Goal: Task Accomplishment & Management: Use online tool/utility

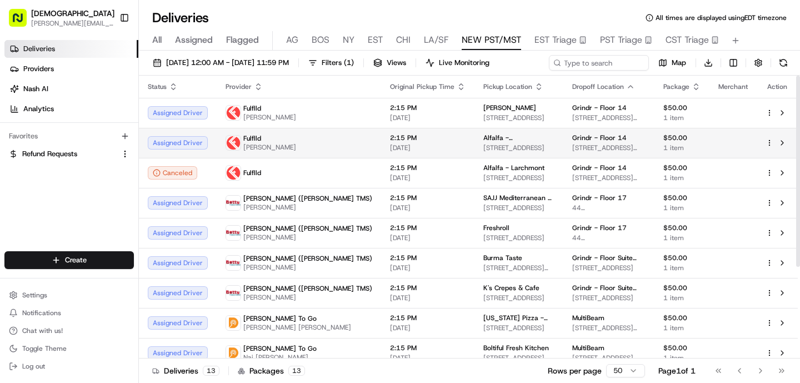
click at [390, 151] on span "[DATE]" at bounding box center [428, 147] width 76 height 9
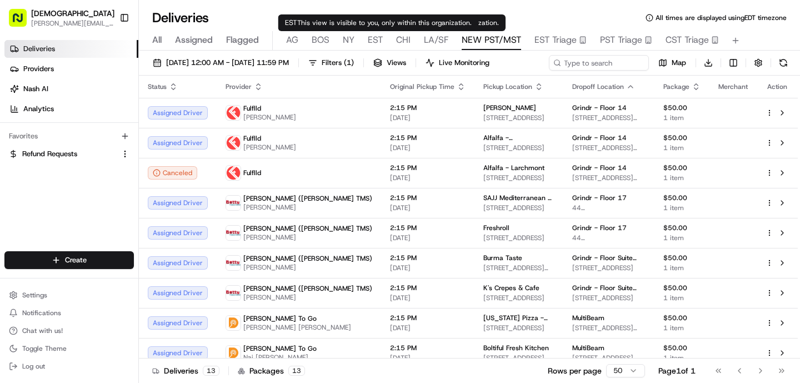
click at [374, 42] on span "EST" at bounding box center [375, 39] width 15 height 13
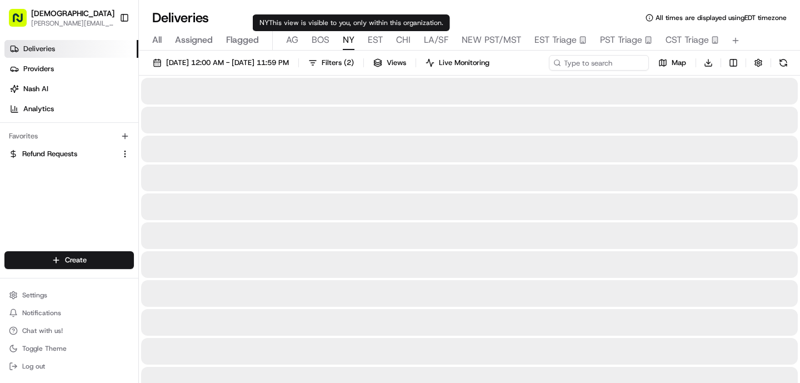
click at [347, 41] on span "NY" at bounding box center [349, 39] width 12 height 13
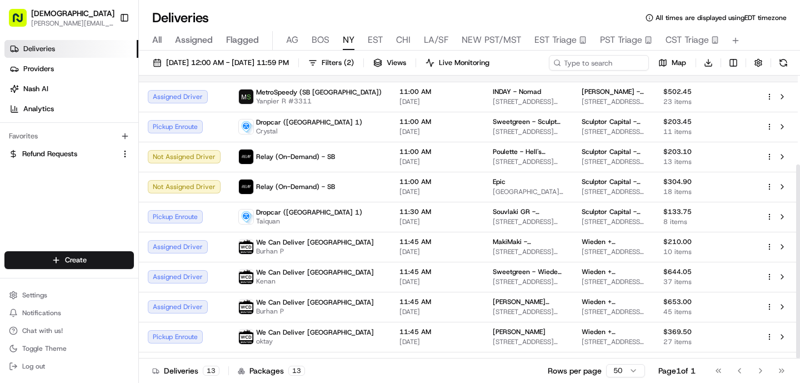
scroll to position [129, 0]
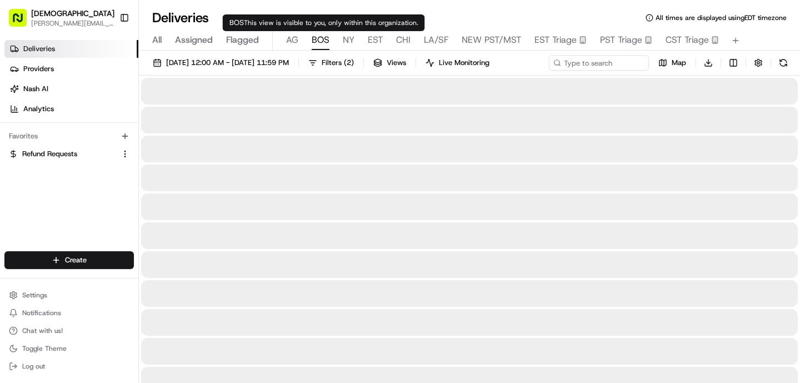
click at [318, 39] on span "BOS" at bounding box center [320, 39] width 18 height 13
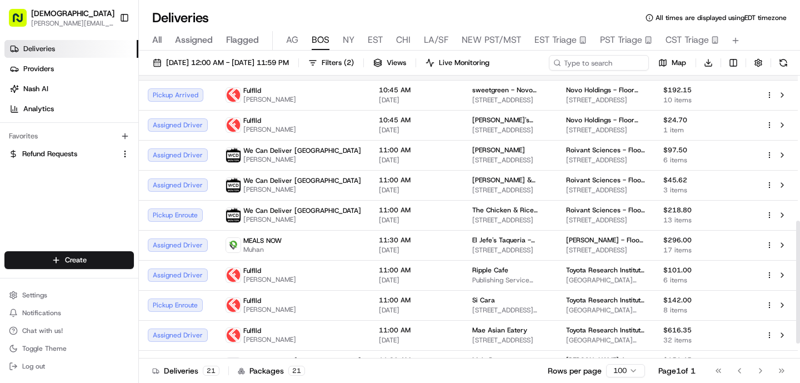
scroll to position [162, 0]
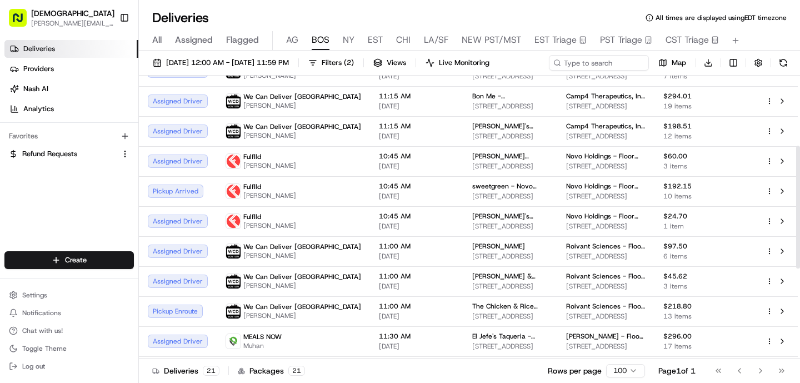
click at [293, 47] on button "AG" at bounding box center [292, 40] width 12 height 19
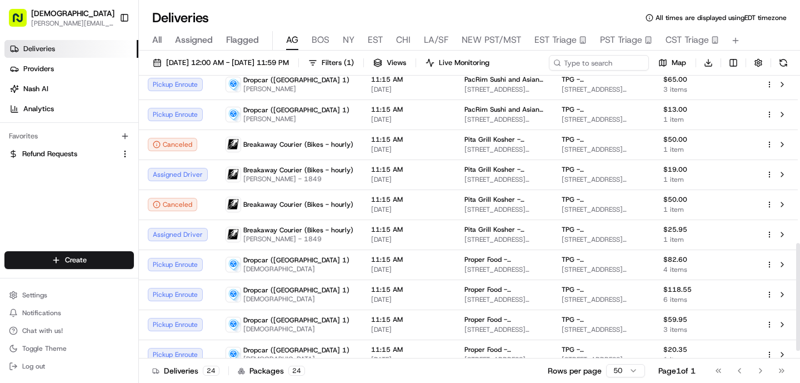
scroll to position [459, 0]
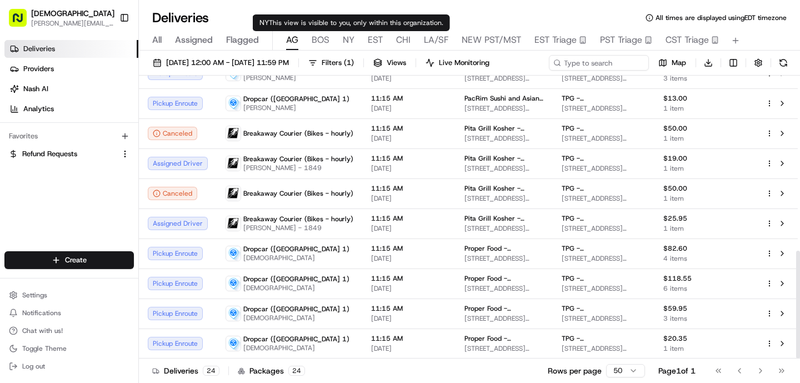
click at [348, 41] on span "NY" at bounding box center [349, 39] width 12 height 13
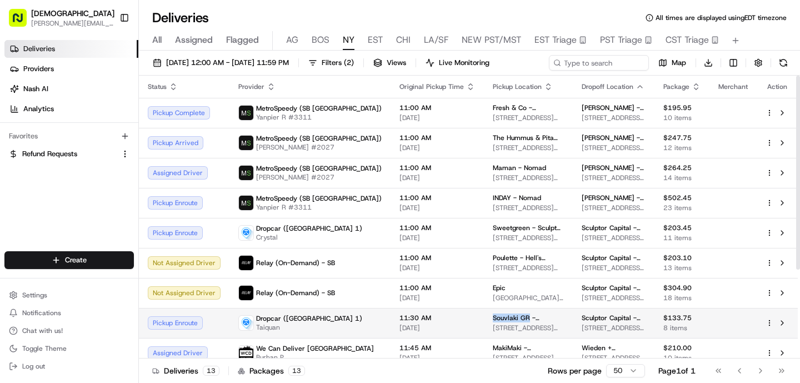
drag, startPoint x: 476, startPoint y: 315, endPoint x: 439, endPoint y: 318, distance: 37.9
click at [484, 318] on td "Souvlaki GR - [GEOGRAPHIC_DATA][STREET_ADDRESS][US_STATE]" at bounding box center [528, 323] width 89 height 30
copy span "Souvlaki GR"
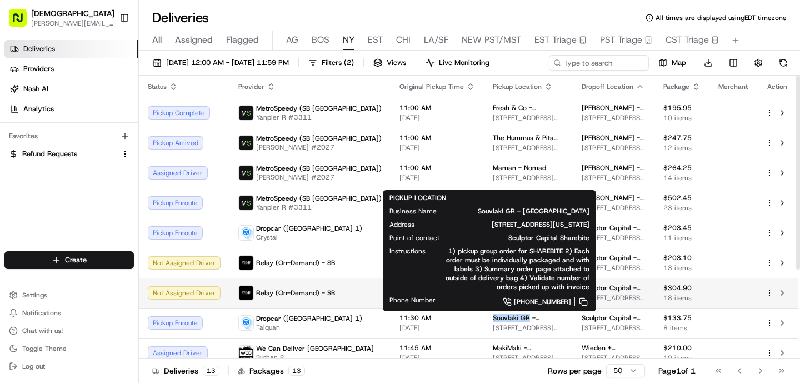
click at [329, 294] on span "Relay (On-Demand) - SB" at bounding box center [295, 292] width 79 height 9
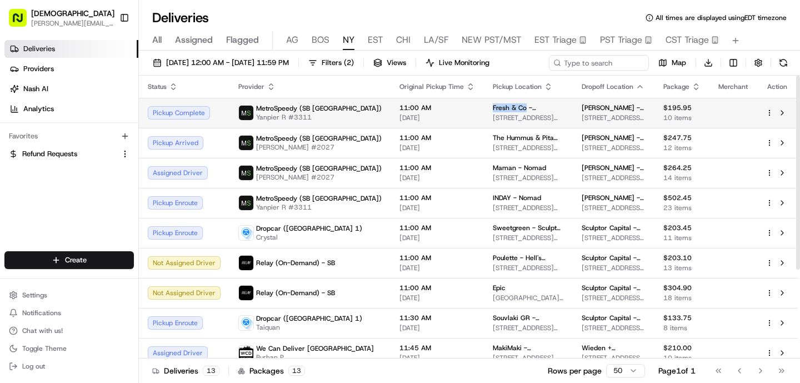
drag, startPoint x: 473, startPoint y: 107, endPoint x: 434, endPoint y: 107, distance: 38.9
click at [484, 107] on td "Fresh & Co - [STREET_ADDRESS][US_STATE]" at bounding box center [528, 113] width 89 height 30
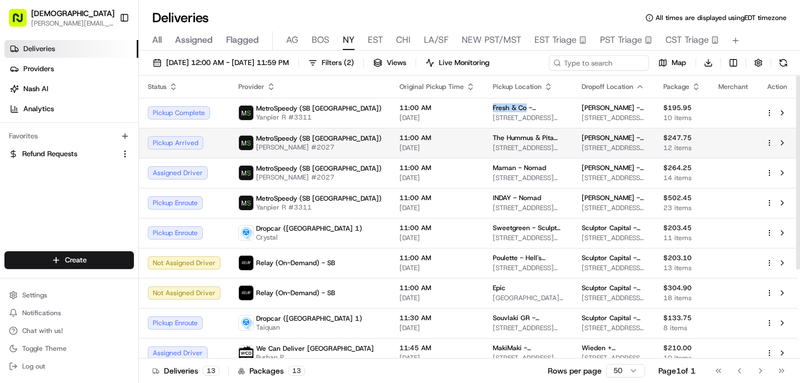
copy span "Fresh & Co"
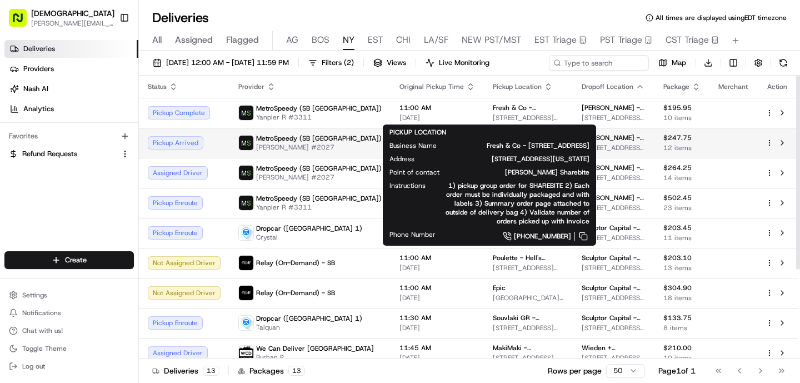
click at [294, 139] on span "MetroSpeedy (SB [GEOGRAPHIC_DATA])" at bounding box center [318, 138] width 125 height 9
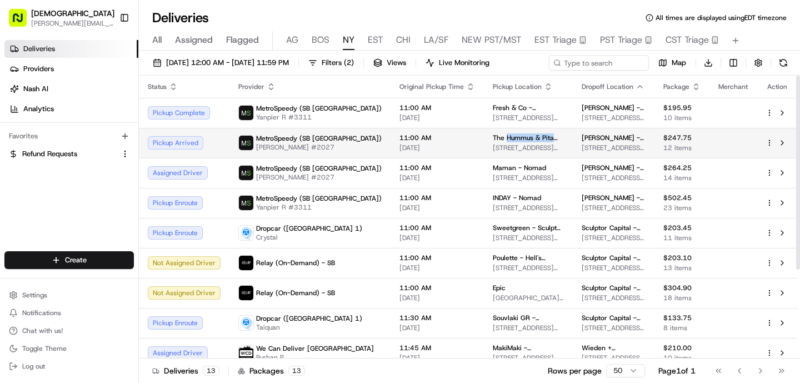
drag, startPoint x: 454, startPoint y: 137, endPoint x: 512, endPoint y: 139, distance: 58.9
click at [512, 139] on span "The Hummus & Pita Co. - [GEOGRAPHIC_DATA]" at bounding box center [528, 137] width 71 height 9
copy span "Hummus & Pita Co."
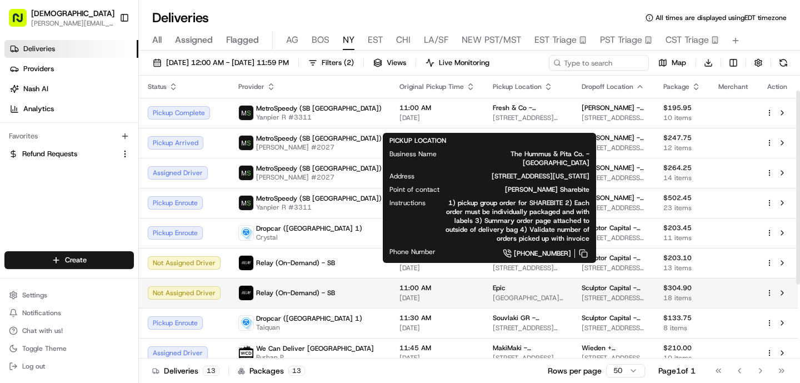
scroll to position [129, 0]
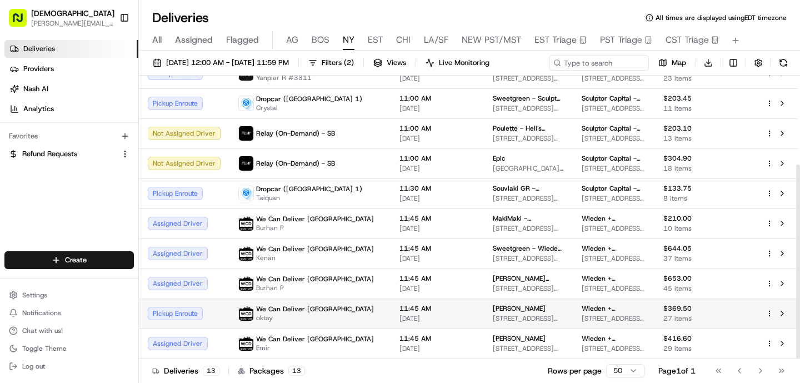
click at [297, 321] on span "oktay" at bounding box center [315, 317] width 118 height 9
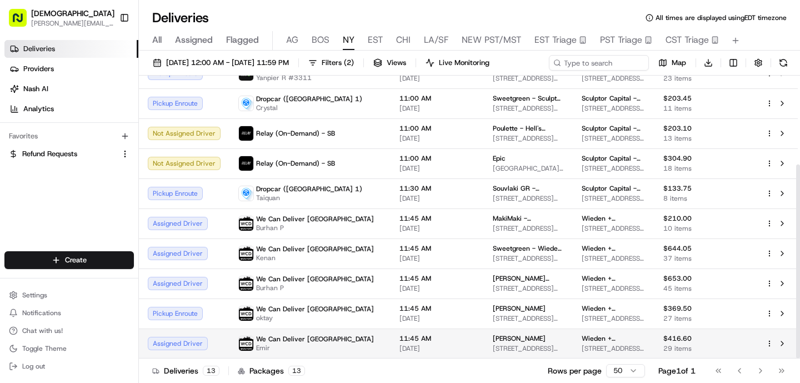
click at [309, 348] on span "Emir" at bounding box center [315, 347] width 118 height 9
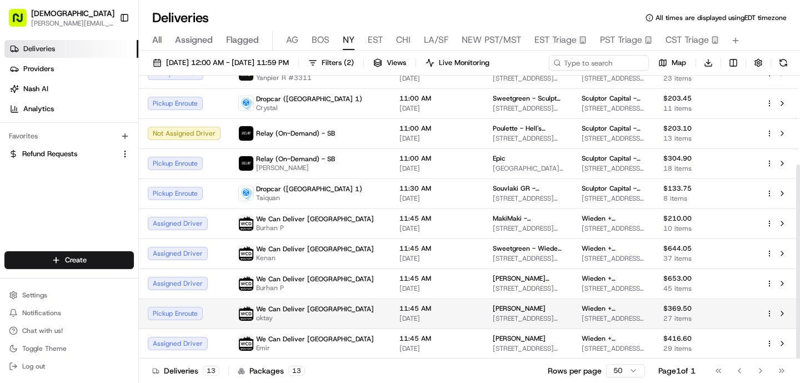
scroll to position [0, 0]
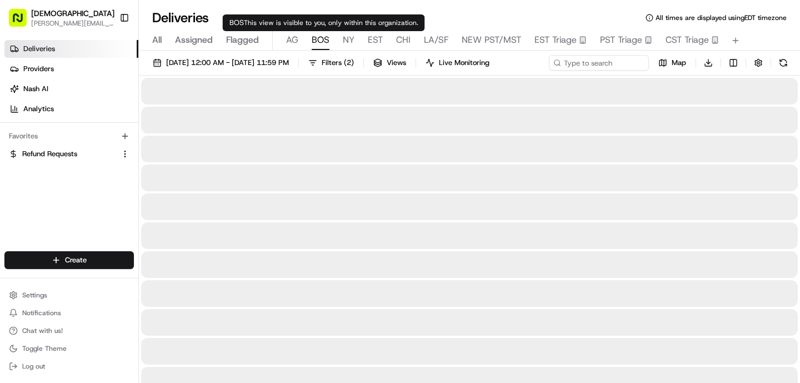
click at [321, 36] on span "BOS" at bounding box center [320, 39] width 18 height 13
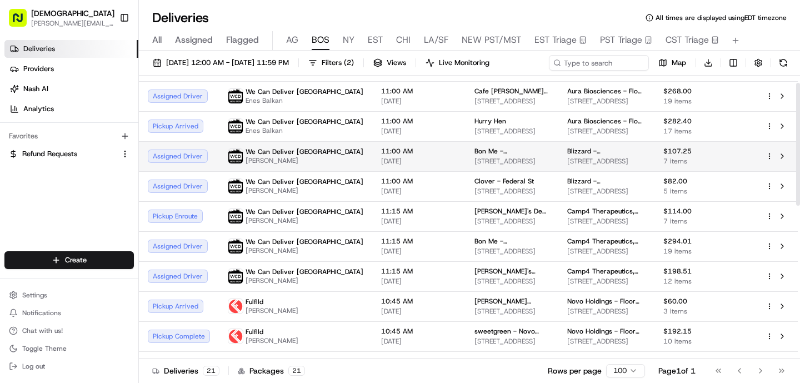
scroll to position [14, 0]
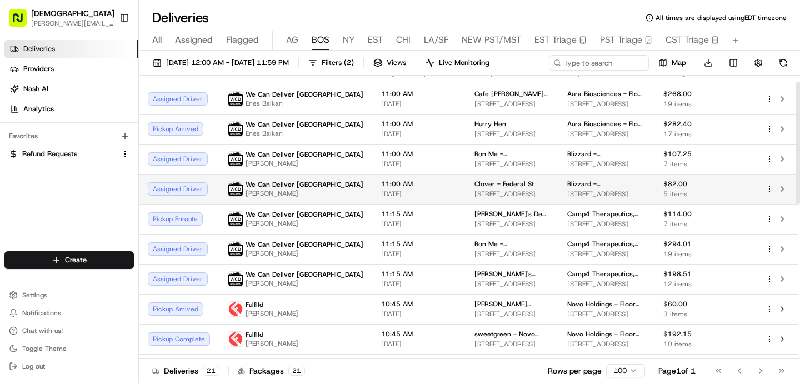
click at [381, 184] on span "11:00 AM" at bounding box center [419, 183] width 76 height 9
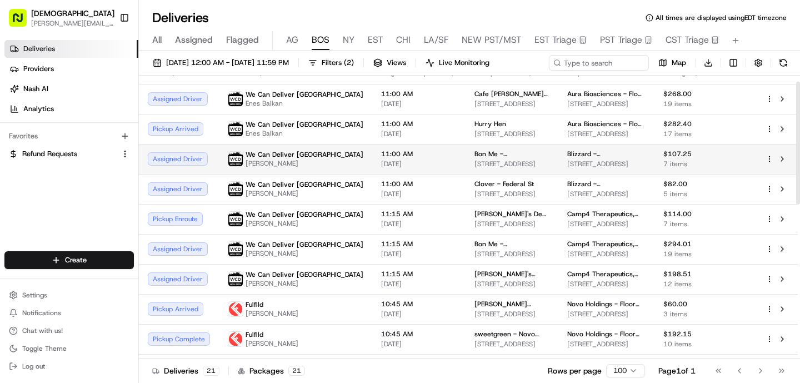
click at [316, 159] on td "We Can Deliver Boston [PERSON_NAME]" at bounding box center [295, 159] width 153 height 30
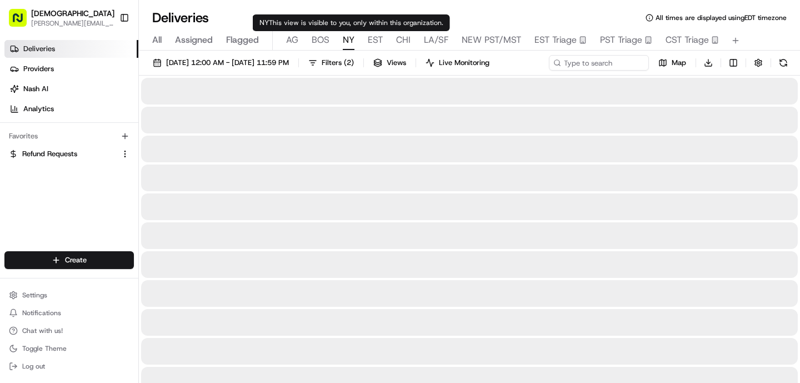
click at [352, 44] on span "NY" at bounding box center [349, 39] width 12 height 13
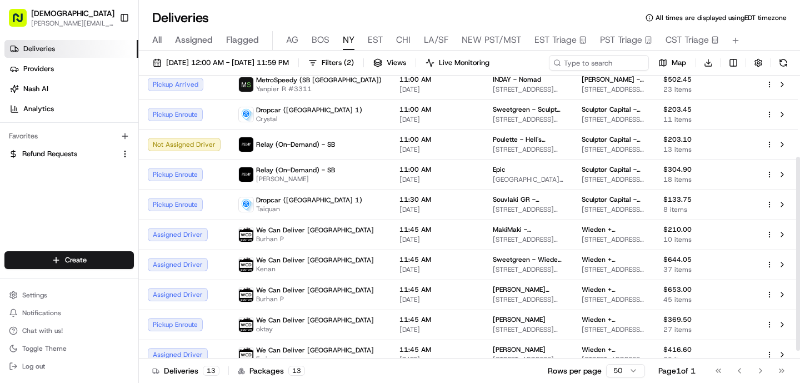
scroll to position [129, 0]
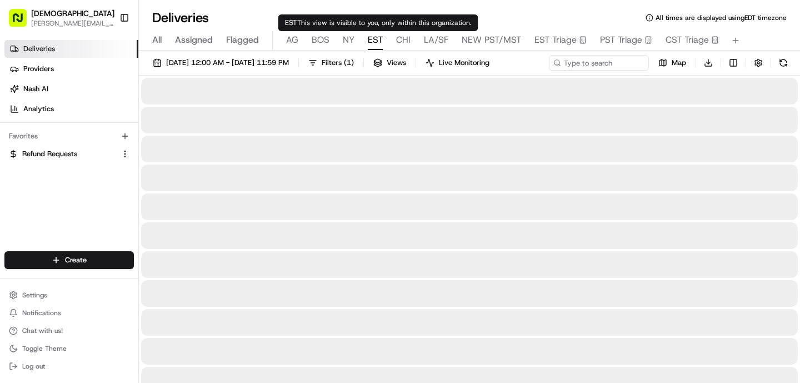
click at [376, 37] on span "EST" at bounding box center [375, 39] width 15 height 13
click at [346, 39] on span "NY" at bounding box center [349, 39] width 12 height 13
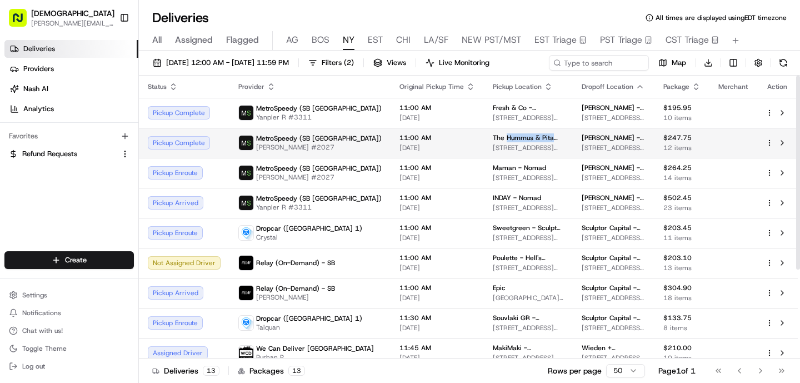
drag, startPoint x: 454, startPoint y: 138, endPoint x: 511, endPoint y: 141, distance: 57.3
click at [512, 141] on span "The Hummus & Pita Co. - [GEOGRAPHIC_DATA]" at bounding box center [528, 137] width 71 height 9
copy span "Hummus & Pita Co."
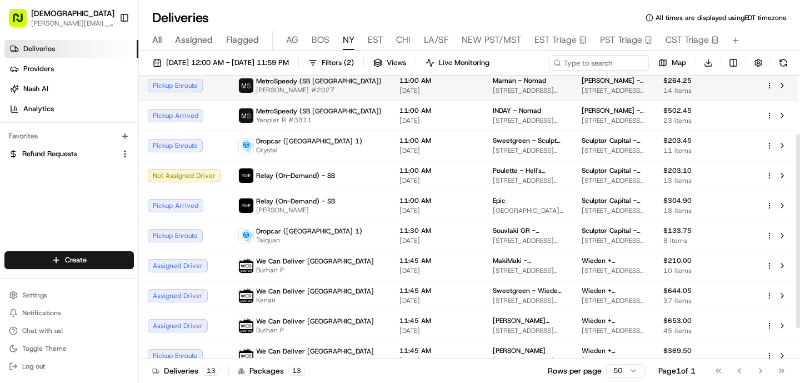
scroll to position [88, 0]
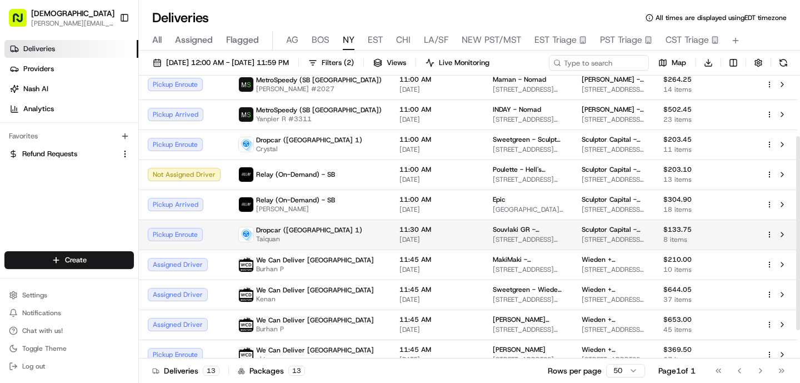
click at [399, 233] on span "11:30 AM" at bounding box center [437, 229] width 76 height 9
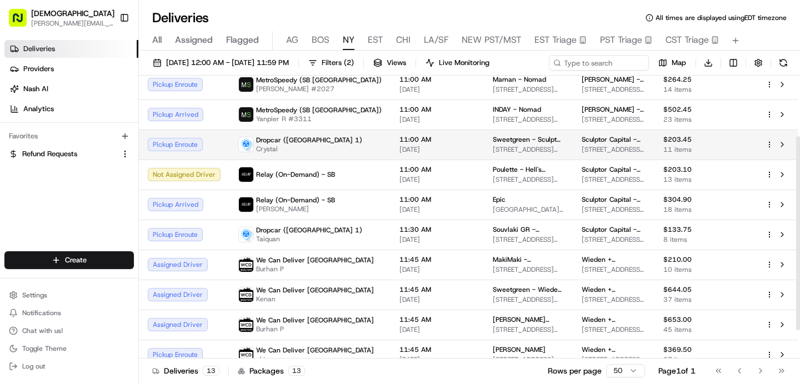
click at [399, 139] on span "11:00 AM" at bounding box center [437, 139] width 76 height 9
click at [509, 144] on div "Sweetgreen - Sculptor (Floor 40) [STREET_ADDRESS][US_STATE]" at bounding box center [528, 144] width 71 height 19
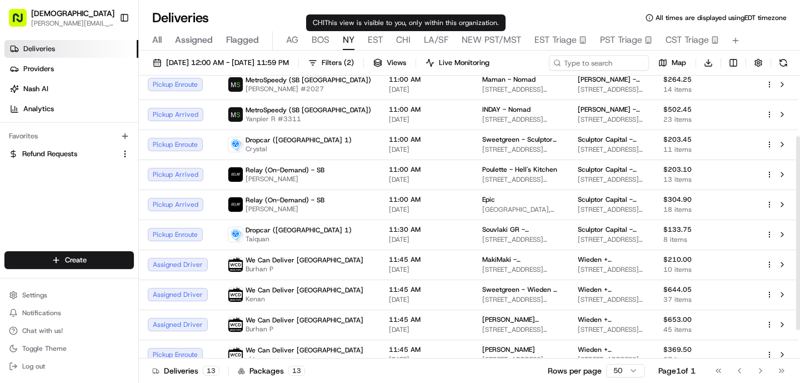
click at [411, 34] on div "All Assigned Flagged [PERSON_NAME] NY EST CHI LA/SF NEW PST/MST EST Triage PST …" at bounding box center [469, 40] width 661 height 19
click at [405, 38] on span "CHI" at bounding box center [403, 39] width 14 height 13
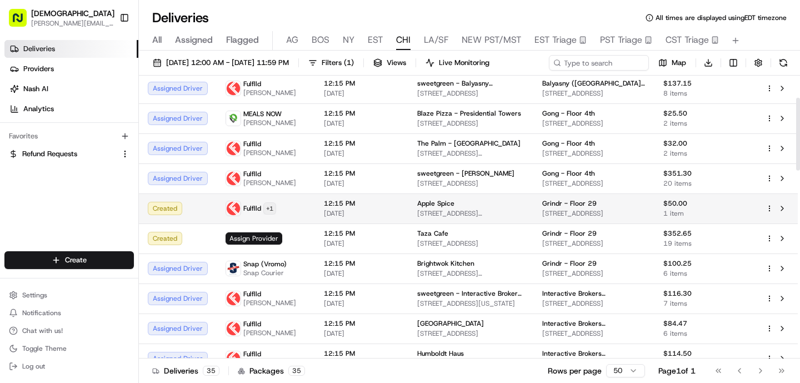
scroll to position [86, 0]
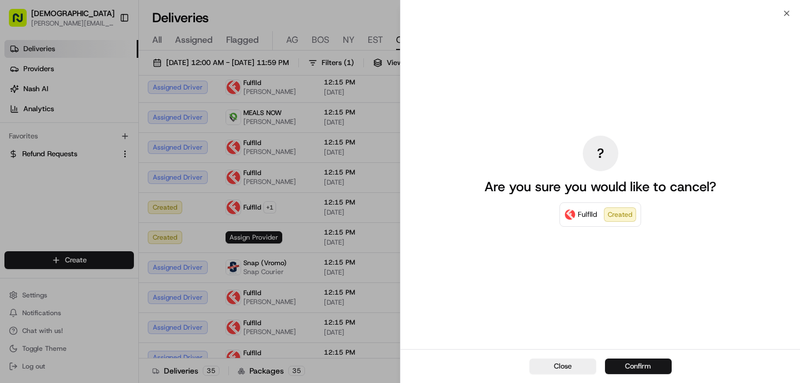
click at [654, 359] on button "Confirm" at bounding box center [638, 366] width 67 height 16
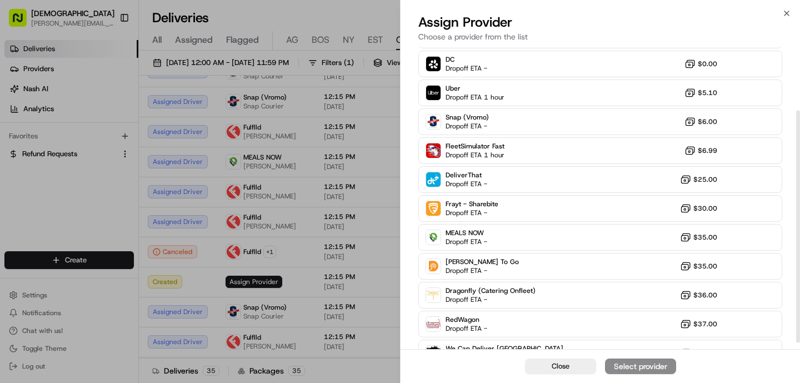
scroll to position [91, 0]
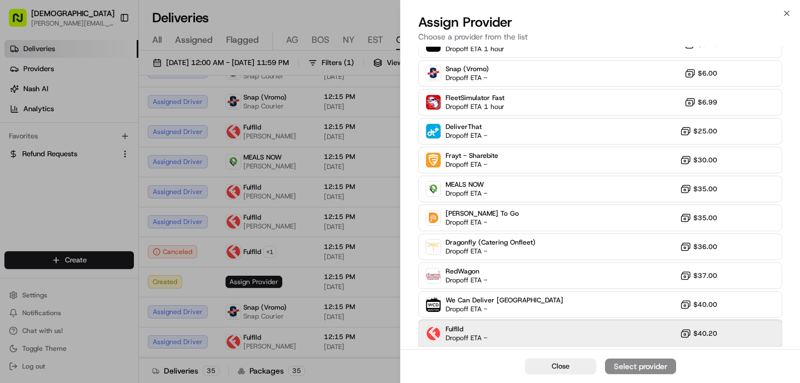
click at [533, 326] on div "Fulflld Dropoff ETA - $40.20" at bounding box center [600, 333] width 364 height 27
click at [650, 365] on div "Assign Provider" at bounding box center [640, 365] width 54 height 11
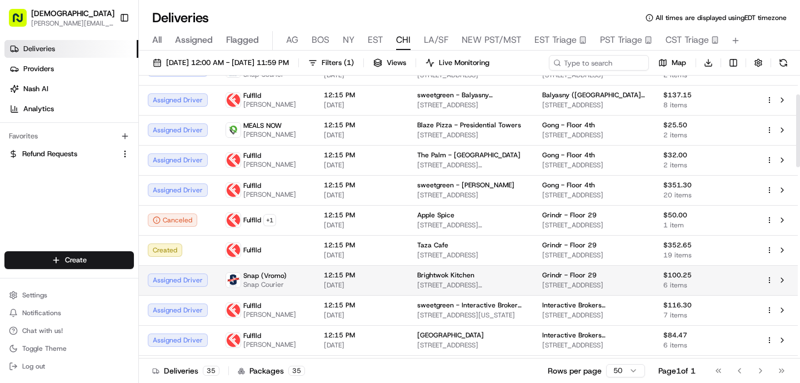
scroll to position [73, 0]
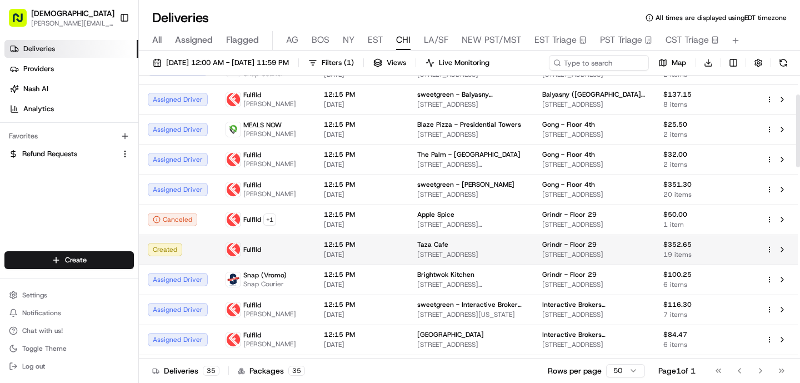
click at [378, 253] on span "[DATE]" at bounding box center [362, 254] width 76 height 9
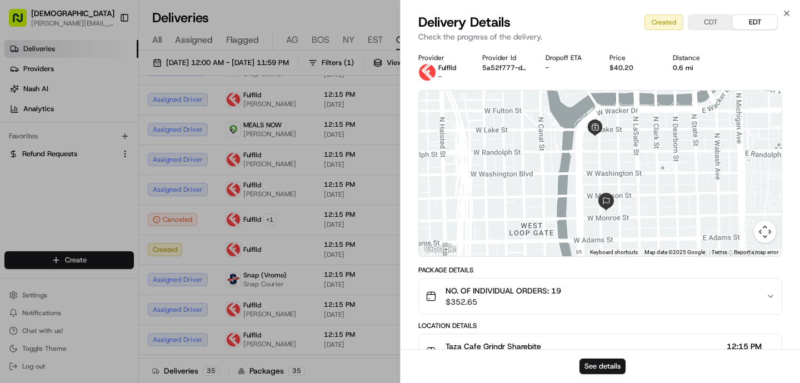
scroll to position [123, 0]
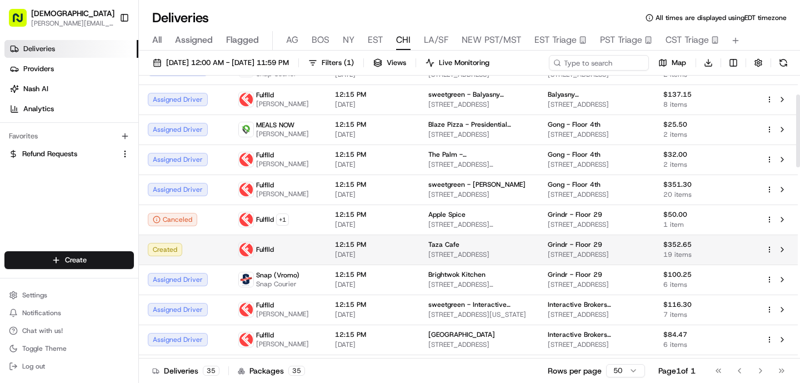
click at [326, 239] on td "12:15 PM [DATE]" at bounding box center [372, 249] width 93 height 30
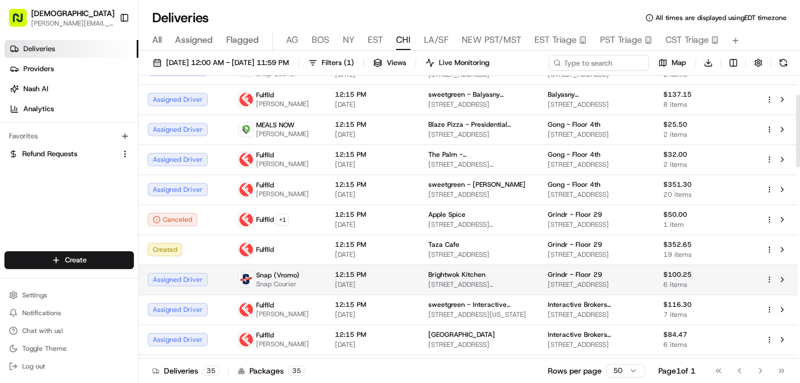
click at [394, 286] on span "[DATE]" at bounding box center [373, 284] width 76 height 9
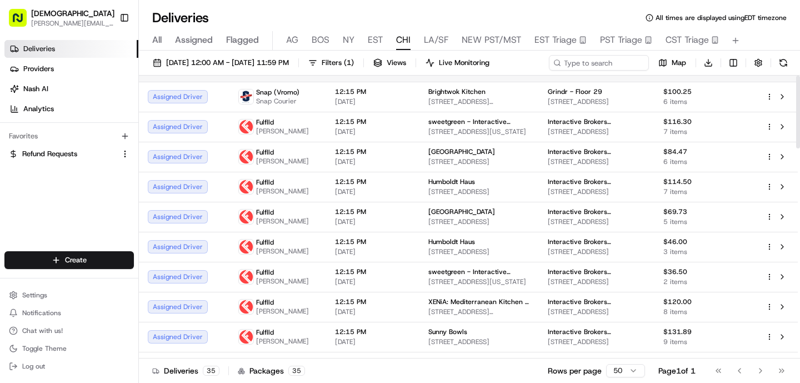
scroll to position [0, 0]
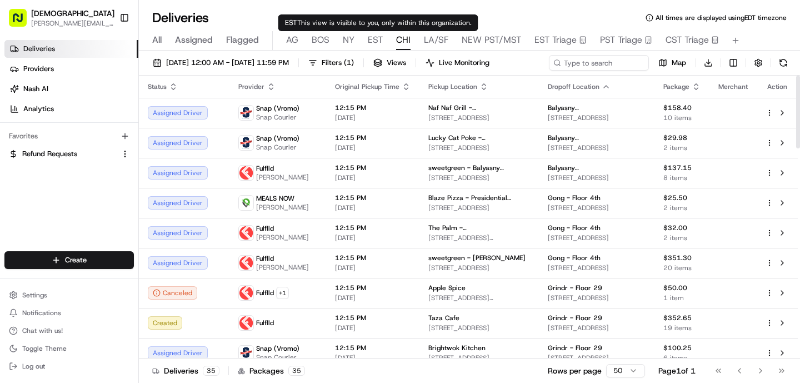
click at [369, 36] on span "EST" at bounding box center [375, 39] width 15 height 13
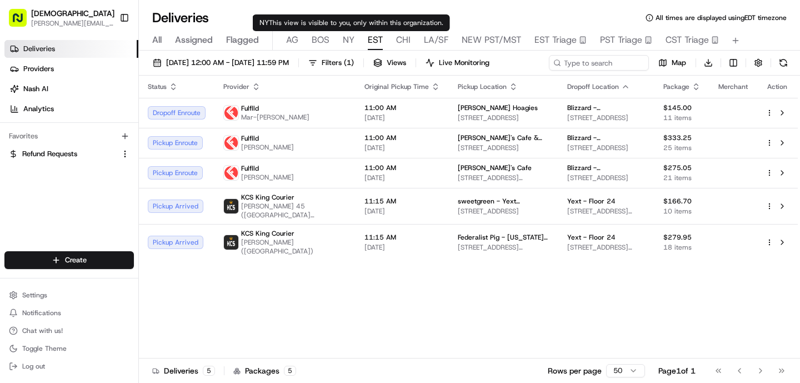
click at [344, 36] on span "NY" at bounding box center [349, 39] width 12 height 13
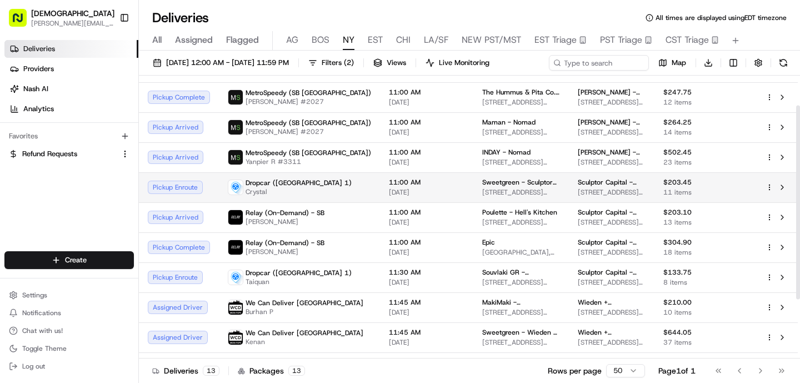
scroll to position [51, 0]
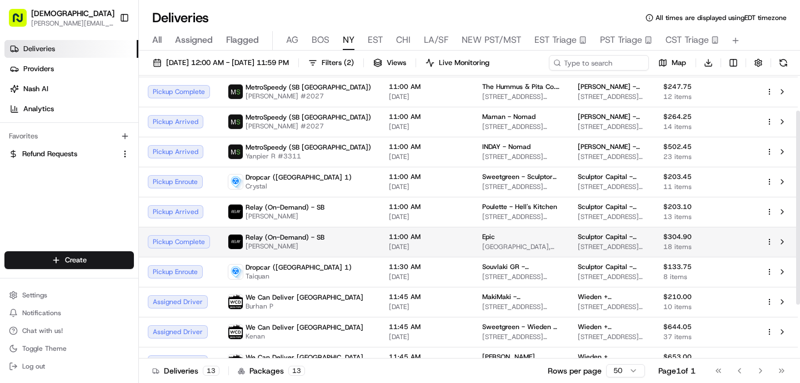
click at [389, 244] on span "[DATE]" at bounding box center [427, 246] width 76 height 9
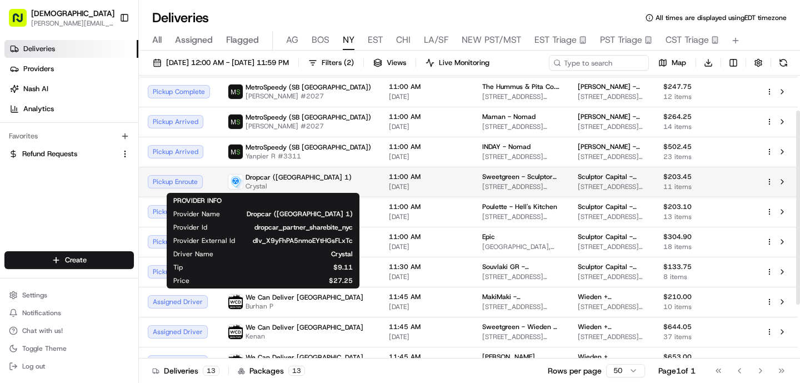
click at [293, 189] on span "Crystal" at bounding box center [298, 186] width 106 height 9
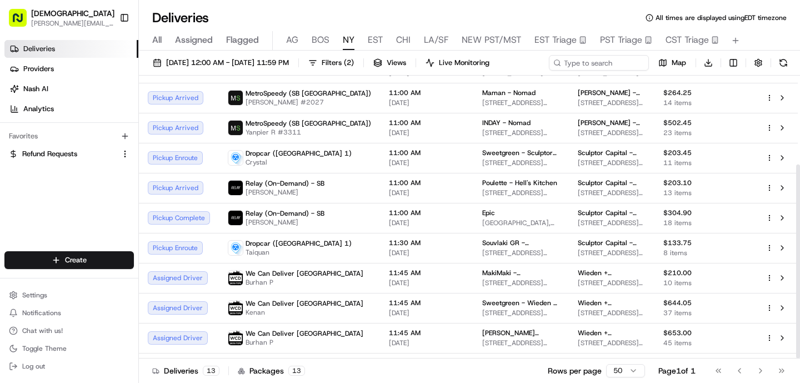
scroll to position [129, 0]
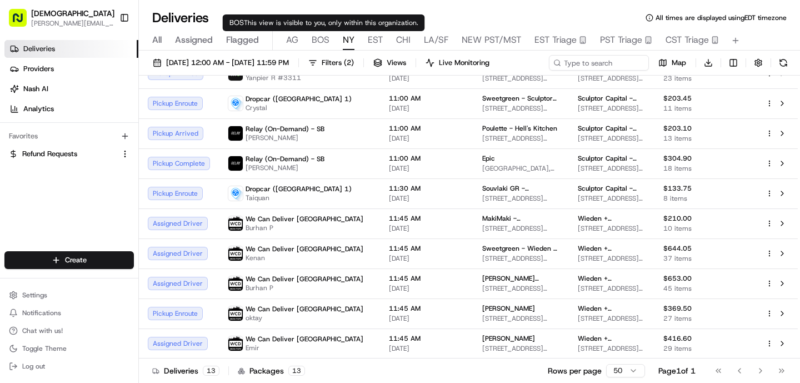
click at [319, 39] on span "BOS" at bounding box center [320, 39] width 18 height 13
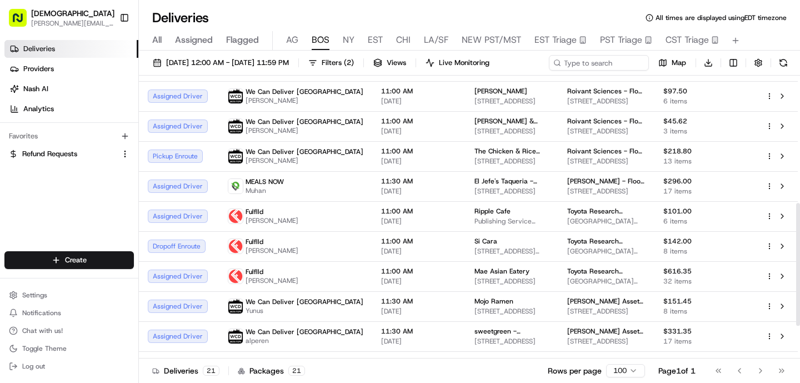
scroll to position [369, 0]
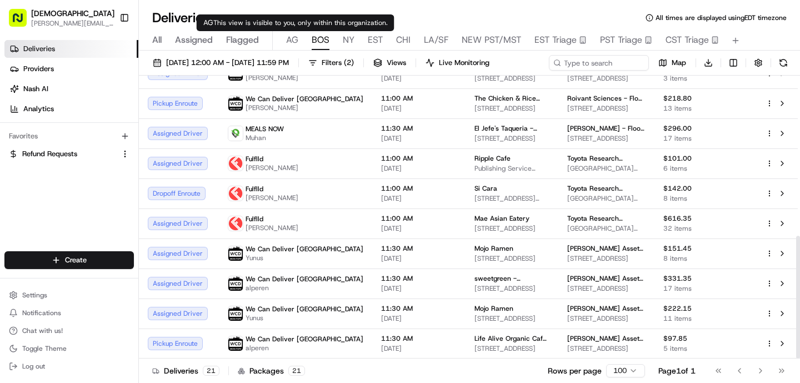
click at [293, 40] on span "AG" at bounding box center [292, 39] width 12 height 13
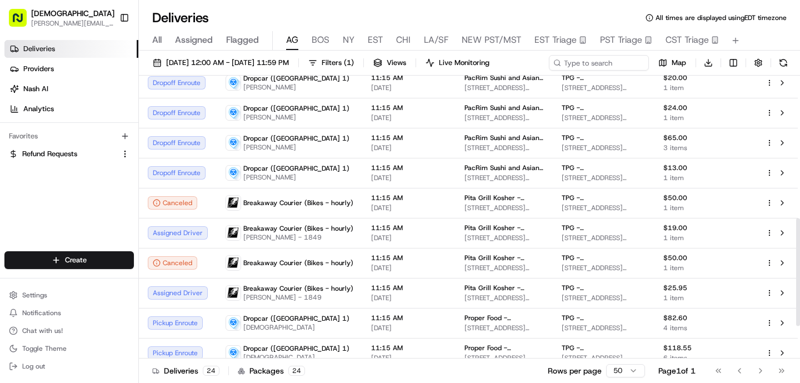
scroll to position [374, 0]
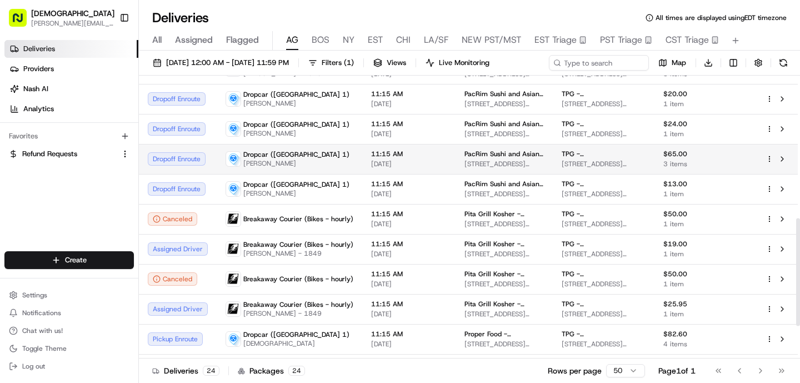
click at [334, 158] on div "Dropcar ([GEOGRAPHIC_DATA] 1) [PERSON_NAME]" at bounding box center [289, 159] width 128 height 18
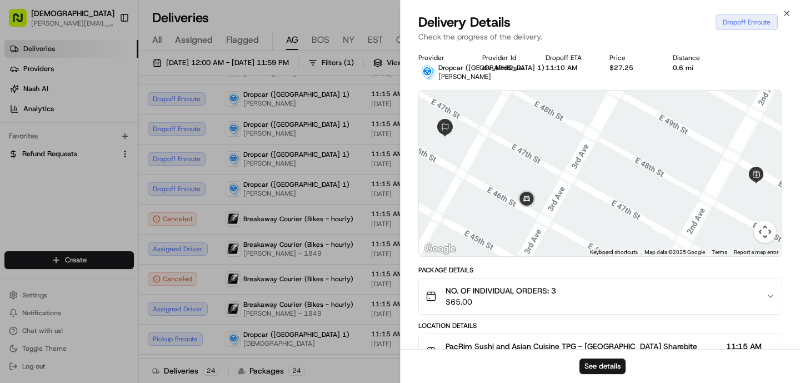
scroll to position [283, 0]
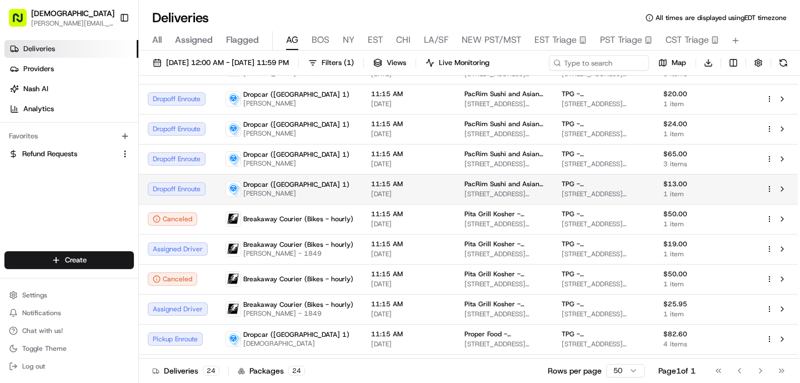
click at [349, 187] on td "Dropcar ([GEOGRAPHIC_DATA] 1) [PERSON_NAME]" at bounding box center [289, 189] width 145 height 30
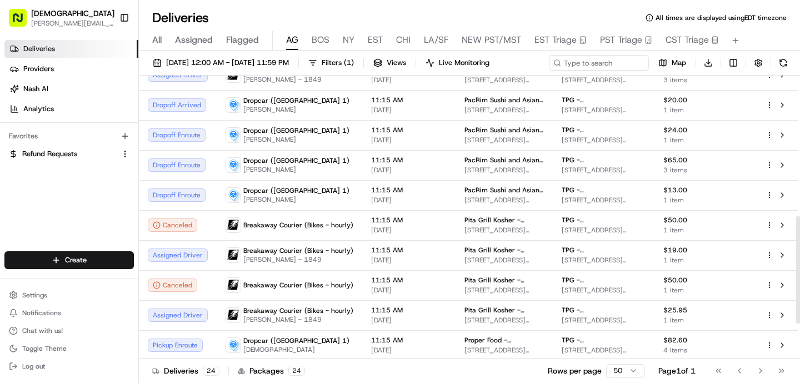
scroll to position [459, 0]
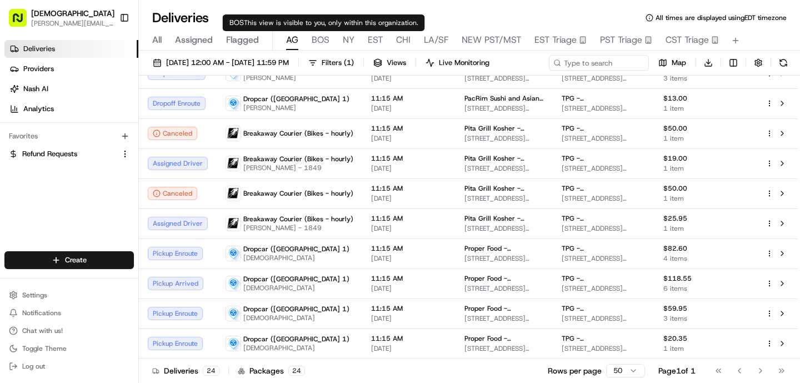
click at [318, 42] on span "BOS" at bounding box center [320, 39] width 18 height 13
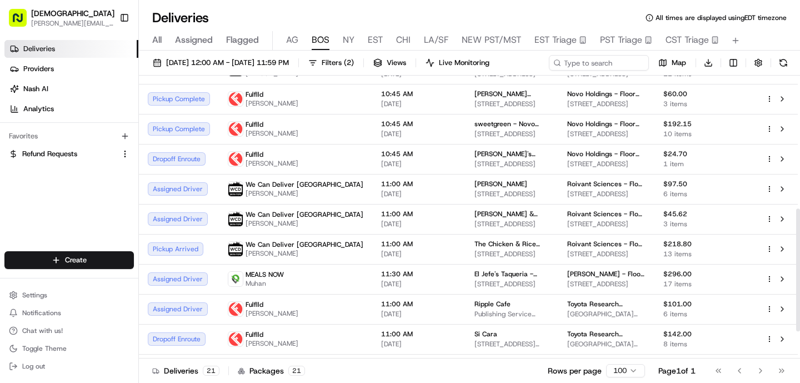
scroll to position [369, 0]
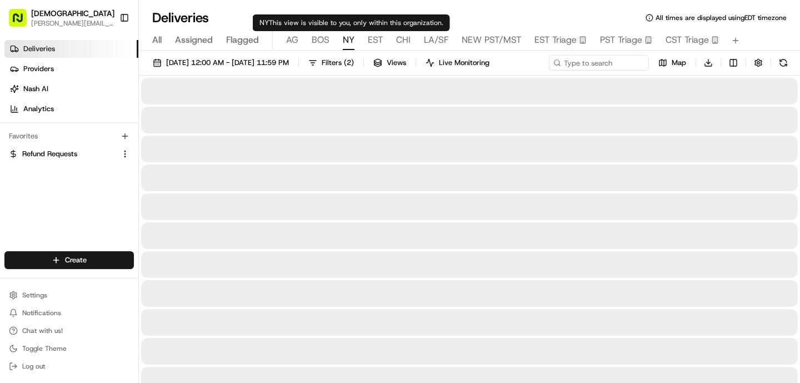
click at [352, 41] on span "NY" at bounding box center [349, 39] width 12 height 13
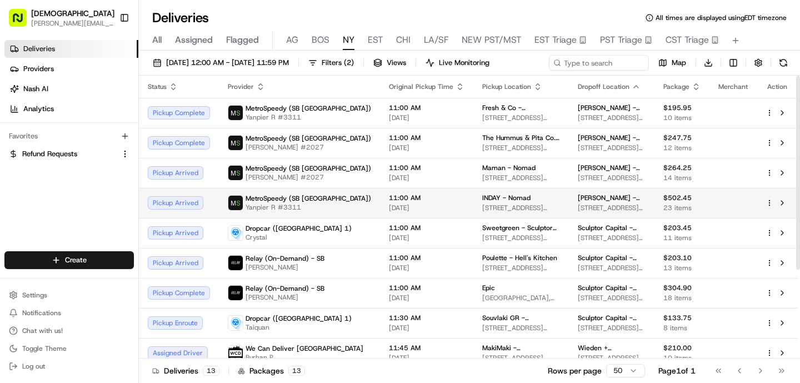
click at [400, 196] on span "11:00 AM" at bounding box center [427, 197] width 76 height 9
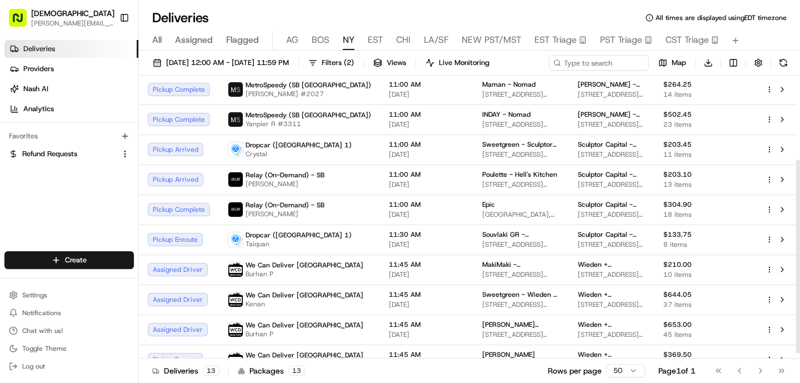
scroll to position [129, 0]
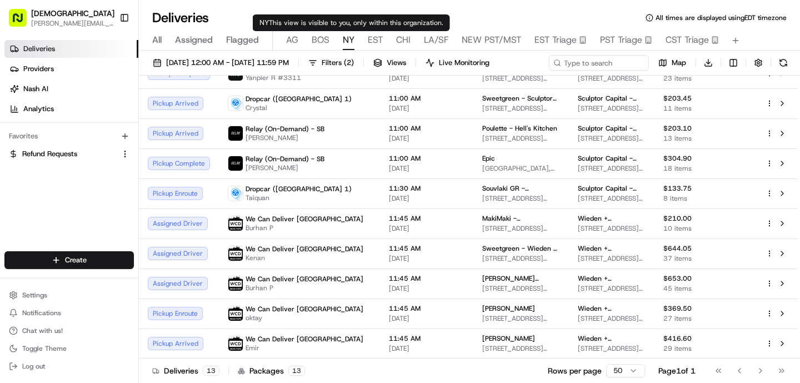
click at [328, 38] on div "All Assigned Flagged [PERSON_NAME] NY EST CHI LA/SF NEW PST/MST EST Triage PST …" at bounding box center [469, 40] width 661 height 19
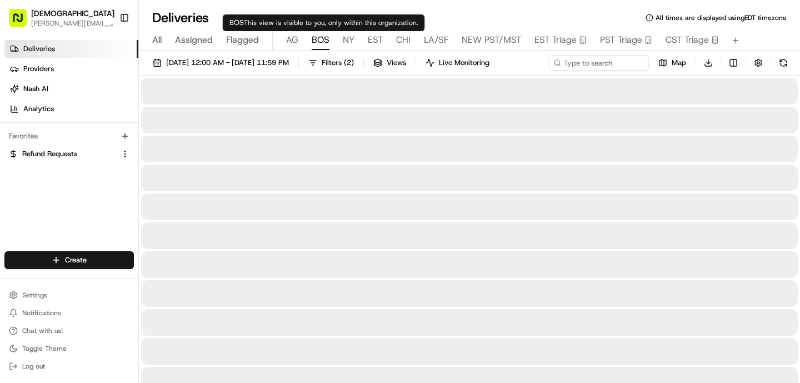
click at [320, 42] on span "BOS" at bounding box center [320, 39] width 18 height 13
click at [294, 41] on span "AG" at bounding box center [292, 39] width 12 height 13
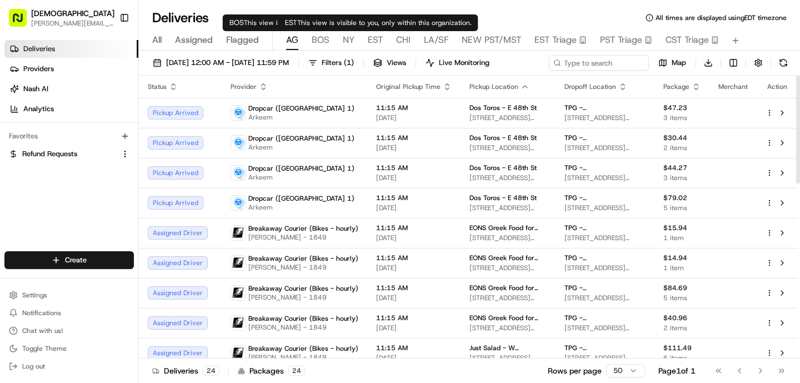
click at [380, 38] on span "EST" at bounding box center [375, 39] width 15 height 13
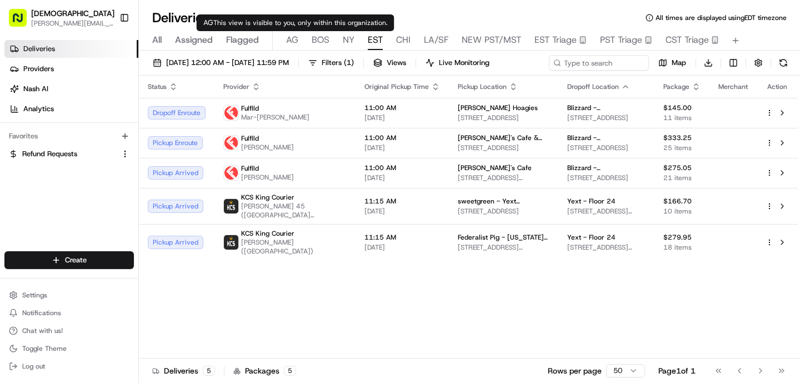
click at [296, 37] on span "AG" at bounding box center [292, 39] width 12 height 13
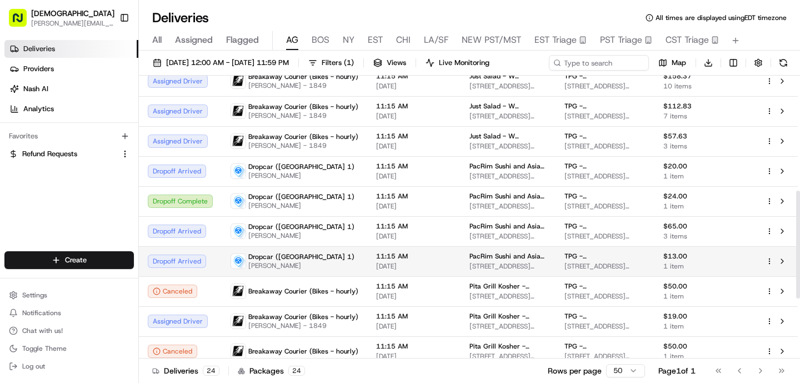
scroll to position [279, 0]
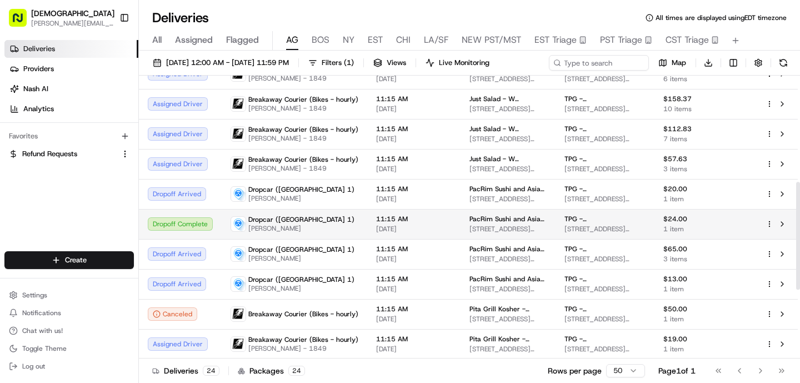
click at [292, 218] on span "Dropcar ([GEOGRAPHIC_DATA] 1)" at bounding box center [301, 219] width 106 height 9
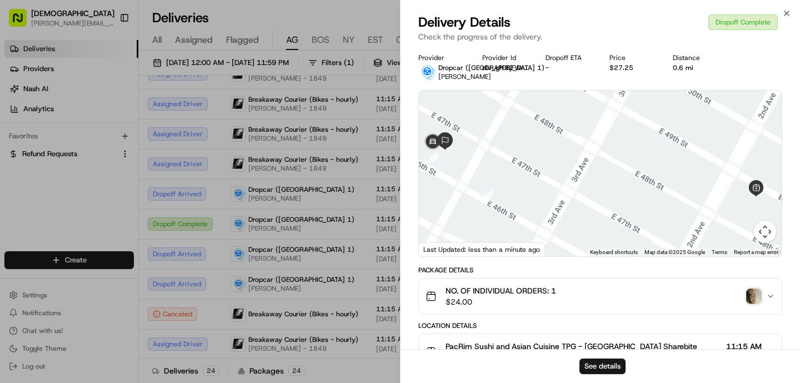
click at [754, 295] on img "button" at bounding box center [754, 296] width 16 height 16
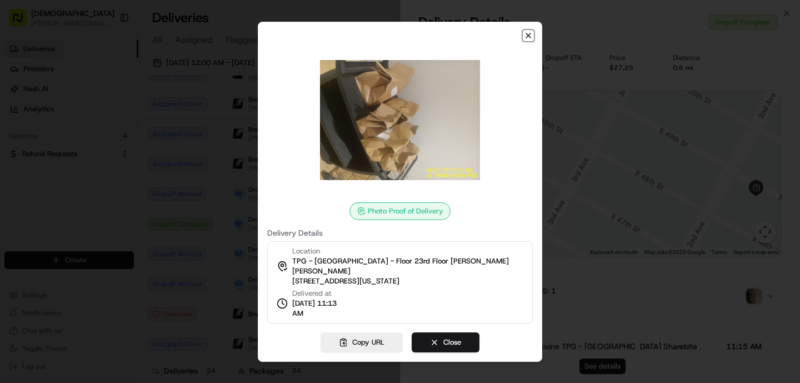
click at [530, 36] on icon "button" at bounding box center [528, 35] width 9 height 9
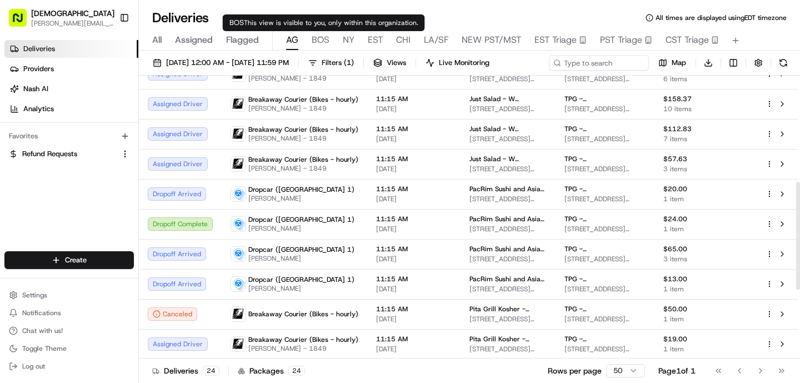
click at [323, 37] on span "BOS" at bounding box center [320, 39] width 18 height 13
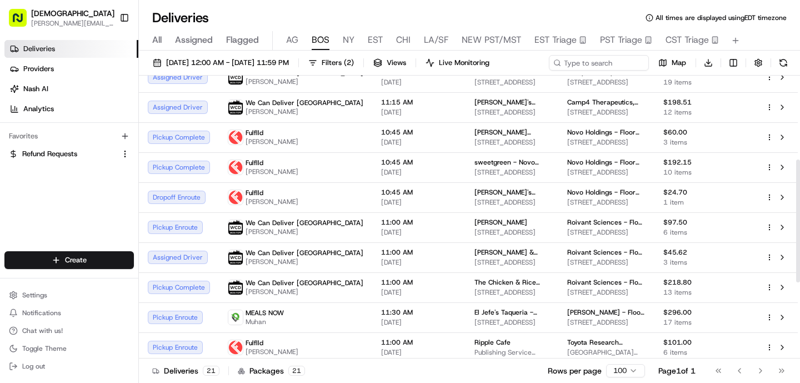
scroll to position [193, 0]
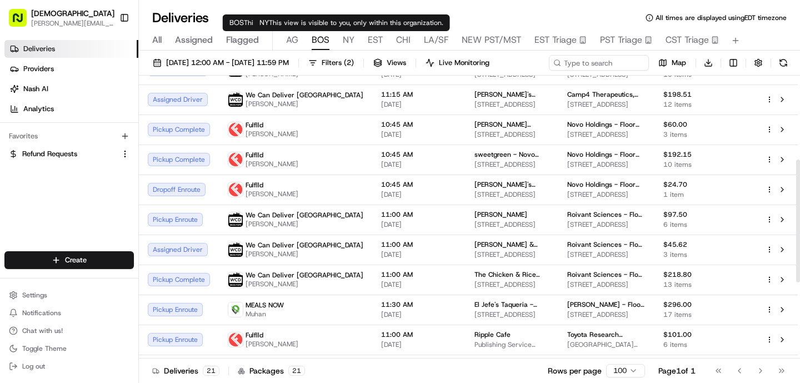
click at [349, 41] on span "NY" at bounding box center [349, 39] width 12 height 13
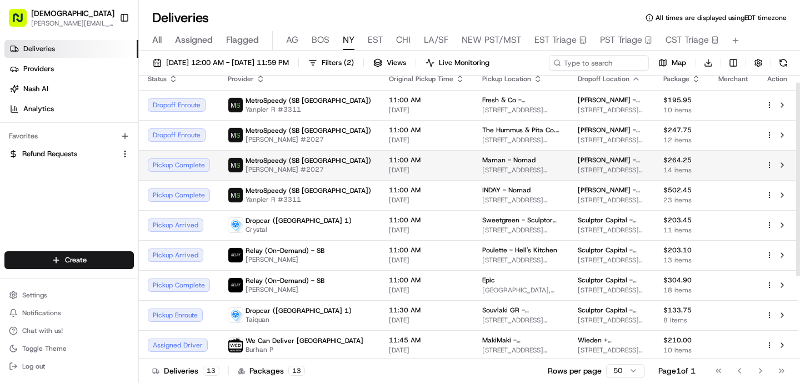
scroll to position [10, 0]
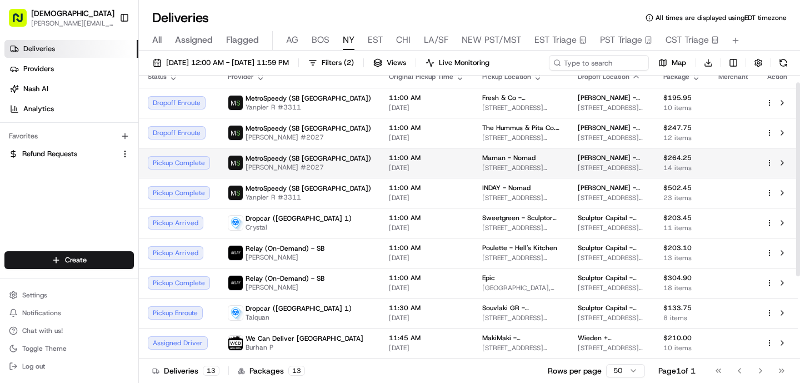
click at [397, 173] on td "11:00 AM [DATE]" at bounding box center [426, 163] width 93 height 30
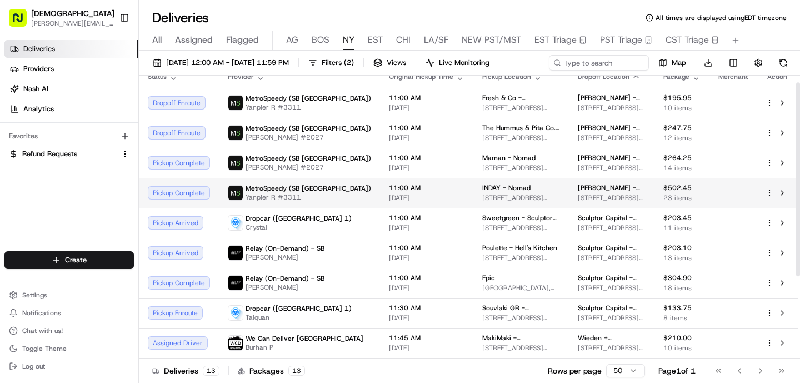
click at [389, 187] on span "11:00 AM" at bounding box center [427, 187] width 76 height 9
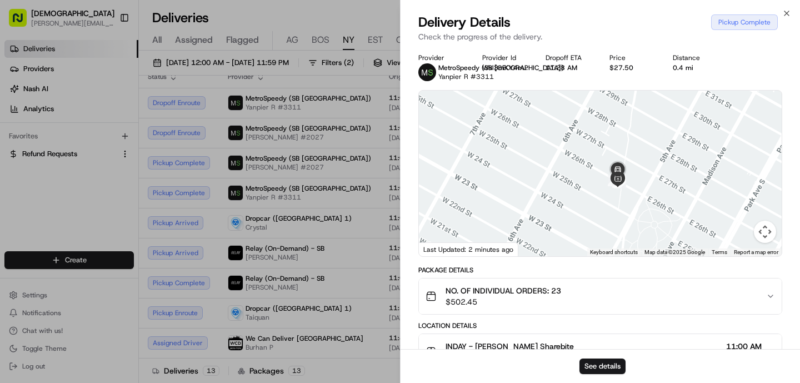
drag, startPoint x: 582, startPoint y: 192, endPoint x: 564, endPoint y: 152, distance: 43.7
click at [564, 152] on div at bounding box center [600, 173] width 363 height 165
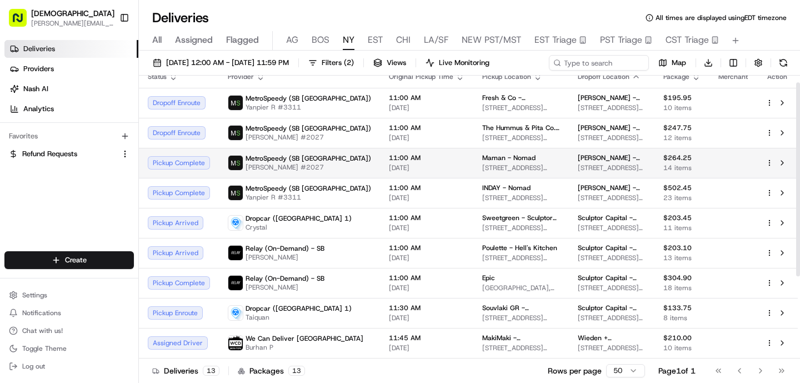
click at [380, 173] on td "11:00 AM [DATE]" at bounding box center [426, 163] width 93 height 30
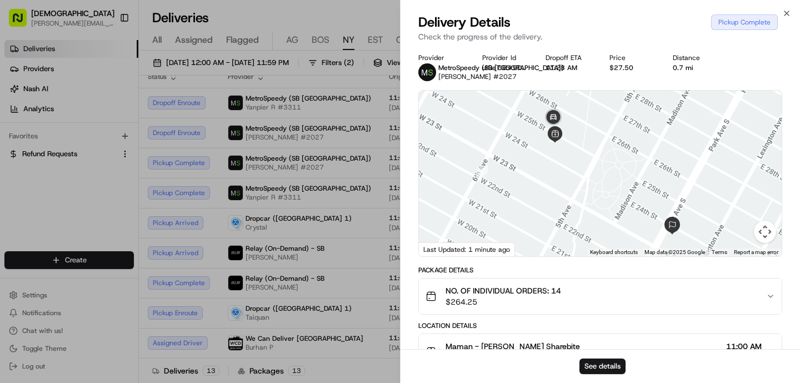
drag, startPoint x: 562, startPoint y: 179, endPoint x: 489, endPoint y: 214, distance: 81.0
click at [489, 214] on div at bounding box center [600, 173] width 363 height 165
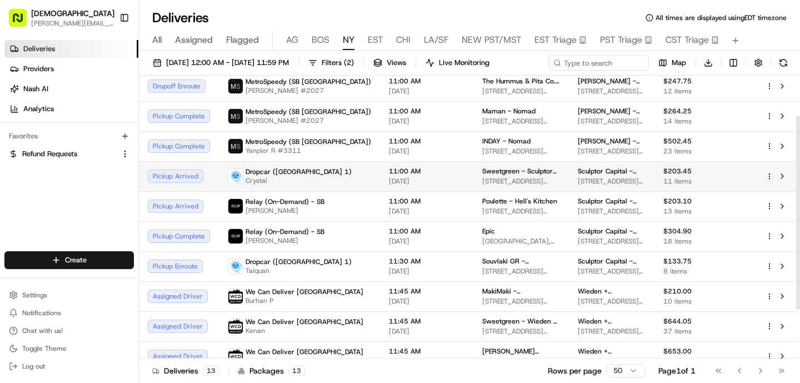
scroll to position [58, 0]
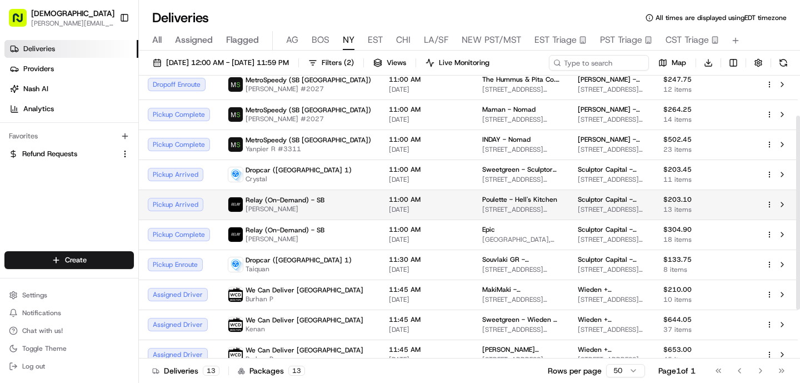
click at [380, 213] on td "11:00 AM [DATE]" at bounding box center [426, 204] width 93 height 30
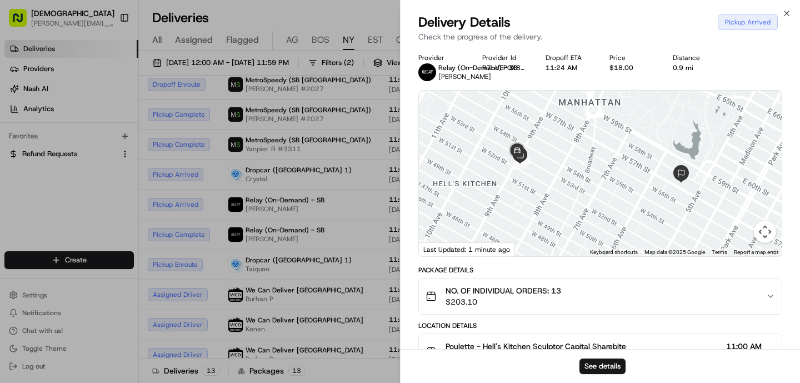
scroll to position [257, 0]
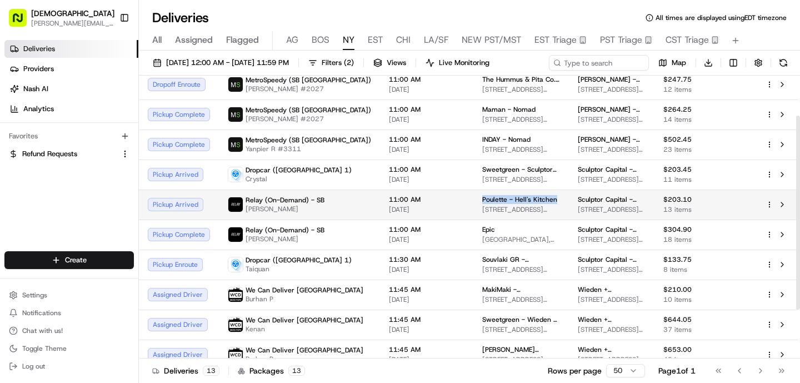
drag, startPoint x: 502, startPoint y: 199, endPoint x: 429, endPoint y: 198, distance: 73.3
click at [473, 198] on td "Poulette - Hell's Kitchen [STREET_ADDRESS][US_STATE]" at bounding box center [521, 204] width 96 height 30
copy span "Poulette - Hell's Kitchen"
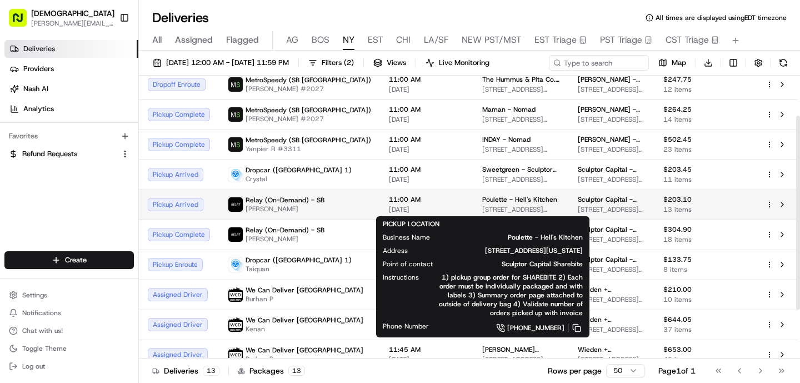
click at [300, 205] on span "[PERSON_NAME]" at bounding box center [284, 208] width 79 height 9
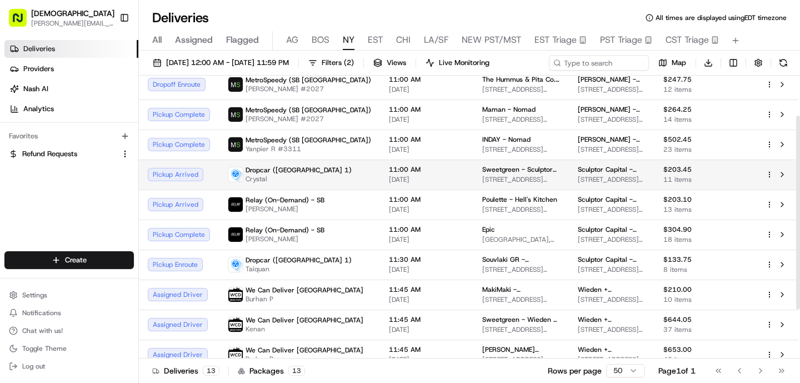
click at [287, 175] on span "Crystal" at bounding box center [298, 178] width 106 height 9
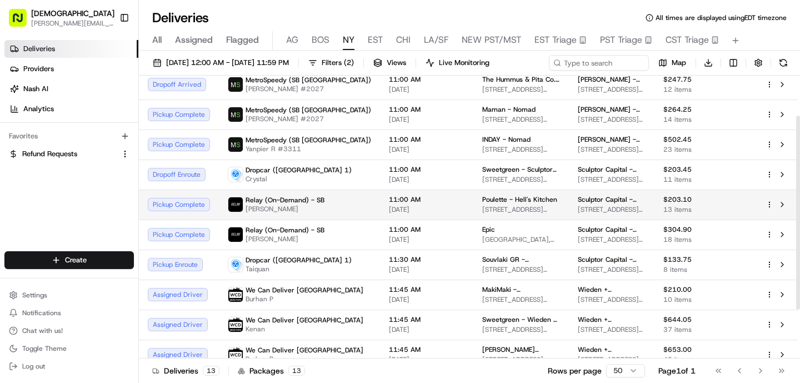
click at [389, 210] on span "[DATE]" at bounding box center [427, 209] width 76 height 9
click at [297, 197] on span "Relay (On-Demand) - SB" at bounding box center [284, 199] width 79 height 9
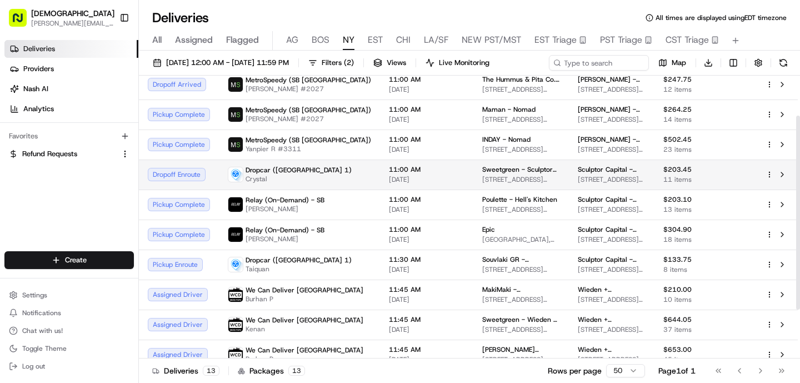
click at [306, 173] on div "Dropcar ([GEOGRAPHIC_DATA] 1) Crystal" at bounding box center [299, 174] width 143 height 18
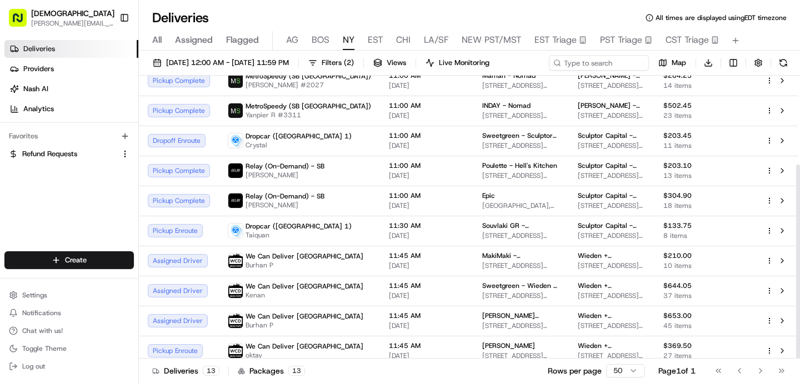
scroll to position [129, 0]
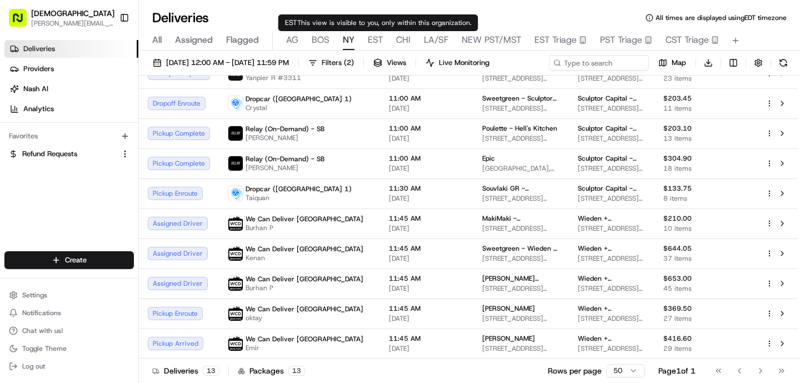
click at [371, 46] on span "EST" at bounding box center [375, 39] width 15 height 13
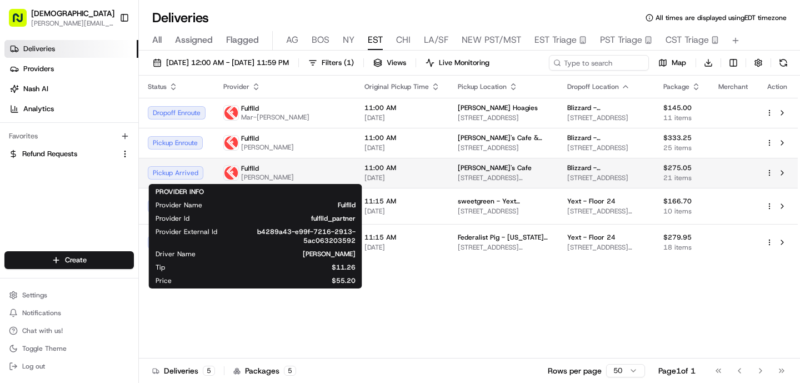
click at [285, 172] on div "Fulflld" at bounding box center [267, 168] width 53 height 9
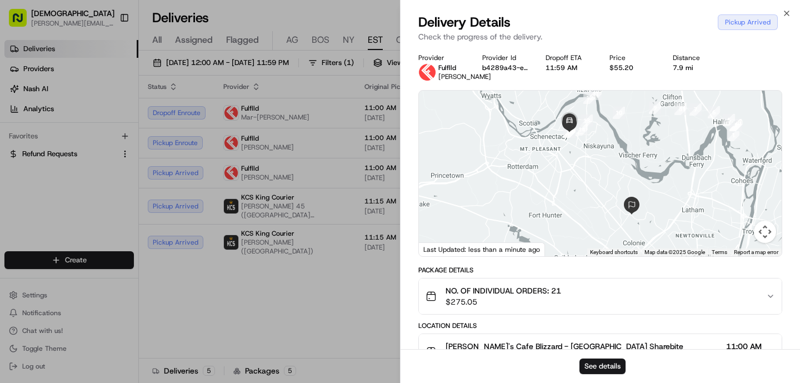
scroll to position [265, 0]
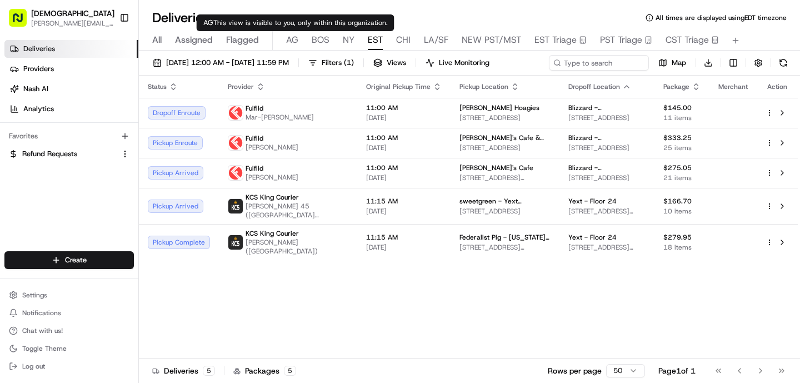
click at [297, 42] on span "AG" at bounding box center [292, 39] width 12 height 13
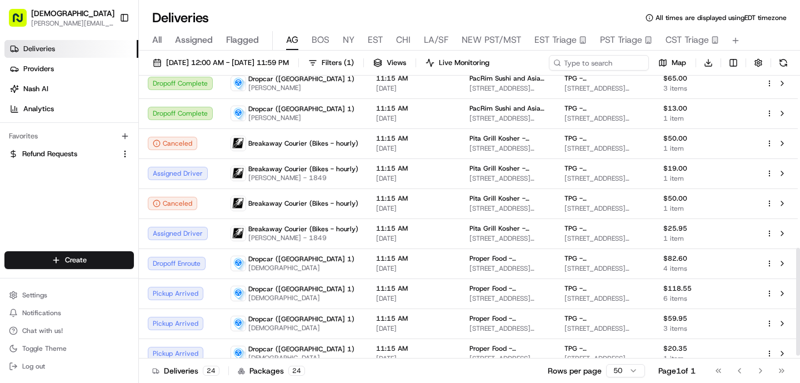
scroll to position [451, 0]
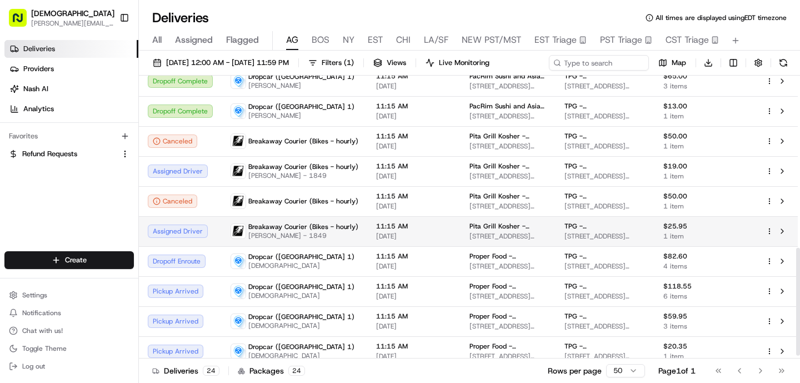
click at [292, 240] on td "Breakaway Courier (Bikes - hourly) [PERSON_NAME] - 1849" at bounding box center [294, 231] width 145 height 30
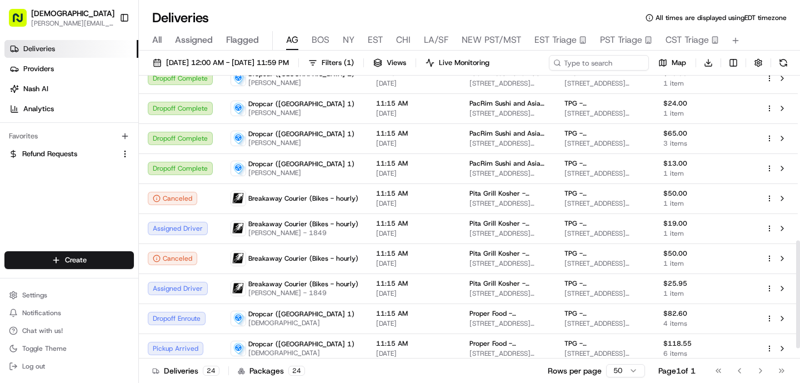
scroll to position [310, 0]
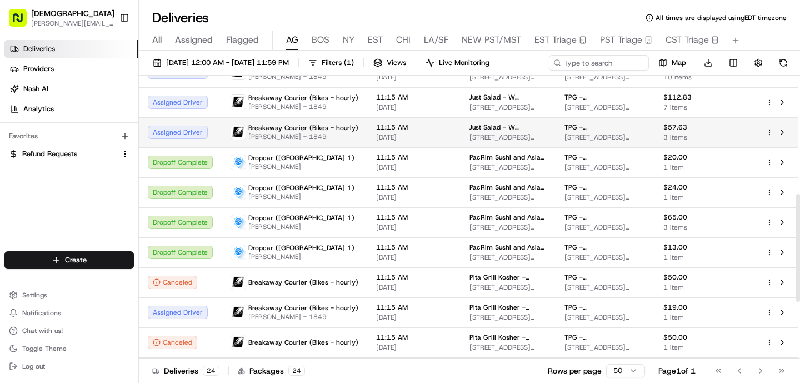
click at [288, 129] on span "Breakaway Courier (Bikes - hourly)" at bounding box center [303, 127] width 110 height 9
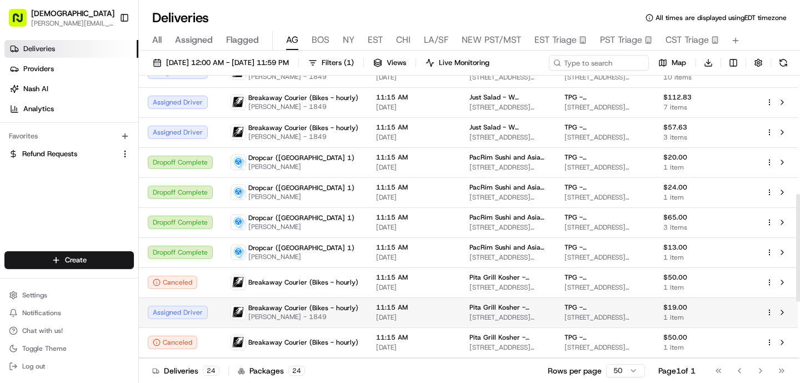
click at [253, 313] on span "[PERSON_NAME] - 1849" at bounding box center [303, 316] width 110 height 9
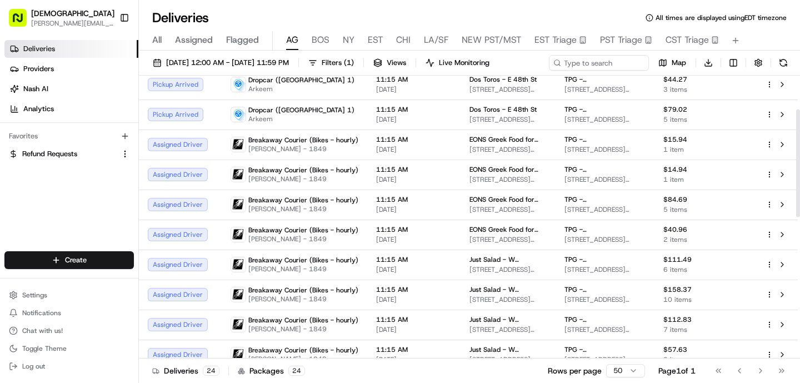
scroll to position [88, 0]
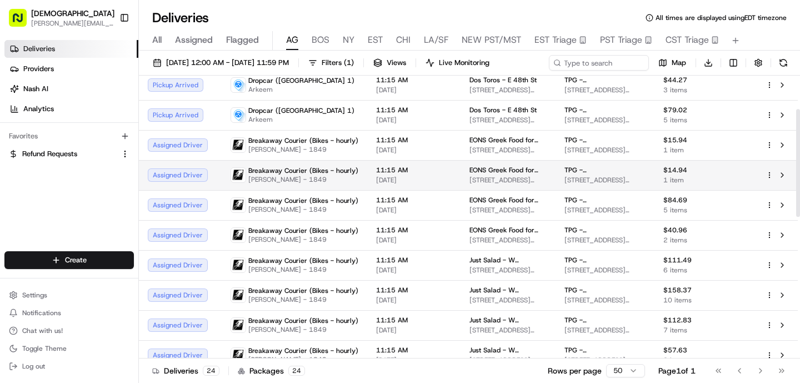
click at [279, 175] on span "[PERSON_NAME] - 1849" at bounding box center [303, 179] width 110 height 9
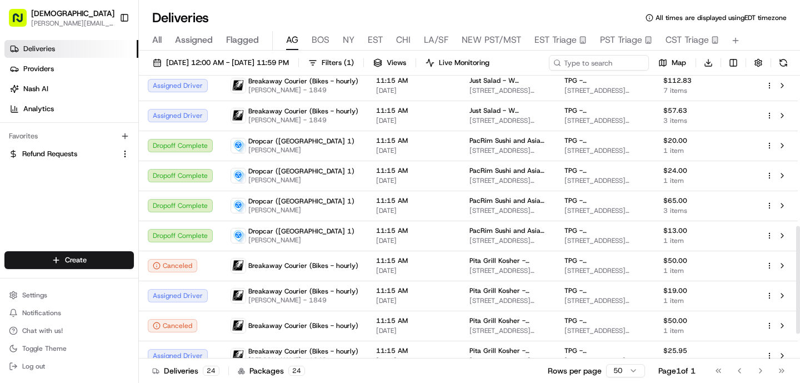
scroll to position [459, 0]
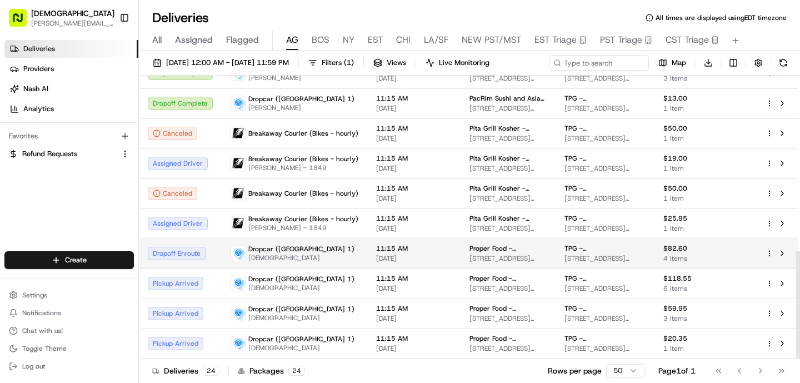
click at [302, 262] on div "Dropcar ([GEOGRAPHIC_DATA] 1) [PERSON_NAME]" at bounding box center [294, 253] width 128 height 18
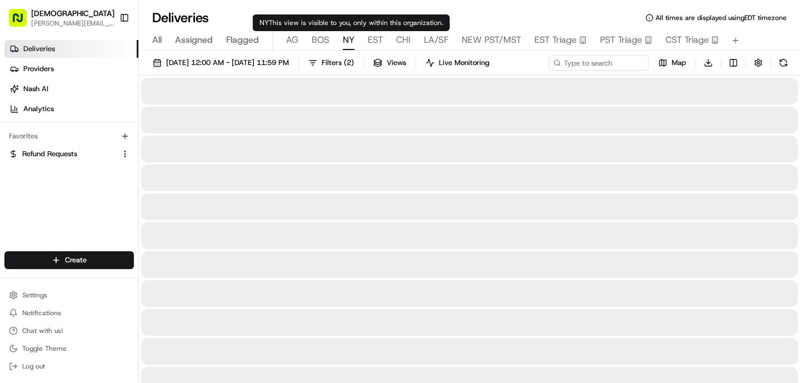
click at [345, 43] on span "NY" at bounding box center [349, 39] width 12 height 13
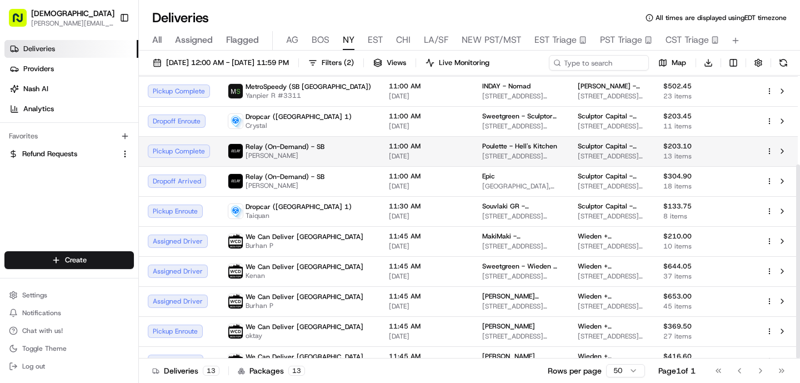
scroll to position [129, 0]
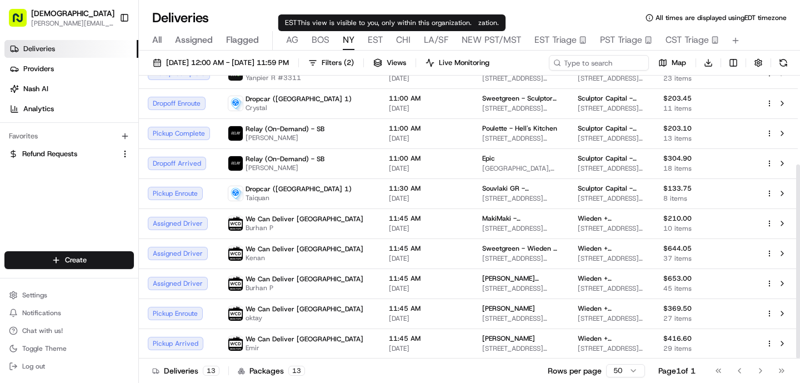
click at [373, 44] on span "EST" at bounding box center [375, 39] width 15 height 13
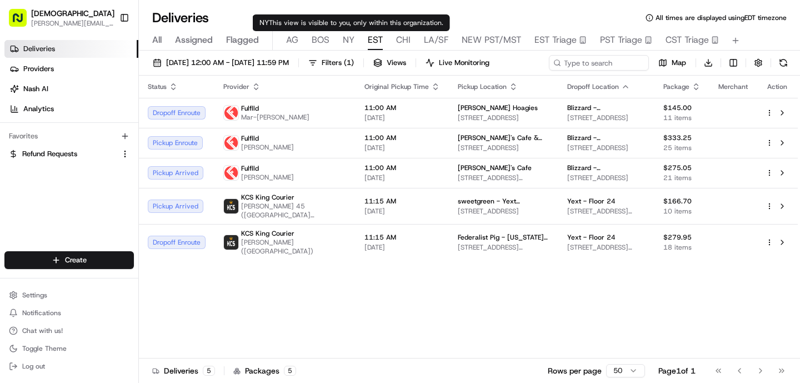
click at [344, 37] on span "NY" at bounding box center [349, 39] width 12 height 13
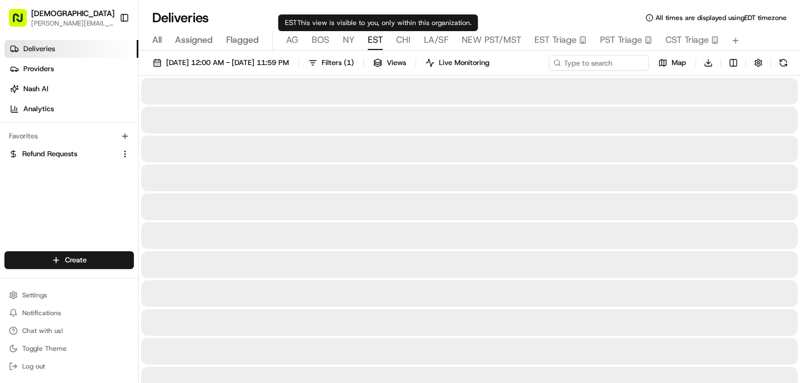
click at [377, 37] on span "EST" at bounding box center [375, 39] width 15 height 13
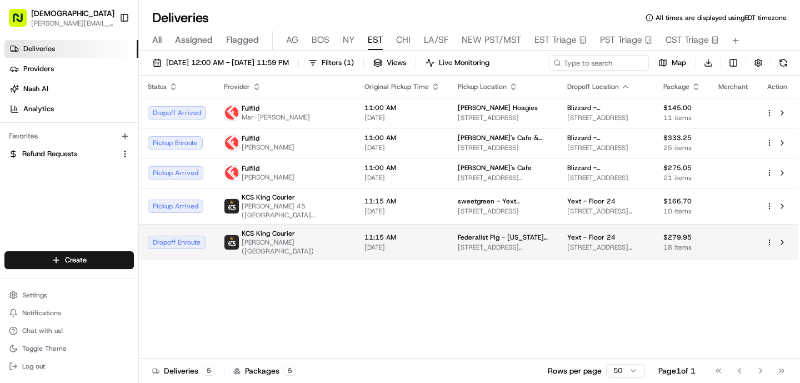
click at [364, 233] on span "11:15 AM" at bounding box center [402, 237] width 76 height 9
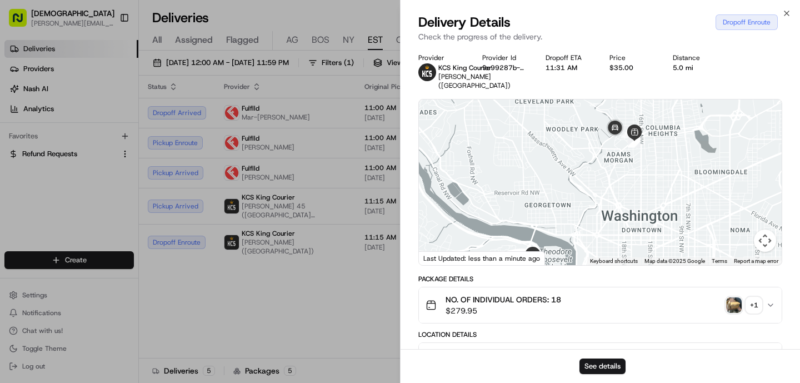
drag, startPoint x: 580, startPoint y: 169, endPoint x: 601, endPoint y: 200, distance: 38.0
click at [601, 201] on div at bounding box center [600, 181] width 363 height 165
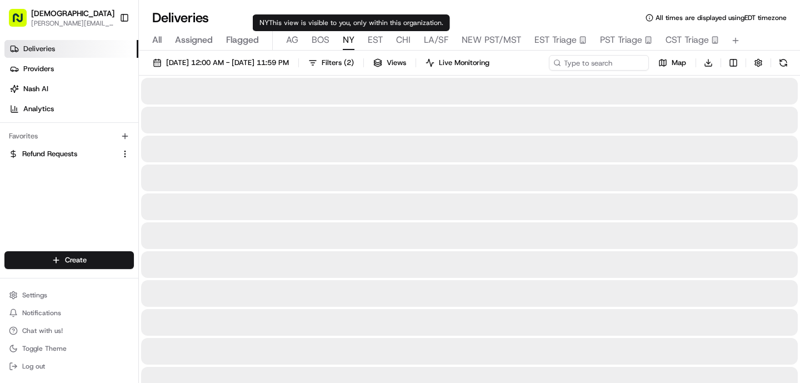
click at [343, 42] on span "NY" at bounding box center [349, 39] width 12 height 13
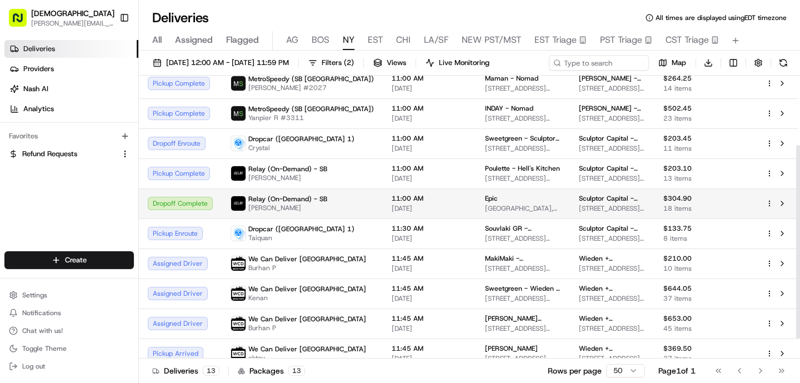
scroll to position [129, 0]
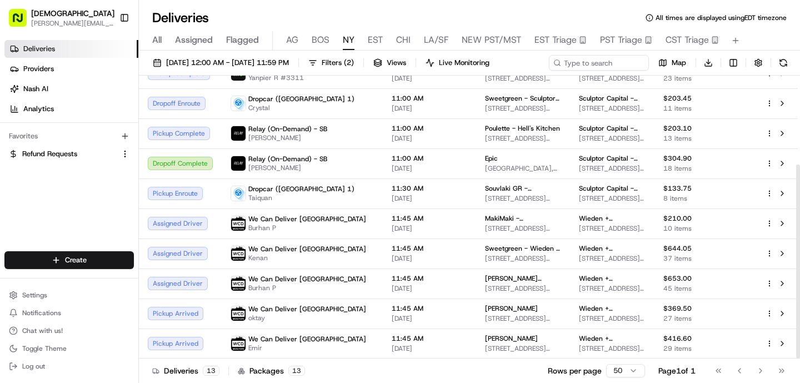
click at [320, 43] on span "BOS" at bounding box center [320, 39] width 18 height 13
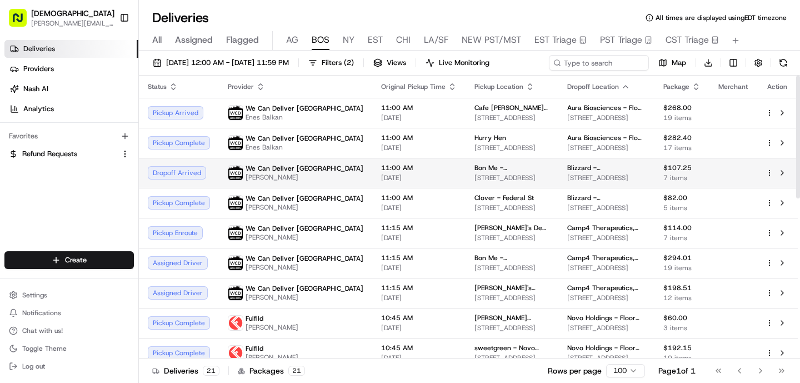
click at [378, 187] on td "11:00 AM [DATE]" at bounding box center [418, 173] width 93 height 30
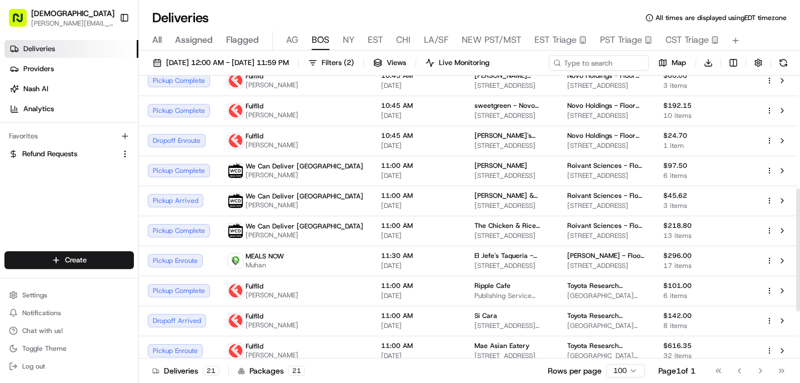
scroll to position [280, 0]
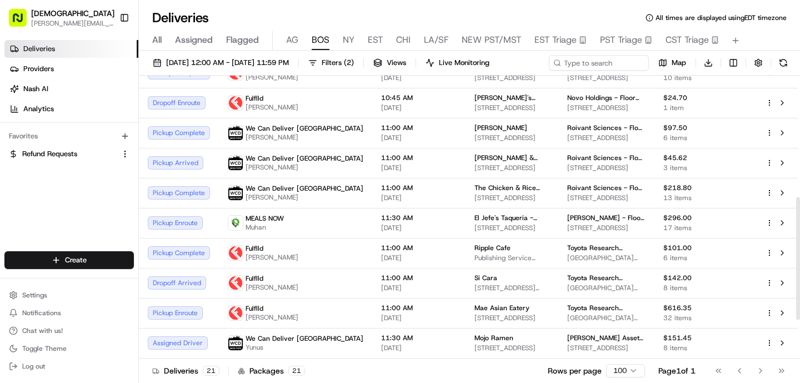
click at [340, 41] on div "All Assigned Flagged [PERSON_NAME] NY EST CHI LA/SF NEW PST/MST EST Triage PST …" at bounding box center [469, 40] width 661 height 19
click at [346, 42] on span "NY" at bounding box center [349, 39] width 12 height 13
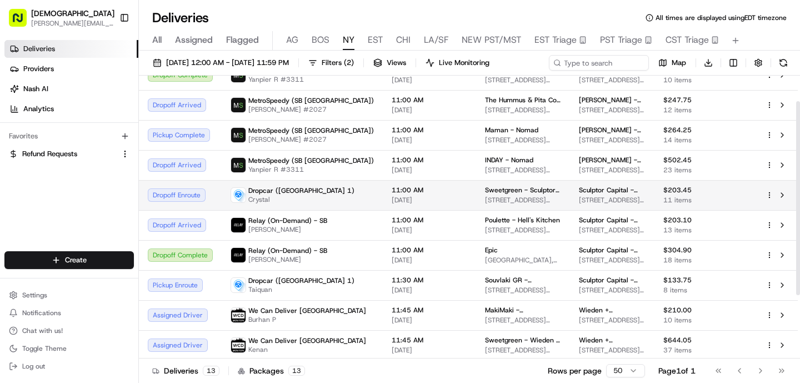
scroll to position [37, 0]
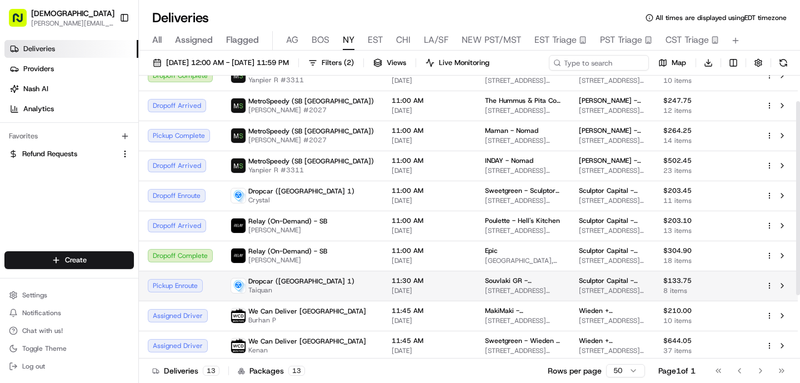
click at [391, 280] on span "11:30 AM" at bounding box center [429, 280] width 76 height 9
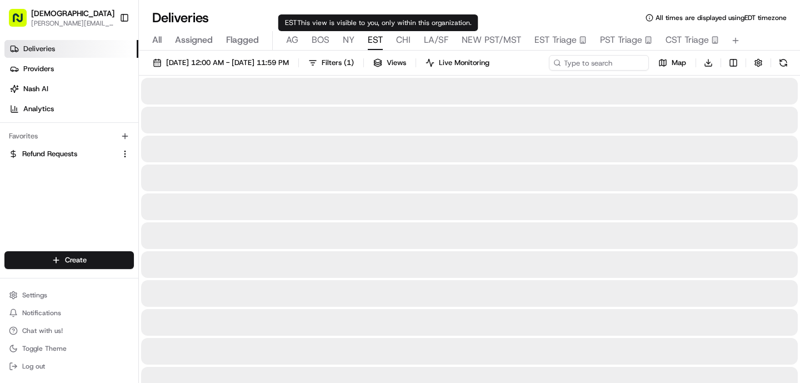
click at [381, 39] on span "EST" at bounding box center [375, 39] width 15 height 13
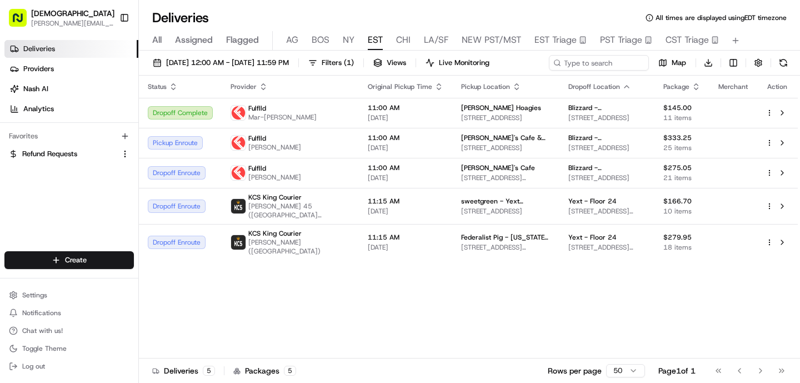
click at [291, 38] on span "AG" at bounding box center [292, 39] width 12 height 13
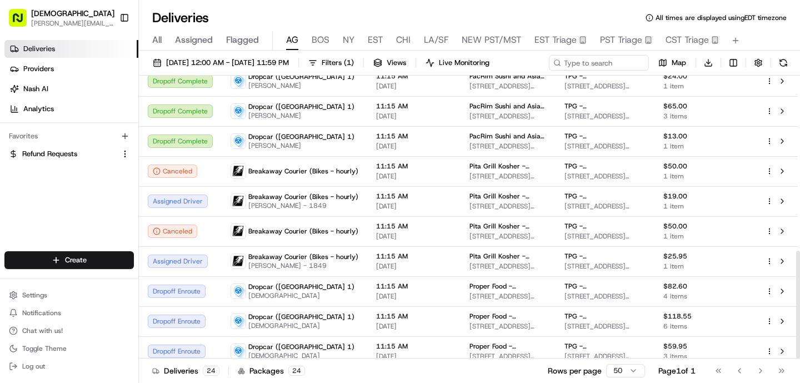
scroll to position [459, 0]
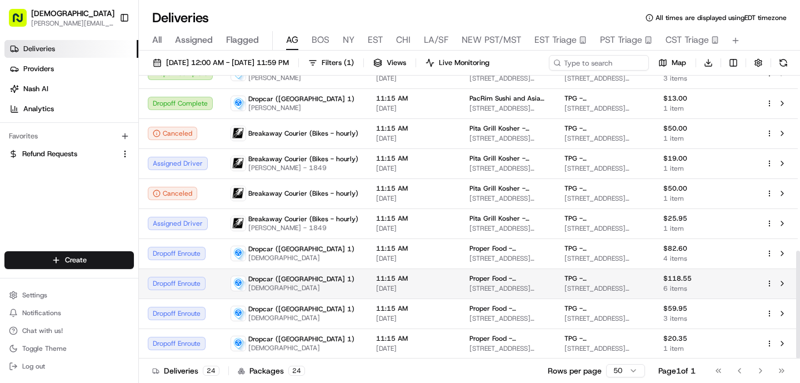
click at [367, 278] on td "11:15 AM [DATE]" at bounding box center [413, 283] width 93 height 30
click at [355, 278] on td "Dropcar ([GEOGRAPHIC_DATA] 1) [PERSON_NAME]" at bounding box center [294, 283] width 145 height 30
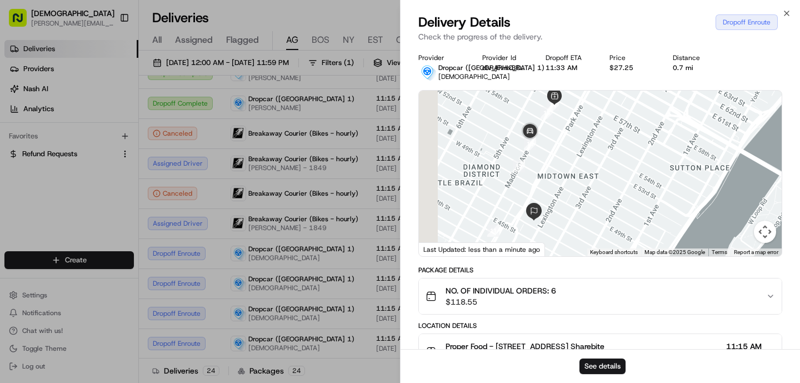
drag, startPoint x: 583, startPoint y: 148, endPoint x: 625, endPoint y: 127, distance: 47.2
click at [625, 128] on div at bounding box center [600, 173] width 363 height 165
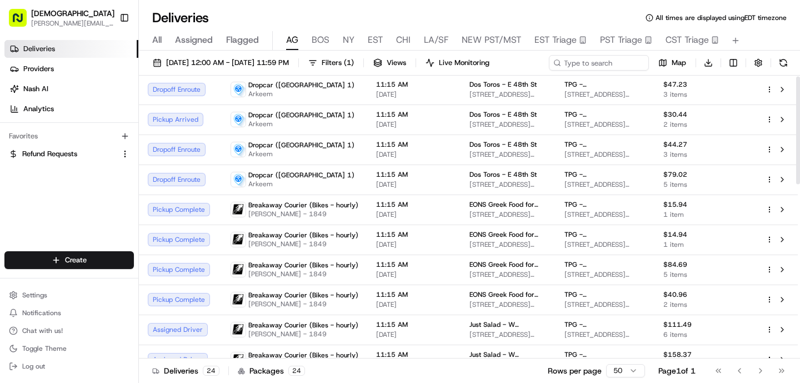
scroll to position [0, 0]
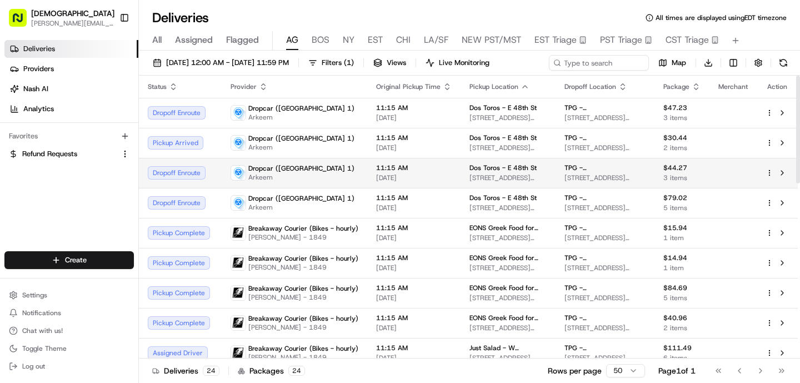
click at [333, 159] on td "Dropcar ([GEOGRAPHIC_DATA] 1) [PERSON_NAME]" at bounding box center [294, 173] width 145 height 30
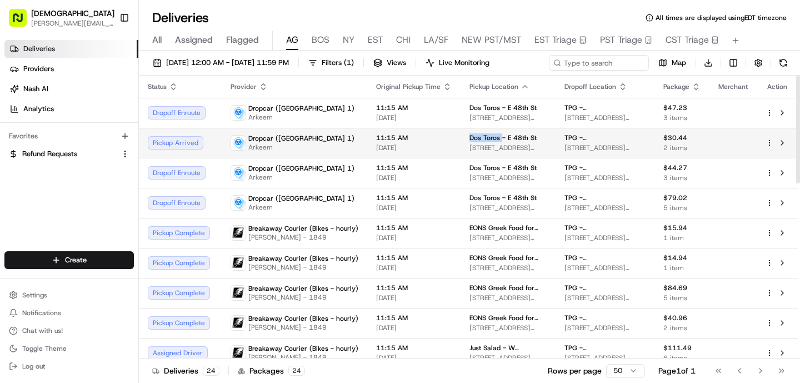
drag, startPoint x: 494, startPoint y: 136, endPoint x: 460, endPoint y: 136, distance: 33.9
click at [460, 137] on td "Dos Toros - E [GEOGRAPHIC_DATA][STREET_ADDRESS][US_STATE]" at bounding box center [507, 143] width 95 height 30
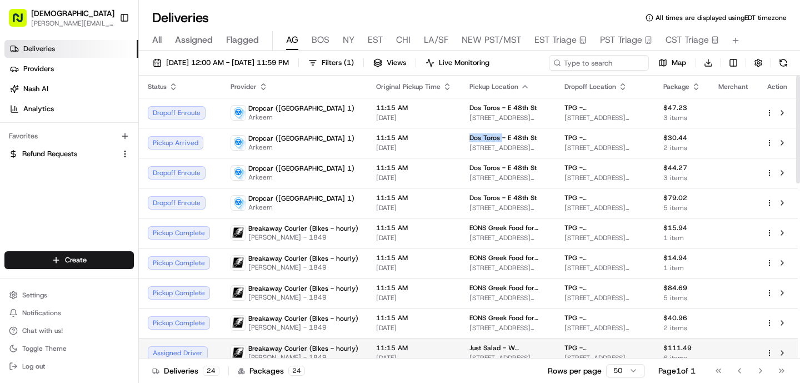
copy span "Dos Toros"
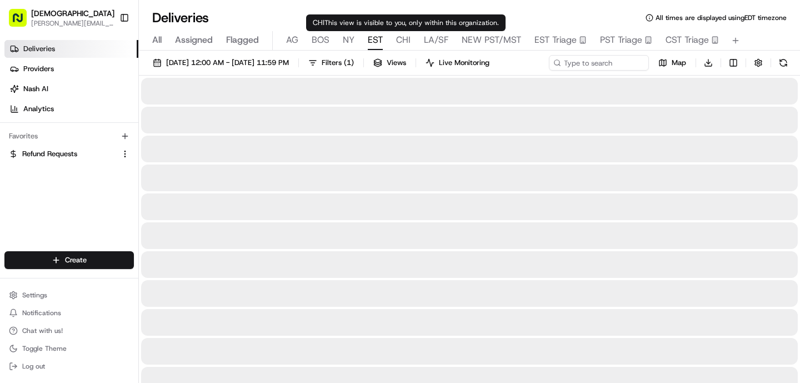
click at [372, 38] on span "EST" at bounding box center [375, 39] width 15 height 13
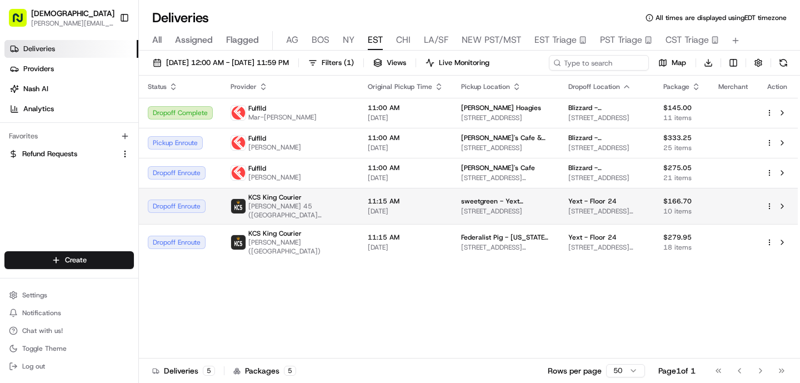
click at [370, 214] on span "[DATE]" at bounding box center [406, 211] width 76 height 9
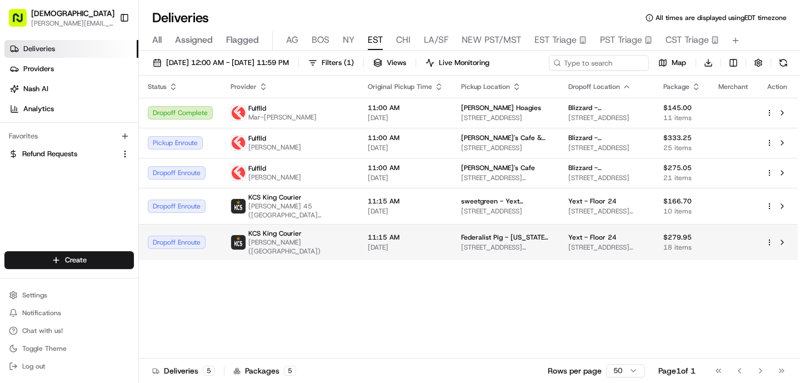
click at [359, 229] on td "11:15 AM [DATE]" at bounding box center [405, 242] width 93 height 36
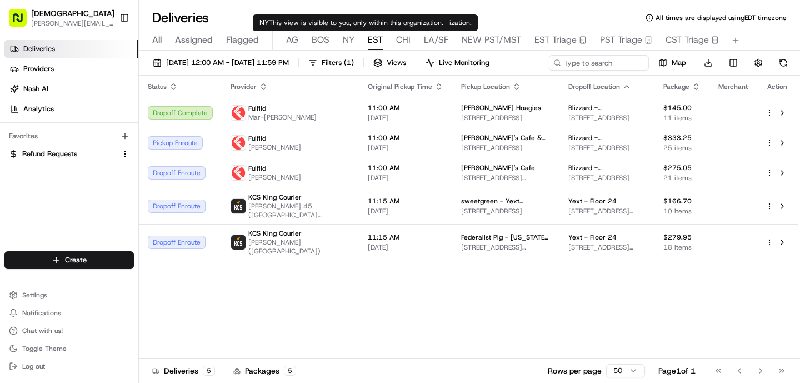
click at [351, 39] on span "NY" at bounding box center [349, 39] width 12 height 13
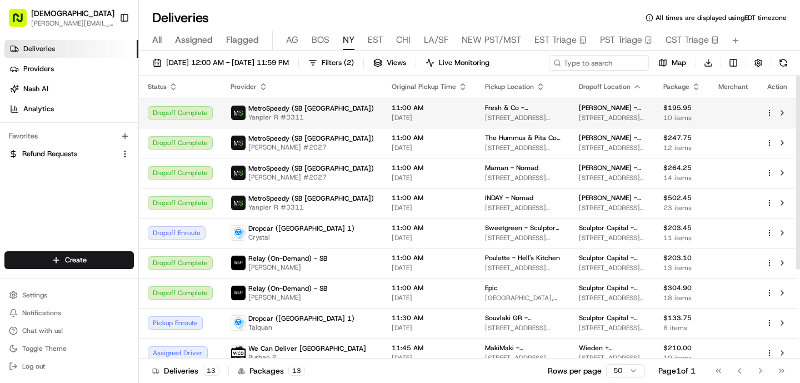
click at [391, 116] on span "[DATE]" at bounding box center [429, 117] width 76 height 9
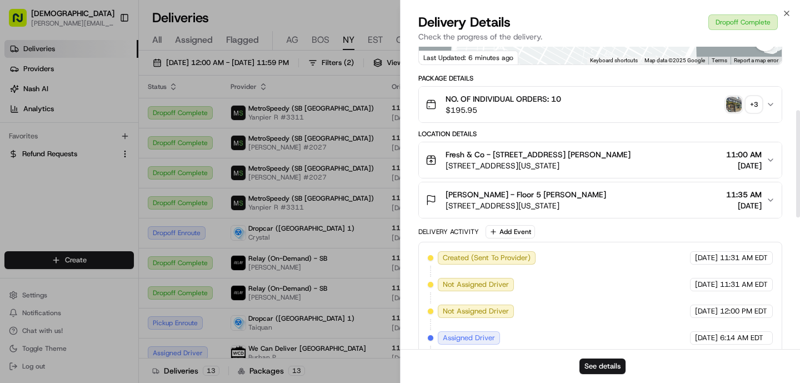
scroll to position [165, 0]
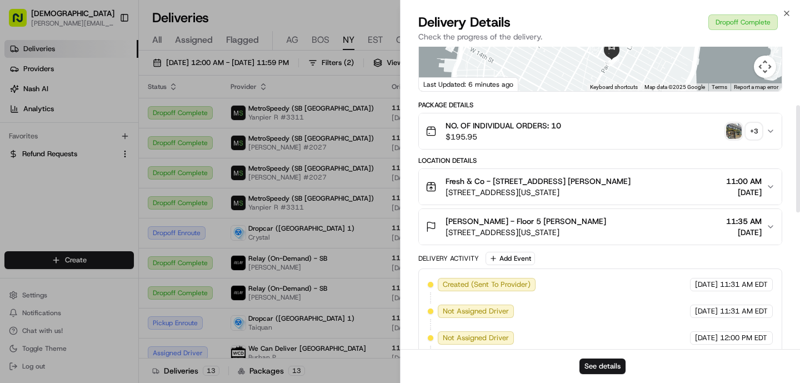
click at [733, 131] on img "button" at bounding box center [734, 131] width 16 height 16
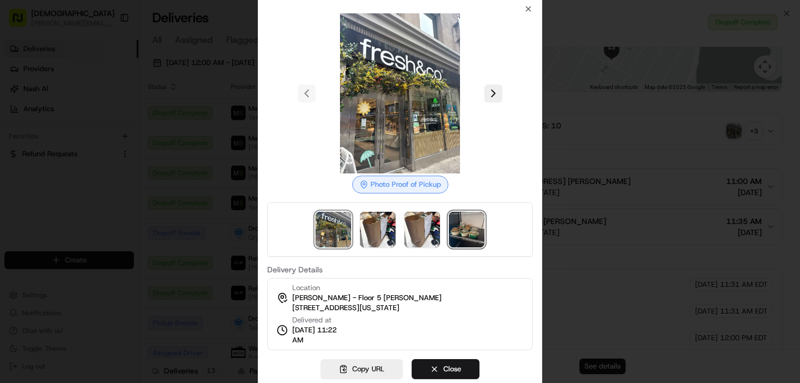
click at [451, 235] on img at bounding box center [467, 230] width 36 height 36
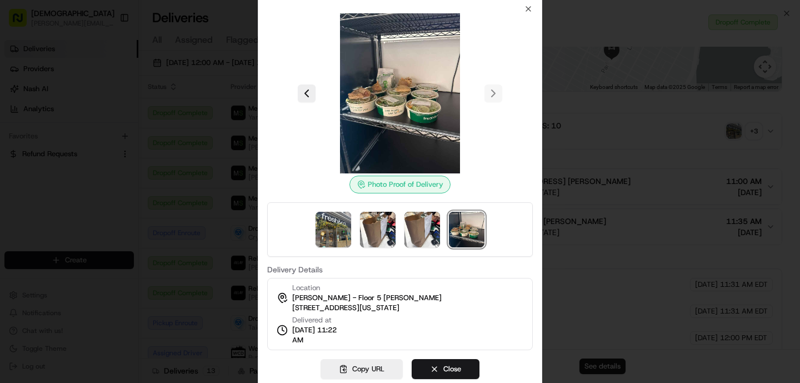
click at [212, 140] on div at bounding box center [400, 191] width 800 height 383
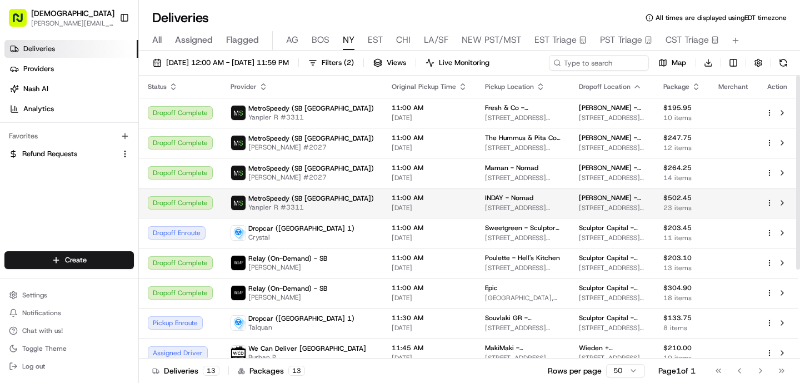
click at [292, 207] on span "Yanpier R #3311" at bounding box center [310, 207] width 125 height 9
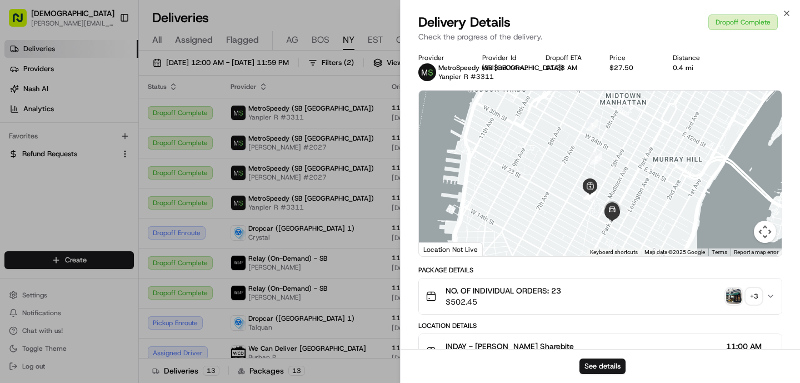
click at [736, 294] on img "button" at bounding box center [734, 296] width 16 height 16
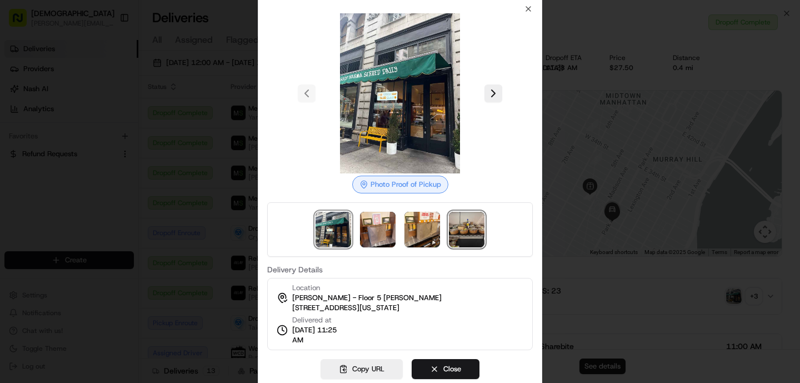
click at [461, 233] on img at bounding box center [467, 230] width 36 height 36
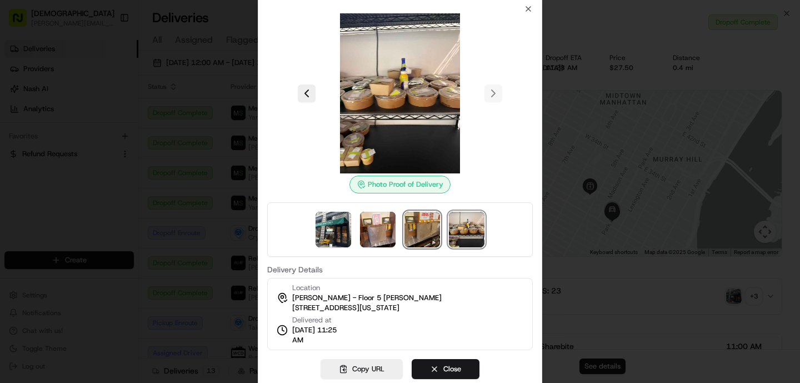
click at [415, 224] on img at bounding box center [422, 230] width 36 height 36
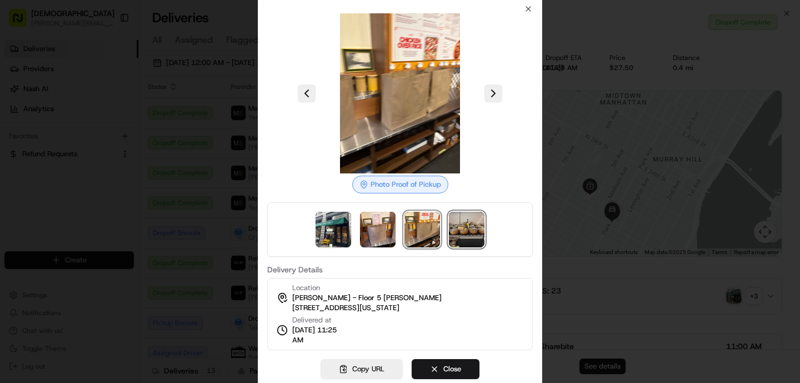
click at [464, 219] on img at bounding box center [467, 230] width 36 height 36
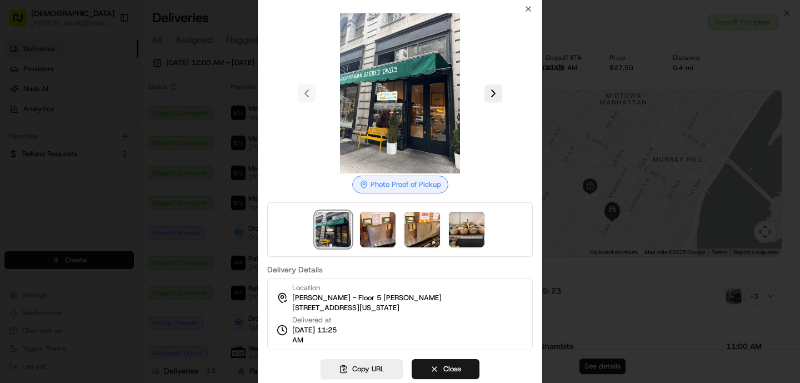
click at [209, 185] on div at bounding box center [400, 191] width 800 height 383
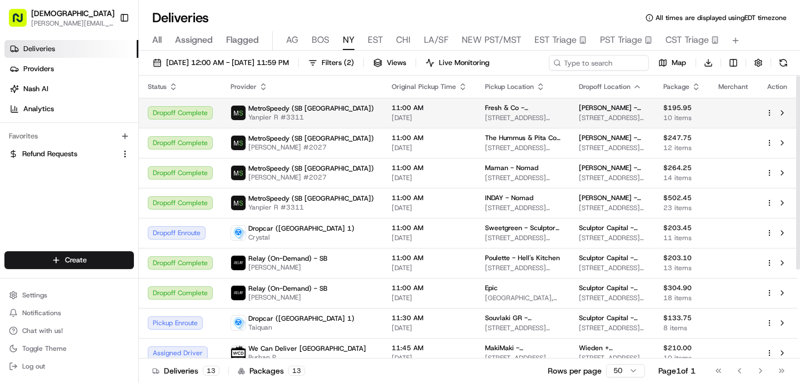
click at [383, 117] on td "11:00 AM [DATE]" at bounding box center [429, 113] width 93 height 30
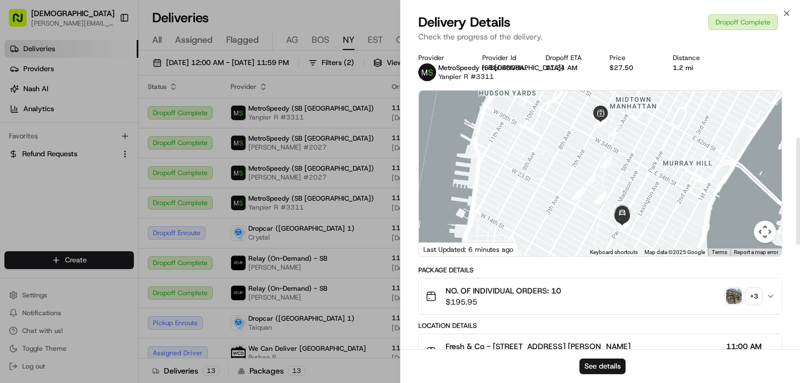
scroll to position [550, 0]
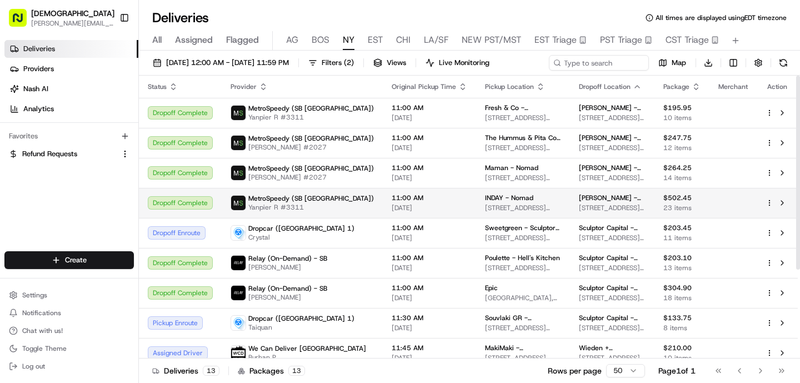
click at [383, 214] on td "11:00 AM [DATE]" at bounding box center [429, 203] width 93 height 30
click at [391, 196] on span "11:00 AM" at bounding box center [429, 197] width 76 height 9
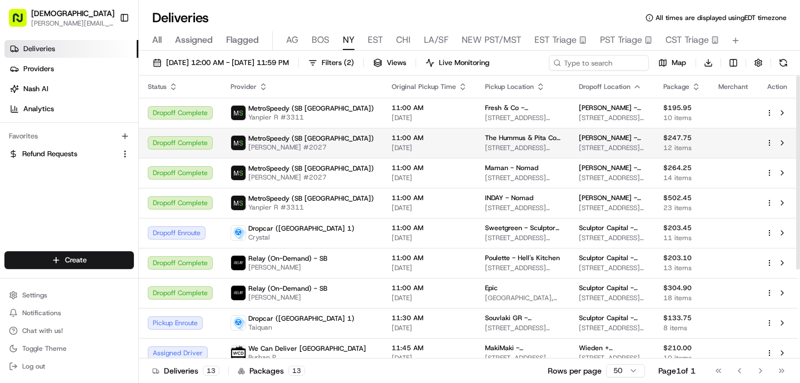
click at [391, 140] on span "11:00 AM" at bounding box center [429, 137] width 76 height 9
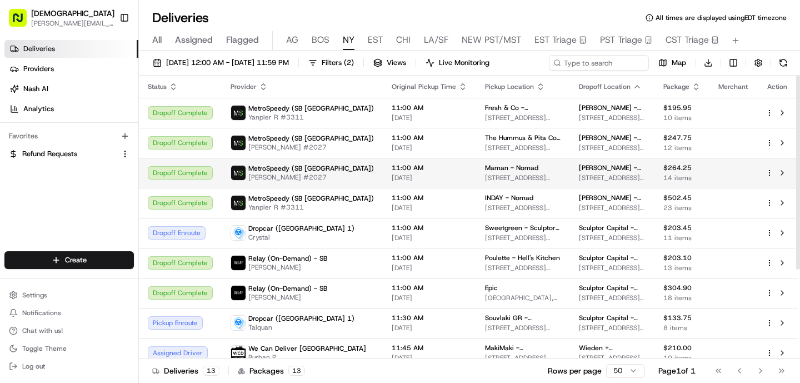
click at [391, 174] on span "[DATE]" at bounding box center [429, 177] width 76 height 9
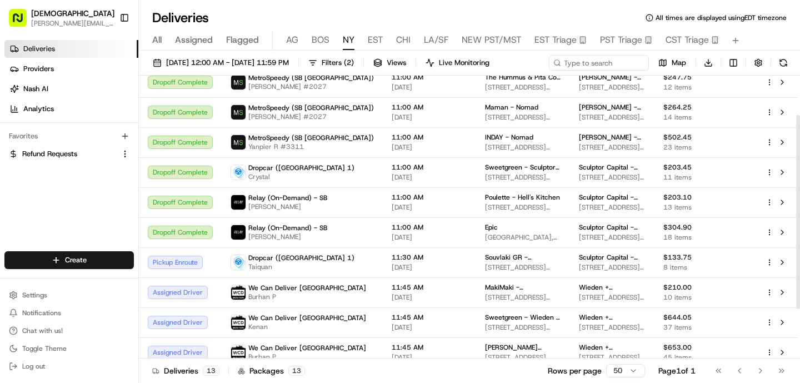
scroll to position [54, 0]
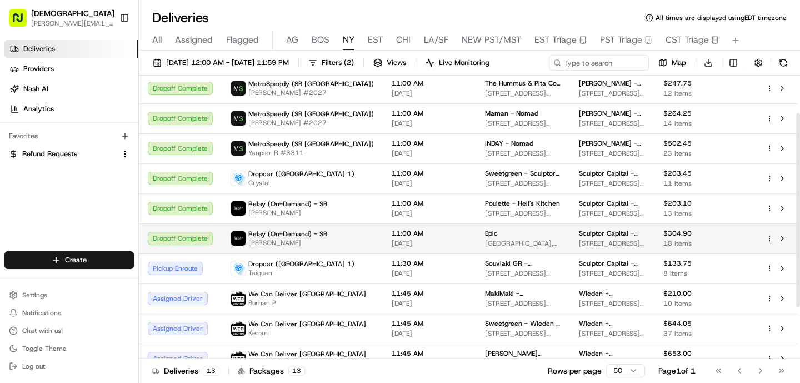
click at [309, 252] on td "Relay (On-Demand) - SB [PERSON_NAME]" at bounding box center [302, 238] width 161 height 30
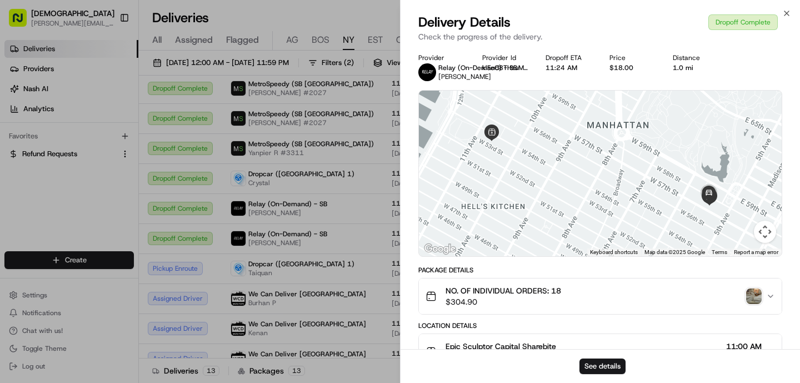
scroll to position [336, 0]
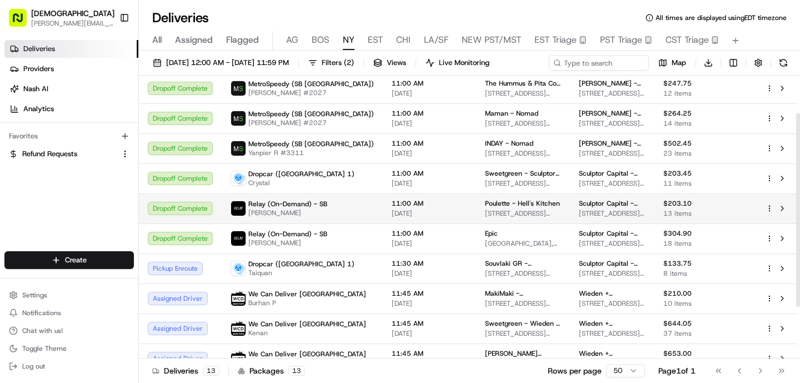
click at [383, 206] on td "11:00 AM [DATE]" at bounding box center [429, 208] width 93 height 30
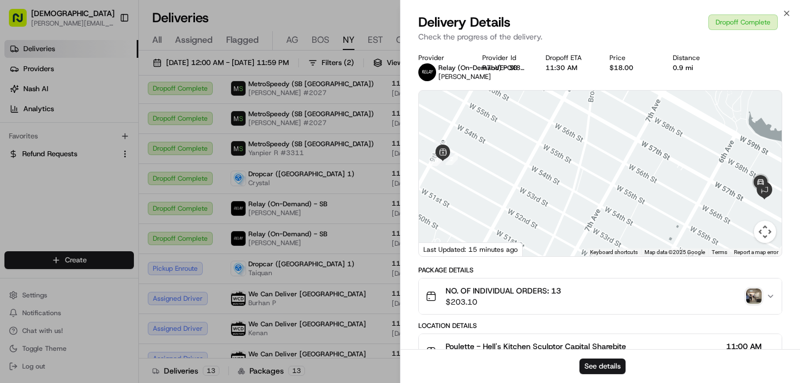
scroll to position [363, 0]
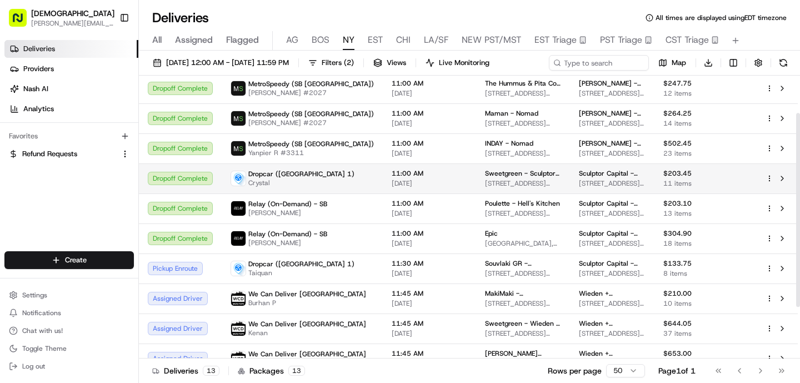
click at [383, 184] on td "11:00 AM [DATE]" at bounding box center [429, 178] width 93 height 30
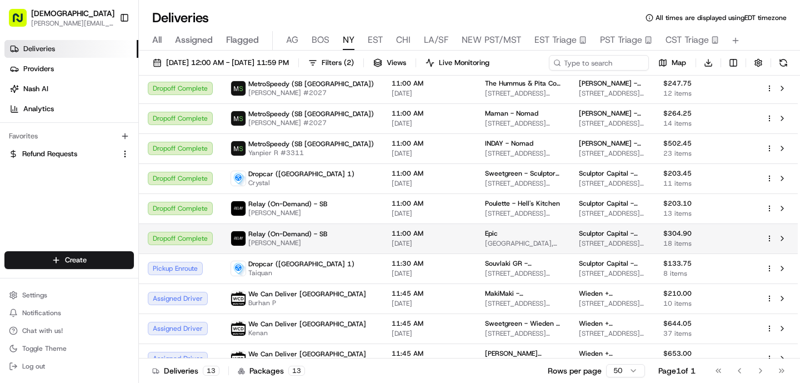
click at [263, 242] on span "[PERSON_NAME]" at bounding box center [287, 242] width 79 height 9
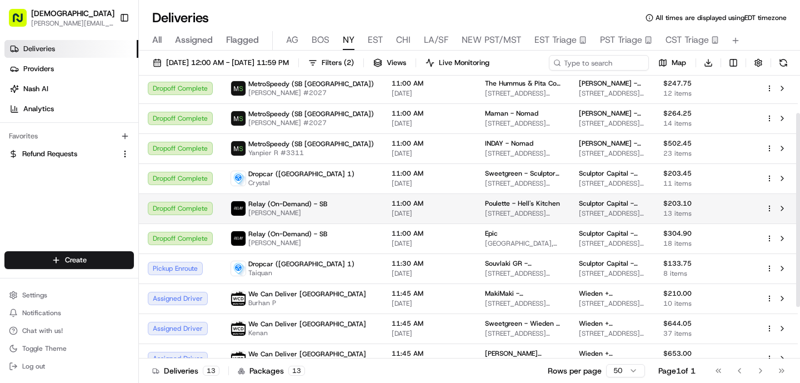
click at [297, 193] on td "Relay (On-Demand) - SB [PERSON_NAME]" at bounding box center [302, 208] width 161 height 30
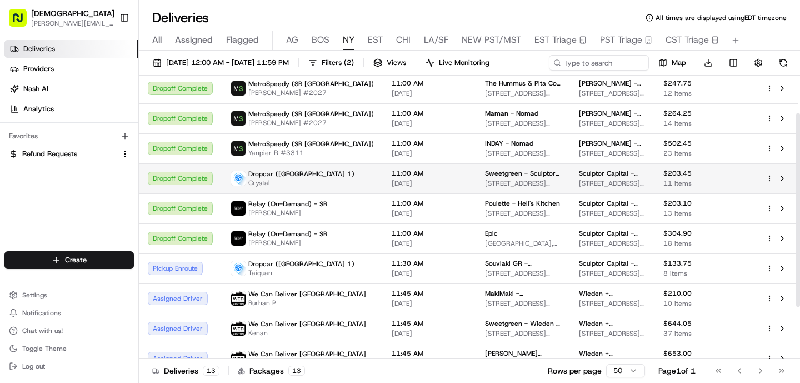
click at [297, 184] on span "Crystal" at bounding box center [301, 182] width 106 height 9
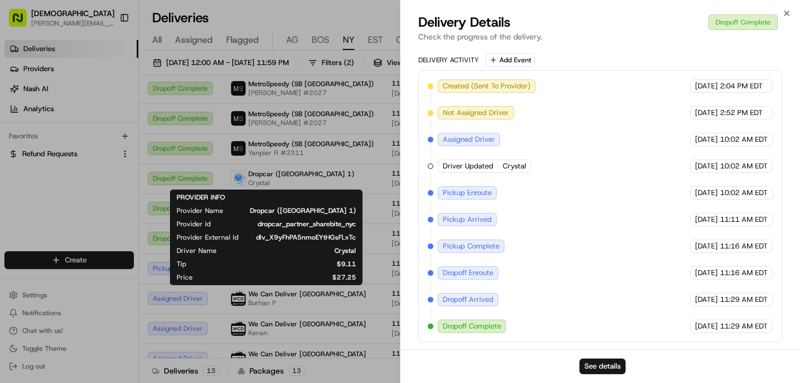
click at [269, 277] on span "$27.25" at bounding box center [282, 277] width 145 height 9
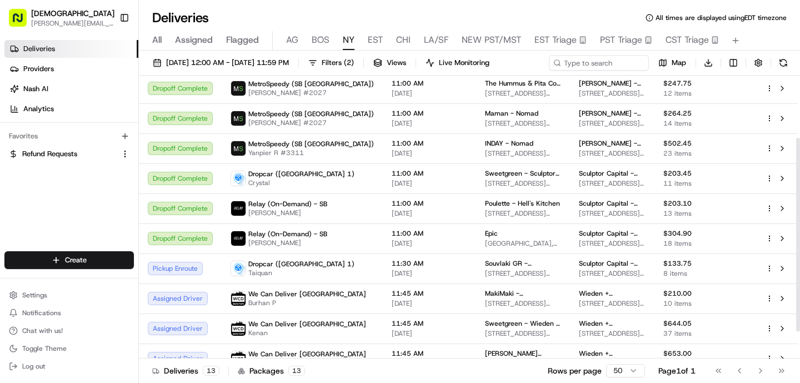
scroll to position [129, 0]
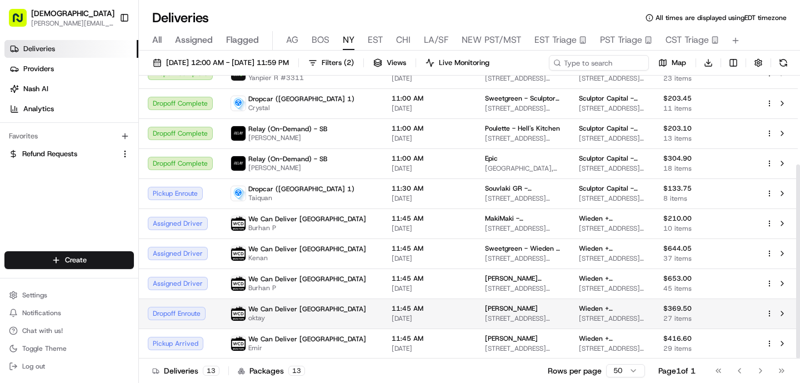
click at [332, 317] on td "We Can Deliver Boston oktay" at bounding box center [302, 313] width 161 height 30
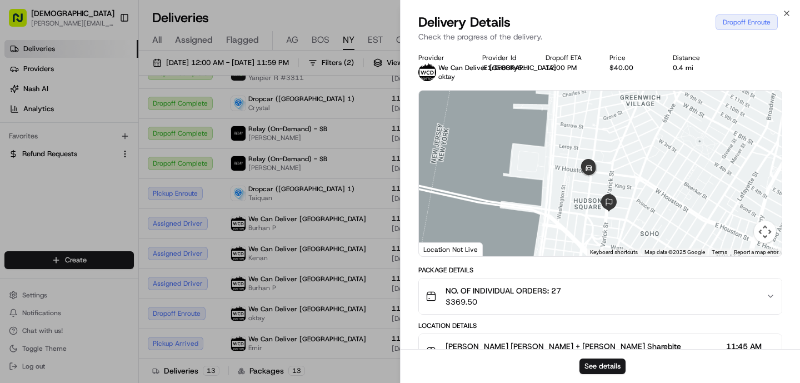
drag, startPoint x: 552, startPoint y: 232, endPoint x: 552, endPoint y: 134, distance: 97.7
click at [552, 134] on div at bounding box center [600, 173] width 363 height 165
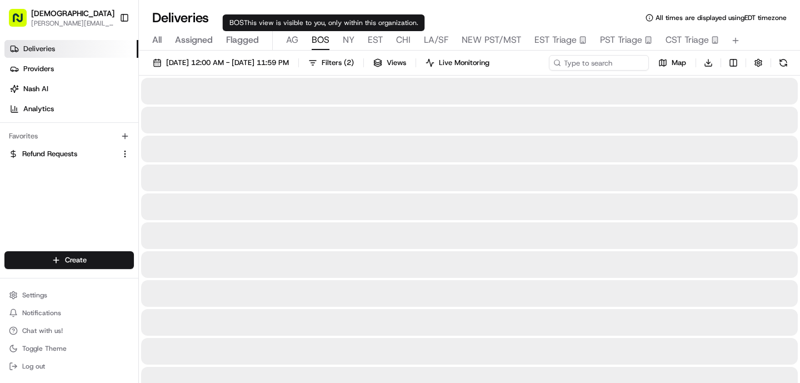
click at [320, 43] on span "BOS" at bounding box center [320, 39] width 18 height 13
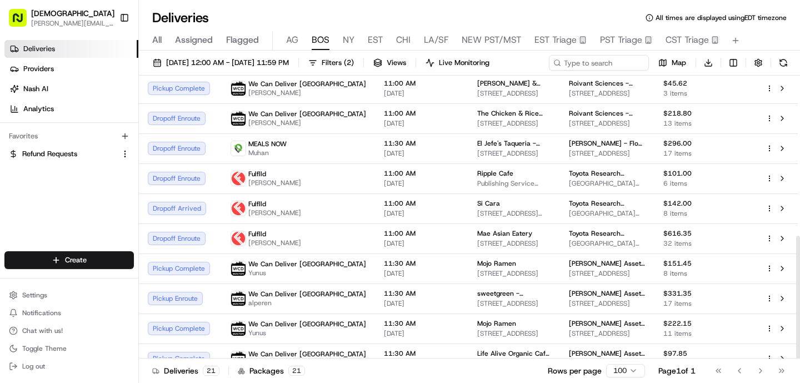
scroll to position [369, 0]
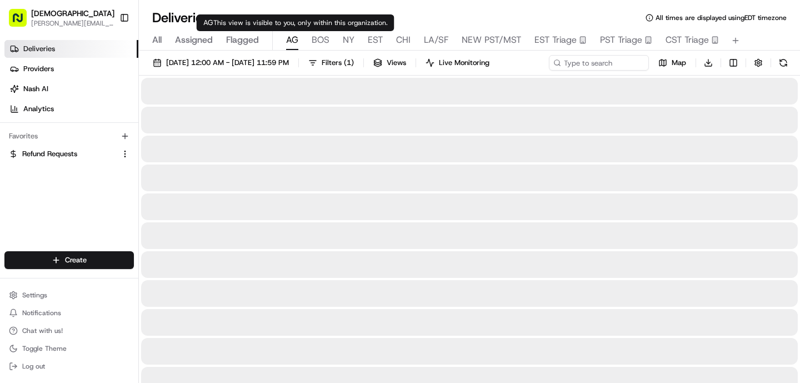
click at [295, 40] on span "AG" at bounding box center [292, 39] width 12 height 13
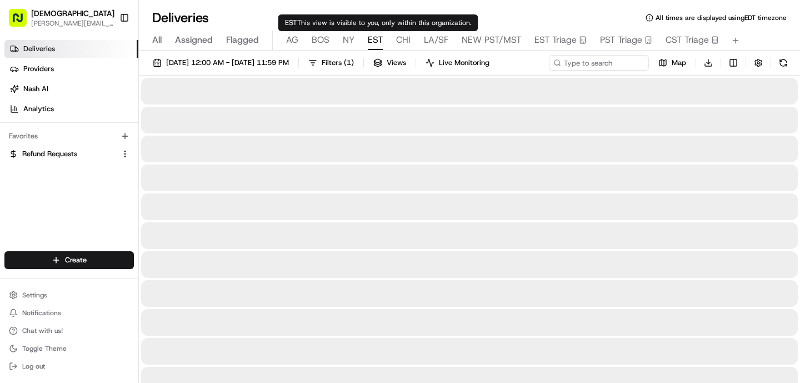
click at [371, 41] on span "EST" at bounding box center [375, 39] width 15 height 13
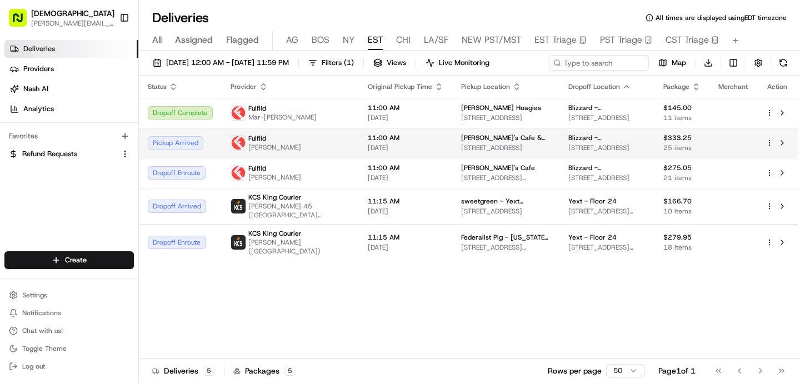
click at [368, 147] on span "[DATE]" at bounding box center [406, 147] width 76 height 9
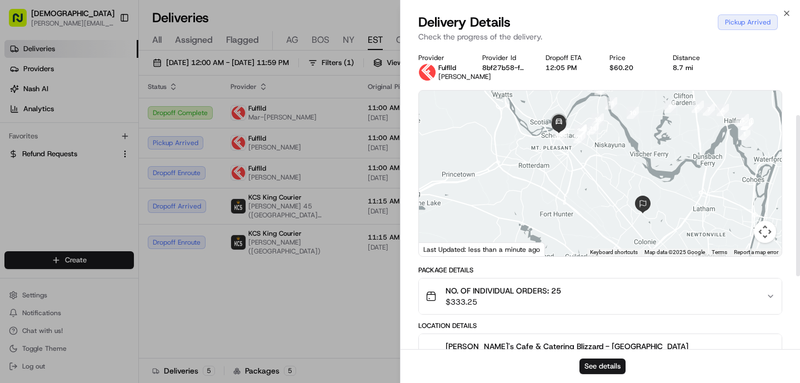
scroll to position [265, 0]
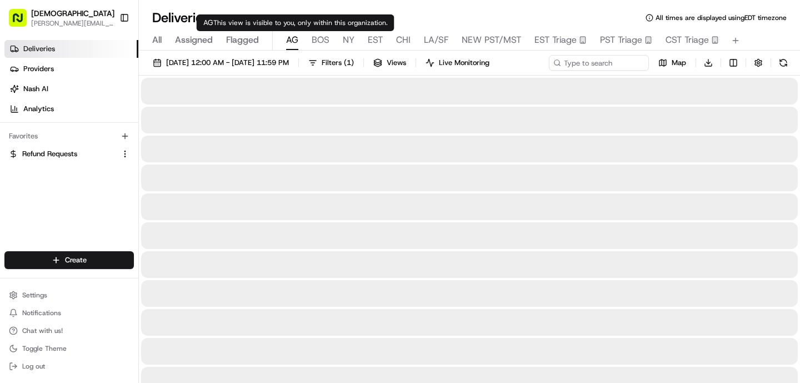
click at [287, 41] on span "AG" at bounding box center [292, 39] width 12 height 13
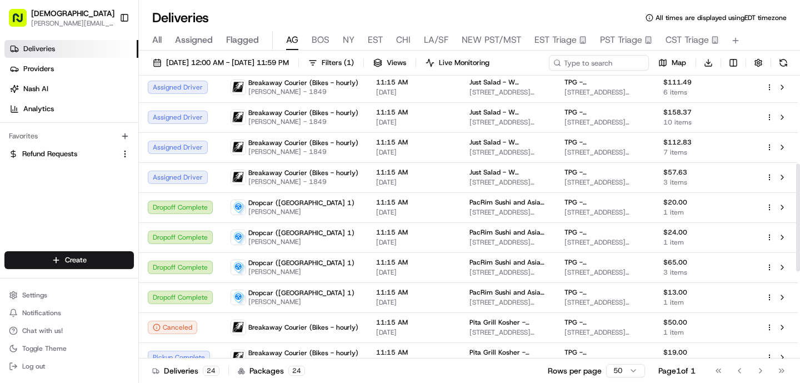
scroll to position [190, 0]
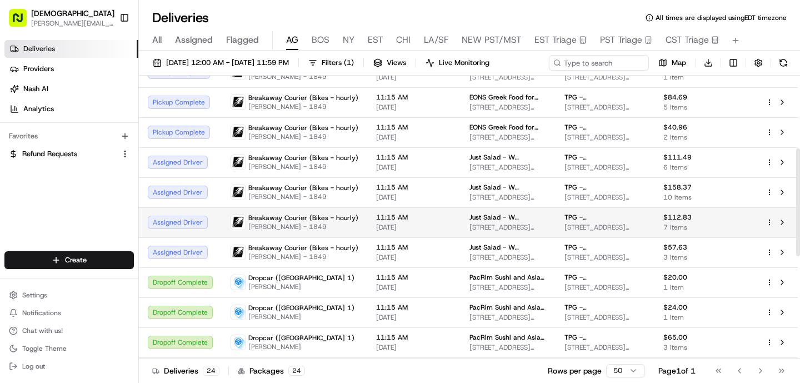
click at [346, 235] on td "Breakaway Courier (Bikes - hourly) [PERSON_NAME] - 1849" at bounding box center [294, 222] width 145 height 30
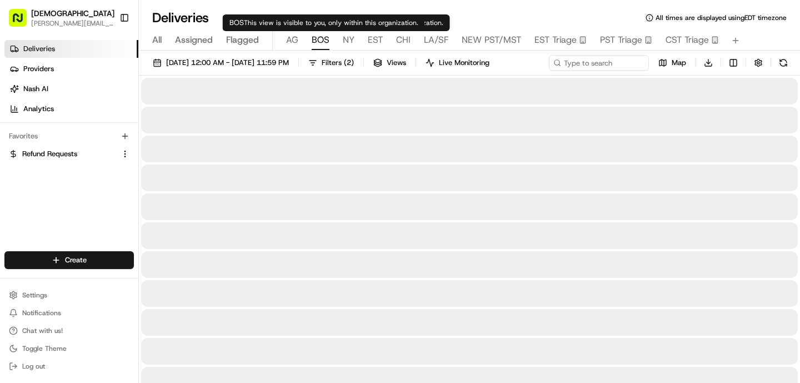
click at [316, 41] on span "BOS" at bounding box center [320, 39] width 18 height 13
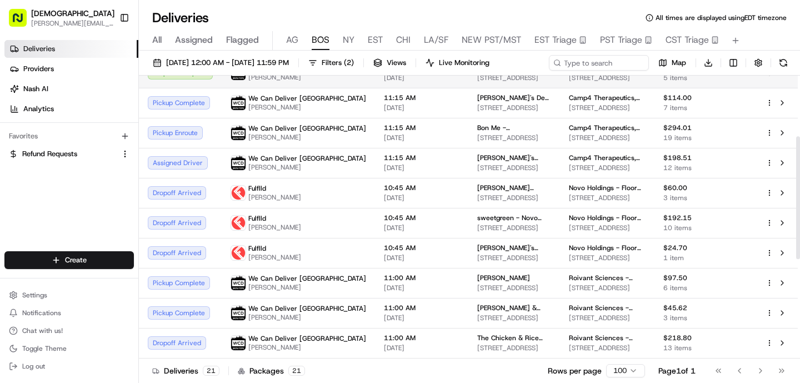
scroll to position [110, 0]
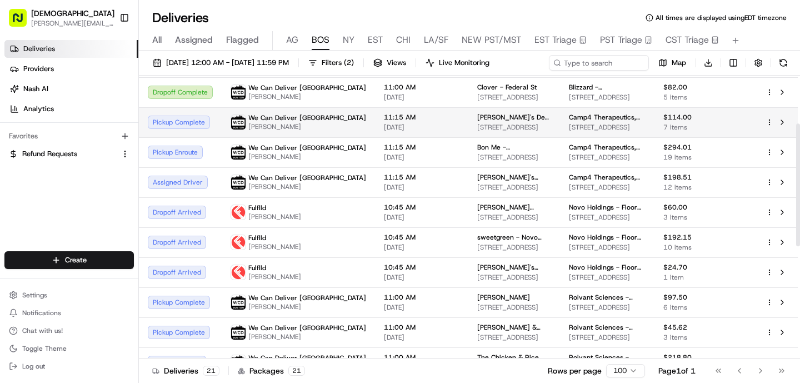
click at [384, 124] on span "[DATE]" at bounding box center [422, 127] width 76 height 9
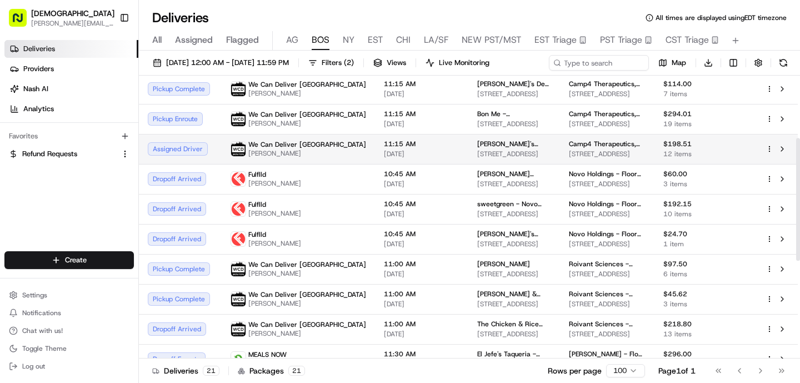
scroll to position [136, 0]
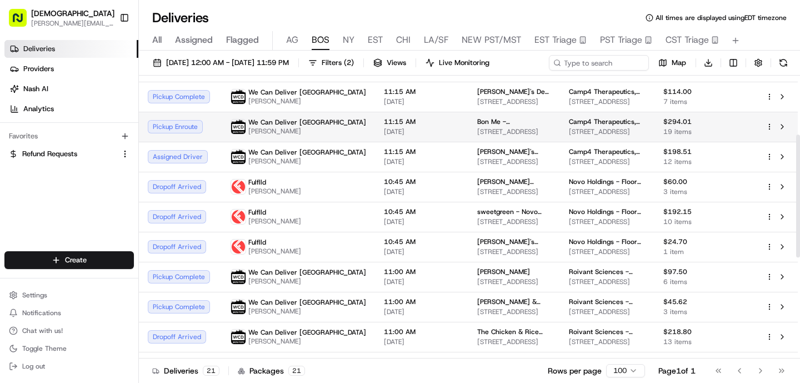
click at [375, 139] on td "11:15 AM [DATE]" at bounding box center [421, 127] width 93 height 30
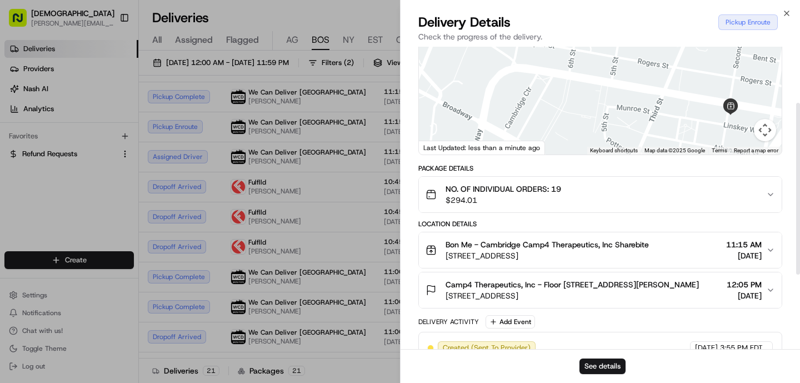
scroll to position [103, 0]
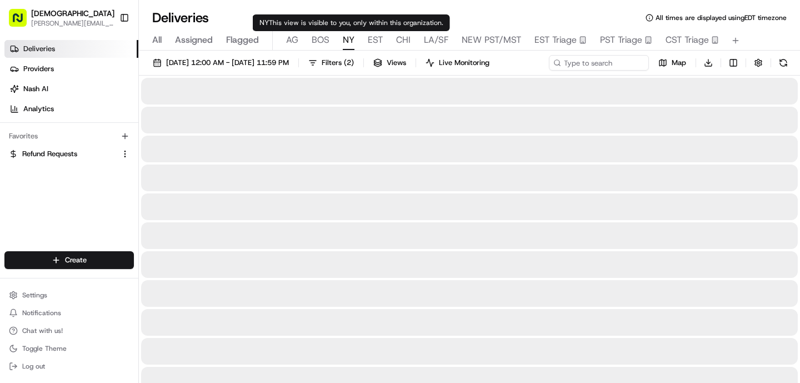
click at [344, 41] on span "NY" at bounding box center [349, 39] width 12 height 13
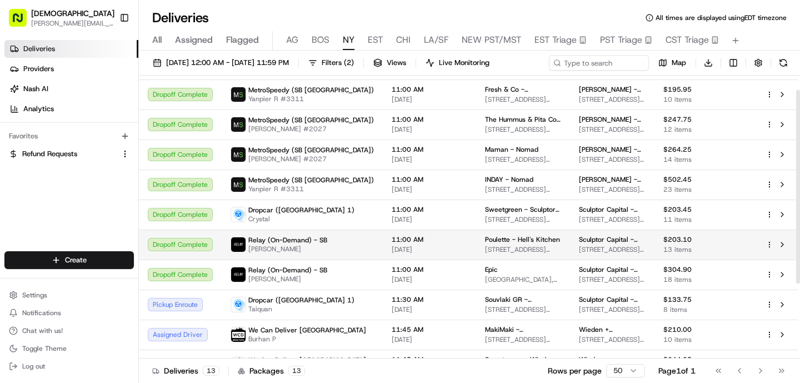
scroll to position [21, 0]
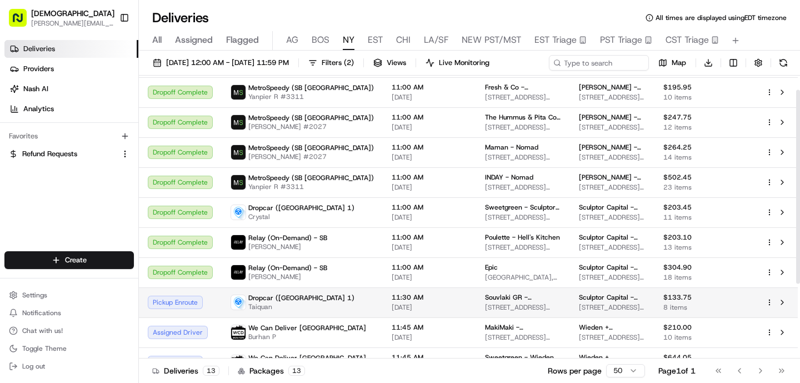
click at [395, 302] on div "11:30 AM [DATE]" at bounding box center [429, 302] width 76 height 19
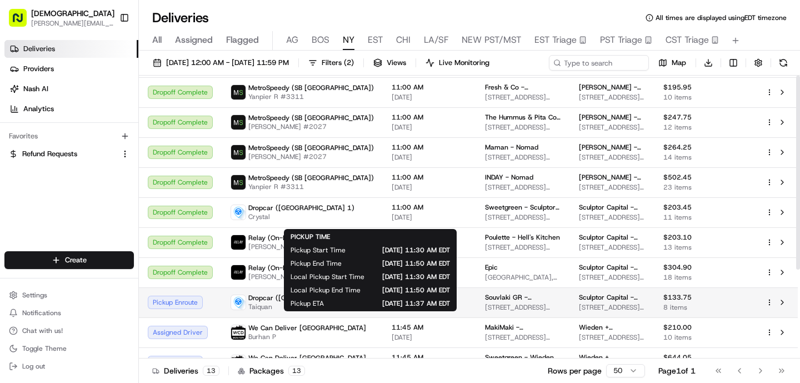
scroll to position [0, 0]
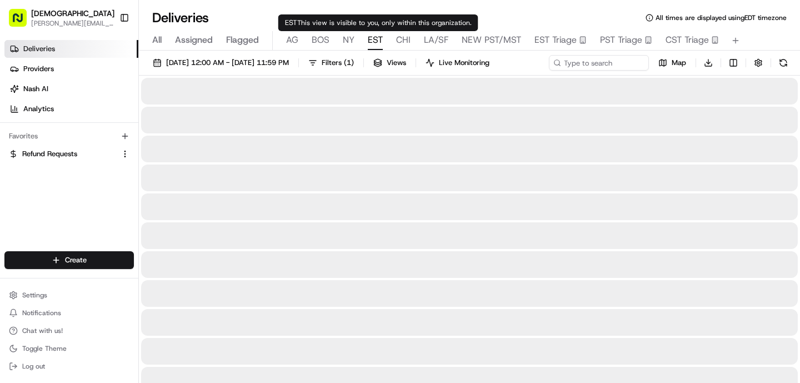
click at [375, 43] on span "EST" at bounding box center [375, 39] width 15 height 13
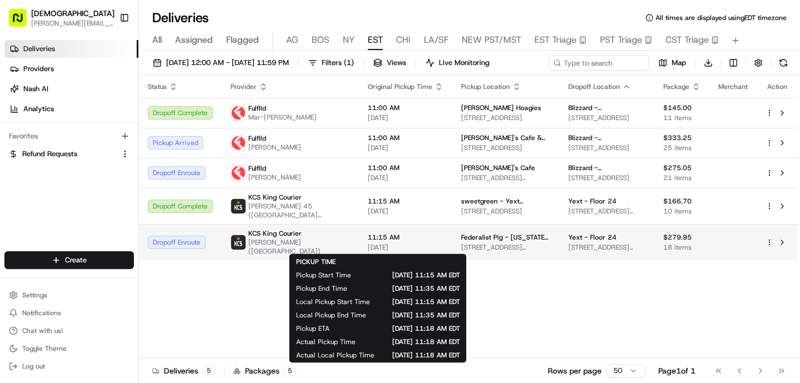
click at [368, 240] on span "11:15 AM" at bounding box center [406, 237] width 76 height 9
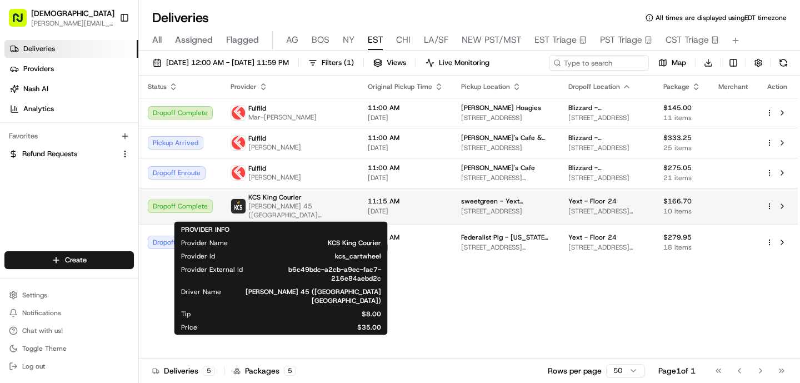
click at [317, 214] on span "[PERSON_NAME] 45 ([GEOGRAPHIC_DATA] [GEOGRAPHIC_DATA])" at bounding box center [299, 211] width 102 height 18
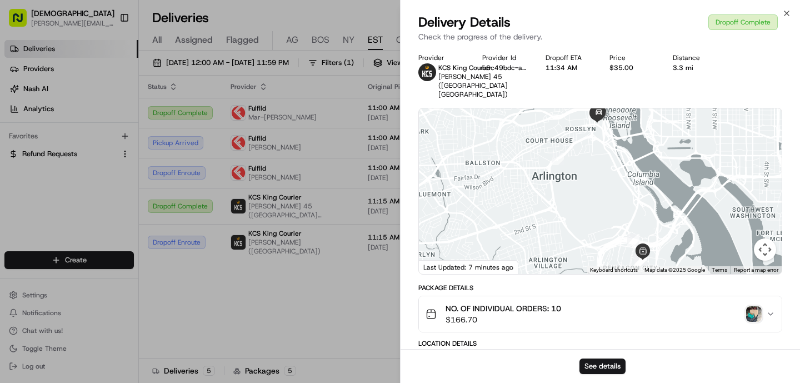
click at [750, 308] on img "button" at bounding box center [754, 314] width 16 height 16
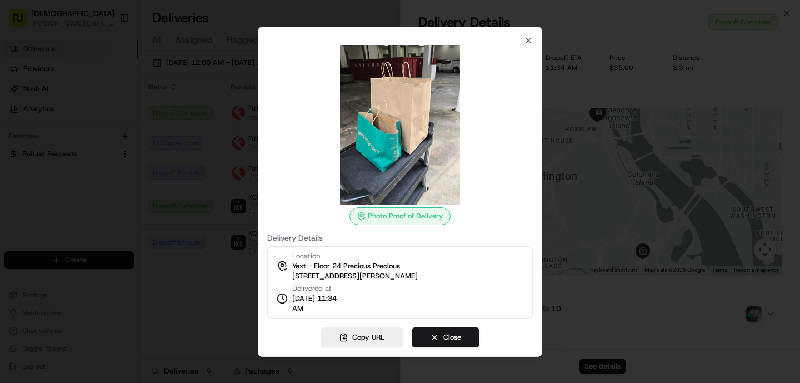
click at [241, 304] on div at bounding box center [400, 191] width 800 height 383
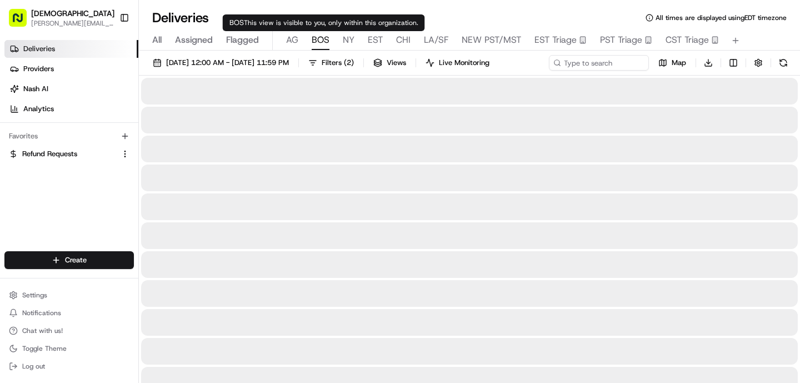
click at [319, 39] on span "BOS" at bounding box center [320, 39] width 18 height 13
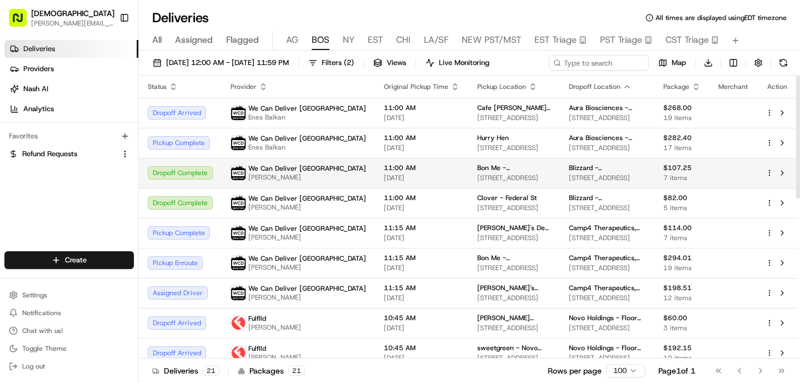
click at [384, 180] on span "[DATE]" at bounding box center [422, 177] width 76 height 9
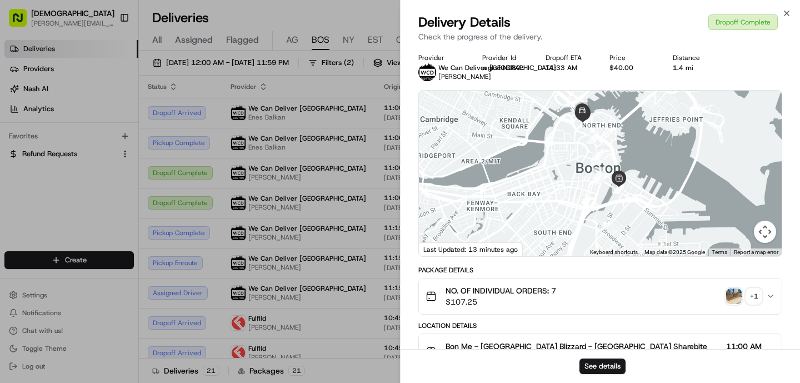
click at [730, 292] on img "button" at bounding box center [734, 296] width 16 height 16
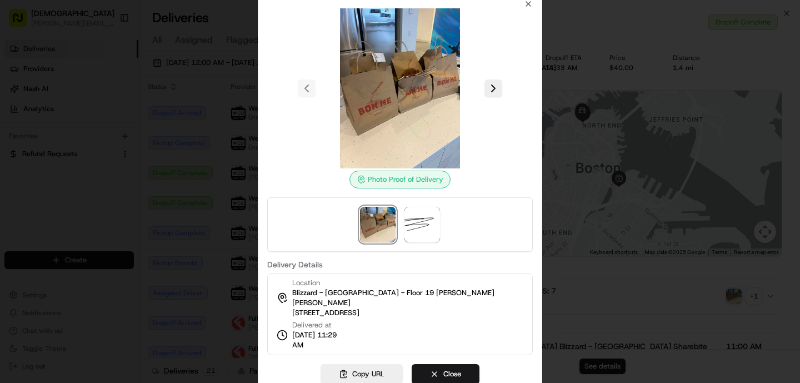
click at [244, 186] on div at bounding box center [400, 191] width 800 height 383
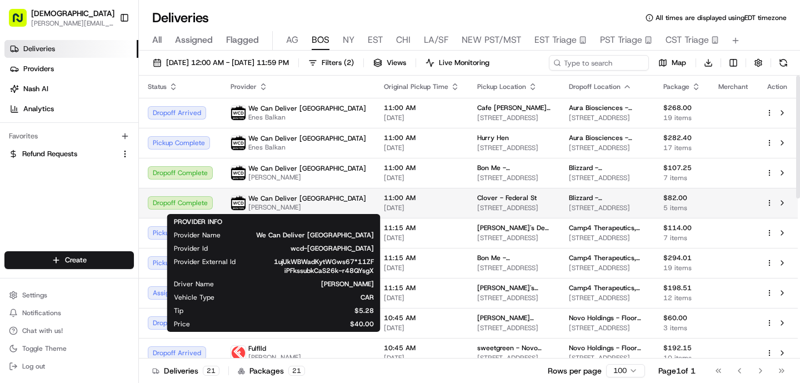
click at [292, 197] on span "We Can Deliver [GEOGRAPHIC_DATA]" at bounding box center [307, 198] width 118 height 9
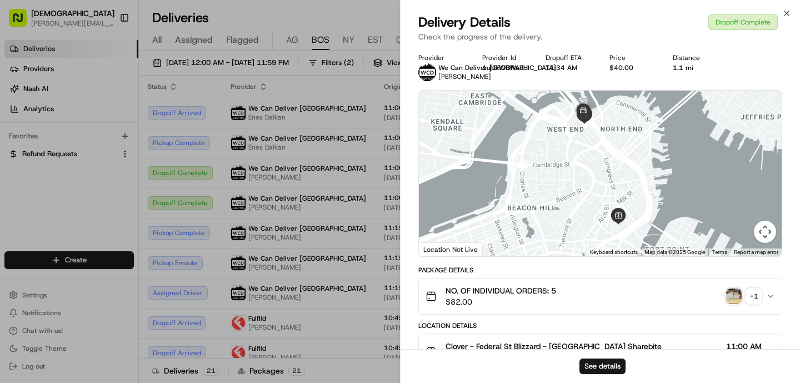
click at [732, 294] on img "button" at bounding box center [734, 296] width 16 height 16
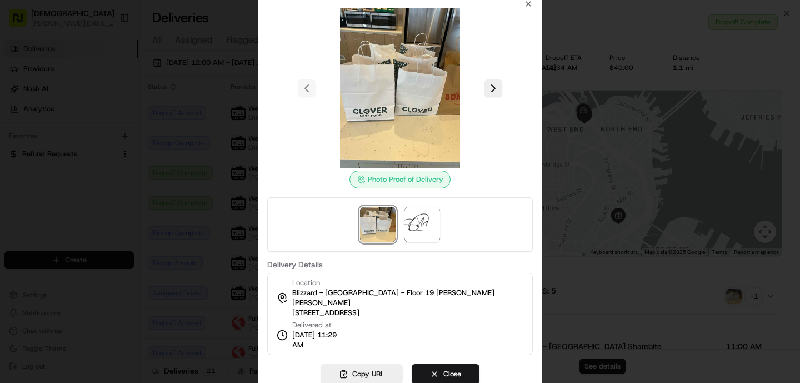
click at [185, 164] on div at bounding box center [400, 191] width 800 height 383
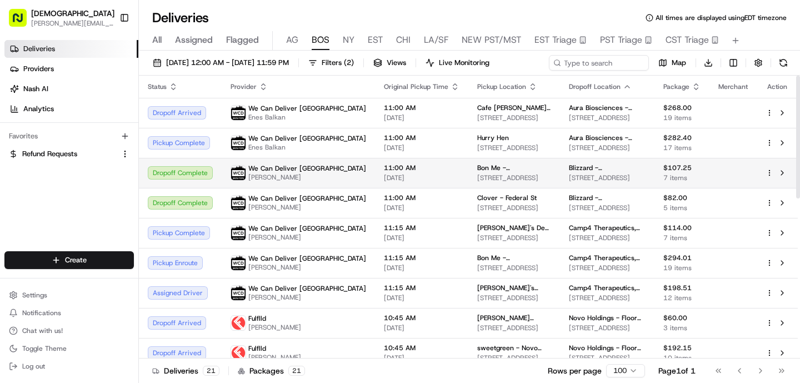
click at [384, 172] on span "11:00 AM" at bounding box center [422, 167] width 76 height 9
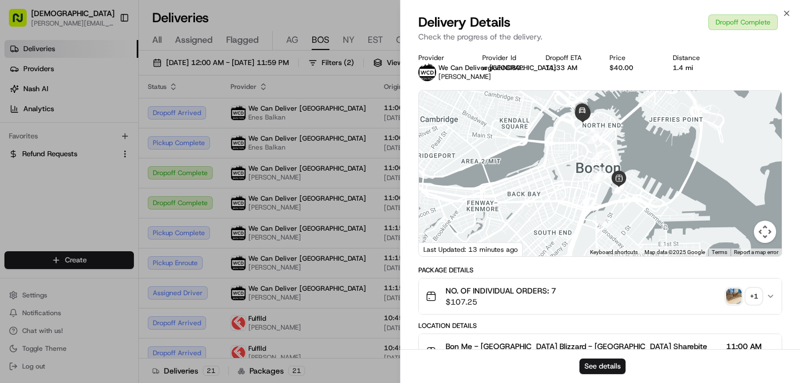
click at [741, 296] on button "+ 1" at bounding box center [744, 296] width 36 height 16
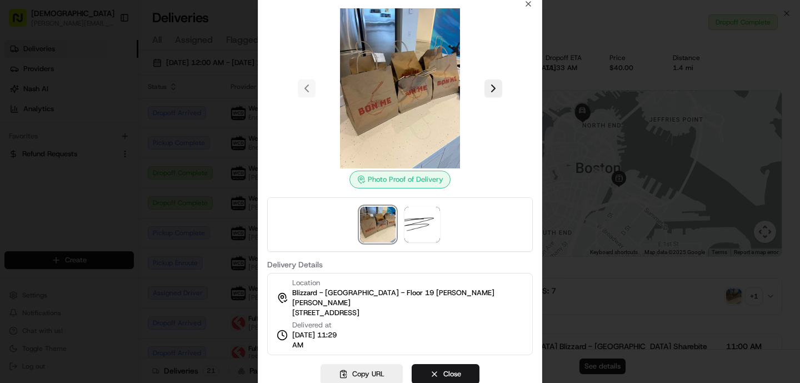
click at [194, 172] on div at bounding box center [400, 191] width 800 height 383
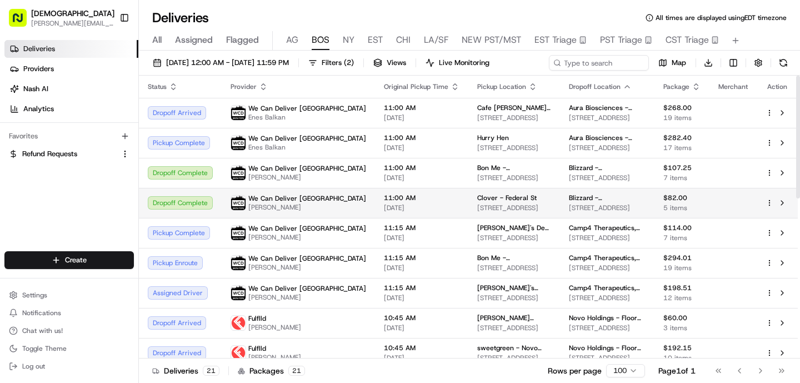
click at [384, 202] on div "11:00 AM [DATE]" at bounding box center [422, 202] width 76 height 19
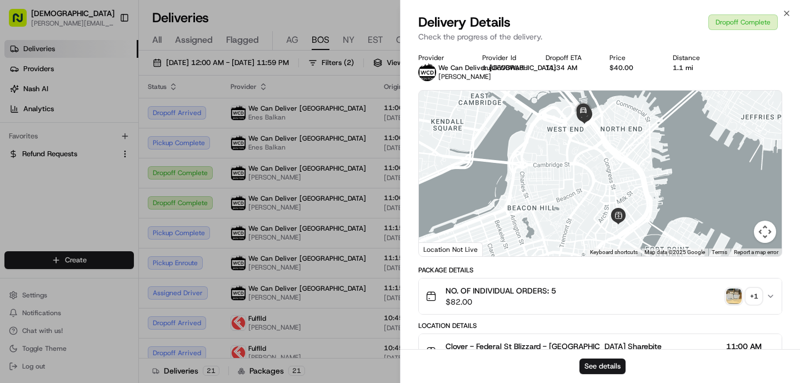
click at [733, 300] on img "button" at bounding box center [734, 296] width 16 height 16
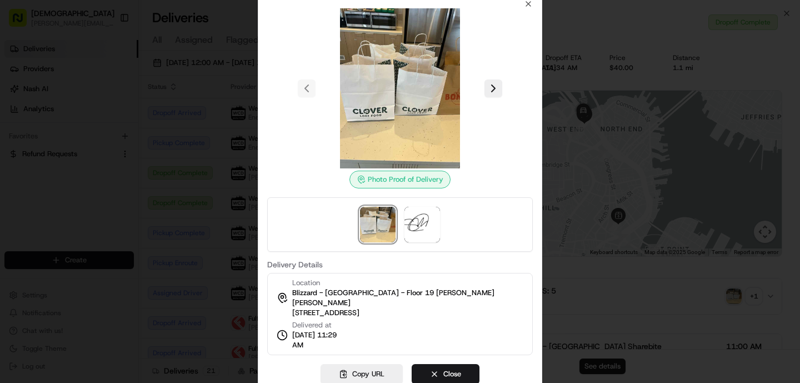
click at [207, 172] on div at bounding box center [400, 191] width 800 height 383
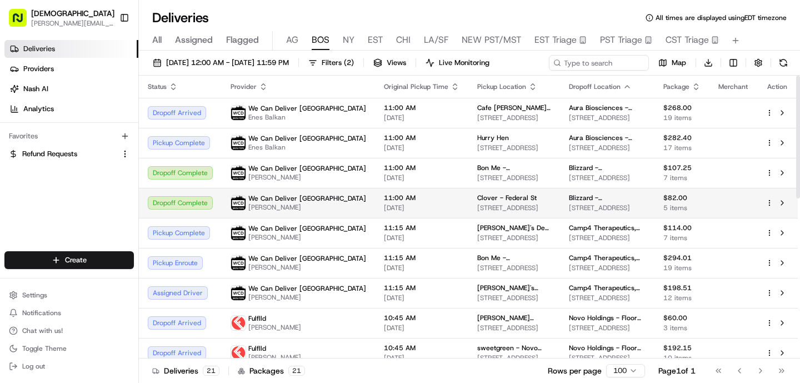
click at [384, 205] on span "[DATE]" at bounding box center [422, 207] width 76 height 9
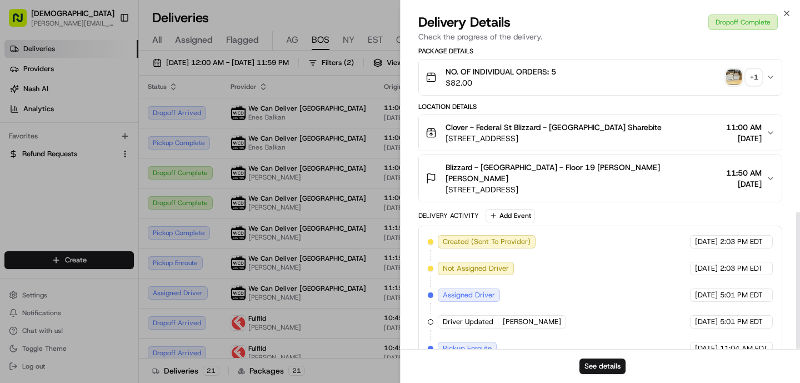
scroll to position [363, 0]
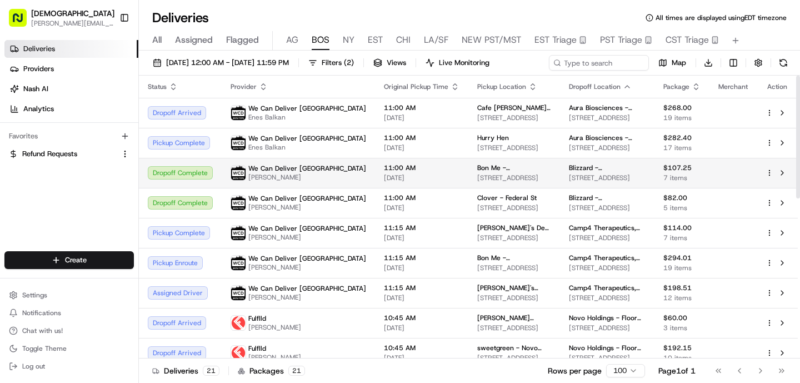
click at [384, 176] on span "[DATE]" at bounding box center [422, 177] width 76 height 9
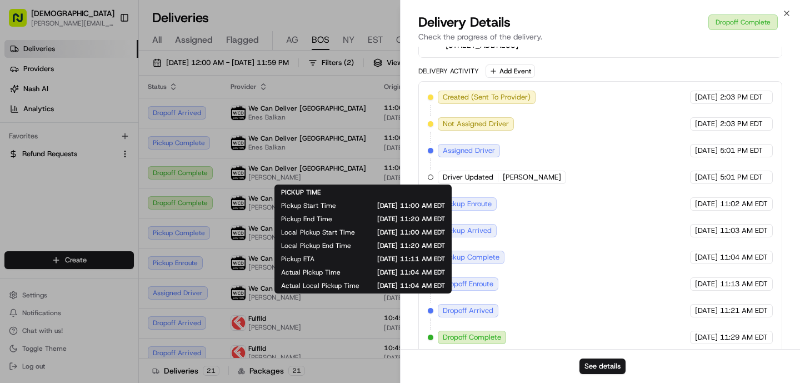
click at [278, 289] on div "PICKUP TIME Pickup Start Time [DATE] 11:00 AM EDT Pickup End Time [DATE] 11:20 …" at bounding box center [362, 238] width 177 height 109
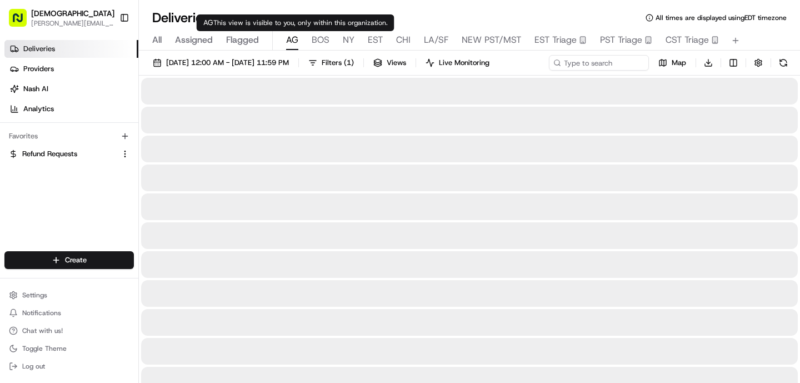
click at [288, 41] on span "AG" at bounding box center [292, 39] width 12 height 13
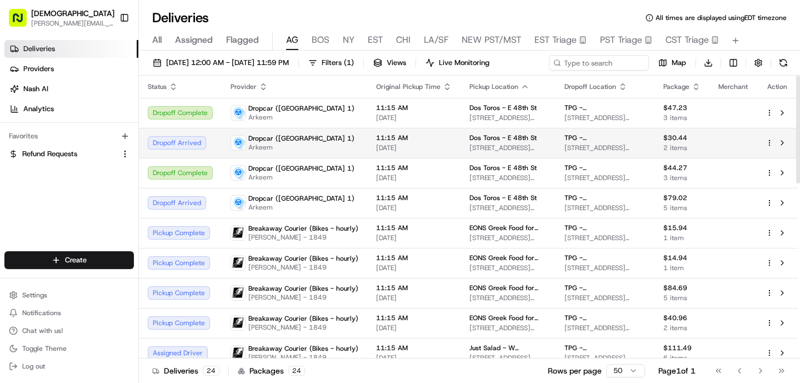
click at [533, 137] on div "Dos Toros - E 48th St" at bounding box center [507, 137] width 77 height 9
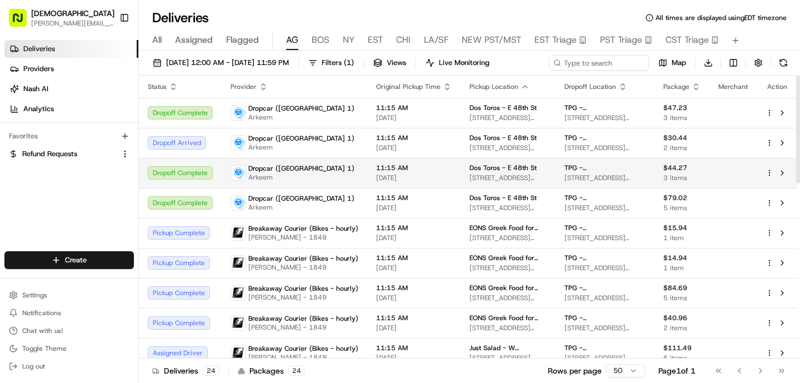
click at [335, 174] on div "Dropcar ([GEOGRAPHIC_DATA] 1) [PERSON_NAME]" at bounding box center [294, 173] width 128 height 18
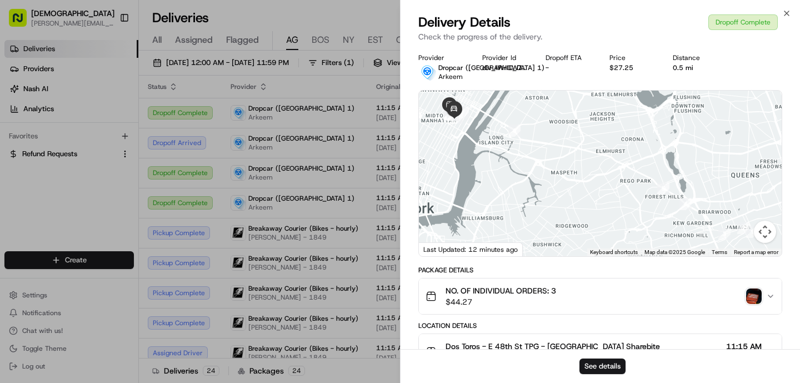
click at [756, 294] on img "button" at bounding box center [754, 296] width 16 height 16
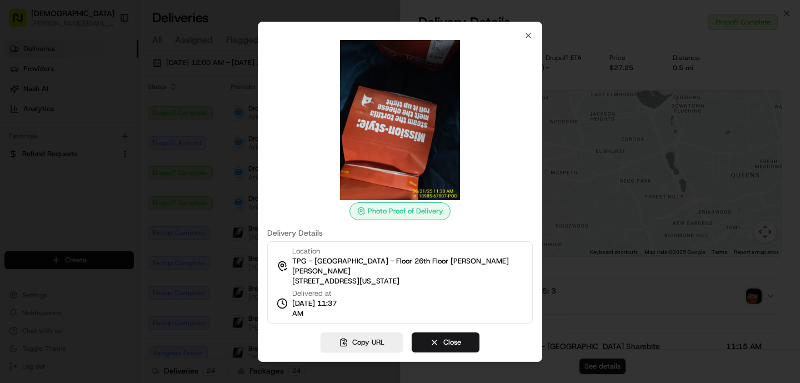
click at [244, 198] on div at bounding box center [400, 191] width 800 height 383
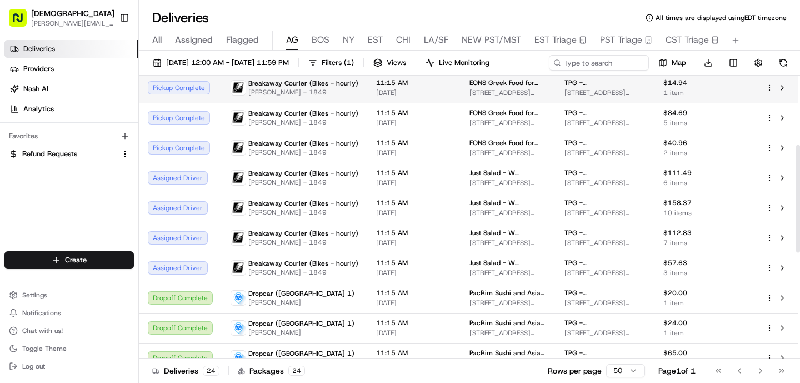
scroll to position [459, 0]
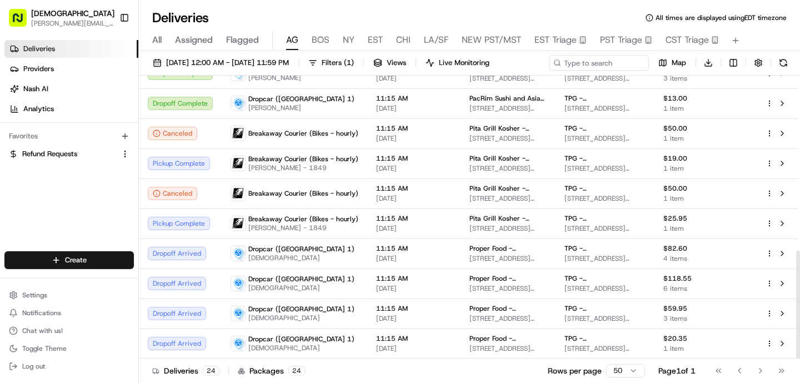
click at [329, 38] on div "All Assigned Flagged [PERSON_NAME] NY EST CHI LA/SF NEW PST/MST EST Triage PST …" at bounding box center [469, 40] width 661 height 19
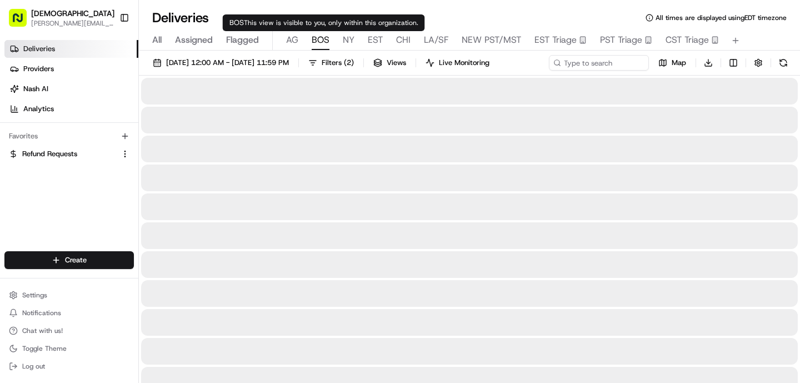
click at [322, 38] on span "BOS" at bounding box center [320, 39] width 18 height 13
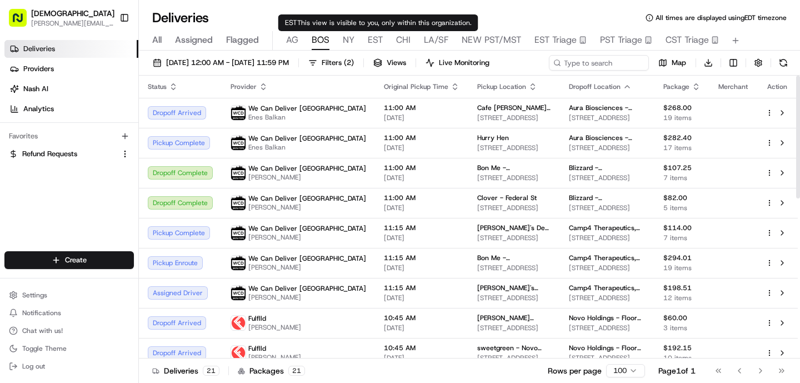
click at [369, 41] on span "EST" at bounding box center [375, 39] width 15 height 13
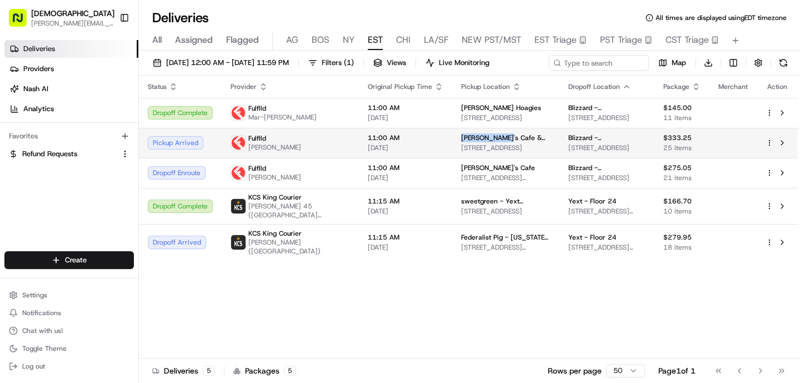
drag, startPoint x: 480, startPoint y: 136, endPoint x: 438, endPoint y: 137, distance: 41.6
click at [452, 137] on td "[PERSON_NAME]'s Cafe & Catering [STREET_ADDRESS]" at bounding box center [506, 143] width 108 height 30
copy span "[PERSON_NAME]'s Cafe"
click at [247, 137] on div "Fulflld [PERSON_NAME]" at bounding box center [265, 143] width 71 height 18
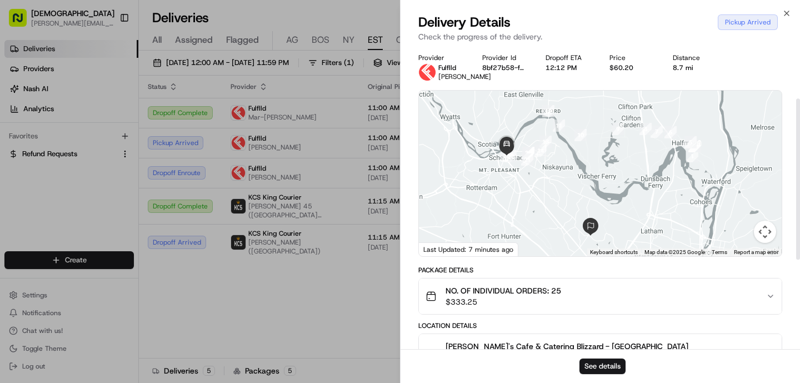
scroll to position [265, 0]
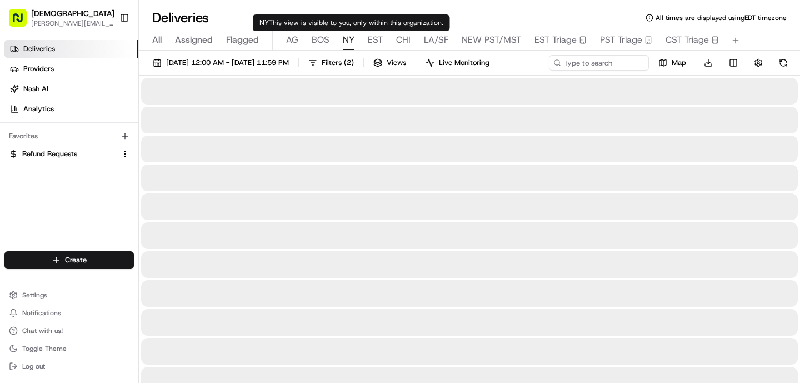
click at [346, 43] on span "NY" at bounding box center [349, 39] width 12 height 13
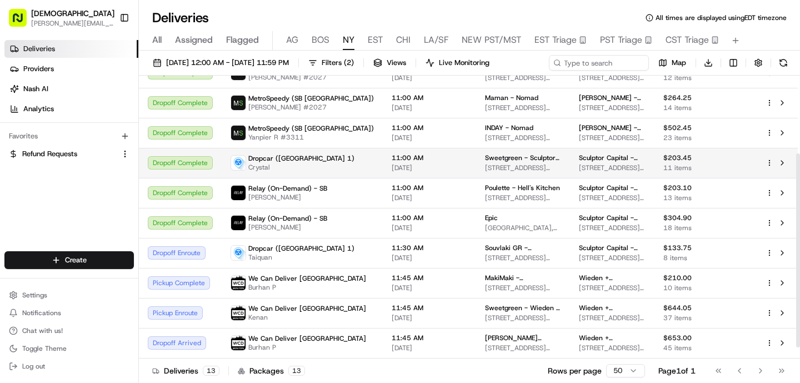
scroll to position [129, 0]
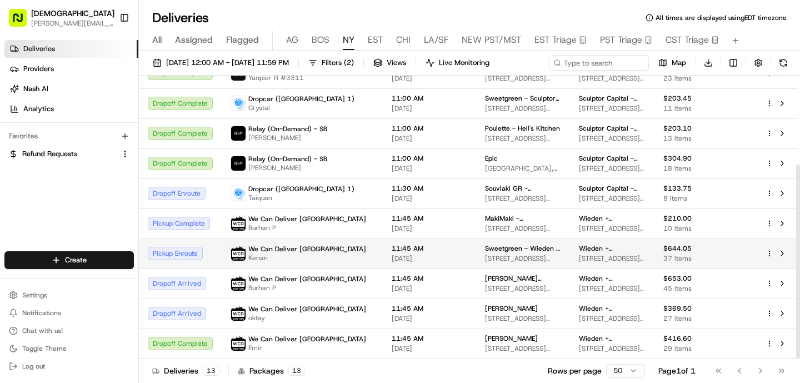
click at [222, 252] on td "We Can Deliver Boston Kenan" at bounding box center [302, 253] width 161 height 30
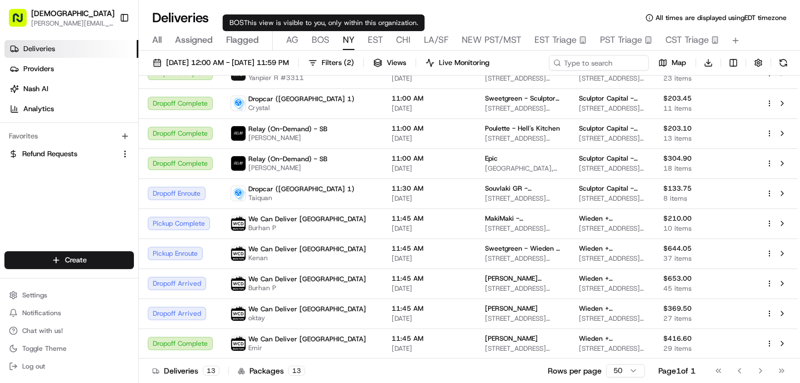
click at [314, 46] on span "BOS" at bounding box center [320, 39] width 18 height 13
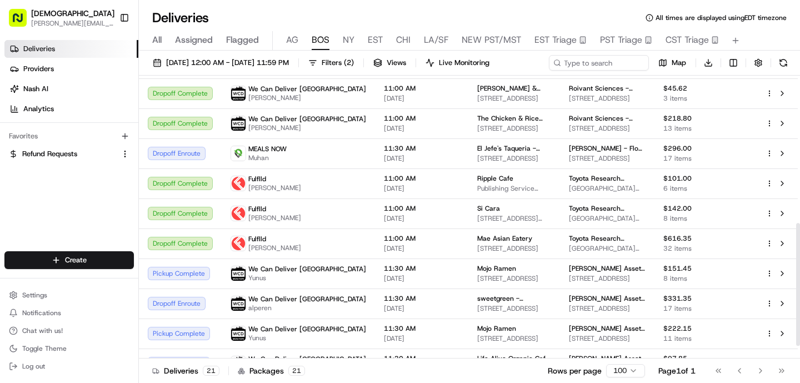
scroll to position [369, 0]
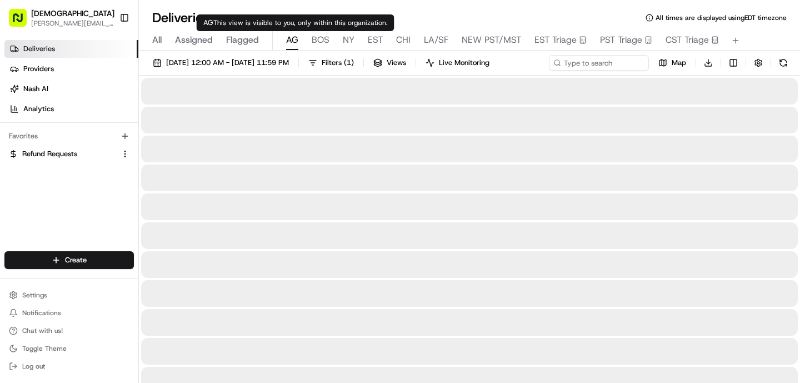
click at [293, 44] on span "AG" at bounding box center [292, 39] width 12 height 13
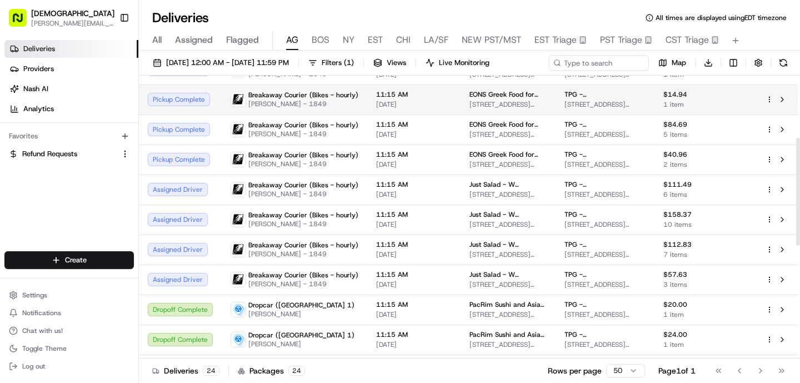
scroll to position [164, 0]
click at [304, 263] on td "Breakaway Courier (Bikes - hourly) [PERSON_NAME] - 1849" at bounding box center [294, 278] width 145 height 30
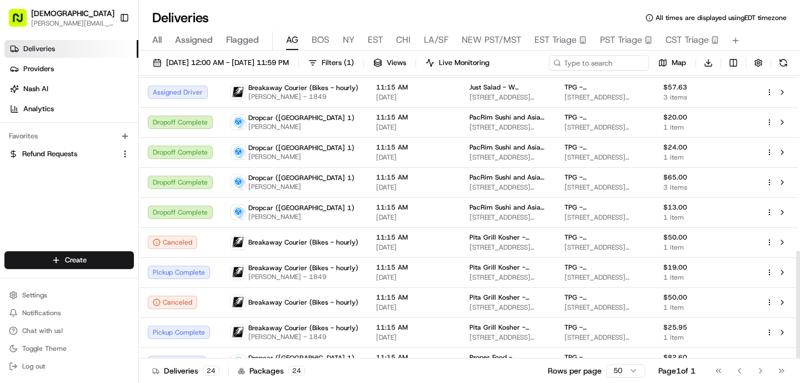
scroll to position [459, 0]
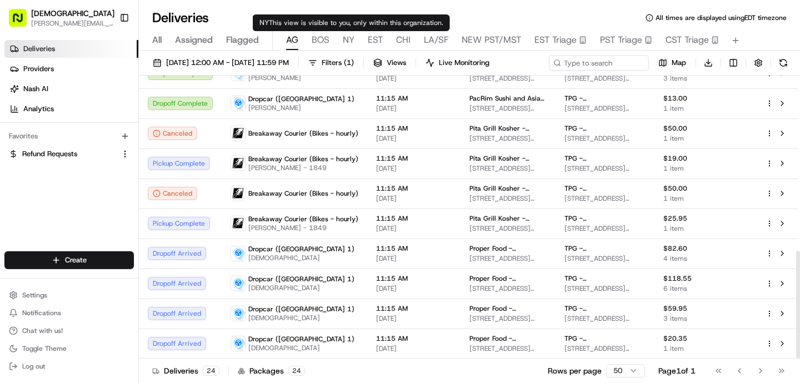
click at [328, 41] on div "All Assigned Flagged [PERSON_NAME] NY EST CHI LA/SF NEW PST/MST EST Triage PST …" at bounding box center [469, 40] width 661 height 19
click at [319, 39] on span "BOS" at bounding box center [320, 39] width 18 height 13
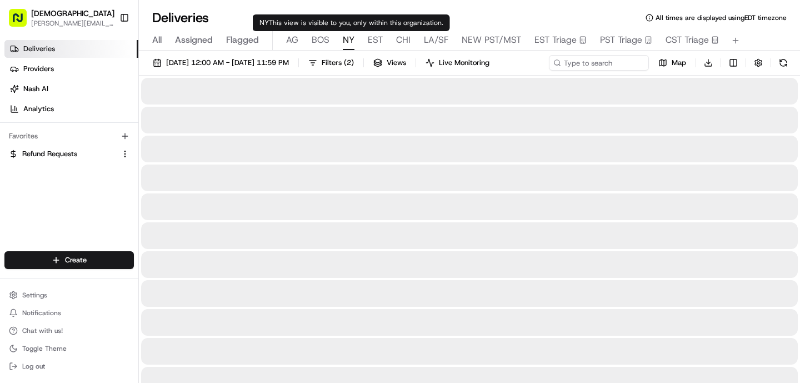
click at [351, 41] on span "NY" at bounding box center [349, 39] width 12 height 13
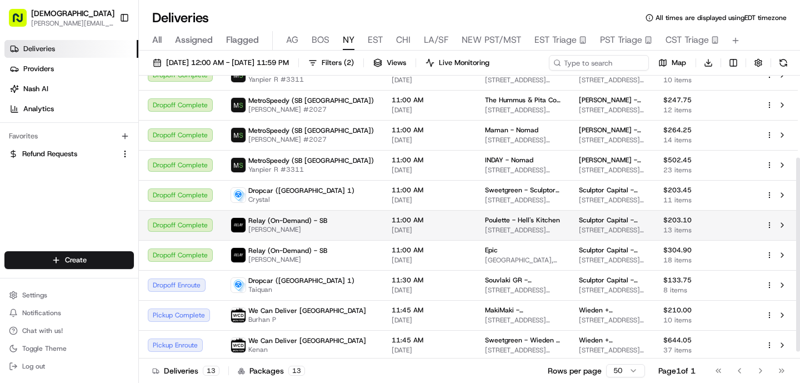
scroll to position [129, 0]
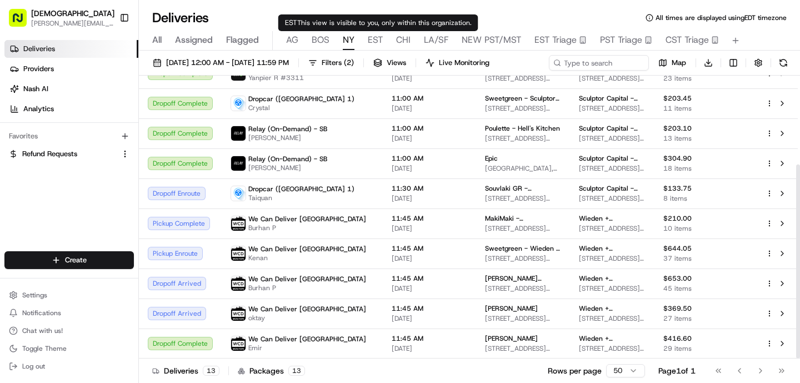
click at [371, 40] on span "EST" at bounding box center [375, 39] width 15 height 13
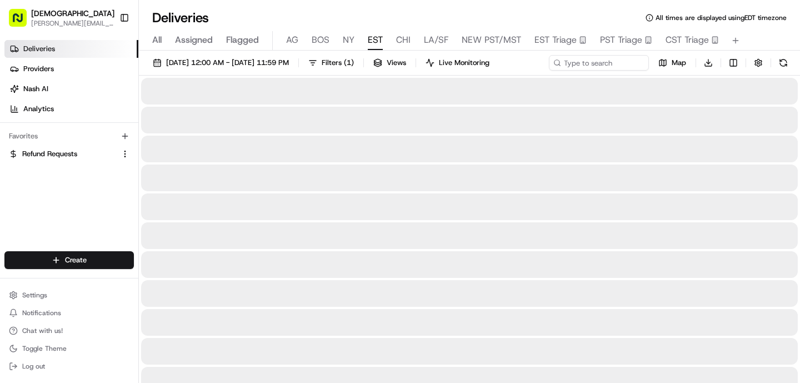
click at [341, 42] on div "All Assigned Flagged [PERSON_NAME] NY EST CHI LA/SF NEW PST/MST EST Triage PST …" at bounding box center [469, 40] width 661 height 19
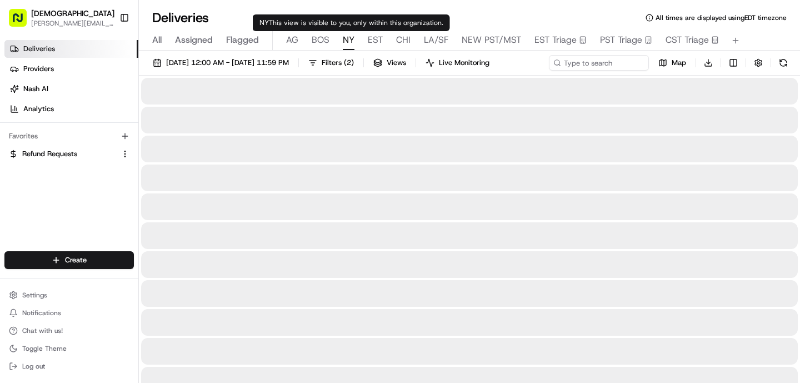
click at [349, 42] on span "NY" at bounding box center [349, 39] width 12 height 13
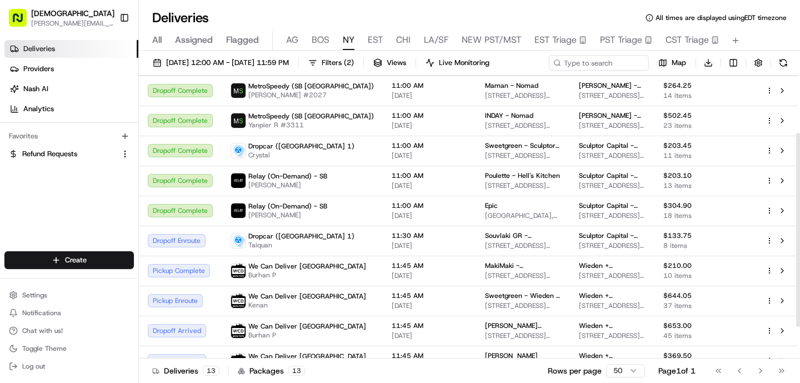
scroll to position [83, 0]
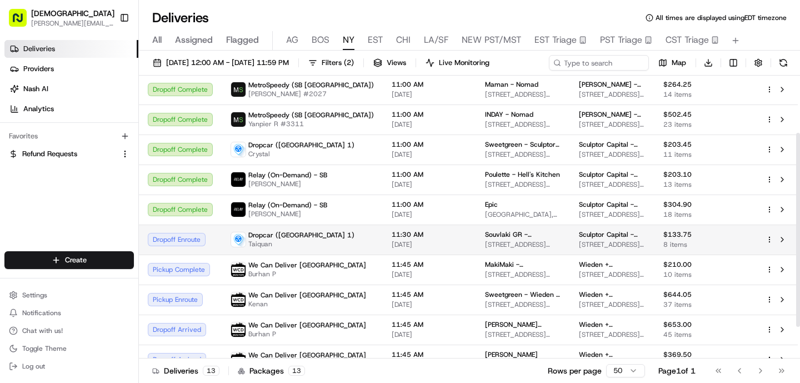
click at [391, 244] on span "[DATE]" at bounding box center [429, 244] width 76 height 9
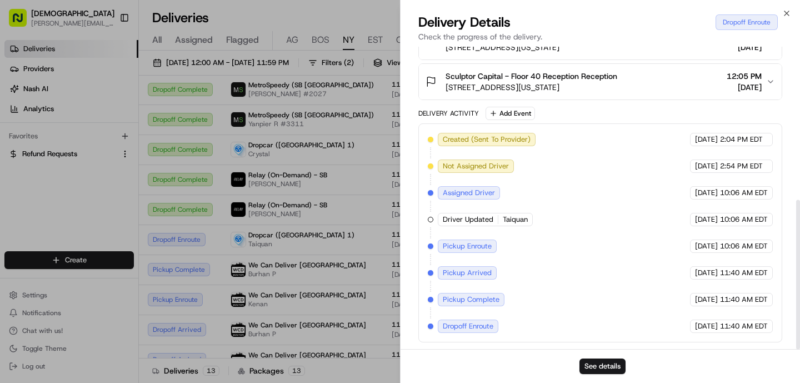
scroll to position [0, 0]
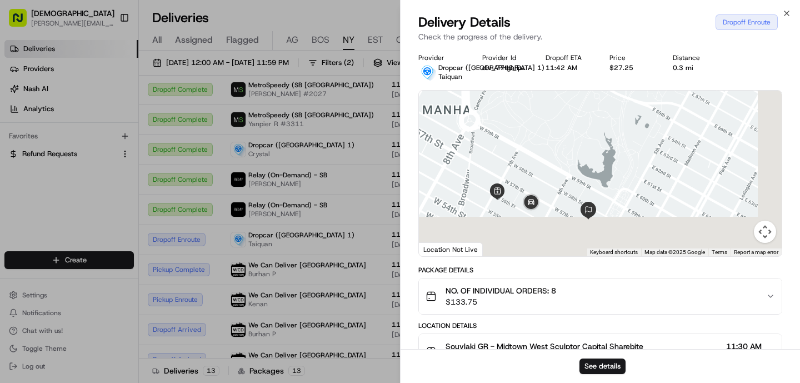
drag, startPoint x: 559, startPoint y: 246, endPoint x: 570, endPoint y: 163, distance: 84.0
click at [570, 164] on div at bounding box center [600, 173] width 363 height 165
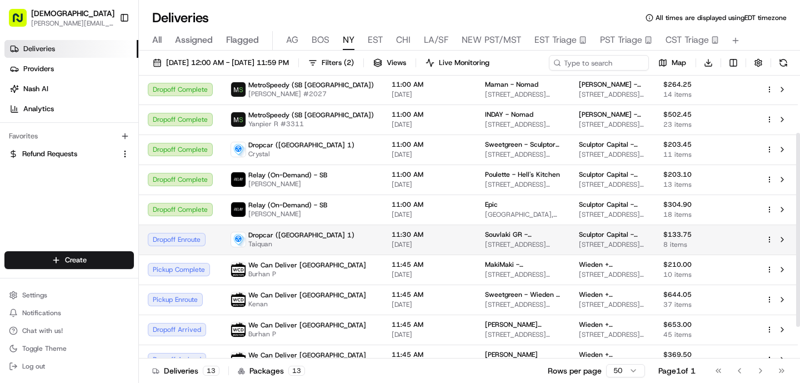
click at [485, 233] on span "Souvlaki GR - [GEOGRAPHIC_DATA]" at bounding box center [523, 234] width 76 height 9
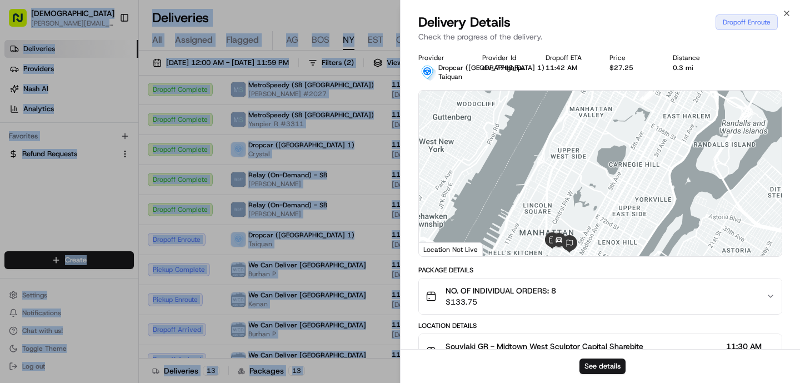
click at [465, 232] on body "Sharebite [PERSON_NAME][EMAIL_ADDRESS][DOMAIN_NAME] Toggle Sidebar Deliveries P…" at bounding box center [400, 191] width 800 height 383
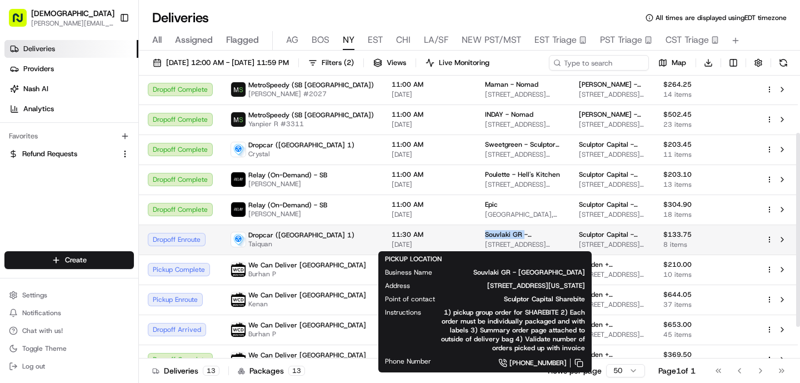
drag, startPoint x: 471, startPoint y: 232, endPoint x: 433, endPoint y: 233, distance: 38.3
click at [476, 233] on td "Souvlaki GR - [GEOGRAPHIC_DATA][STREET_ADDRESS][US_STATE]" at bounding box center [523, 239] width 94 height 30
copy span "Souvlaki GR"
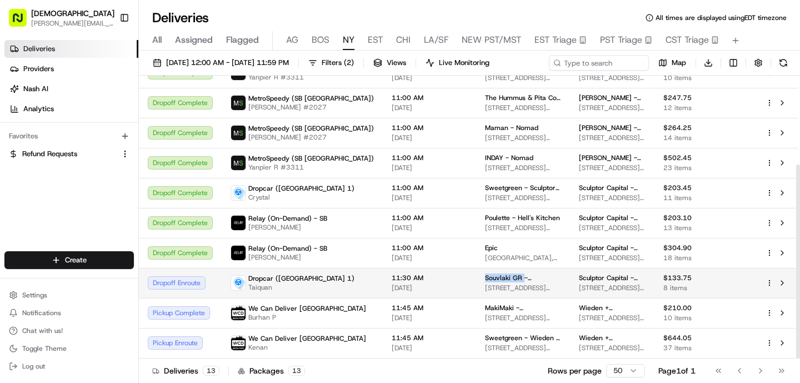
scroll to position [129, 0]
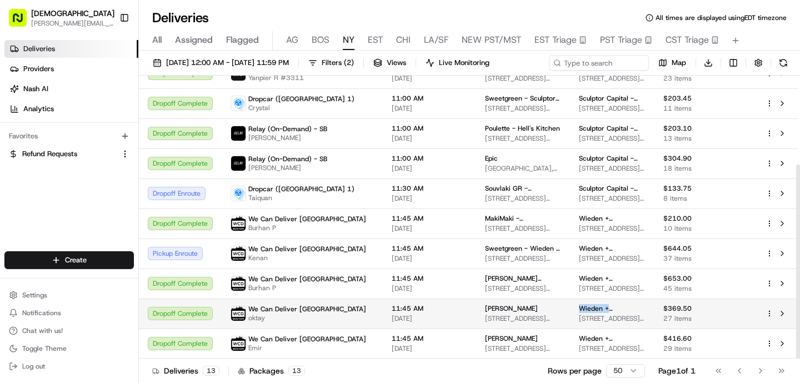
drag, startPoint x: 610, startPoint y: 305, endPoint x: 551, endPoint y: 306, distance: 58.9
click at [570, 306] on td "Wieden + [PERSON_NAME] - Floor 6 [STREET_ADDRESS][US_STATE]" at bounding box center [612, 313] width 84 height 30
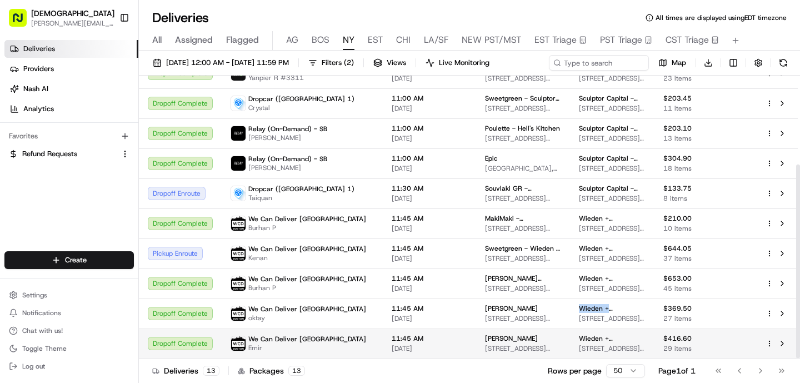
copy span "[PERSON_NAME] + [PERSON_NAME]"
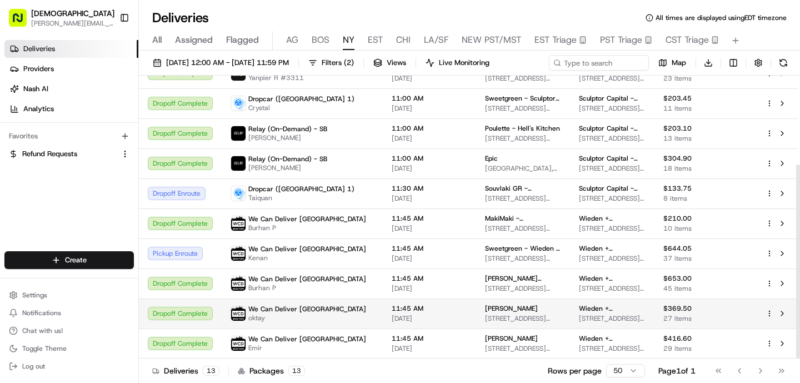
click at [391, 320] on span "[DATE]" at bounding box center [429, 318] width 76 height 9
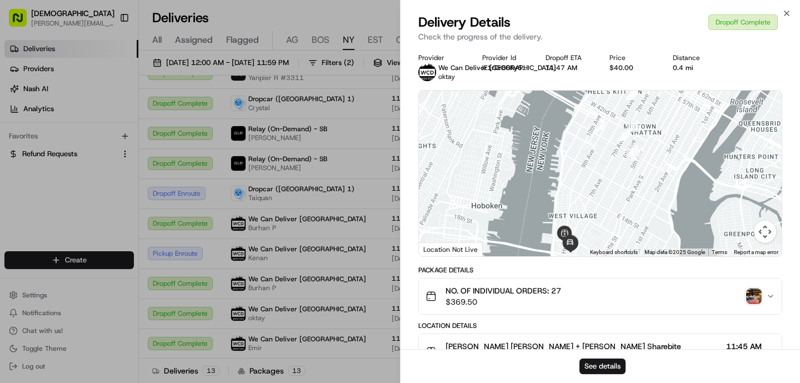
scroll to position [416, 0]
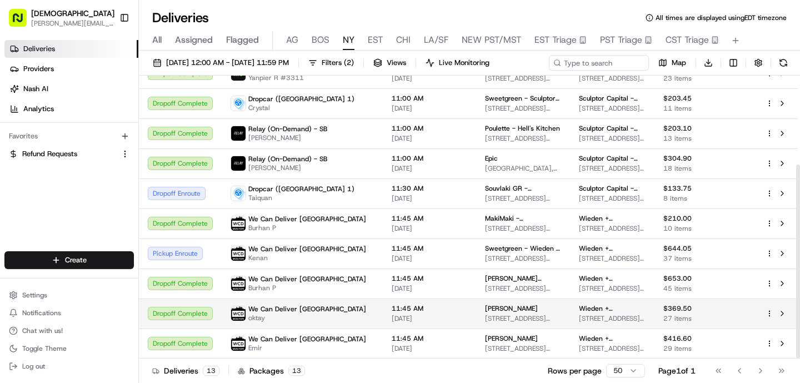
click at [391, 316] on span "[DATE]" at bounding box center [429, 318] width 76 height 9
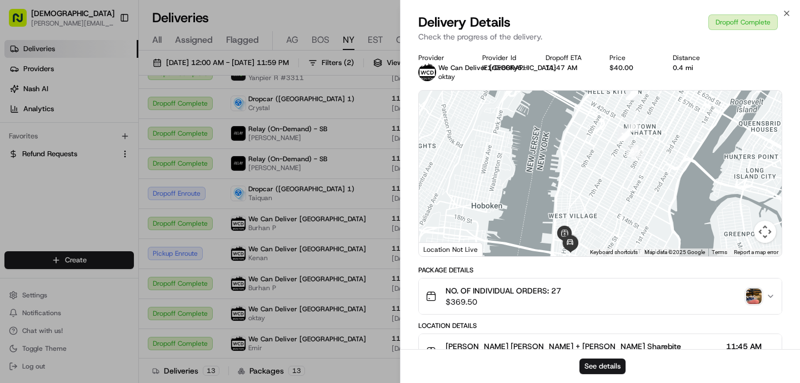
click at [753, 295] on img "button" at bounding box center [754, 296] width 16 height 16
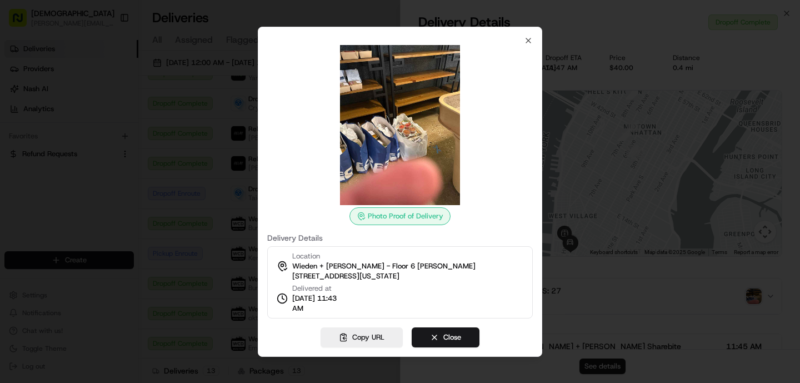
click at [198, 343] on div at bounding box center [400, 191] width 800 height 383
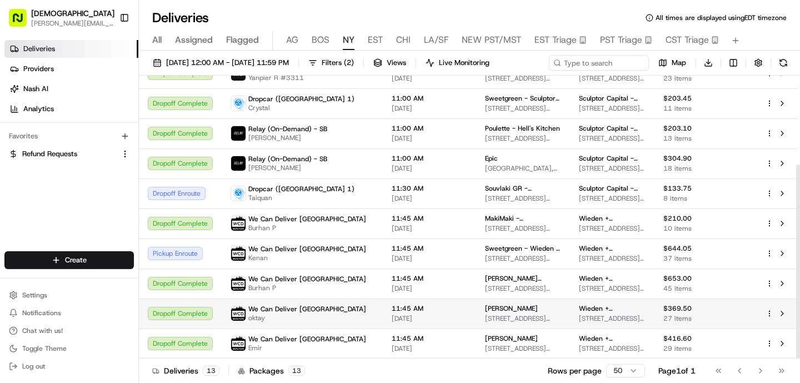
click at [485, 316] on span "[STREET_ADDRESS][PERSON_NAME][US_STATE]" at bounding box center [523, 318] width 76 height 9
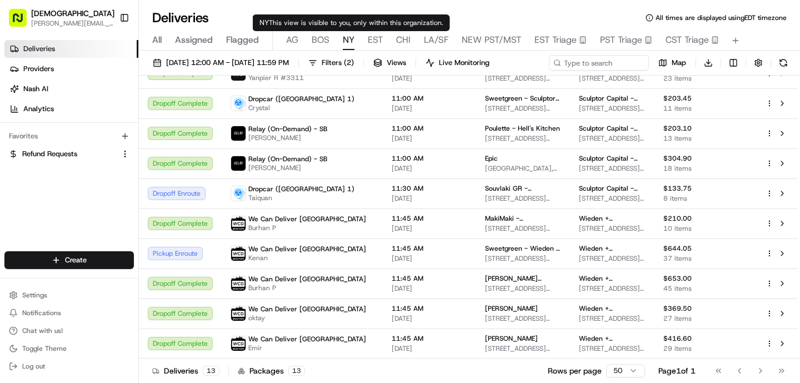
click at [369, 37] on span "EST" at bounding box center [375, 39] width 15 height 13
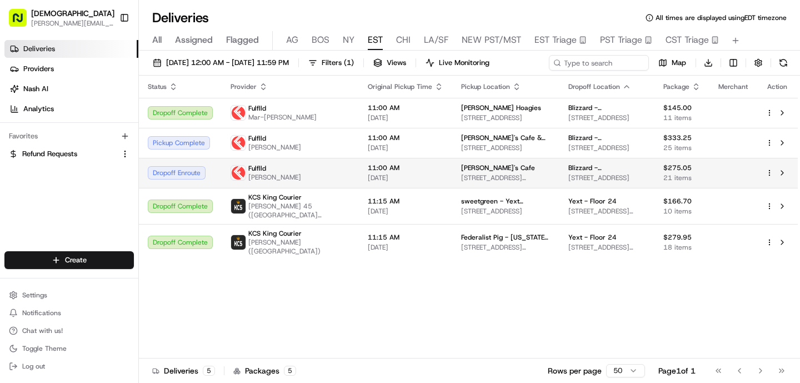
click at [410, 166] on span "11:00 AM" at bounding box center [406, 167] width 76 height 9
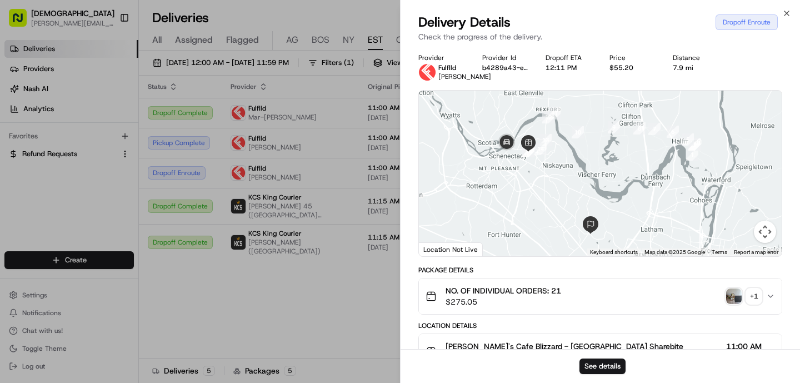
click at [501, 172] on div at bounding box center [600, 173] width 363 height 165
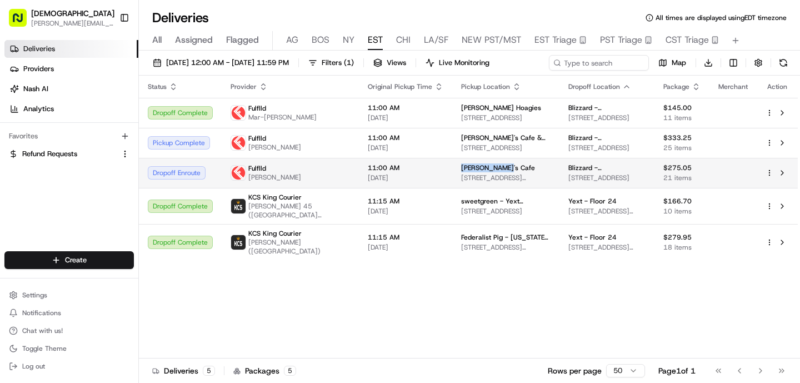
drag, startPoint x: 494, startPoint y: 169, endPoint x: 440, endPoint y: 169, distance: 53.3
click at [452, 169] on td "[PERSON_NAME]'s Cafe [STREET_ADDRESS][PERSON_NAME]" at bounding box center [506, 173] width 108 height 30
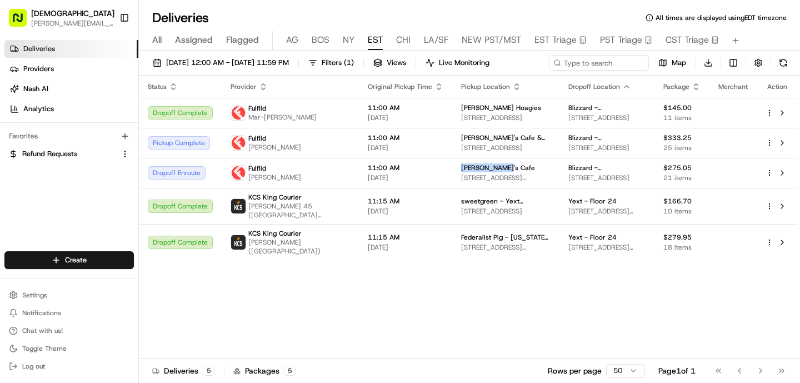
copy span "[PERSON_NAME]'s Cafe"
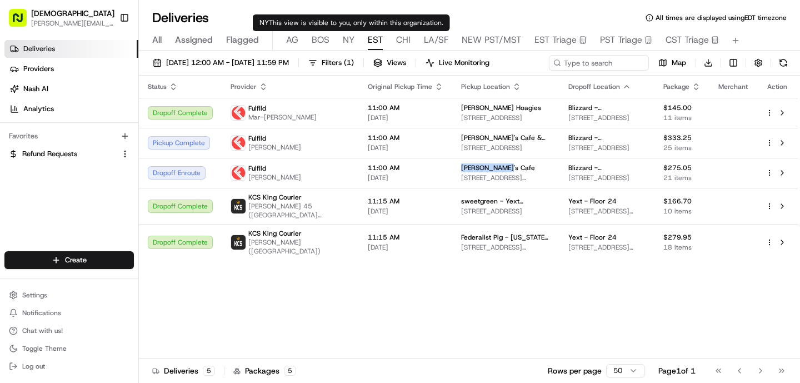
click at [349, 43] on span "NY" at bounding box center [349, 39] width 12 height 13
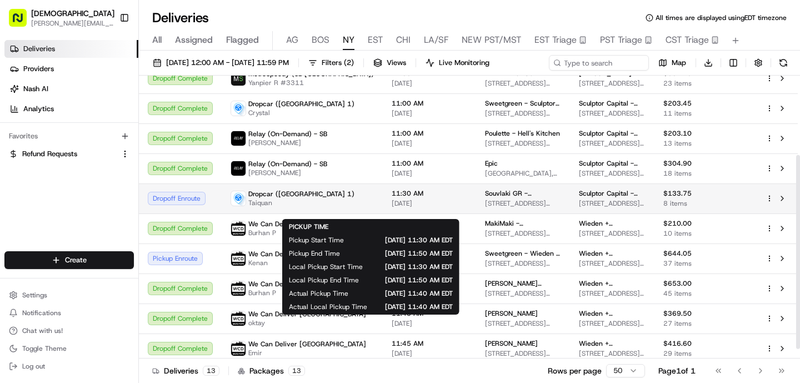
scroll to position [129, 0]
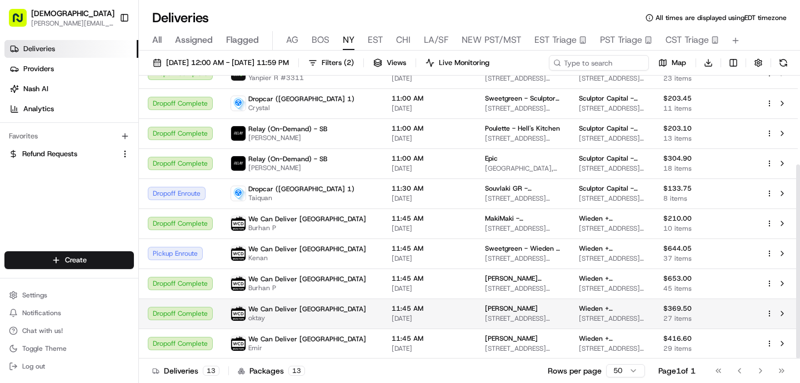
click at [333, 303] on td "We Can Deliver Boston oktay" at bounding box center [302, 313] width 161 height 30
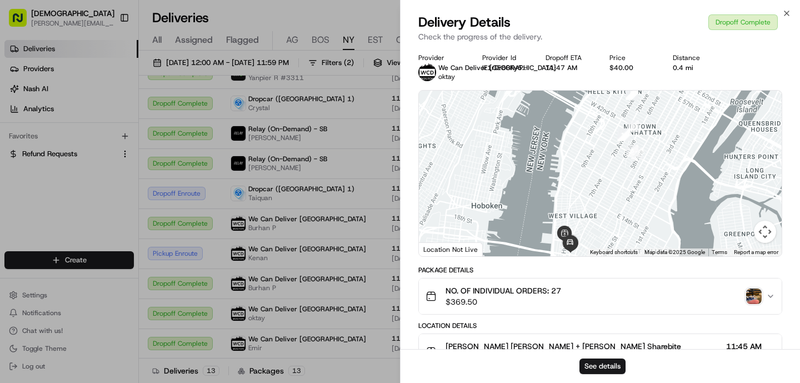
scroll to position [416, 0]
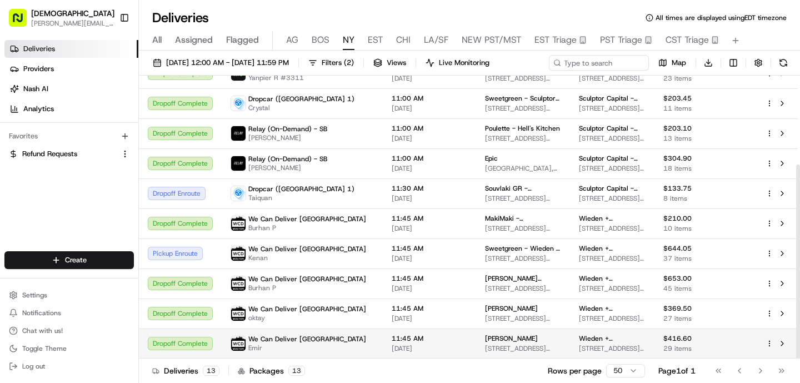
click at [314, 342] on span "We Can Deliver [GEOGRAPHIC_DATA]" at bounding box center [307, 338] width 118 height 9
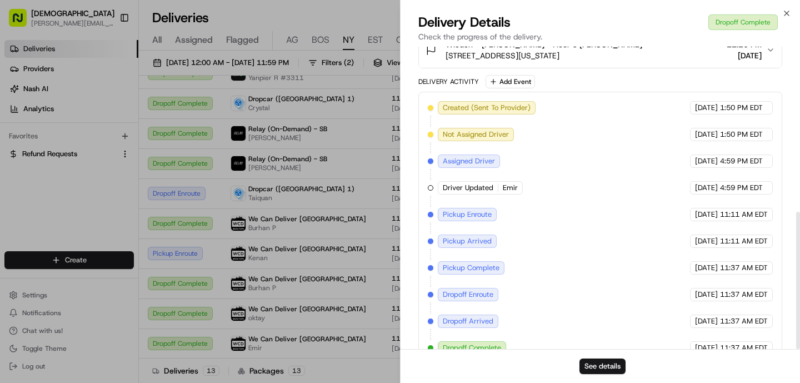
scroll to position [363, 0]
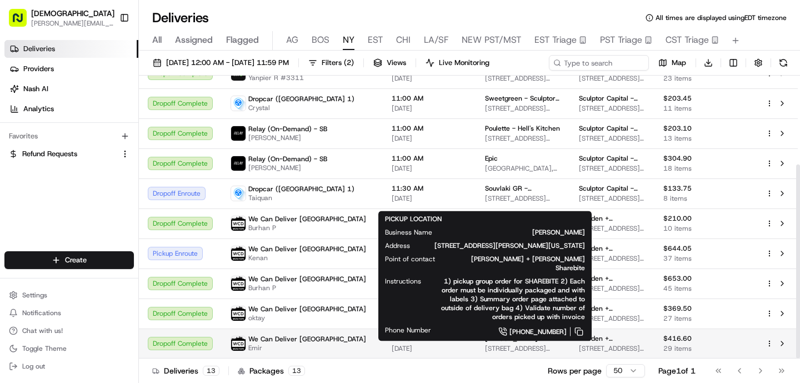
drag, startPoint x: 506, startPoint y: 339, endPoint x: 434, endPoint y: 338, distance: 72.2
click at [485, 338] on div "[PERSON_NAME]" at bounding box center [523, 338] width 76 height 9
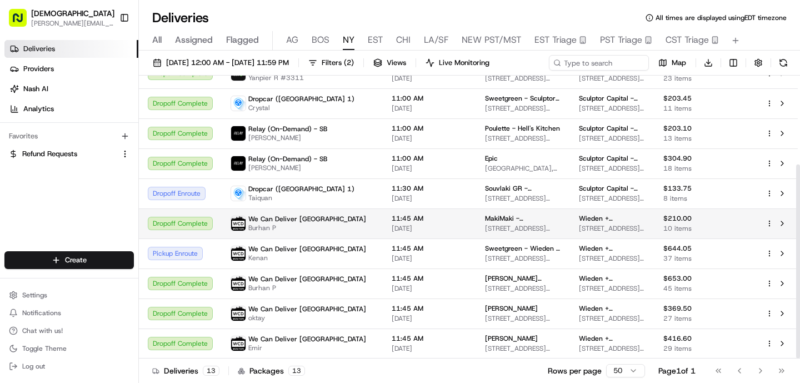
click at [287, 228] on span "Burhan P" at bounding box center [307, 227] width 118 height 9
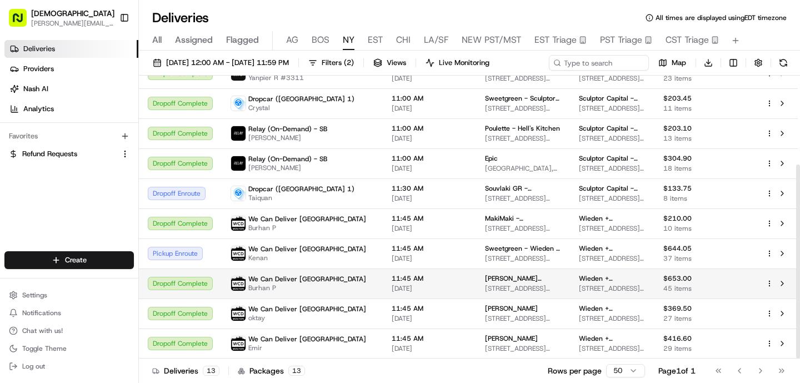
click at [383, 280] on td "11:45 AM [DATE]" at bounding box center [429, 283] width 93 height 30
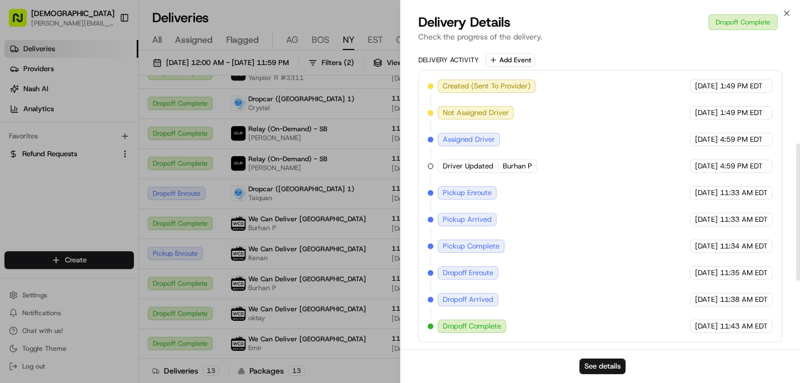
scroll to position [0, 0]
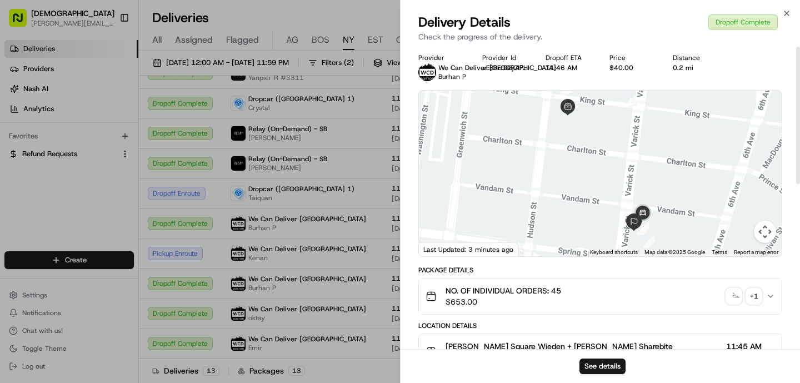
click at [736, 301] on img "button" at bounding box center [734, 296] width 16 height 16
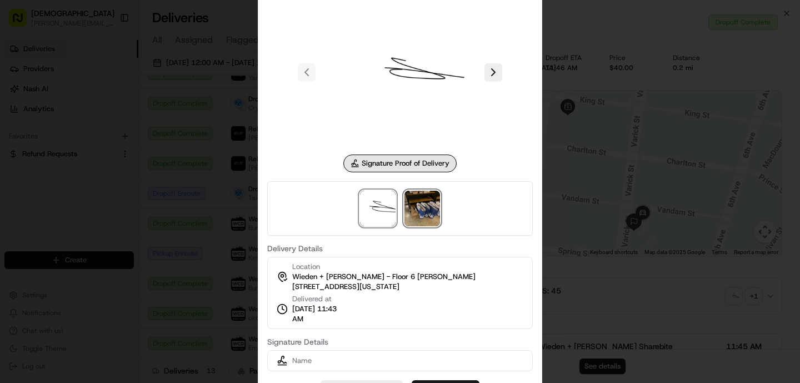
click at [431, 208] on img at bounding box center [422, 208] width 36 height 36
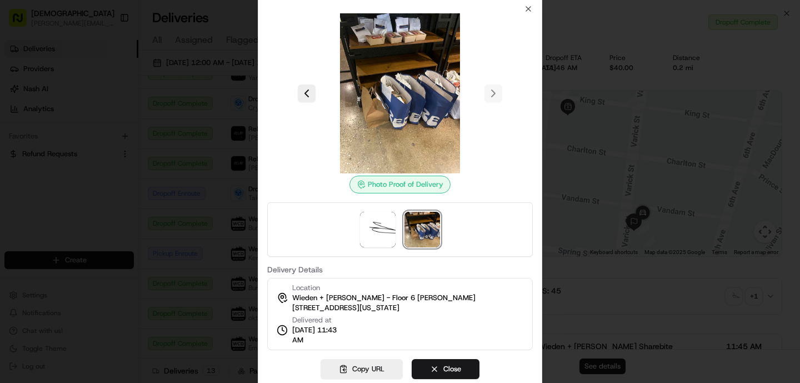
click at [222, 235] on div at bounding box center [400, 191] width 800 height 383
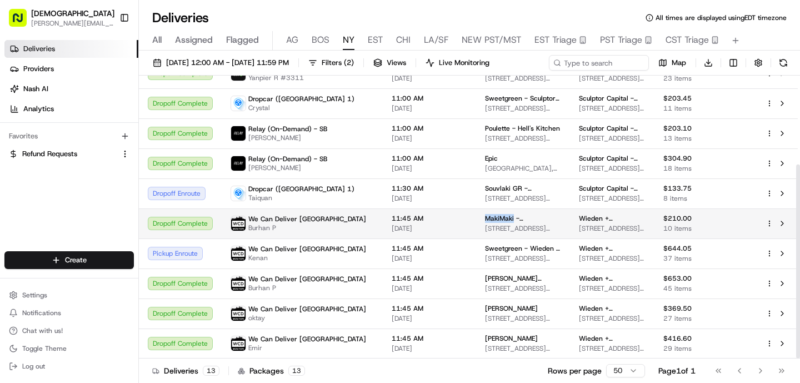
drag, startPoint x: 463, startPoint y: 217, endPoint x: 430, endPoint y: 216, distance: 33.3
click at [476, 217] on td "MakiMaki - [PERSON_NAME][GEOGRAPHIC_DATA] [STREET_ADDRESS][PERSON_NAME][US_STAT…" at bounding box center [523, 223] width 94 height 30
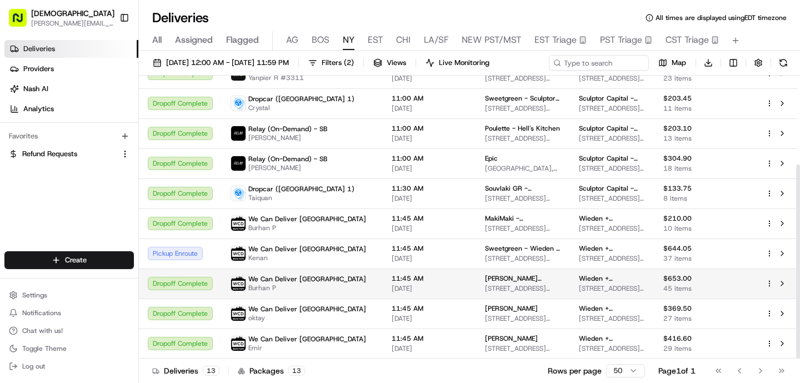
click at [391, 274] on span "11:45 AM" at bounding box center [429, 278] width 76 height 9
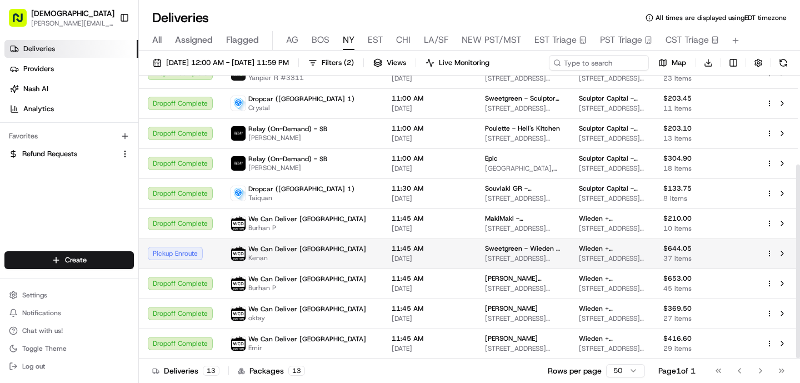
click at [391, 248] on span "11:45 AM" at bounding box center [429, 248] width 76 height 9
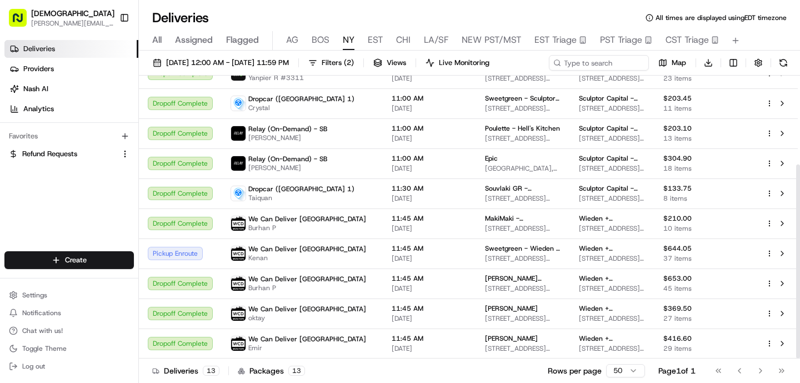
click at [297, 42] on span "AG" at bounding box center [292, 39] width 12 height 13
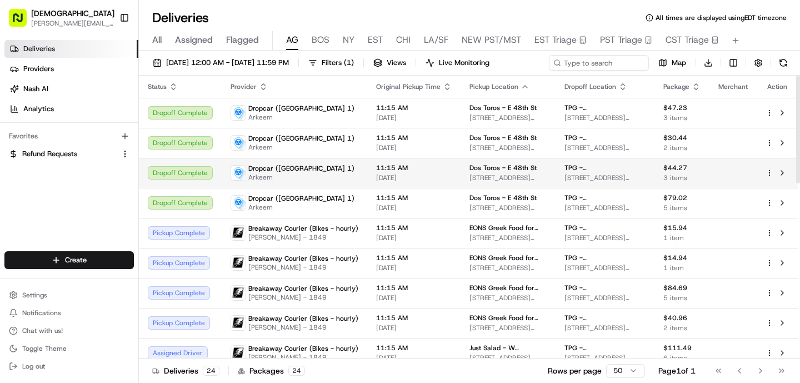
click at [289, 173] on span "Arkeem" at bounding box center [301, 177] width 106 height 9
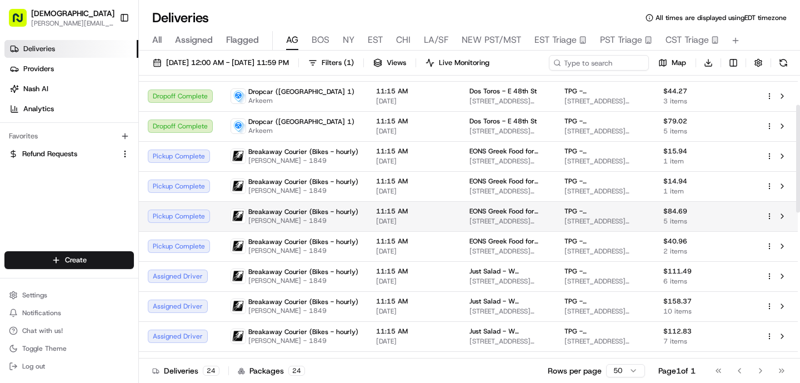
scroll to position [80, 0]
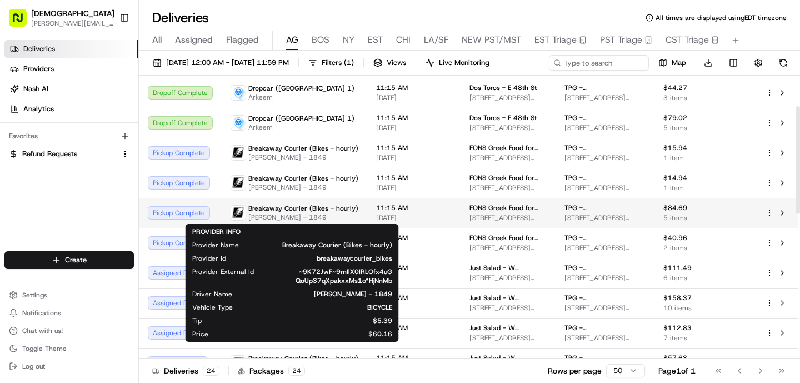
click at [353, 304] on span "BICYCLE" at bounding box center [321, 307] width 142 height 9
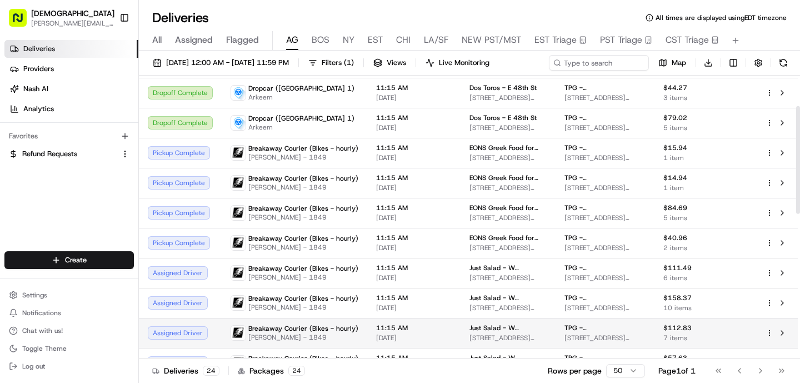
click at [461, 320] on td "Just Salad - W [GEOGRAPHIC_DATA][STREET_ADDRESS][US_STATE]" at bounding box center [507, 333] width 95 height 30
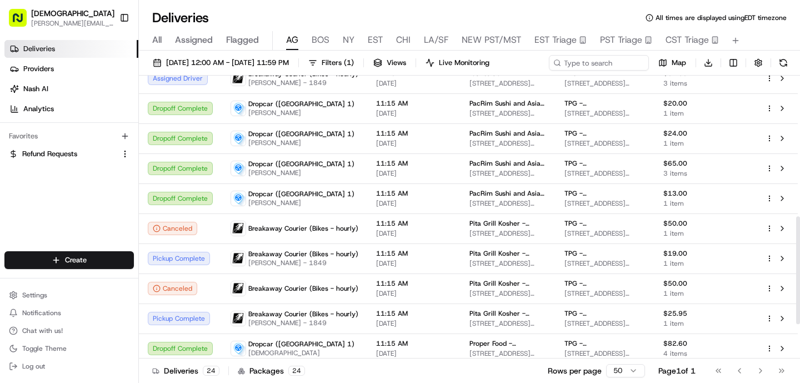
scroll to position [459, 0]
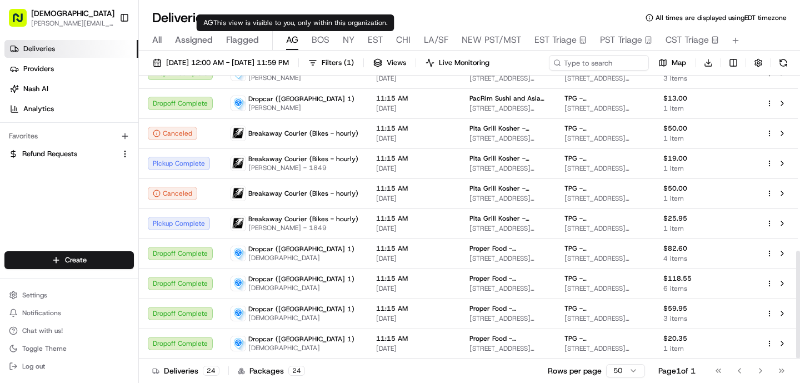
click at [326, 36] on span "BOS" at bounding box center [320, 39] width 18 height 13
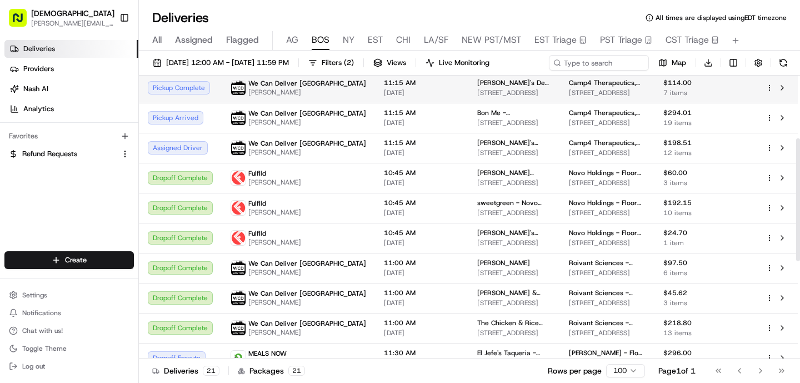
scroll to position [144, 0]
click at [384, 207] on span "10:45 AM" at bounding box center [422, 203] width 76 height 9
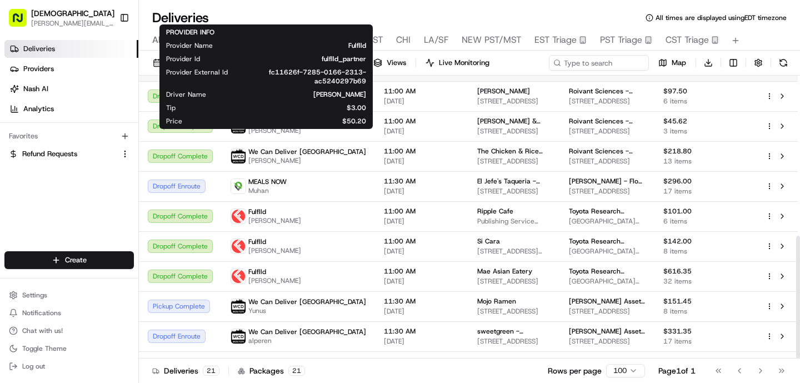
scroll to position [369, 0]
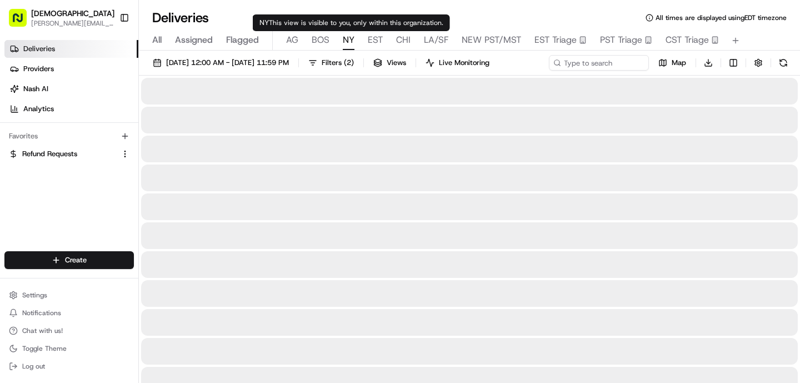
click at [351, 43] on span "NY" at bounding box center [349, 39] width 12 height 13
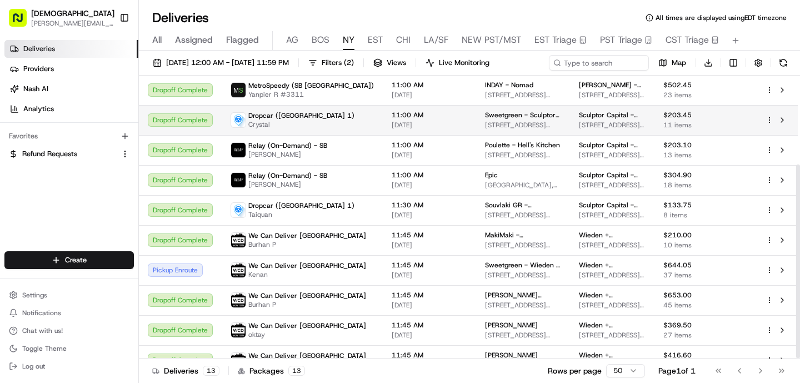
scroll to position [129, 0]
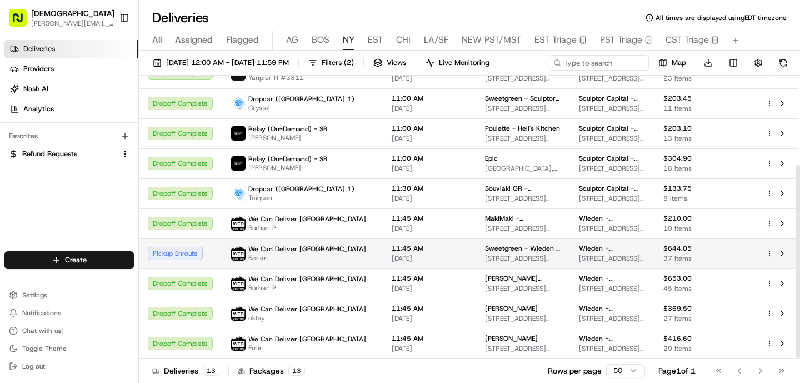
click at [391, 256] on span "[DATE]" at bounding box center [429, 258] width 76 height 9
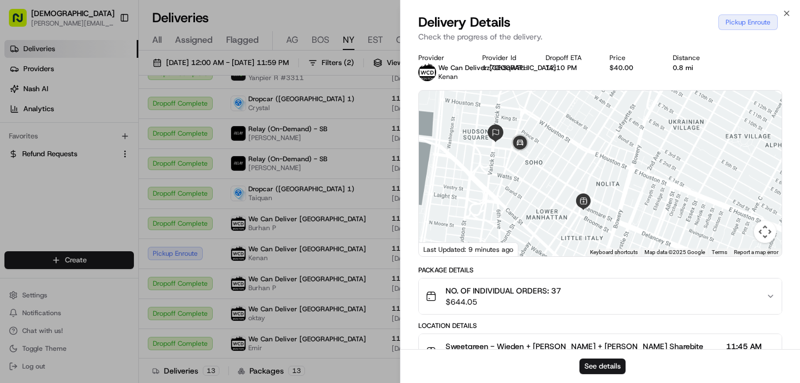
drag, startPoint x: 614, startPoint y: 228, endPoint x: 627, endPoint y: 161, distance: 68.5
click at [627, 161] on div at bounding box center [600, 173] width 363 height 165
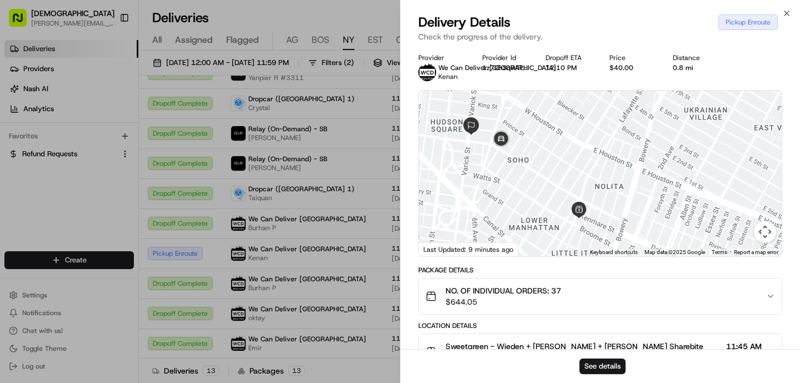
drag, startPoint x: 570, startPoint y: 162, endPoint x: 566, endPoint y: 240, distance: 77.9
click at [566, 240] on div at bounding box center [600, 173] width 363 height 165
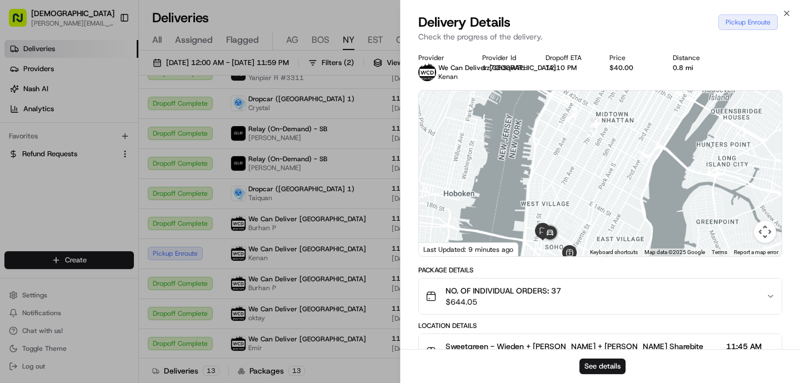
drag, startPoint x: 601, startPoint y: 182, endPoint x: 596, endPoint y: 217, distance: 34.9
click at [596, 217] on div at bounding box center [600, 173] width 363 height 165
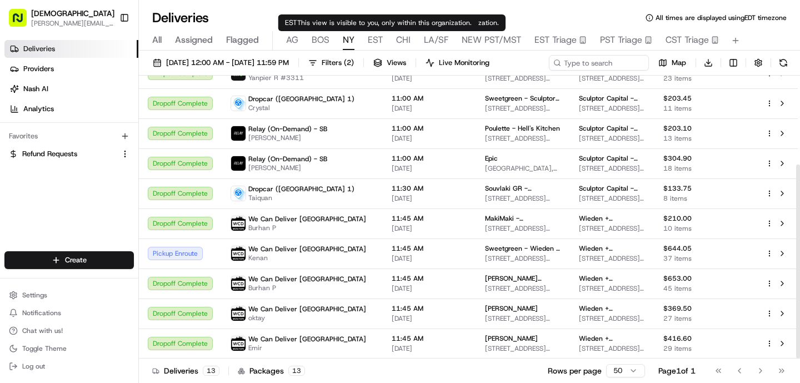
click at [379, 42] on span "EST" at bounding box center [375, 39] width 15 height 13
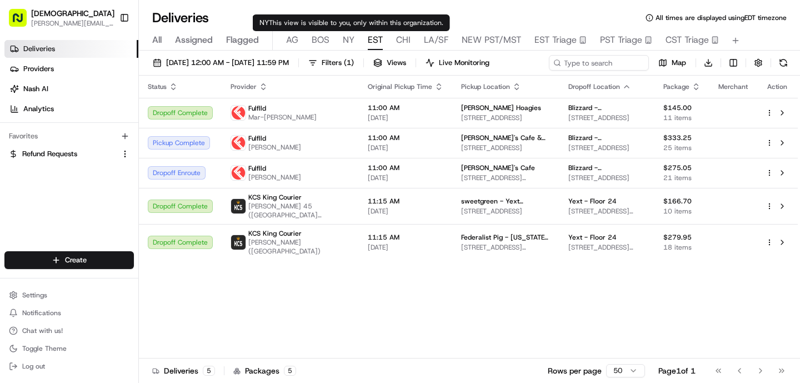
click at [348, 41] on span "NY" at bounding box center [349, 39] width 12 height 13
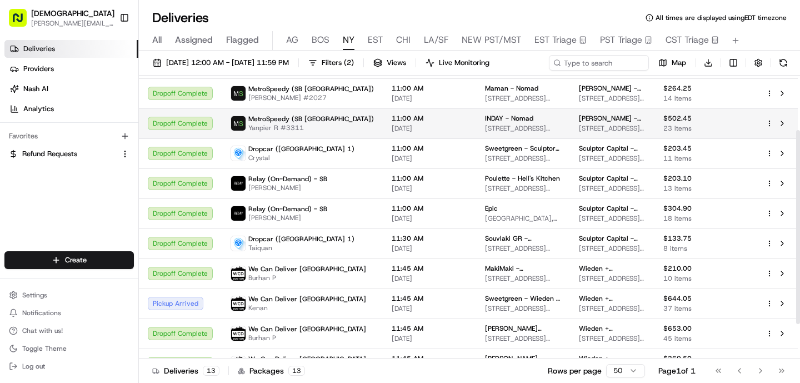
scroll to position [129, 0]
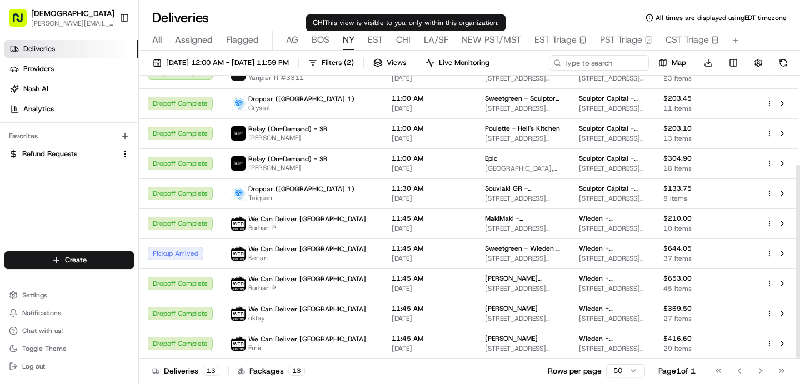
click at [376, 37] on span "EST" at bounding box center [375, 39] width 15 height 13
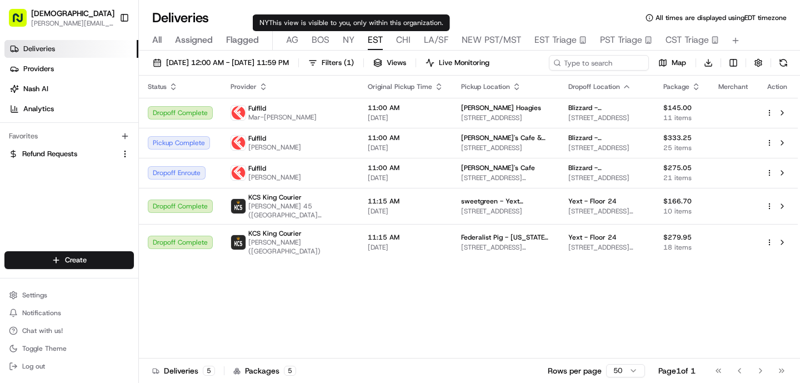
click at [343, 40] on span "NY" at bounding box center [349, 39] width 12 height 13
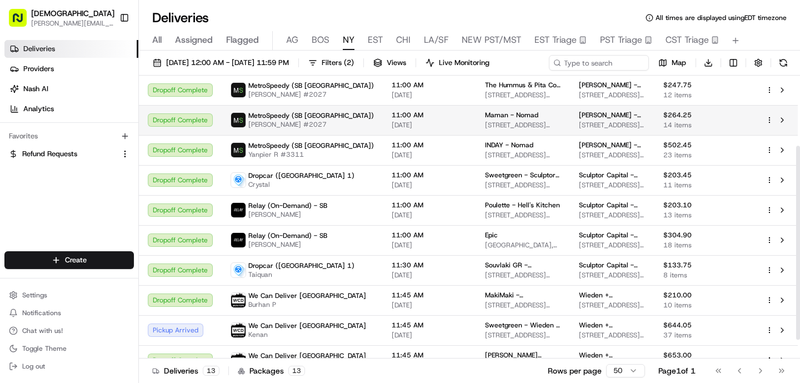
scroll to position [129, 0]
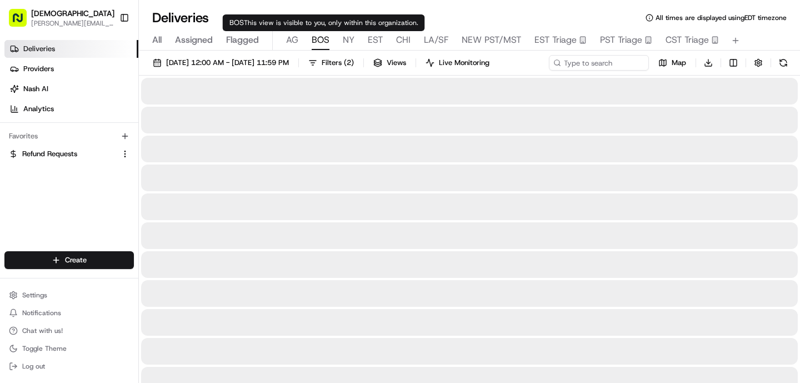
click at [321, 37] on span "BOS" at bounding box center [320, 39] width 18 height 13
click at [292, 33] on body "Sharebite [PERSON_NAME][EMAIL_ADDRESS][DOMAIN_NAME] Toggle Sidebar Deliveries P…" at bounding box center [400, 191] width 800 height 383
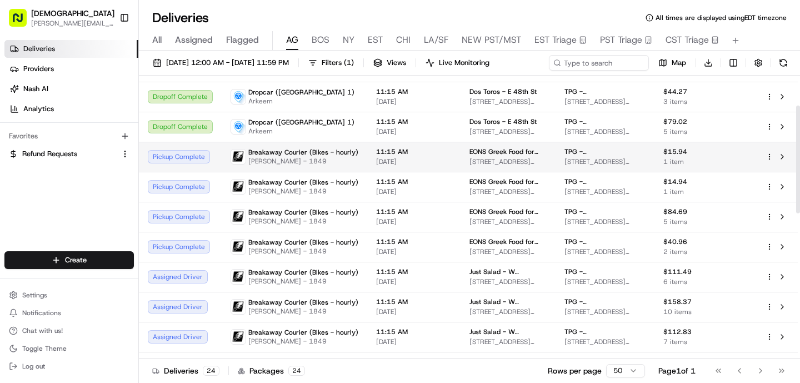
scroll to position [83, 0]
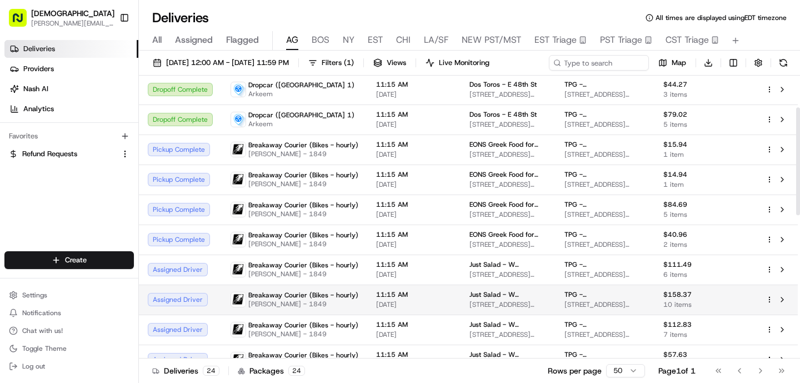
click at [313, 288] on td "Breakaway Courier (Bikes - hourly) [PERSON_NAME] - 1849" at bounding box center [294, 299] width 145 height 30
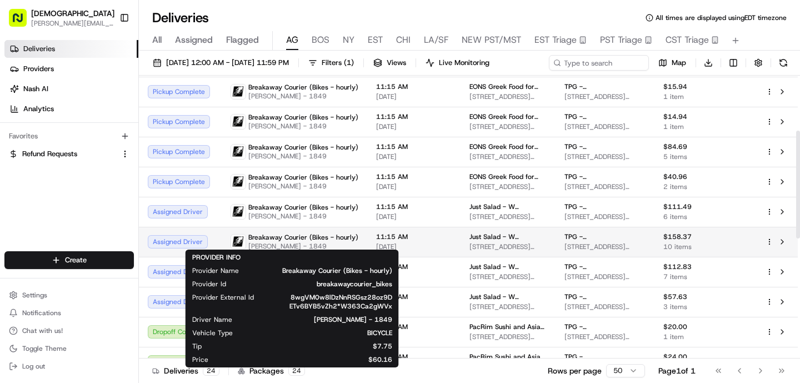
scroll to position [145, 0]
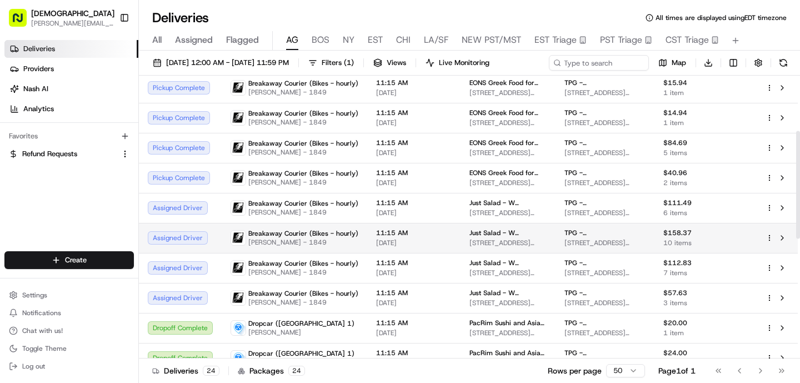
click at [346, 249] on td "Breakaway Courier (Bikes - hourly) [PERSON_NAME] - 1849" at bounding box center [294, 238] width 145 height 30
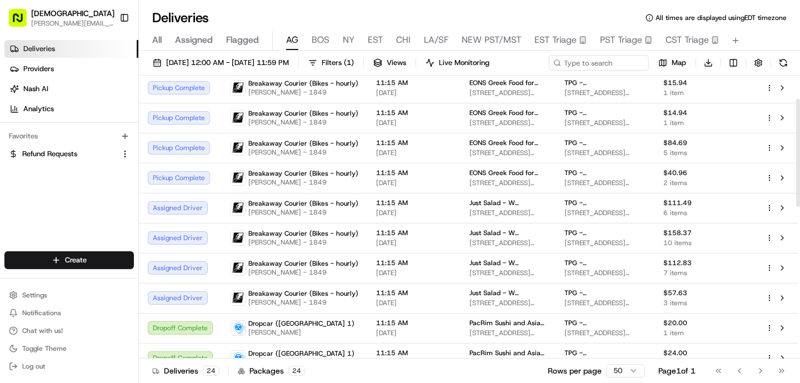
scroll to position [0, 0]
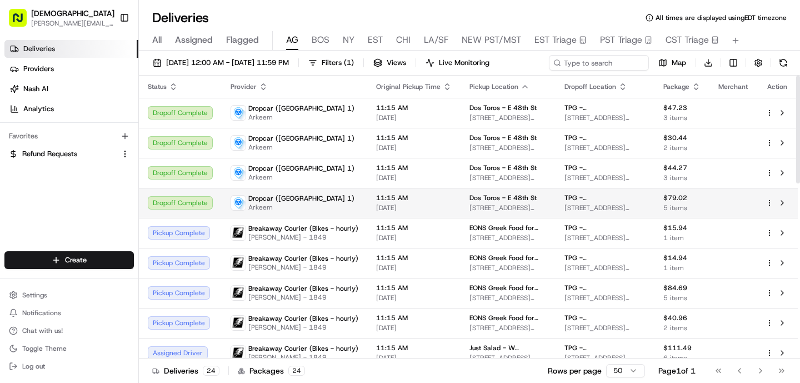
click at [324, 195] on div "Dropcar ([GEOGRAPHIC_DATA] 1) [PERSON_NAME]" at bounding box center [294, 203] width 128 height 18
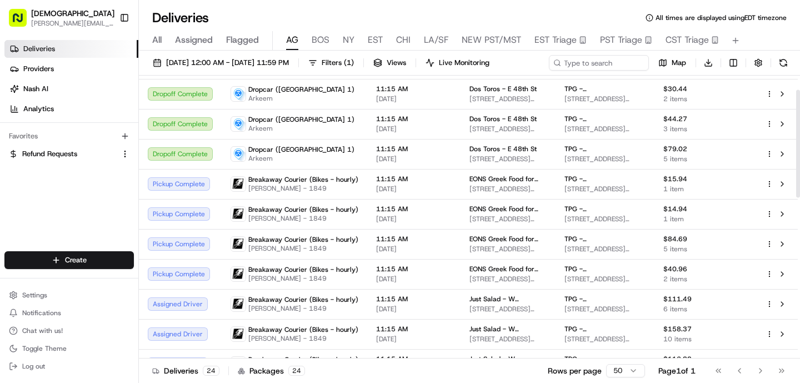
scroll to position [54, 0]
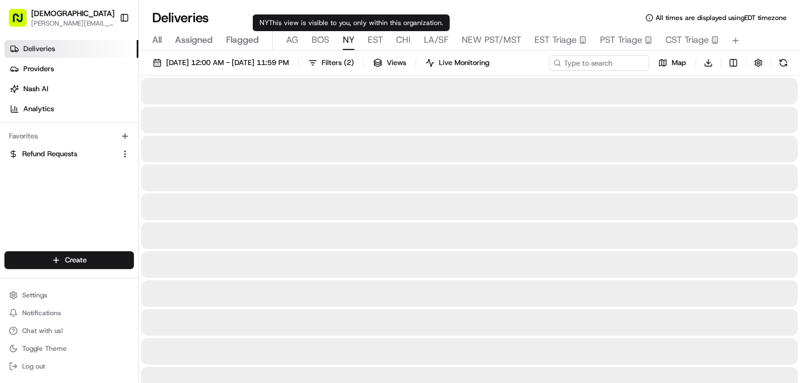
click at [345, 37] on span "NY" at bounding box center [349, 39] width 12 height 13
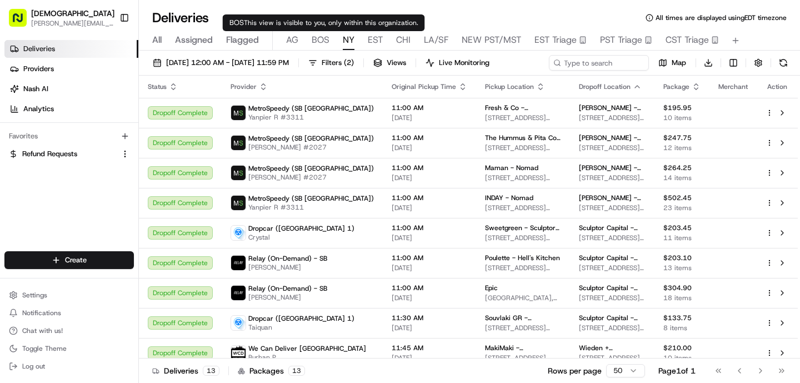
click at [323, 41] on span "BOS" at bounding box center [320, 39] width 18 height 13
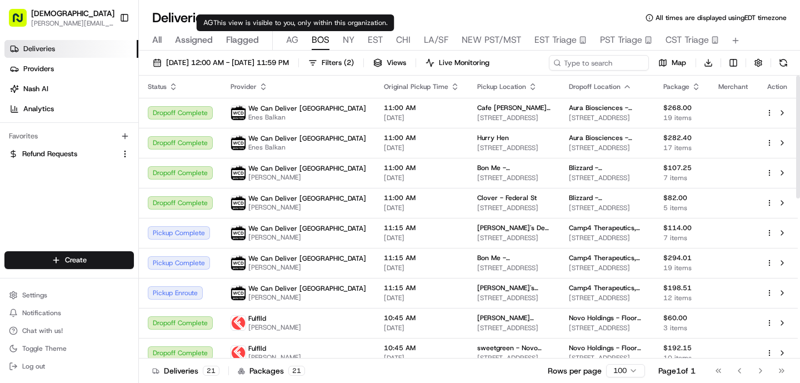
click at [293, 43] on span "AG" at bounding box center [292, 39] width 12 height 13
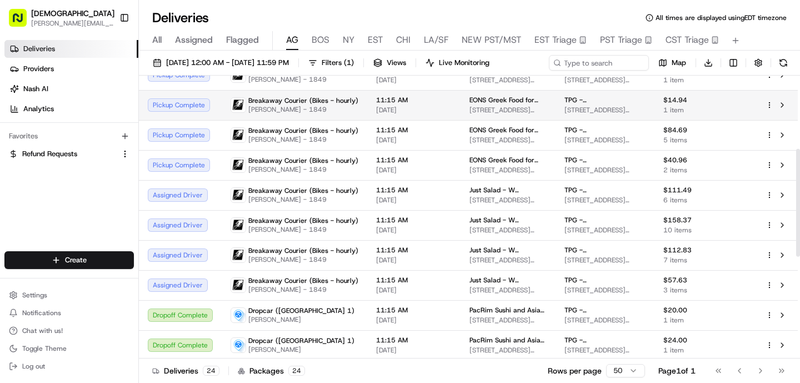
scroll to position [145, 0]
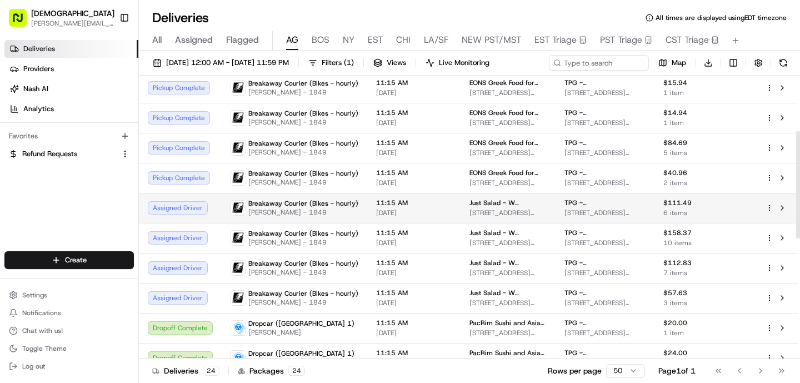
click at [328, 208] on span "[PERSON_NAME] - 1849" at bounding box center [303, 212] width 110 height 9
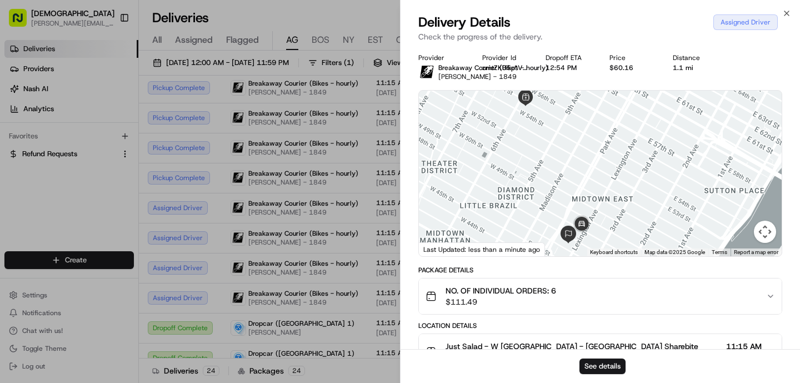
drag, startPoint x: 610, startPoint y: 150, endPoint x: 550, endPoint y: 119, distance: 67.1
click at [550, 119] on div at bounding box center [600, 173] width 363 height 165
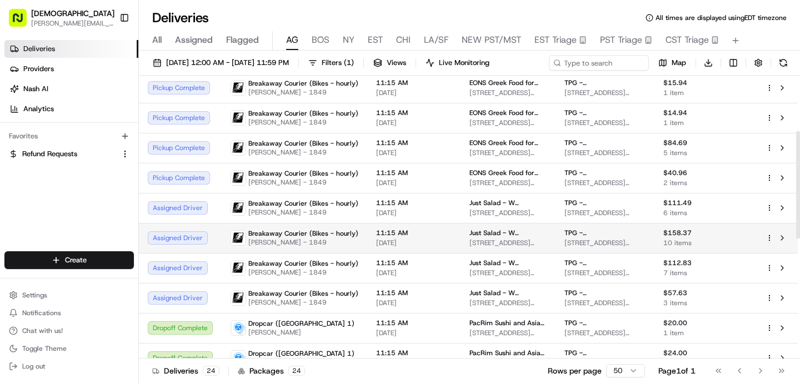
click at [331, 232] on span "Breakaway Courier (Bikes - hourly)" at bounding box center [303, 233] width 110 height 9
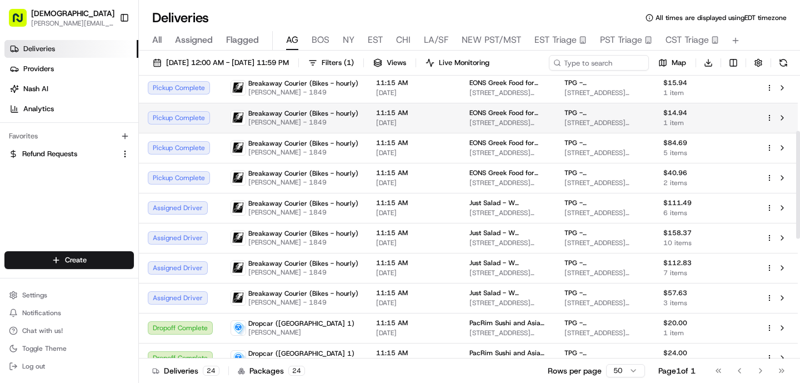
click at [329, 130] on td "Breakaway Courier (Bikes - hourly) [PERSON_NAME] - 1849" at bounding box center [294, 118] width 145 height 30
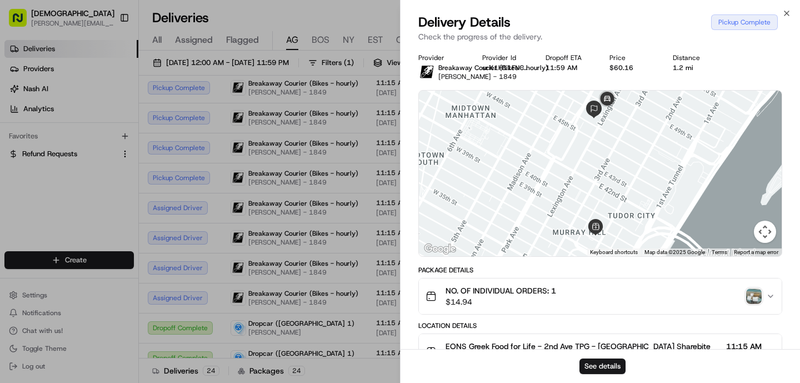
click at [756, 301] on img "button" at bounding box center [754, 296] width 16 height 16
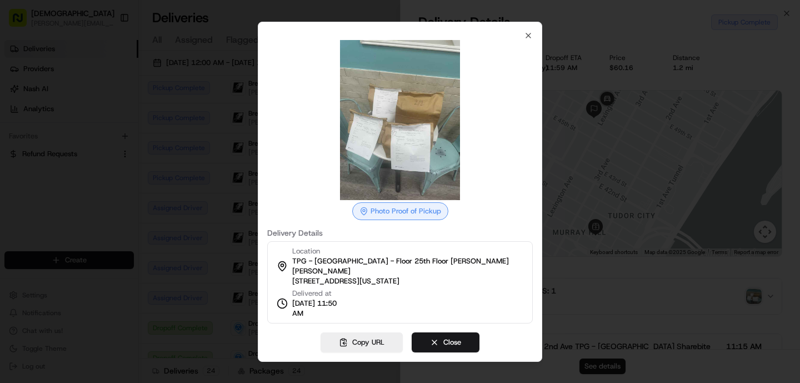
click at [254, 263] on div at bounding box center [400, 191] width 800 height 383
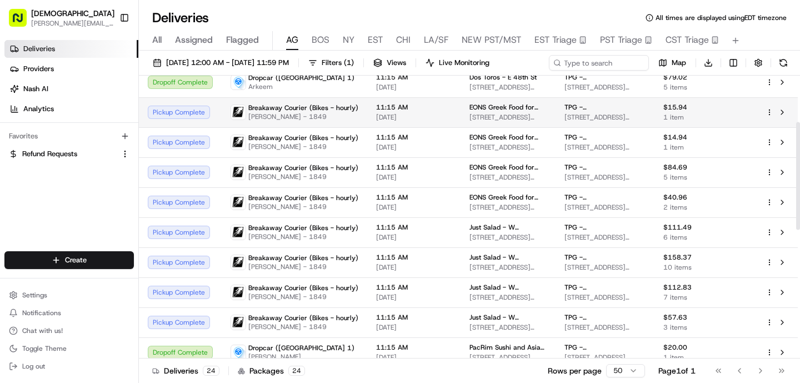
scroll to position [122, 0]
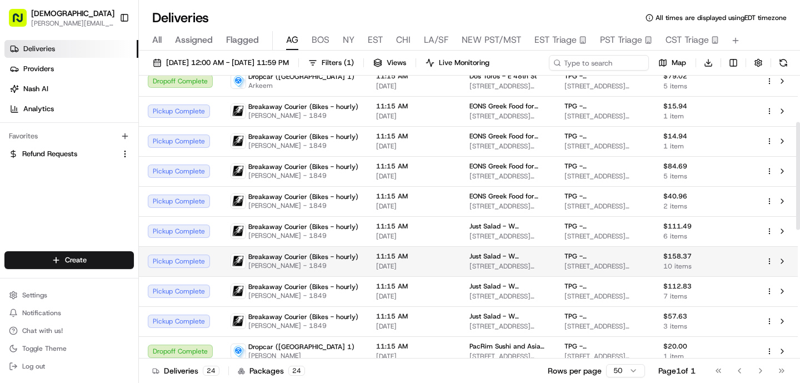
click at [378, 263] on span "[DATE]" at bounding box center [414, 266] width 76 height 9
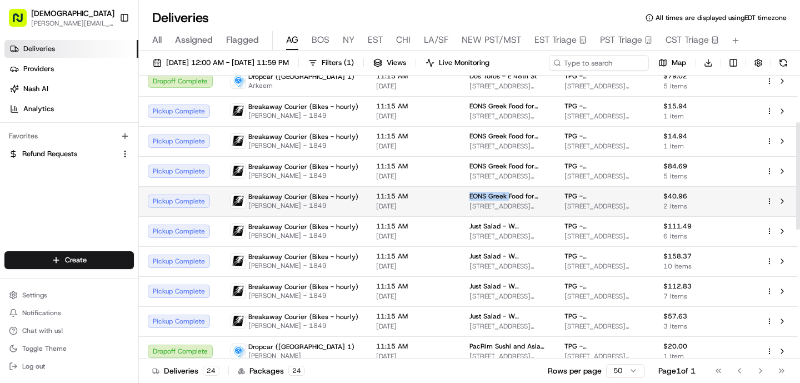
drag, startPoint x: 502, startPoint y: 197, endPoint x: 464, endPoint y: 194, distance: 38.4
click at [469, 194] on span "EONS Greek Food for Life - 2nd Ave" at bounding box center [507, 196] width 77 height 9
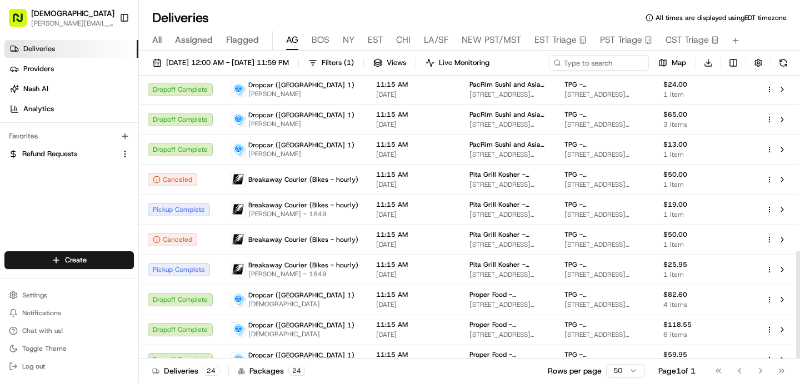
scroll to position [459, 0]
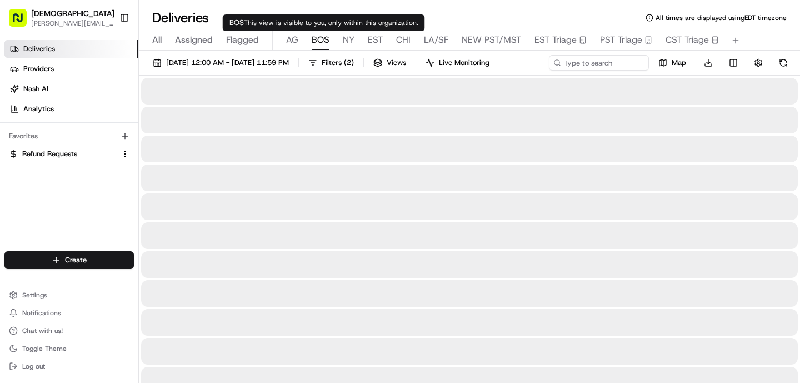
click at [320, 45] on span "BOS" at bounding box center [320, 39] width 18 height 13
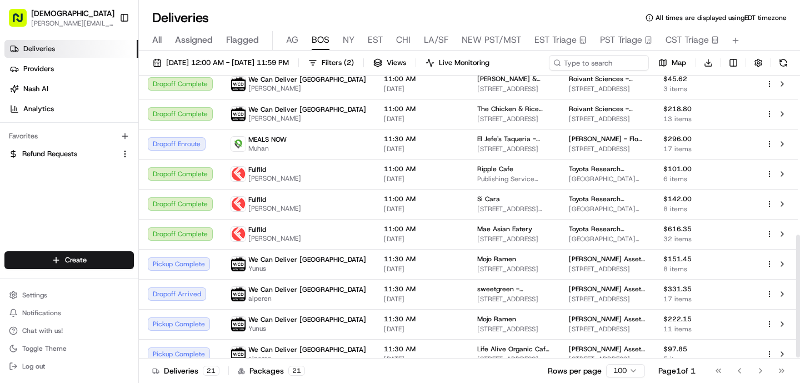
scroll to position [369, 0]
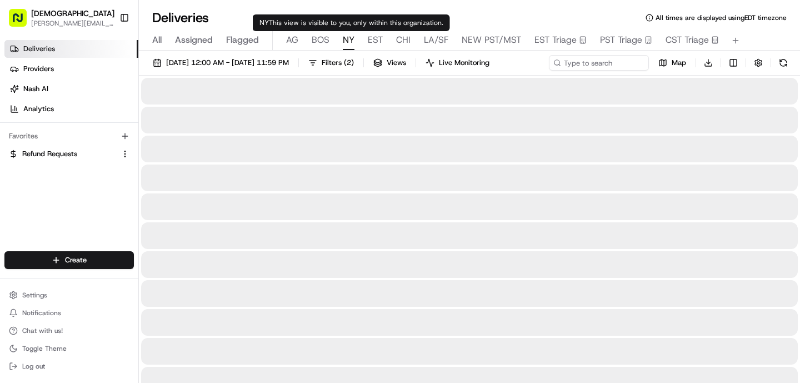
click at [343, 37] on span "NY" at bounding box center [349, 39] width 12 height 13
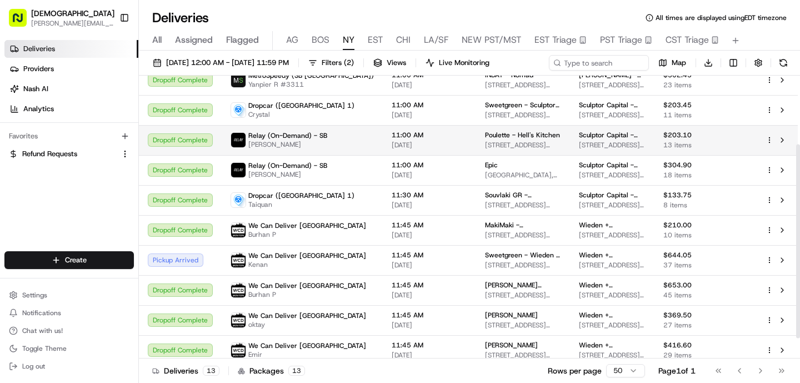
scroll to position [23, 0]
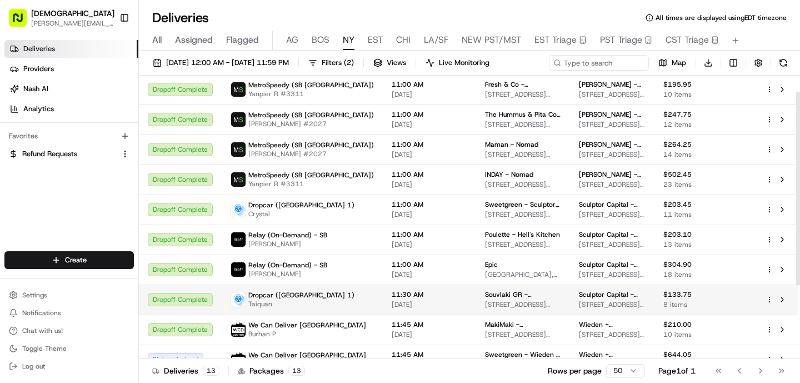
click at [383, 287] on td "11:30 AM [DATE]" at bounding box center [429, 299] width 93 height 30
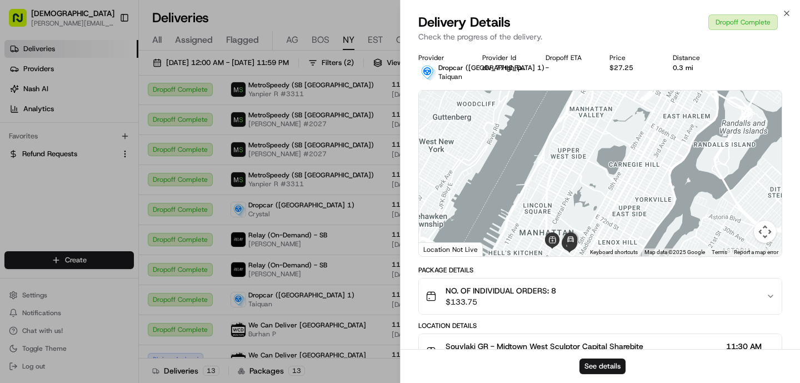
scroll to position [363, 0]
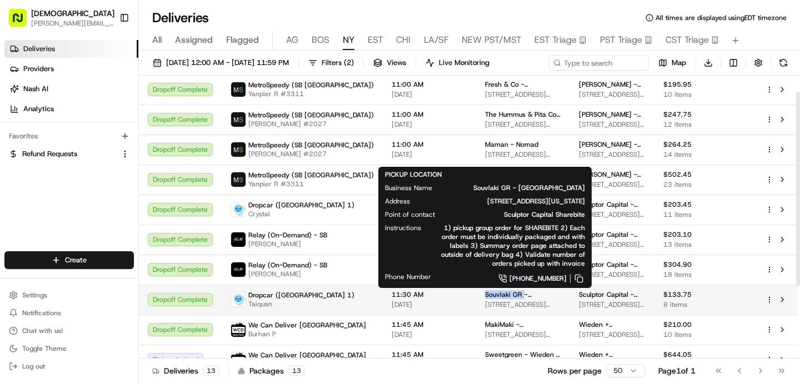
drag, startPoint x: 433, startPoint y: 293, endPoint x: 470, endPoint y: 294, distance: 37.8
click at [476, 294] on td "Souvlaki GR - [GEOGRAPHIC_DATA][STREET_ADDRESS][US_STATE]" at bounding box center [523, 299] width 94 height 30
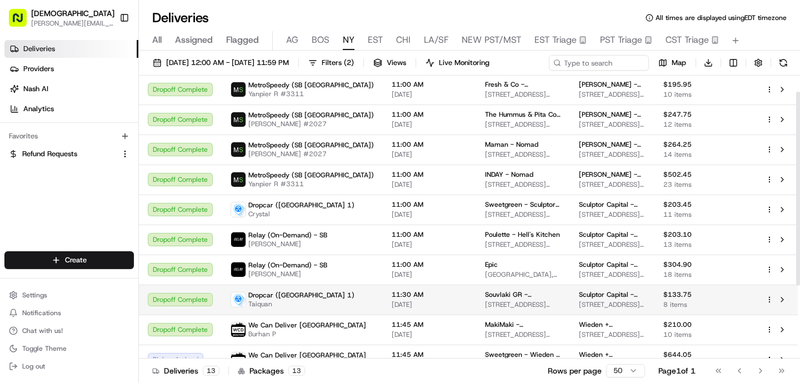
click at [392, 308] on span "[DATE]" at bounding box center [429, 304] width 76 height 9
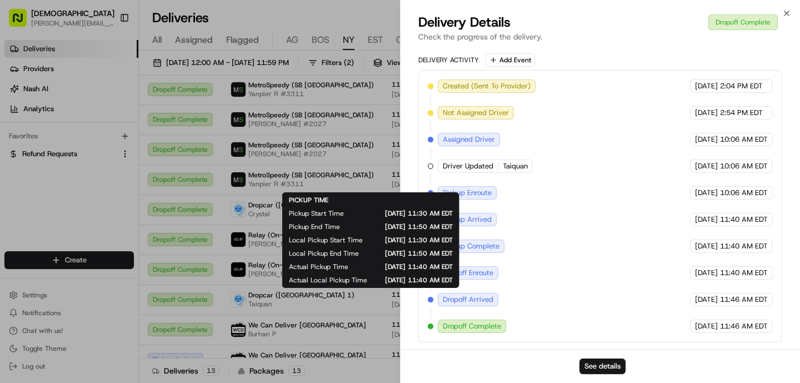
click at [298, 279] on span "Actual Local Pickup Time" at bounding box center [328, 279] width 78 height 9
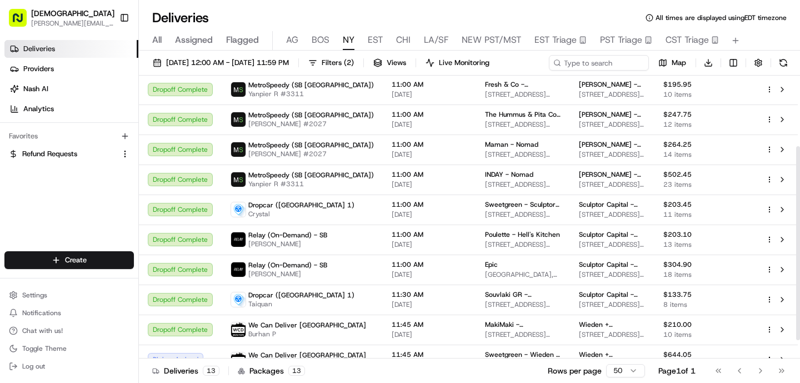
scroll to position [129, 0]
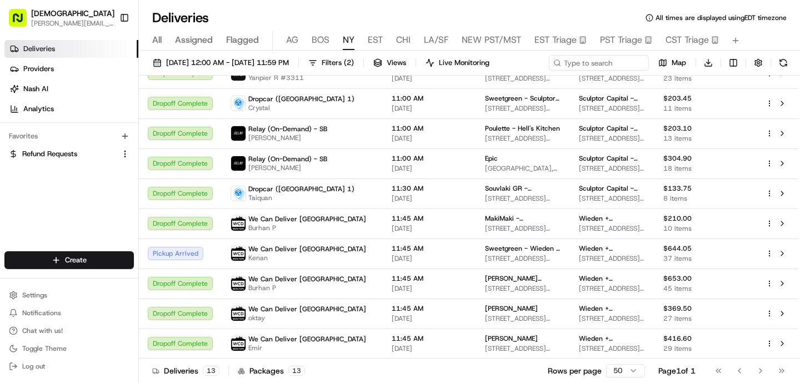
click at [384, 44] on div "All Assigned Flagged [PERSON_NAME] NY EST CHI LA/SF NEW PST/MST EST Triage PST …" at bounding box center [469, 40] width 661 height 19
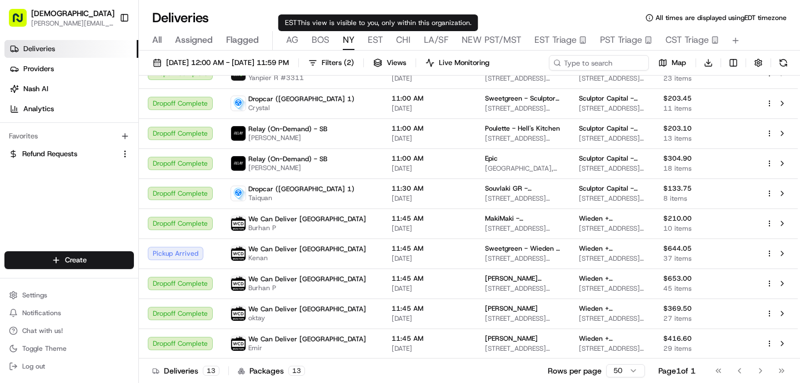
click at [375, 44] on span "EST" at bounding box center [375, 39] width 15 height 13
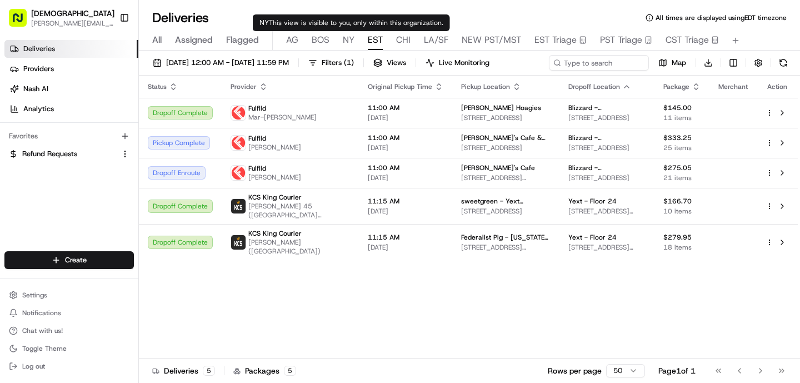
click at [348, 43] on span "NY" at bounding box center [349, 39] width 12 height 13
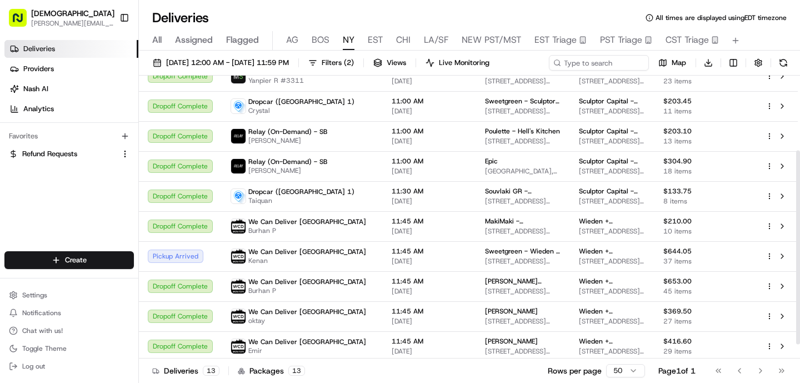
scroll to position [129, 0]
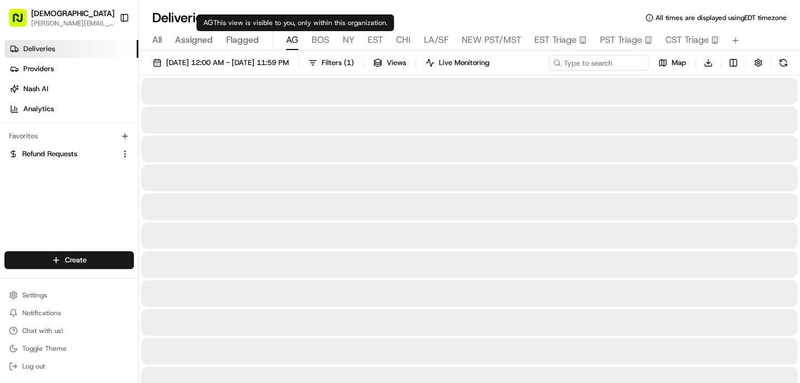
click at [296, 41] on span "AG" at bounding box center [292, 39] width 12 height 13
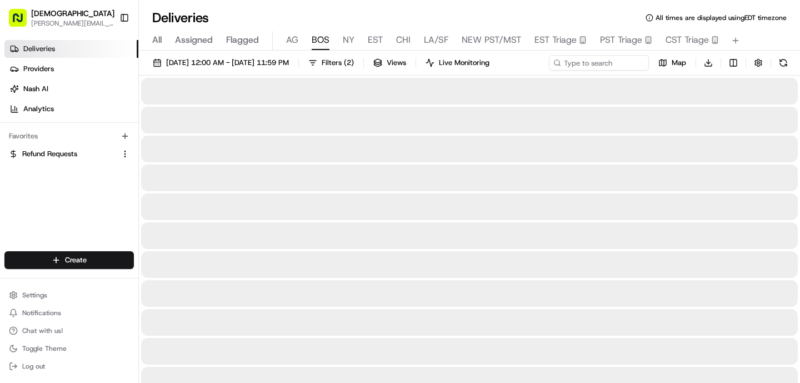
click at [316, 42] on span "BOS" at bounding box center [320, 39] width 18 height 13
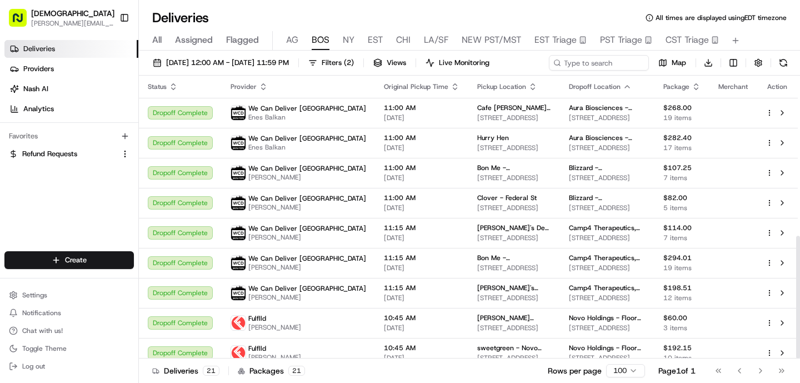
scroll to position [369, 0]
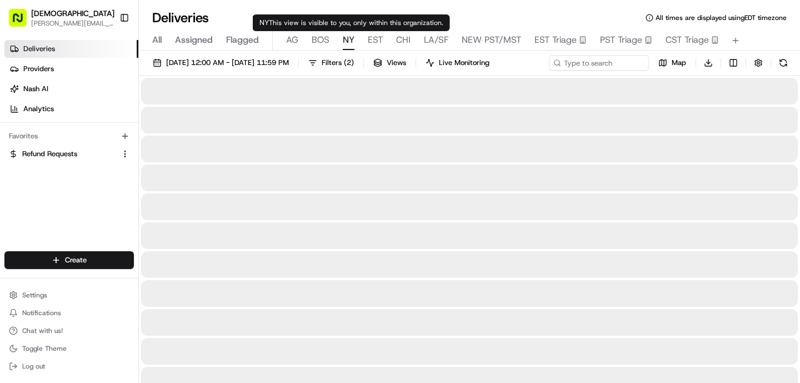
click at [346, 41] on span "NY" at bounding box center [349, 39] width 12 height 13
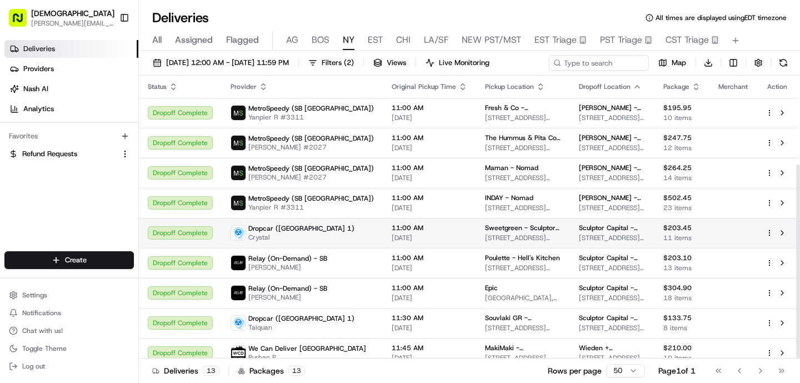
scroll to position [129, 0]
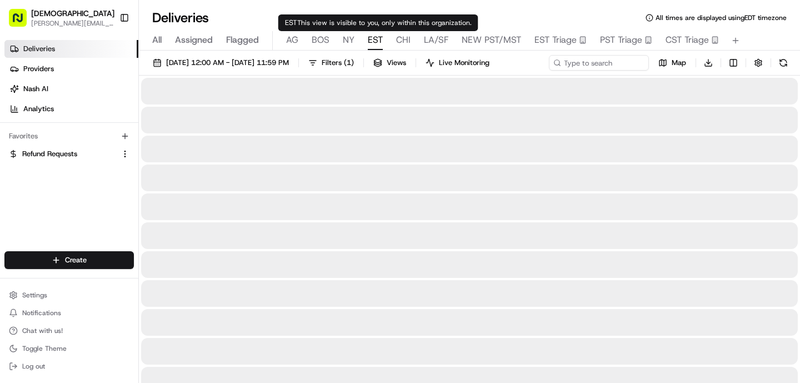
click at [374, 37] on span "EST" at bounding box center [375, 39] width 15 height 13
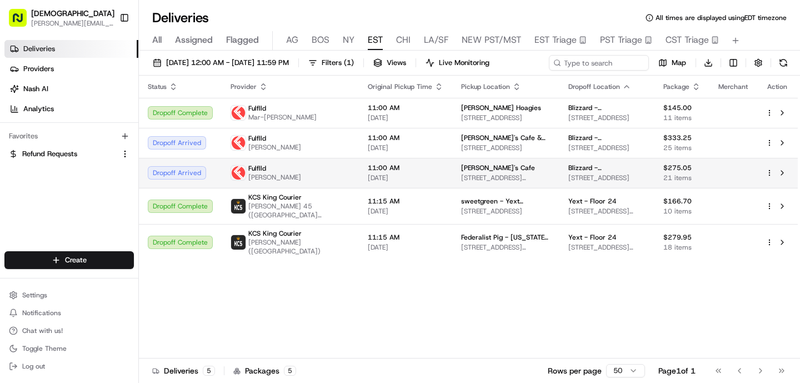
click at [270, 185] on td "Fulflld [PERSON_NAME]" at bounding box center [290, 173] width 137 height 30
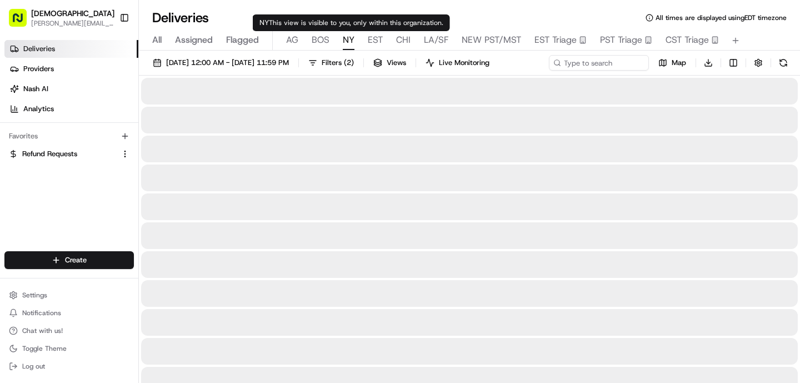
click at [348, 39] on span "NY" at bounding box center [349, 39] width 12 height 13
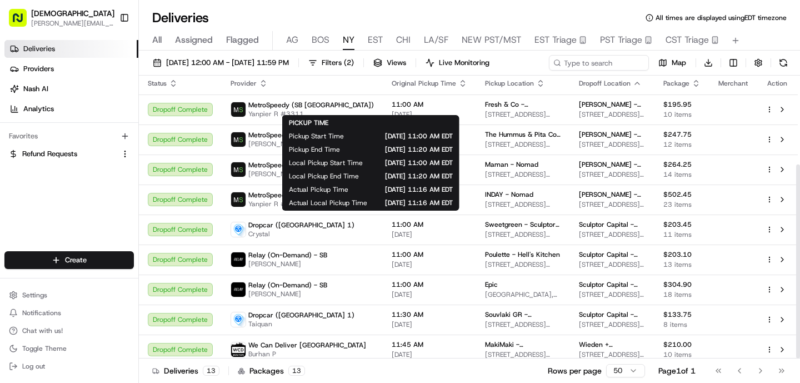
scroll to position [129, 0]
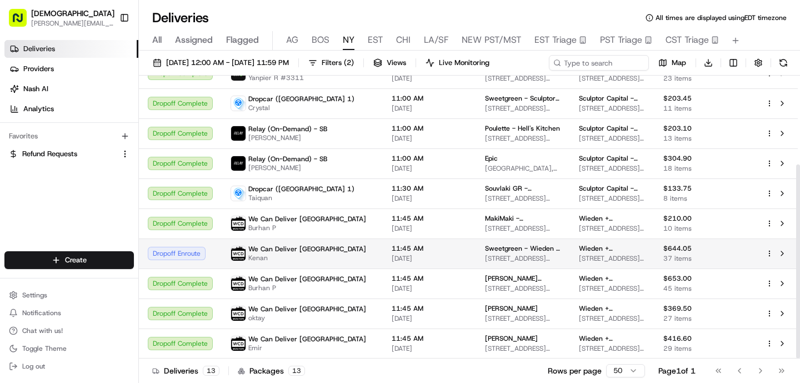
click at [391, 253] on div "11:45 AM [DATE]" at bounding box center [429, 253] width 76 height 19
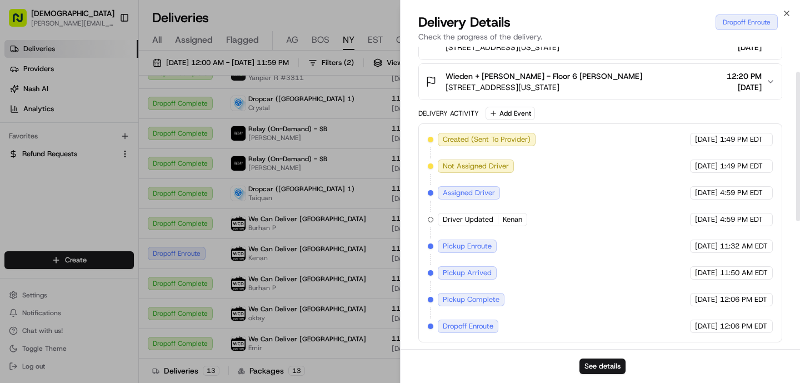
scroll to position [0, 0]
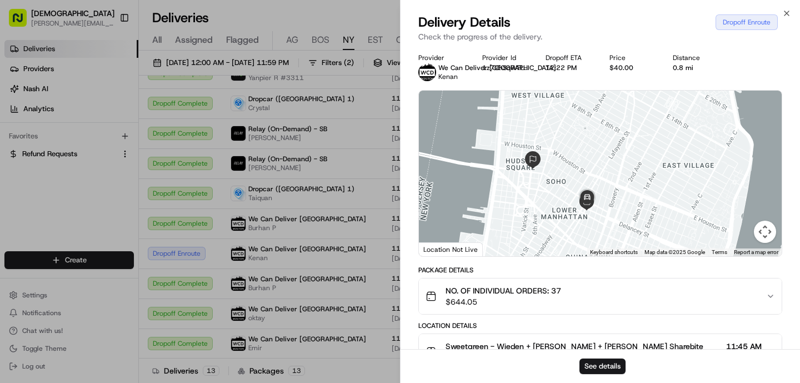
drag, startPoint x: 592, startPoint y: 224, endPoint x: 592, endPoint y: 172, distance: 52.2
click at [592, 172] on div at bounding box center [600, 173] width 363 height 165
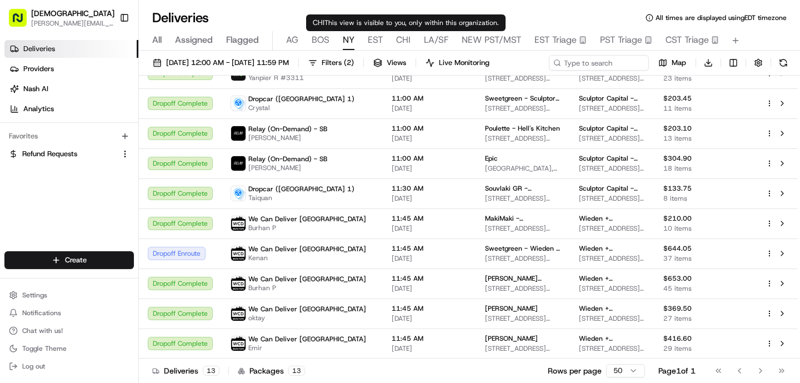
click at [405, 43] on span "CHI" at bounding box center [403, 39] width 14 height 13
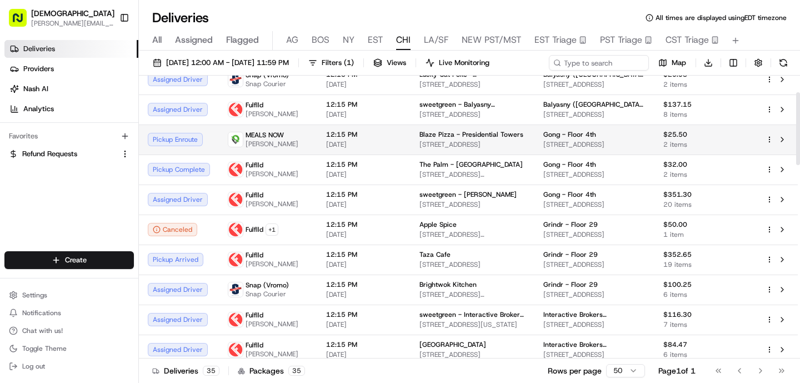
scroll to position [66, 0]
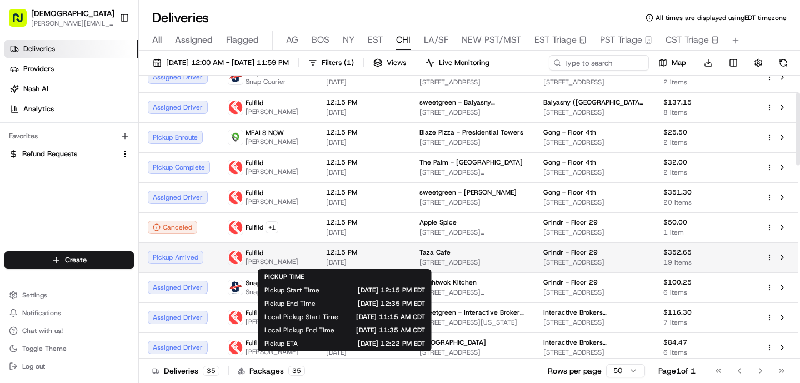
click at [332, 253] on span "12:15 PM" at bounding box center [364, 252] width 76 height 9
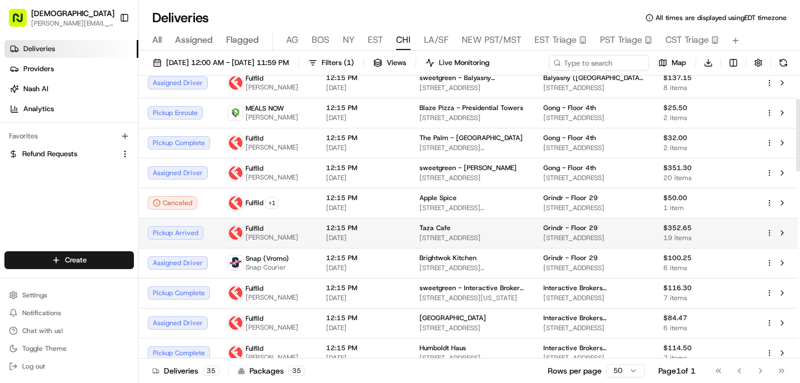
scroll to position [89, 0]
click at [424, 227] on span "Taza Cafe" at bounding box center [434, 228] width 31 height 9
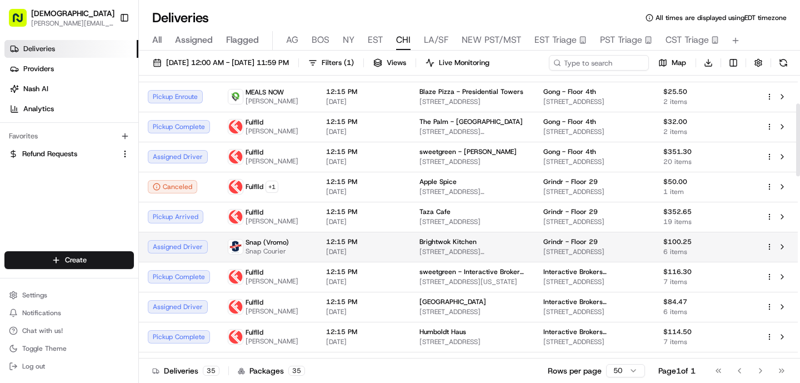
scroll to position [108, 0]
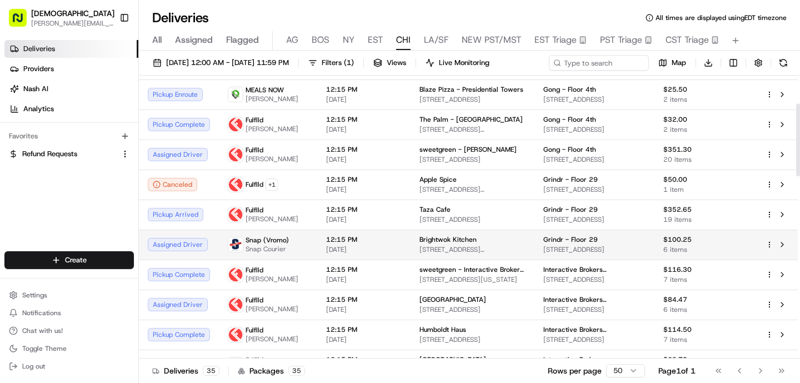
click at [356, 237] on span "12:15 PM" at bounding box center [364, 239] width 76 height 9
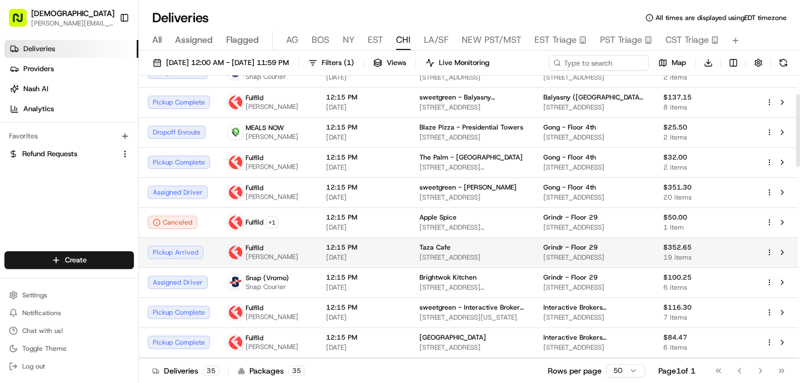
scroll to position [72, 0]
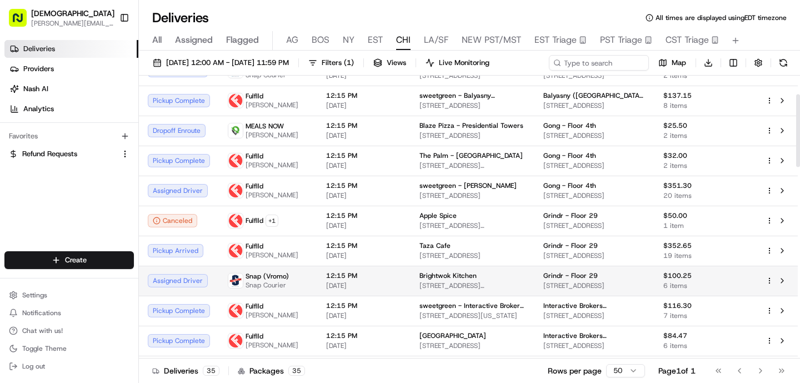
click at [420, 285] on span "[STREET_ADDRESS][PERSON_NAME]" at bounding box center [472, 285] width 106 height 9
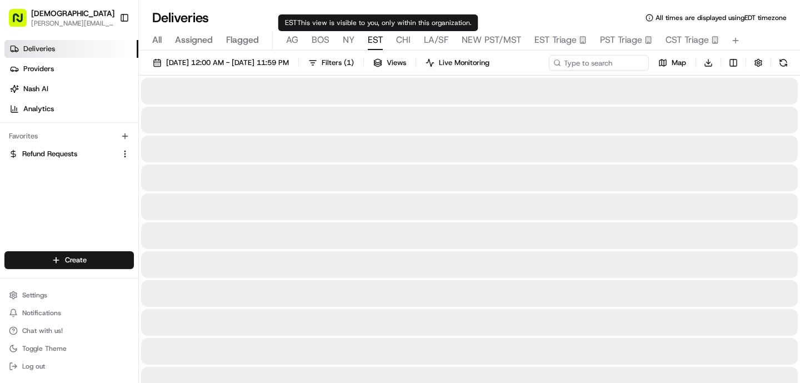
click at [373, 46] on span "EST" at bounding box center [375, 39] width 15 height 13
click at [351, 41] on span "NY" at bounding box center [349, 39] width 12 height 13
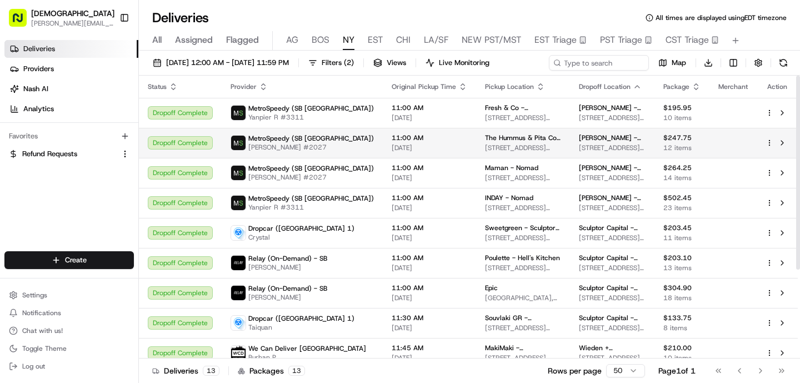
scroll to position [129, 0]
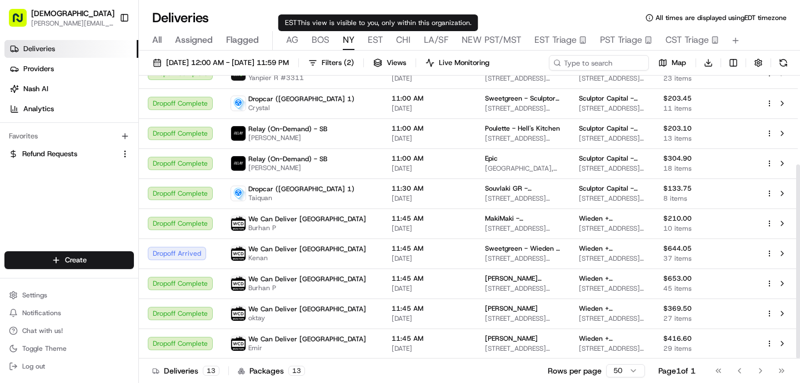
click at [376, 37] on span "EST" at bounding box center [375, 39] width 15 height 13
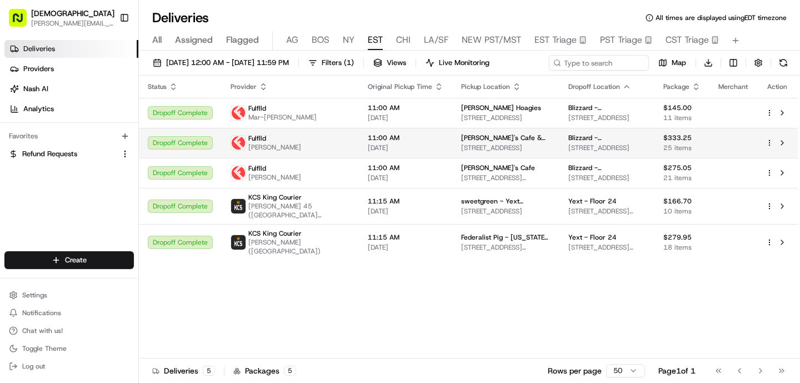
click at [335, 138] on td "Fulflld [PERSON_NAME]" at bounding box center [290, 143] width 137 height 30
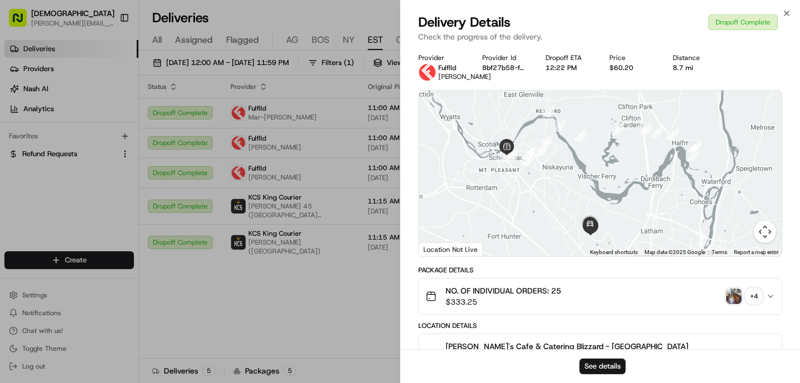
scroll to position [372, 0]
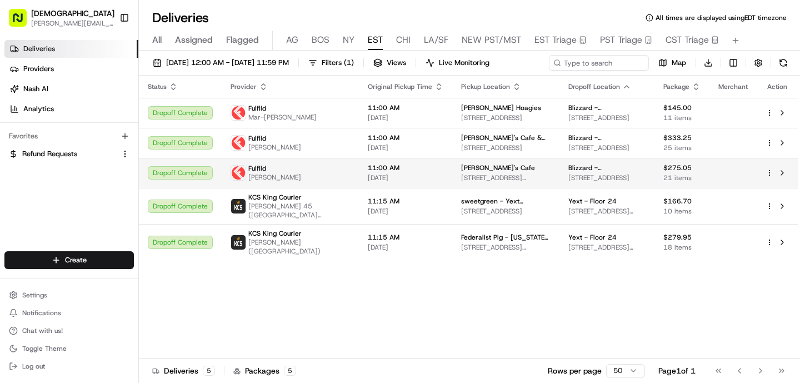
click at [379, 164] on span "11:00 AM" at bounding box center [406, 167] width 76 height 9
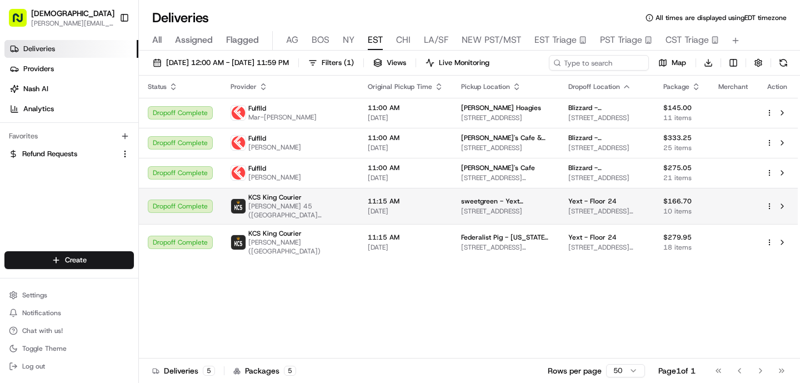
click at [386, 208] on span "[DATE]" at bounding box center [406, 211] width 76 height 9
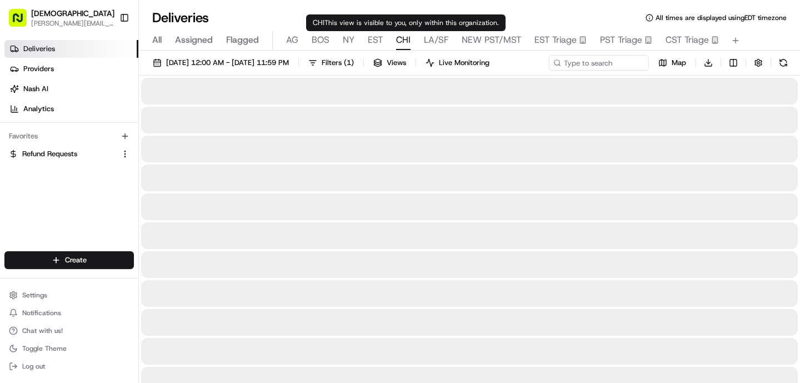
click at [399, 43] on span "CHI" at bounding box center [403, 39] width 14 height 13
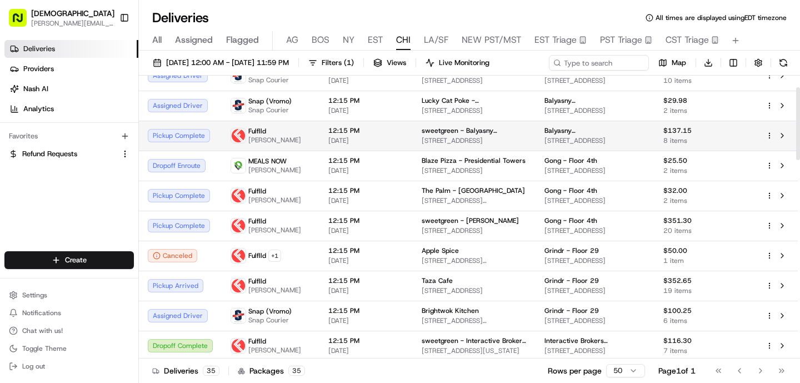
scroll to position [45, 0]
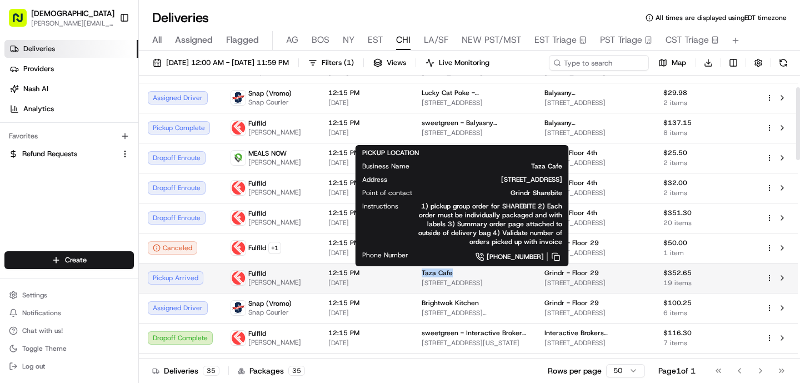
drag, startPoint x: 445, startPoint y: 273, endPoint x: 403, endPoint y: 273, distance: 41.6
click at [413, 273] on td "Taza Cafe [STREET_ADDRESS]" at bounding box center [474, 278] width 123 height 30
copy span "Taza Cafe"
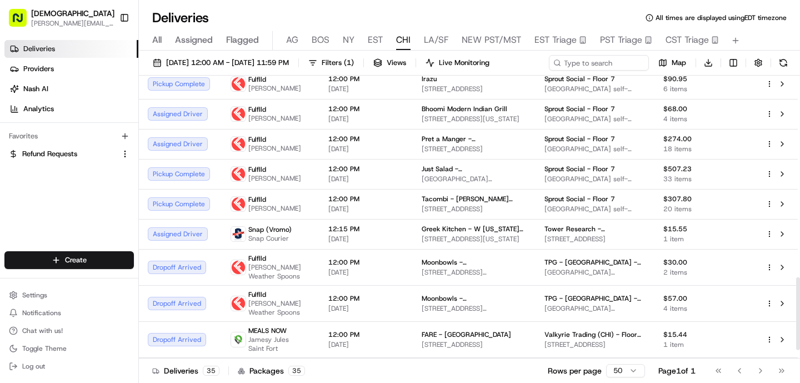
scroll to position [814, 0]
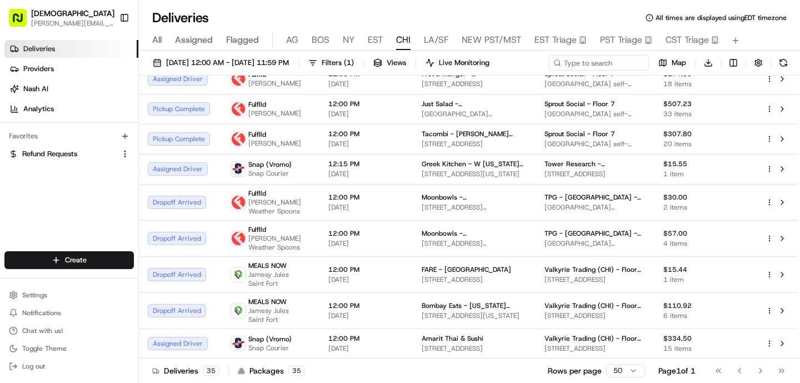
click at [157, 44] on span "All" at bounding box center [156, 39] width 9 height 13
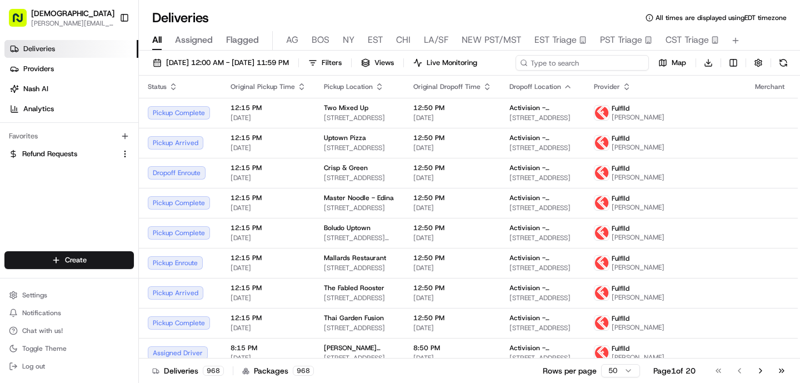
click at [595, 66] on div "08/21/2025 12:00 AM - 08/21/2025 11:59 PM Filters Views Live Monitoring Map Dow…" at bounding box center [469, 65] width 661 height 21
type input "b"
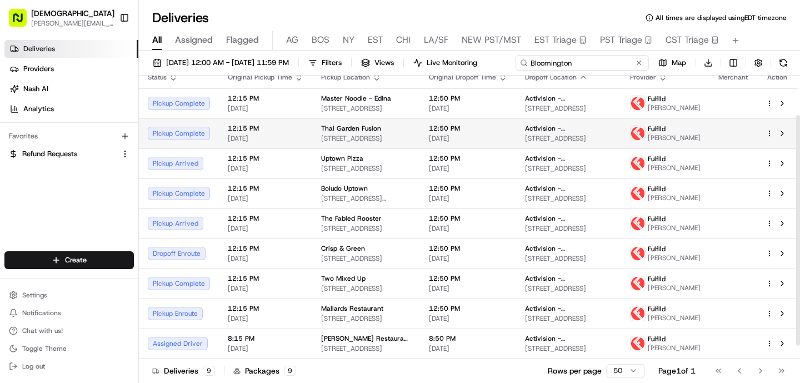
scroll to position [53, 0]
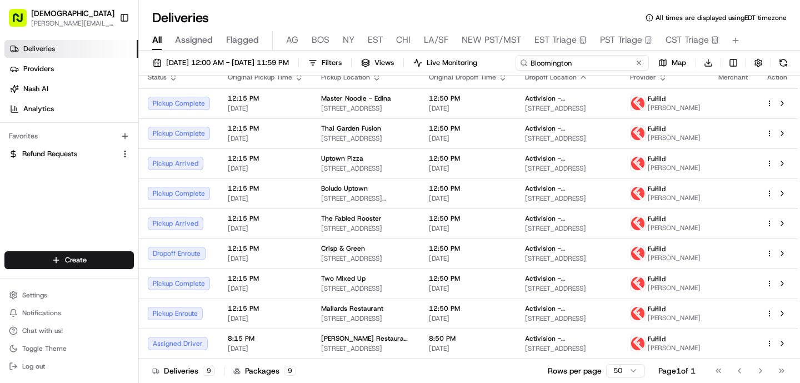
type input "Bloomington"
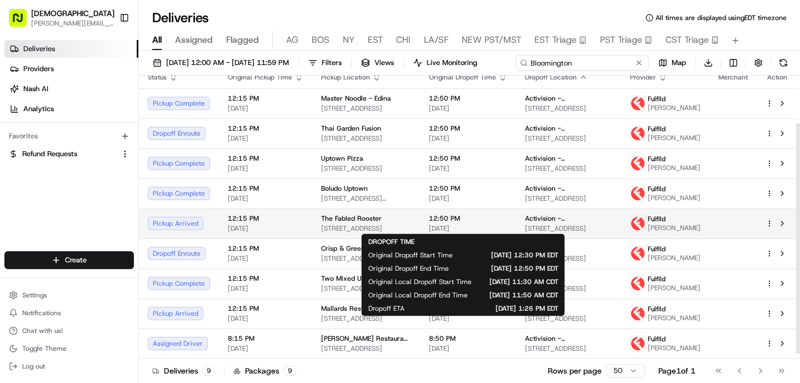
scroll to position [64, 0]
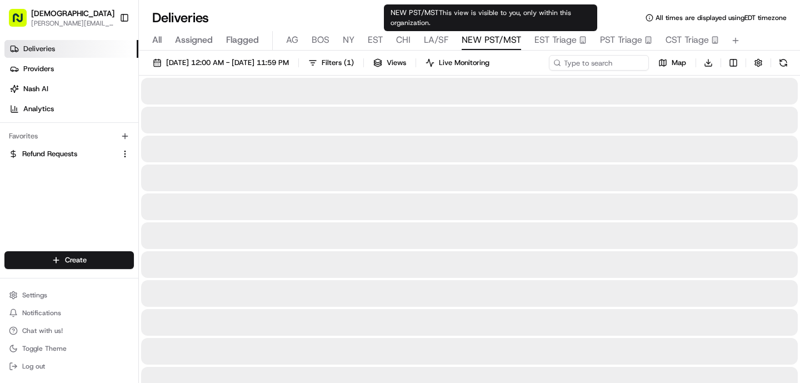
click at [475, 43] on span "NEW PST/MST" at bounding box center [490, 39] width 59 height 13
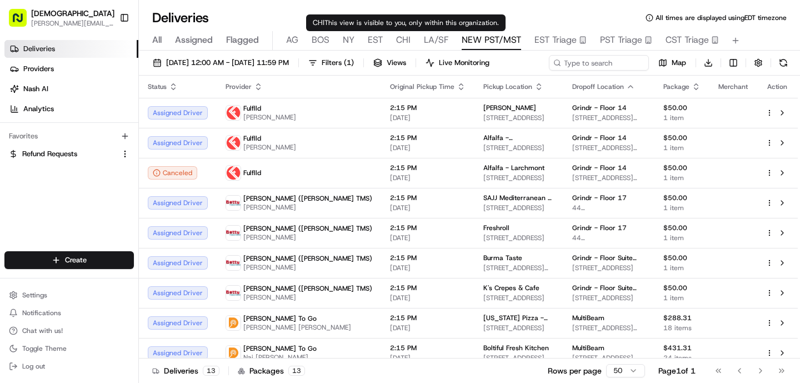
click at [399, 43] on span "CHI" at bounding box center [403, 39] width 14 height 13
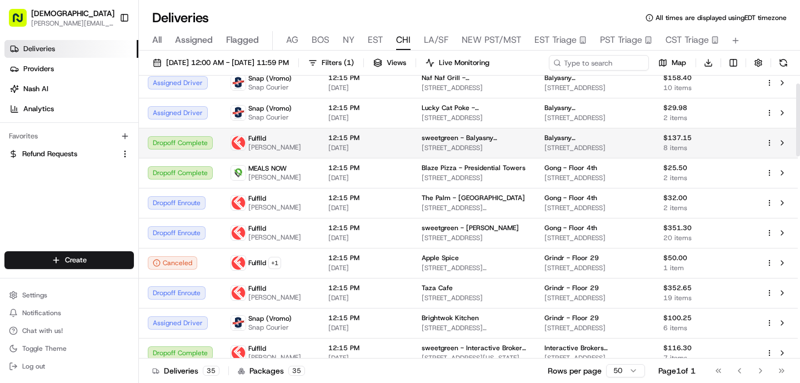
scroll to position [32, 0]
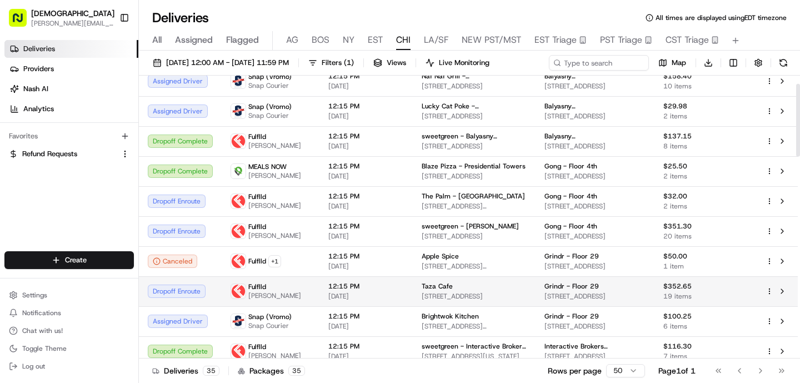
click at [366, 289] on span "12:15 PM" at bounding box center [366, 286] width 76 height 9
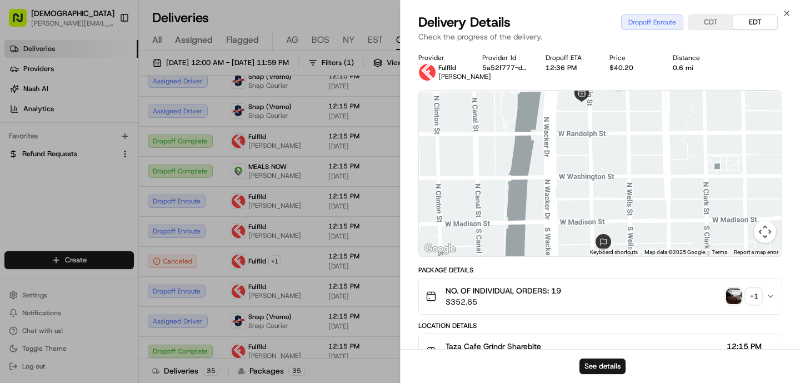
click at [736, 304] on img "button" at bounding box center [734, 296] width 16 height 16
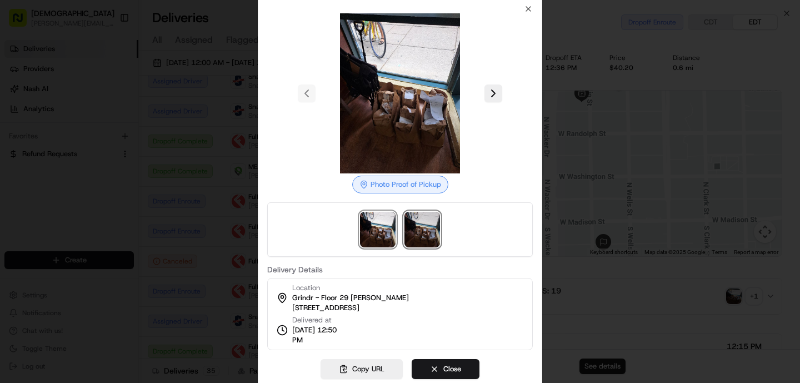
click at [419, 232] on img at bounding box center [422, 230] width 36 height 36
click at [375, 235] on img at bounding box center [378, 230] width 36 height 36
click at [224, 217] on div at bounding box center [400, 191] width 800 height 383
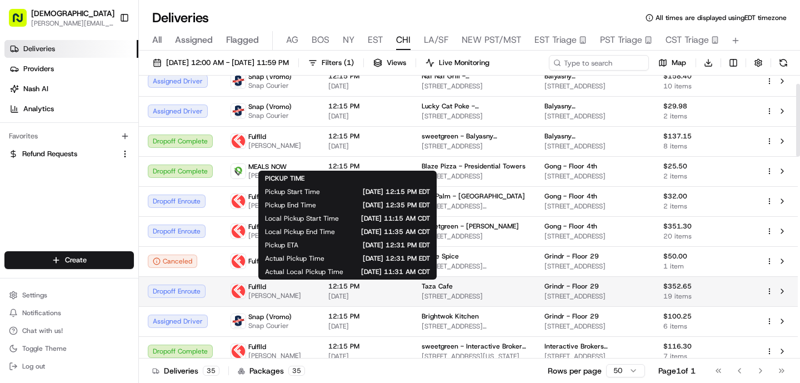
click at [358, 300] on span "[DATE]" at bounding box center [366, 296] width 76 height 9
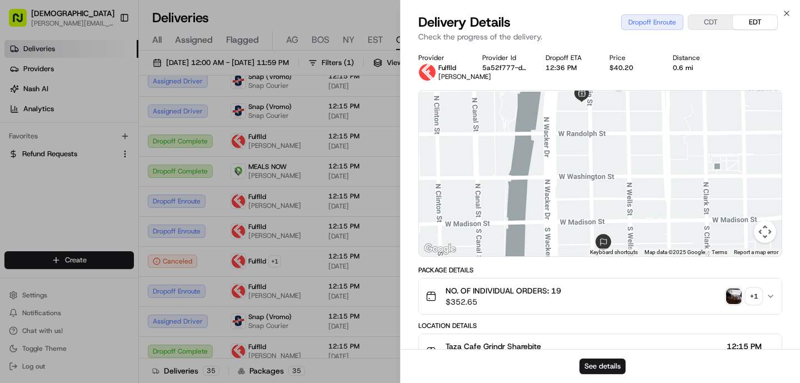
scroll to position [292, 0]
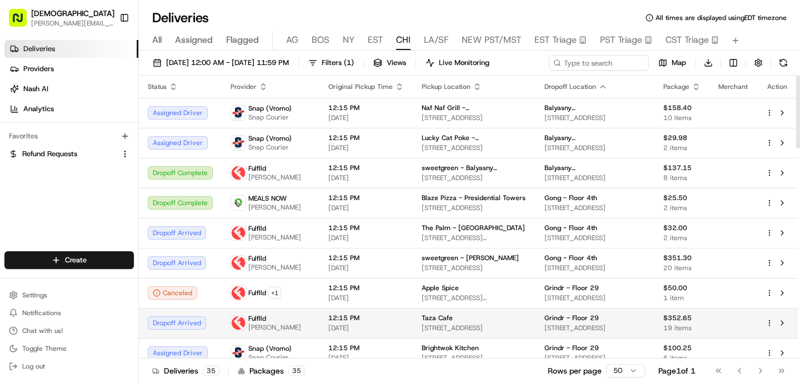
click at [362, 324] on span "[DATE]" at bounding box center [366, 327] width 76 height 9
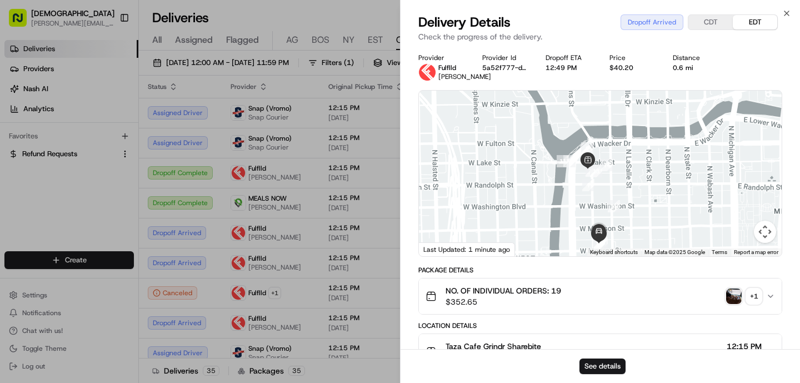
click at [737, 303] on img "button" at bounding box center [734, 296] width 16 height 16
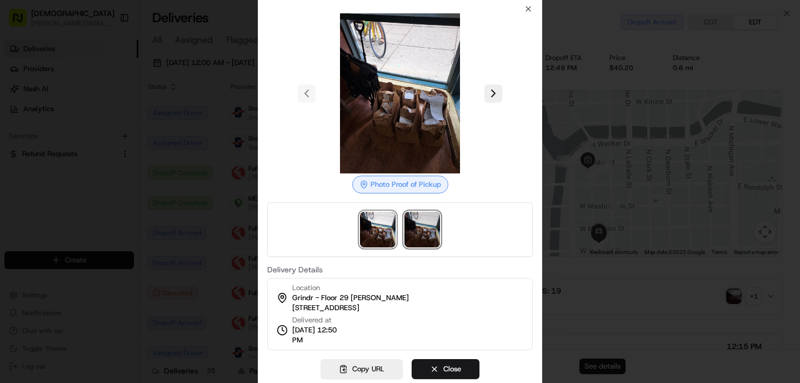
click at [419, 241] on img at bounding box center [422, 230] width 36 height 36
click at [252, 245] on div at bounding box center [400, 191] width 800 height 383
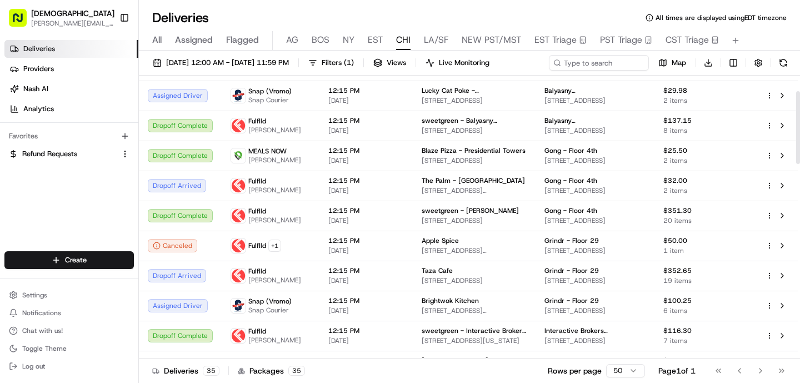
scroll to position [8, 0]
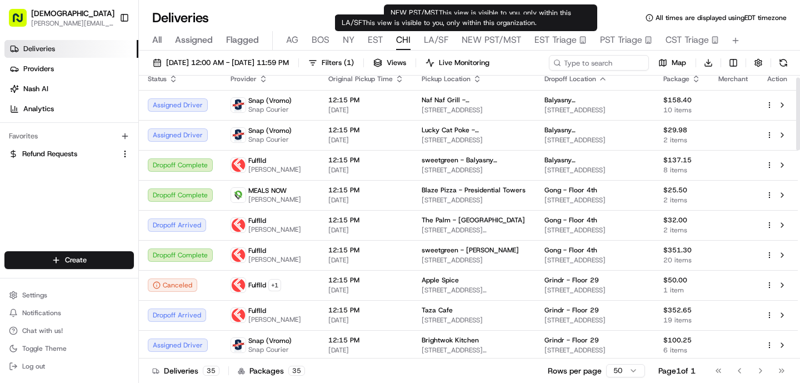
click at [440, 37] on span "LA/SF" at bounding box center [436, 39] width 24 height 13
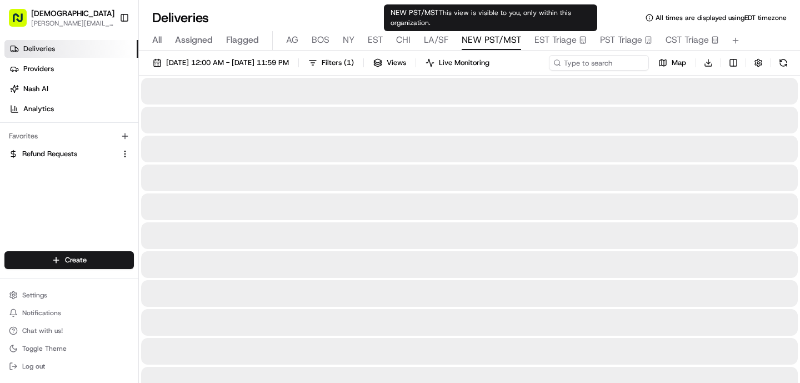
click at [480, 36] on span "NEW PST/MST" at bounding box center [490, 39] width 59 height 13
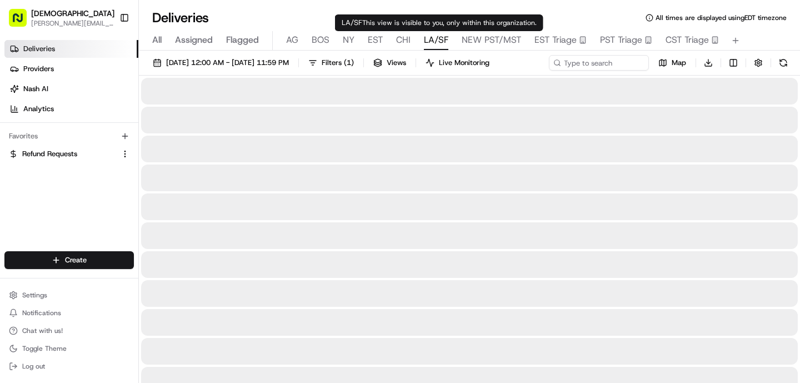
click at [436, 46] on span "LA/SF" at bounding box center [436, 39] width 24 height 13
click at [403, 41] on span "CHI" at bounding box center [403, 39] width 14 height 13
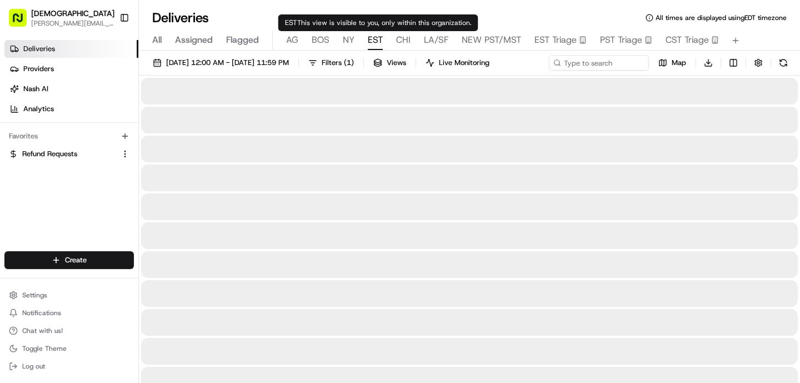
click at [379, 41] on span "EST" at bounding box center [375, 39] width 15 height 13
click at [400, 43] on span "CHI" at bounding box center [403, 39] width 14 height 13
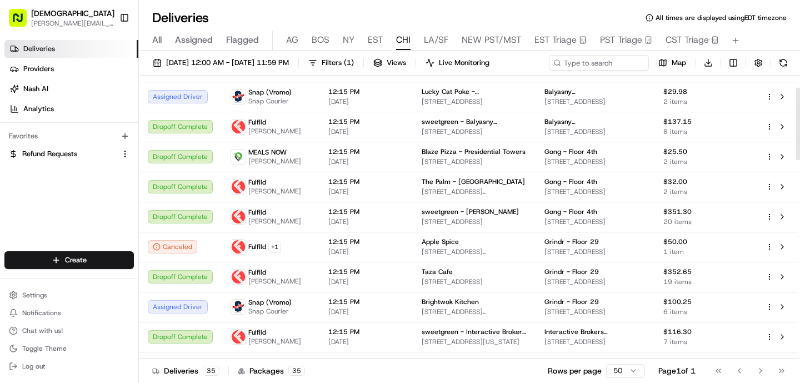
scroll to position [49, 0]
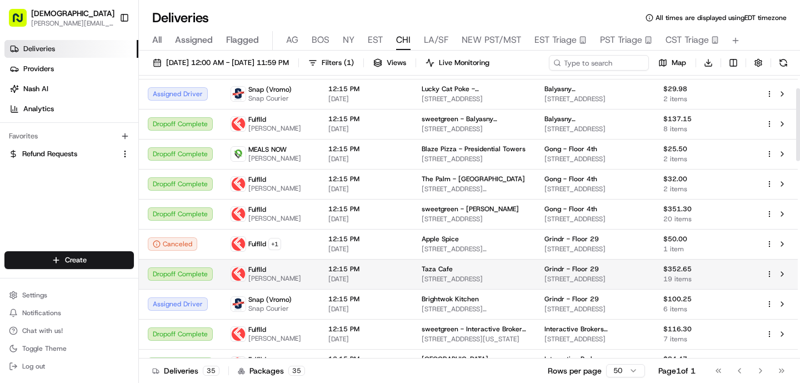
click at [451, 273] on div "Taza Cafe" at bounding box center [473, 268] width 105 height 9
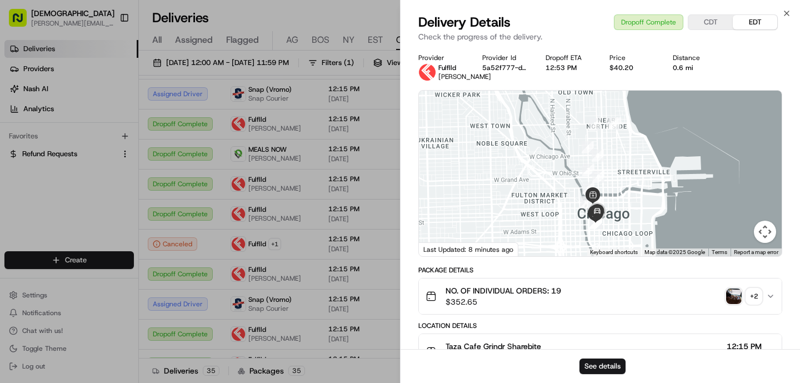
scroll to position [372, 0]
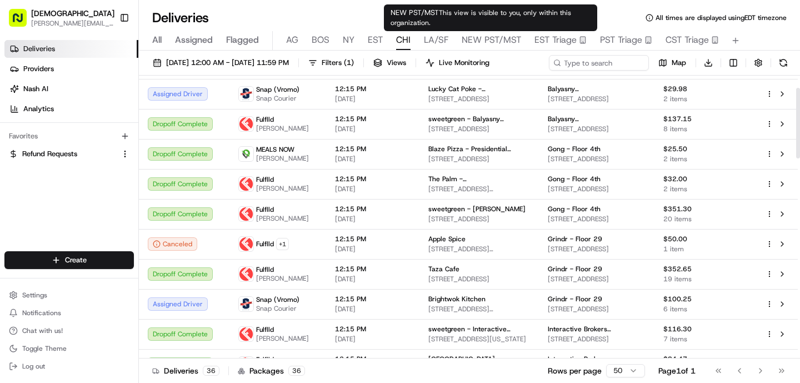
click at [494, 40] on span "NEW PST/MST" at bounding box center [490, 39] width 59 height 13
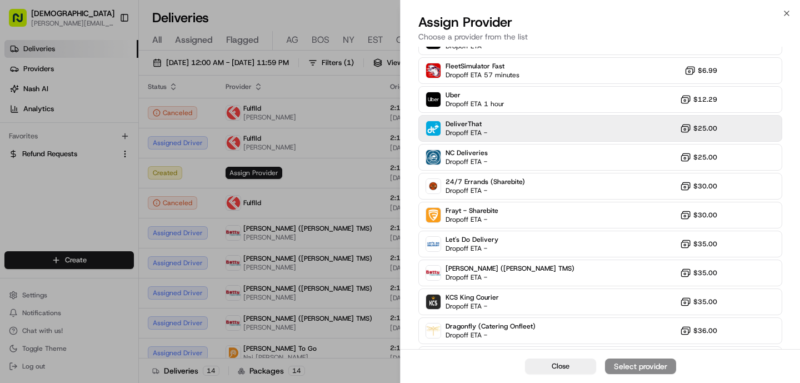
scroll to position [178, 0]
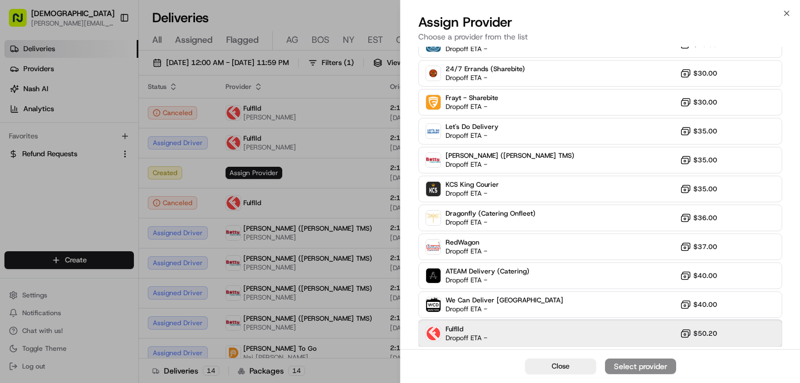
click at [473, 334] on span "Dropoff ETA -" at bounding box center [466, 337] width 42 height 9
click at [635, 366] on div "Assign Provider" at bounding box center [640, 365] width 54 height 11
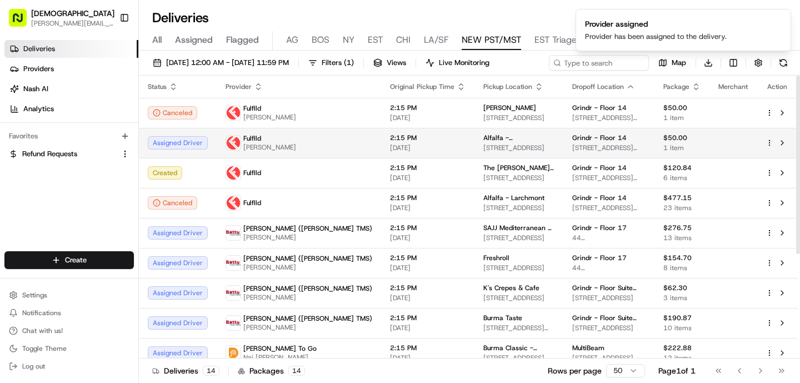
click at [280, 129] on td "Fulflld Renan Abreu" at bounding box center [299, 143] width 164 height 30
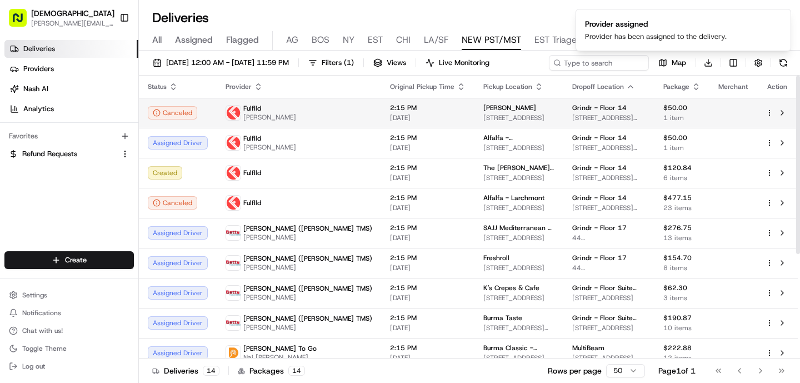
click at [280, 117] on div "Fulflld Aaron Smith" at bounding box center [298, 113] width 147 height 18
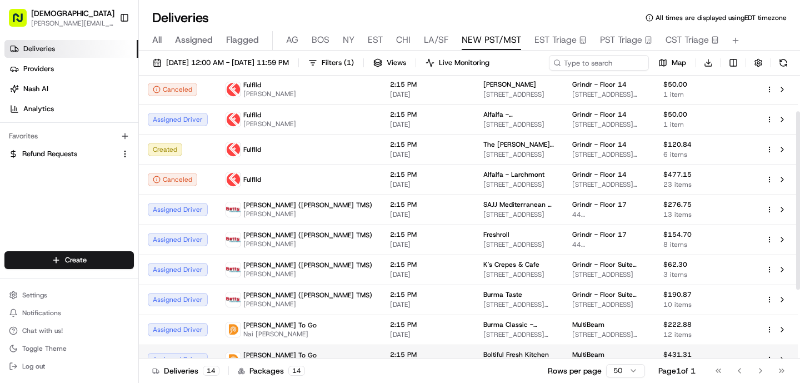
scroll to position [0, 0]
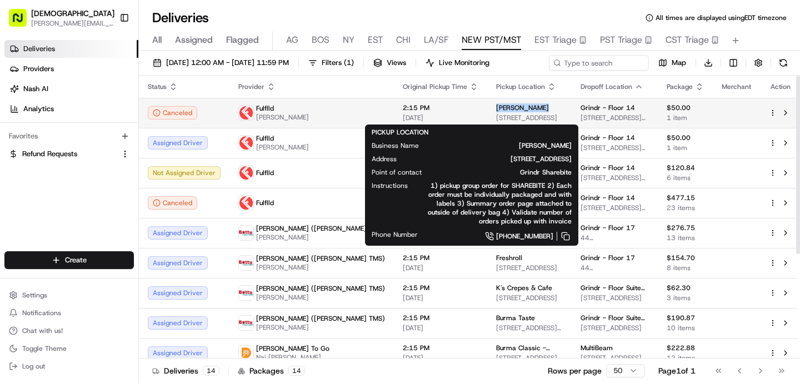
drag, startPoint x: 473, startPoint y: 109, endPoint x: 424, endPoint y: 107, distance: 48.3
click at [496, 107] on div "[PERSON_NAME]" at bounding box center [529, 107] width 67 height 9
copy span "[PERSON_NAME]"
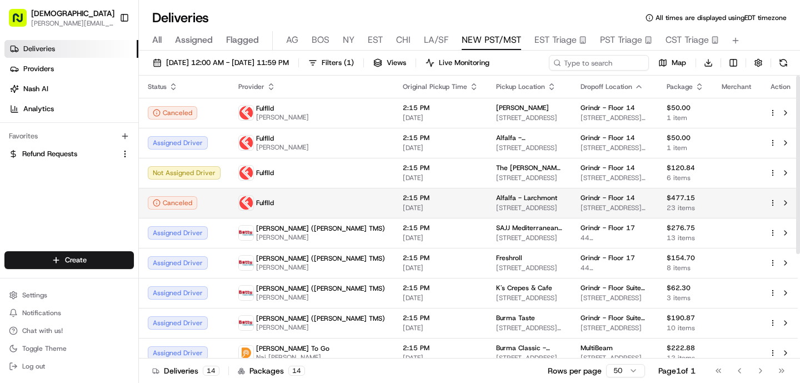
click at [496, 209] on span "[STREET_ADDRESS]" at bounding box center [529, 207] width 67 height 9
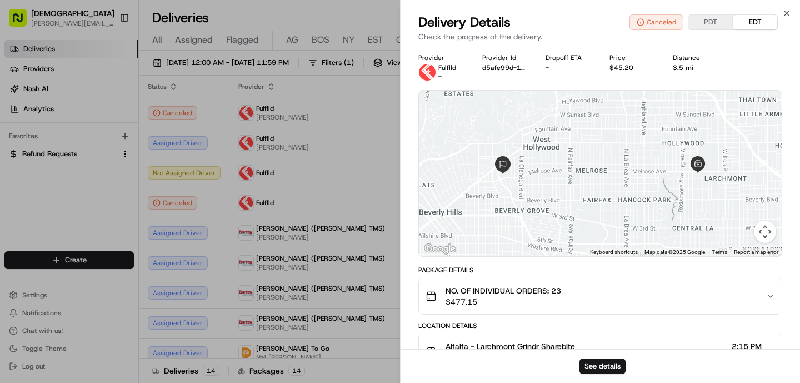
click at [403, 196] on div "Provider Fulflld - Provider Id d5afe99d-1e6e-1462-fcfb-7b6d296b6c56 Dropoff ETA…" at bounding box center [599, 286] width 399 height 479
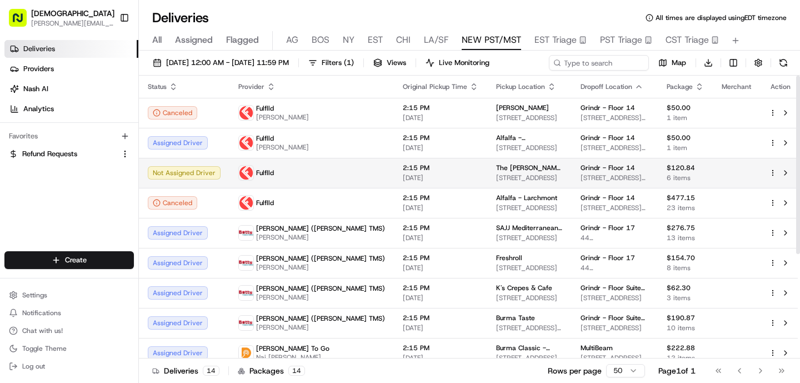
click at [316, 172] on td "Fulflld" at bounding box center [311, 173] width 164 height 30
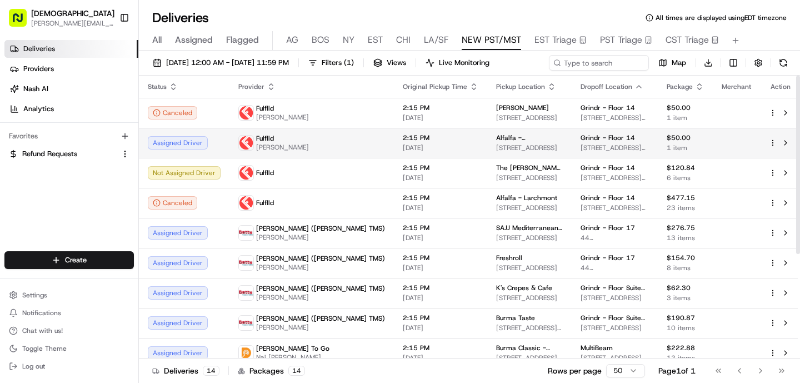
click at [394, 154] on td "2:15 PM [DATE]" at bounding box center [440, 143] width 93 height 30
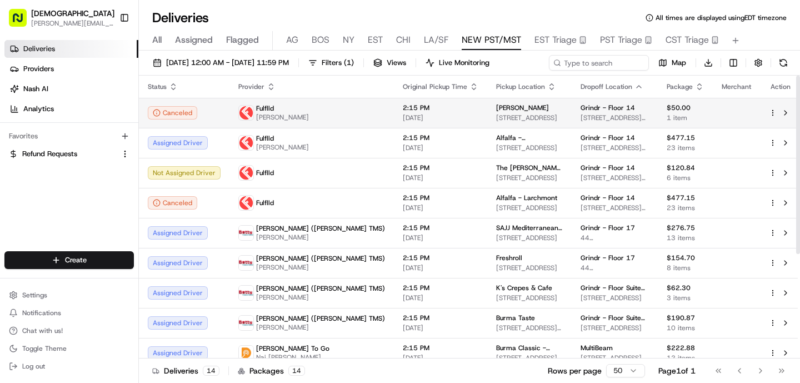
click at [320, 112] on td "Fulflld Aaron Smith" at bounding box center [311, 113] width 164 height 30
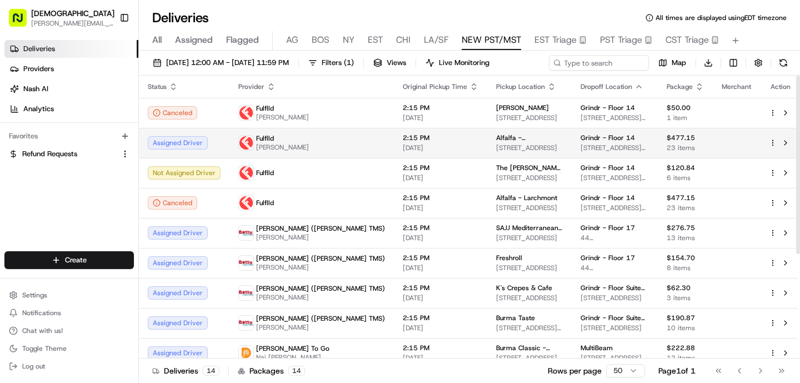
click at [316, 133] on td "Fulflld Renan Abreu" at bounding box center [311, 143] width 164 height 30
click at [496, 145] on span "[STREET_ADDRESS]" at bounding box center [529, 147] width 67 height 9
click at [403, 139] on span "2:15 PM" at bounding box center [441, 137] width 76 height 9
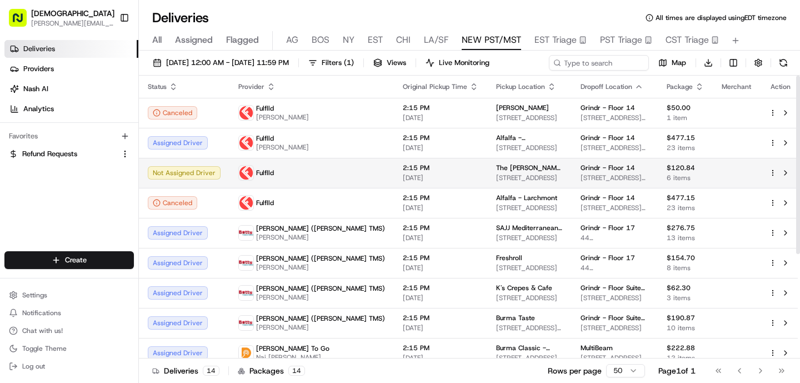
click at [394, 160] on td "2:15 PM [DATE]" at bounding box center [440, 173] width 93 height 30
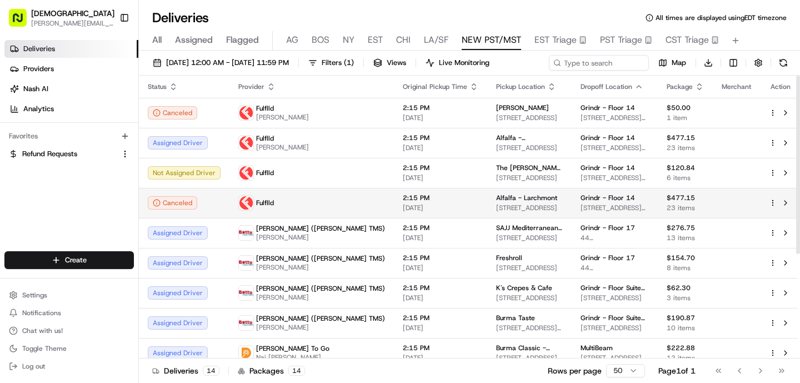
click at [403, 202] on span "2:15 PM" at bounding box center [441, 197] width 76 height 9
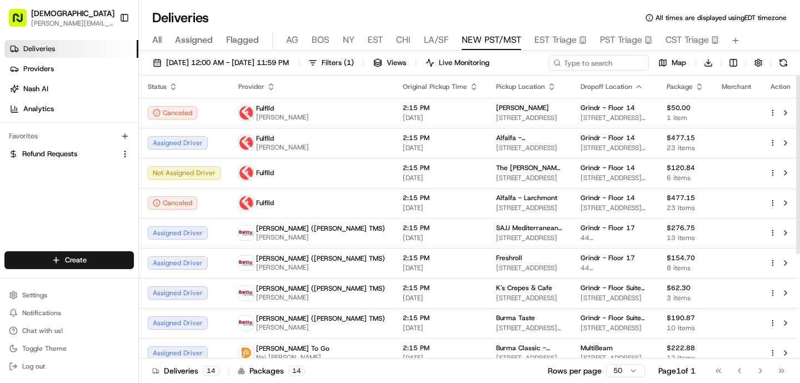
click at [403, 202] on div "2:15 PM [DATE]" at bounding box center [441, 202] width 76 height 19
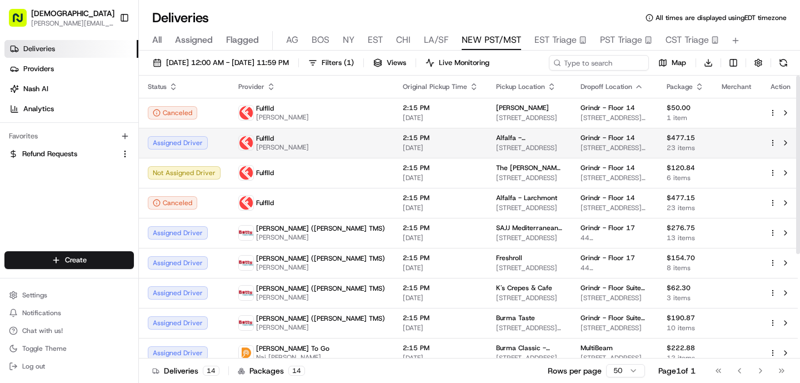
click at [403, 134] on span "2:15 PM" at bounding box center [441, 137] width 76 height 9
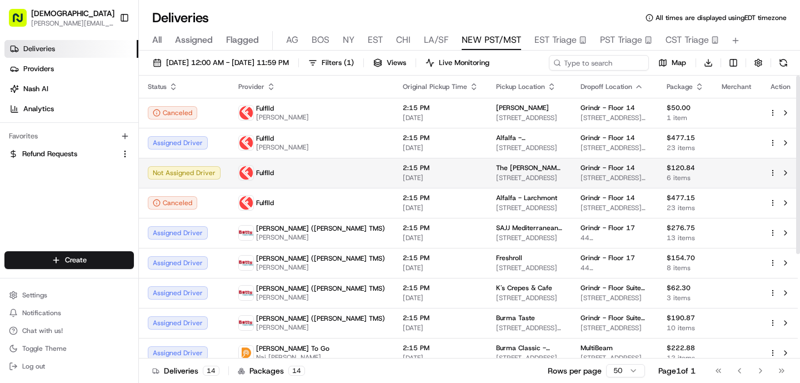
click at [496, 172] on div "The Kroft - DTLA Chinatown 629 N Broadway, Los Angeles, CA 90012, USA" at bounding box center [529, 172] width 67 height 19
click at [403, 165] on span "2:15 PM" at bounding box center [441, 167] width 76 height 9
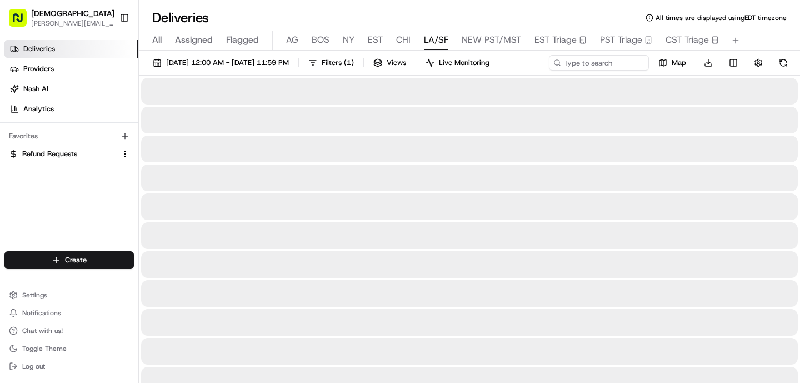
click at [430, 46] on span "LA/SF" at bounding box center [436, 39] width 24 height 13
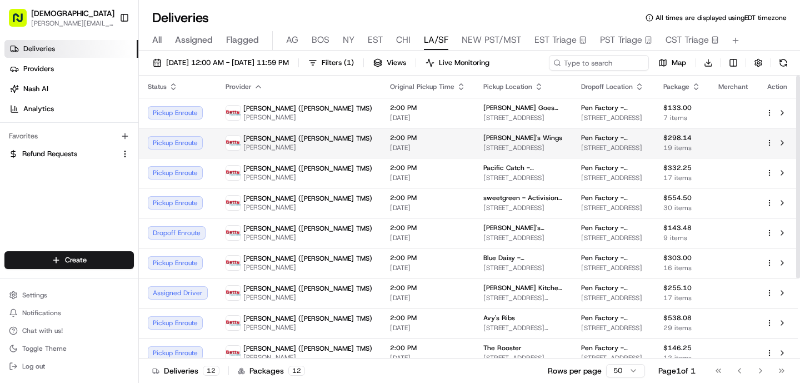
click at [390, 148] on span "[DATE]" at bounding box center [428, 147] width 76 height 9
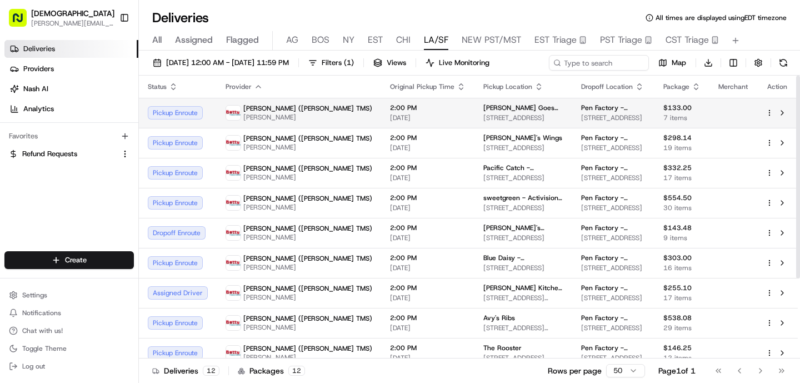
click at [390, 117] on span "[DATE]" at bounding box center [428, 117] width 76 height 9
drag, startPoint x: 405, startPoint y: 107, endPoint x: 469, endPoint y: 106, distance: 63.9
click at [474, 106] on td "Julie Goes Green 11140 Palms Blvd, Los Angeles, CA 90034, USA" at bounding box center [523, 113] width 98 height 30
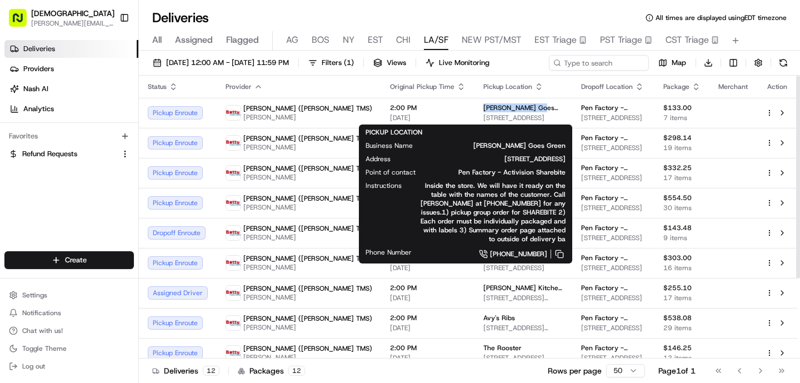
copy span "Julie Goes Green"
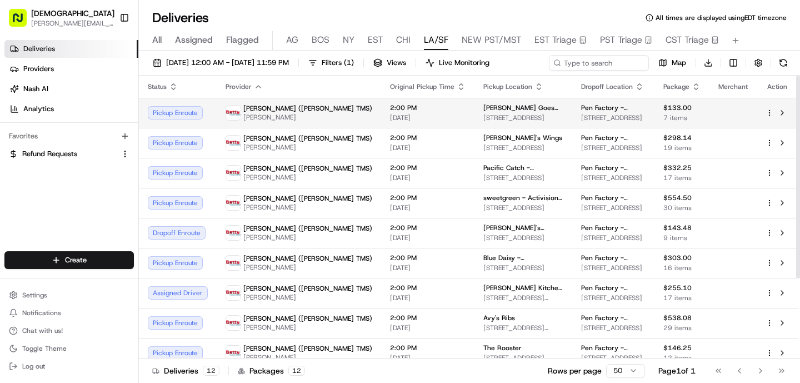
drag, startPoint x: 471, startPoint y: 111, endPoint x: 408, endPoint y: 102, distance: 63.4
click at [474, 102] on td "Julie Goes Green 11140 Palms Blvd, Los Angeles, CA 90034, USA" at bounding box center [523, 113] width 98 height 30
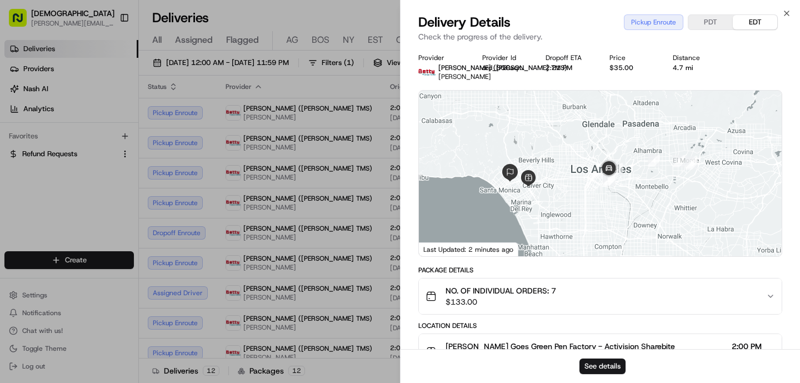
click at [401, 106] on div "Provider Betty (Nash TMS) BO XIE Provider Id ord_SQCaqrZREb8DXzohECie9J Dropoff…" at bounding box center [599, 339] width 399 height 585
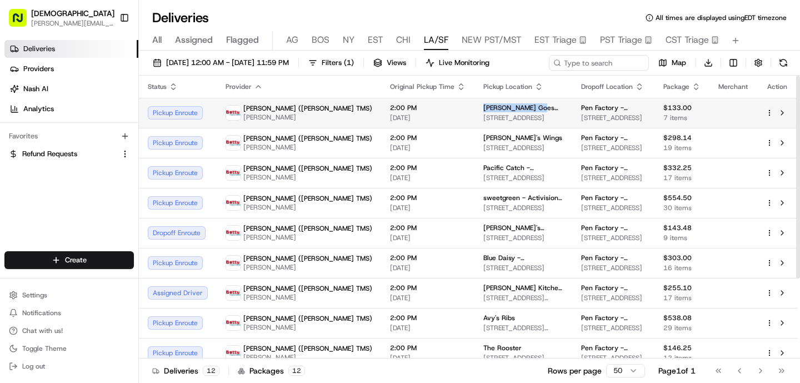
drag, startPoint x: 465, startPoint y: 107, endPoint x: 409, endPoint y: 107, distance: 56.6
click at [483, 107] on div "Julie Goes Green" at bounding box center [523, 107] width 80 height 9
copy span "Julie Goes Green"
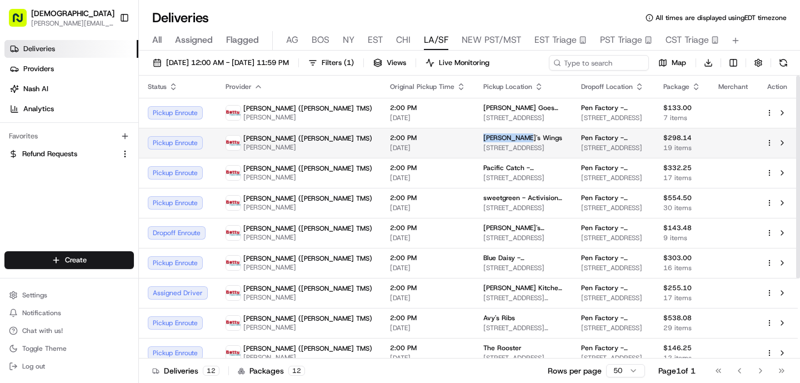
drag, startPoint x: 460, startPoint y: 138, endPoint x: 408, endPoint y: 138, distance: 52.8
click at [474, 138] on td "Joey's Wings 1779 Westwood Blvd, Los Angeles, CA 90024, USA" at bounding box center [523, 143] width 98 height 30
copy span "Joey's Wings"
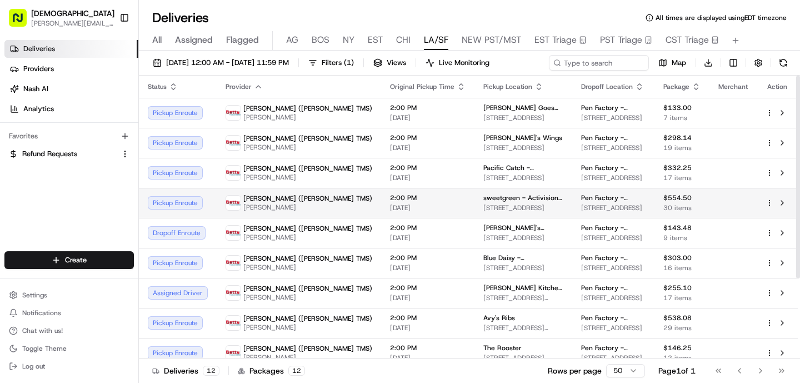
click at [390, 211] on span "[DATE]" at bounding box center [428, 207] width 76 height 9
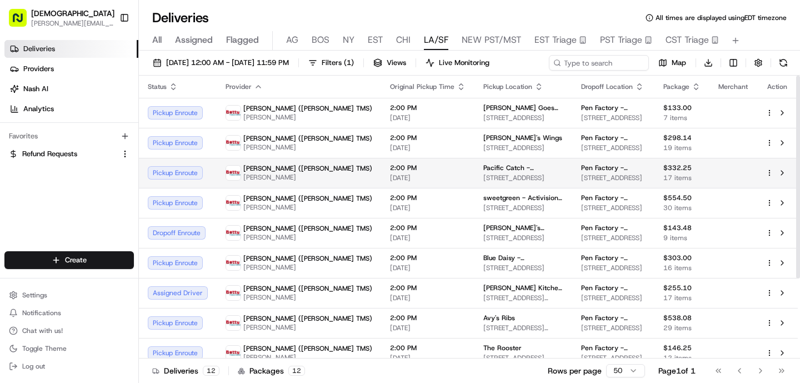
click at [381, 165] on td "2:00 PM 08/21/2025" at bounding box center [427, 173] width 93 height 30
drag, startPoint x: 449, startPoint y: 165, endPoint x: 407, endPoint y: 165, distance: 41.6
click at [474, 165] on td "Pacific Catch - Santa Monica 120 Wilshire Blvd, Santa Monica, CA 90401, USA" at bounding box center [523, 173] width 98 height 30
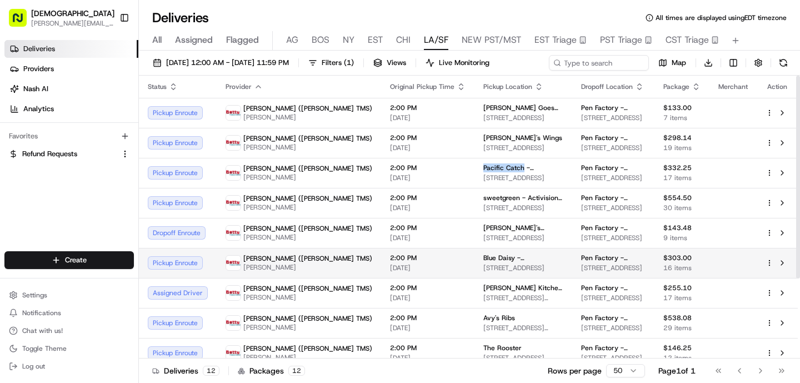
copy span "Pacific Catch"
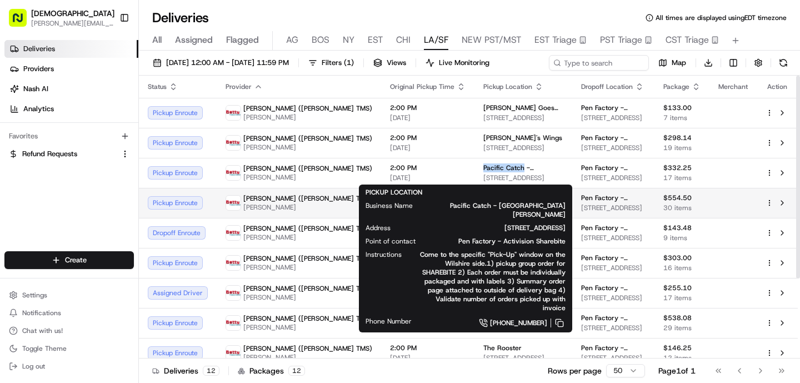
click at [390, 207] on span "[DATE]" at bounding box center [428, 207] width 76 height 9
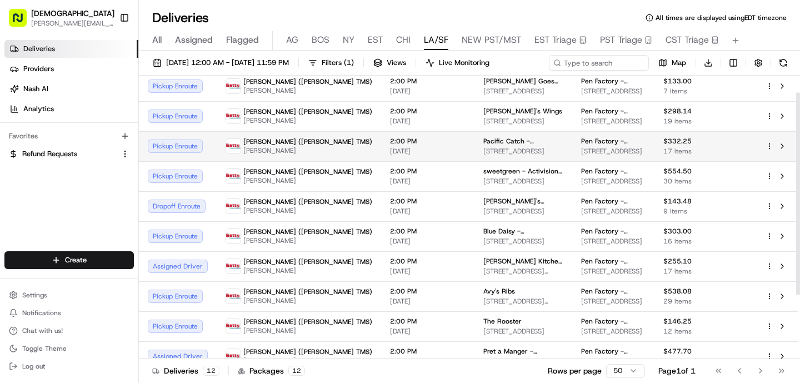
scroll to position [27, 0]
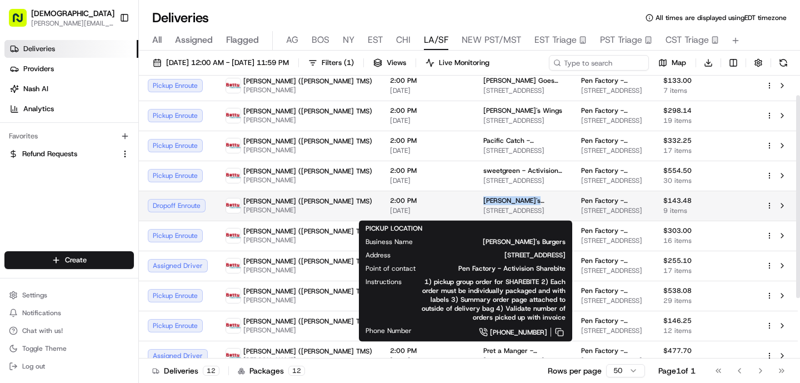
drag, startPoint x: 472, startPoint y: 201, endPoint x: 405, endPoint y: 204, distance: 66.7
click at [474, 204] on td "George's Burgers 3101 Lincoln Blvd, Santa Monica, CA 90405, USA" at bounding box center [523, 205] width 98 height 30
copy span "George's Burgers"
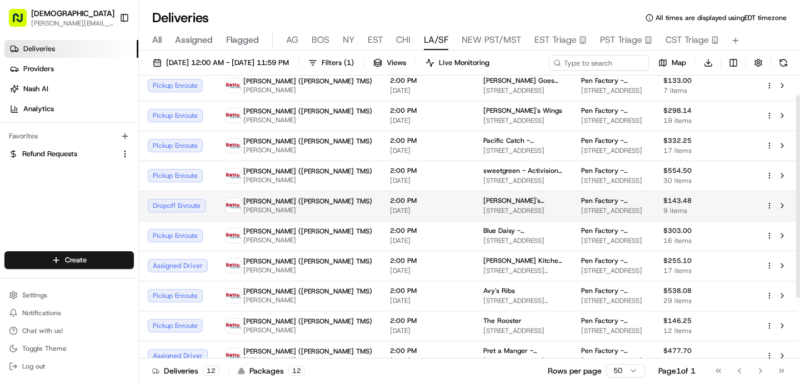
click at [302, 220] on td "Betty (Nash TMS) GUANGPING HUANG" at bounding box center [299, 205] width 164 height 30
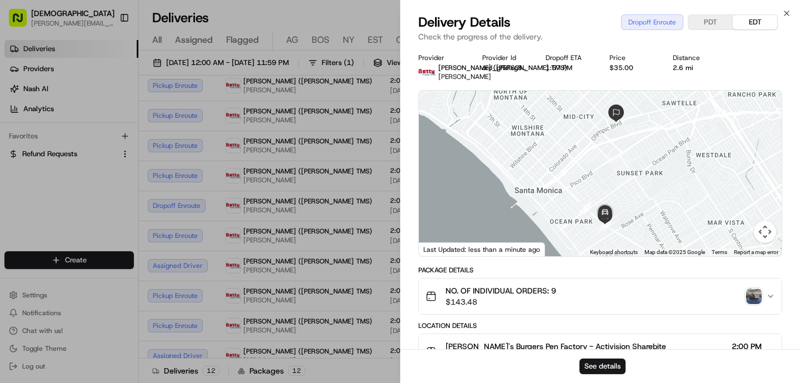
click at [750, 301] on img "button" at bounding box center [754, 296] width 16 height 16
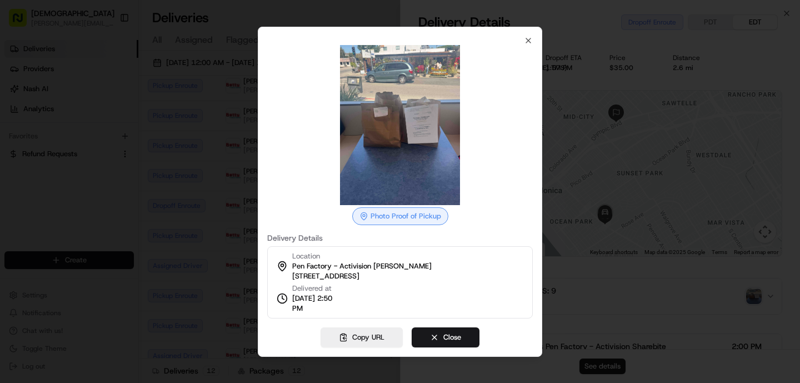
click at [253, 236] on div at bounding box center [400, 191] width 800 height 383
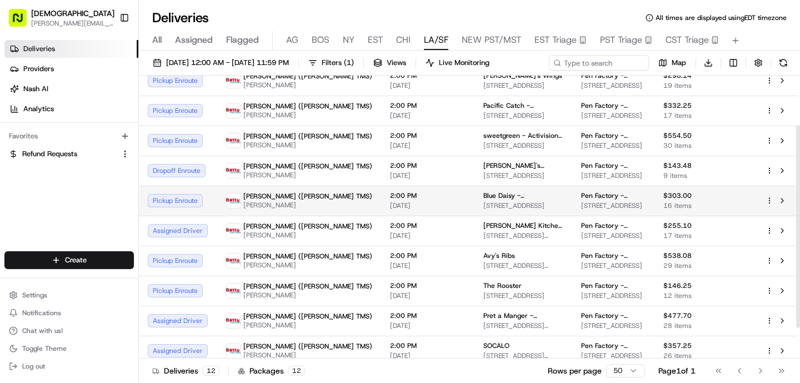
scroll to position [70, 0]
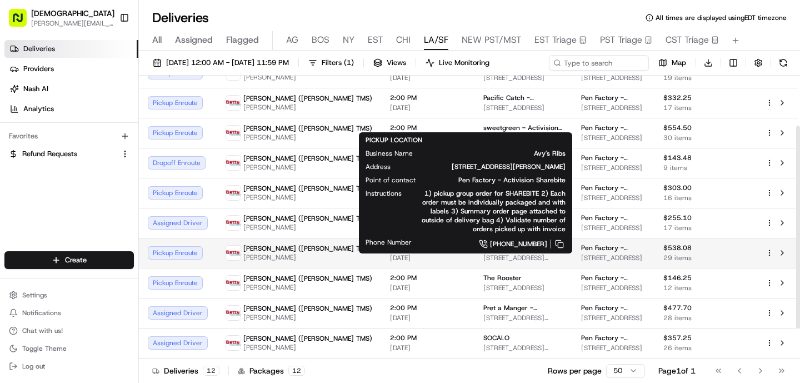
drag, startPoint x: 446, startPoint y: 258, endPoint x: 407, endPoint y: 258, distance: 38.9
click at [474, 258] on td "Avy's Ribs 4077 Lincoln Blvd, Marina Del Rey, CA 90292, USA" at bounding box center [523, 253] width 98 height 30
copy span "Avy's Ribs"
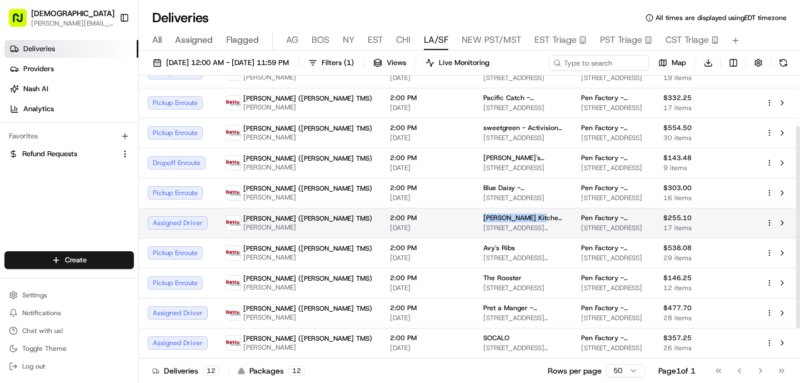
drag, startPoint x: 464, startPoint y: 229, endPoint x: 403, endPoint y: 230, distance: 60.5
click at [474, 230] on td "Greenleaf Kitchen & Cocktails - Venice 1239 Abbot Kinney Blvd, Venice, CA 90291…" at bounding box center [523, 223] width 98 height 30
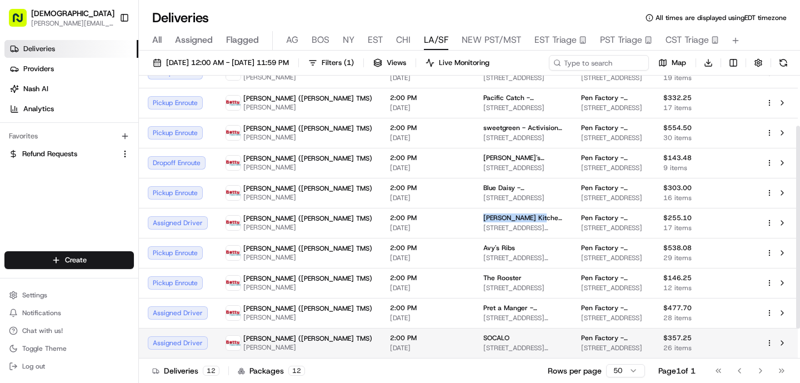
copy span "Greenleaf Kitchen"
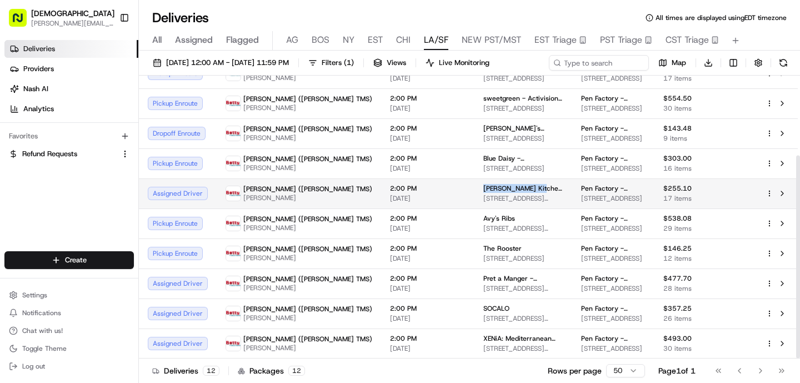
scroll to position [112, 0]
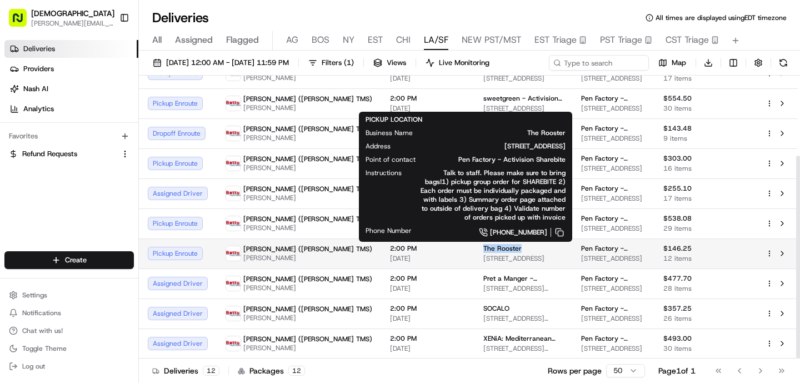
drag, startPoint x: 455, startPoint y: 247, endPoint x: 408, endPoint y: 249, distance: 47.2
click at [474, 249] on td "The Rooster 8809 W Pico Blvd, Los Angeles, CA 90035, USA" at bounding box center [523, 253] width 98 height 30
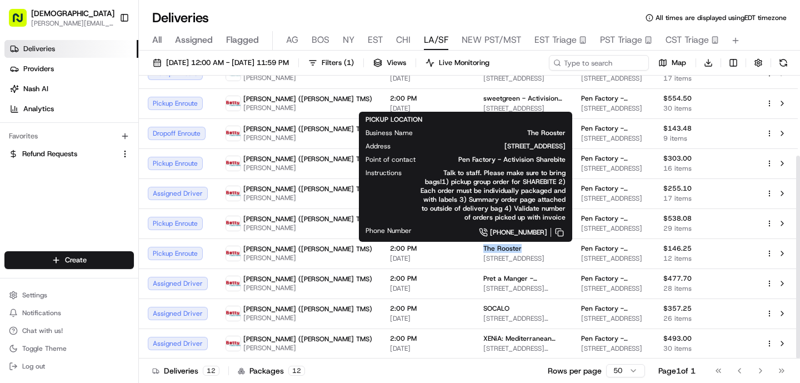
copy span "The Rooster"
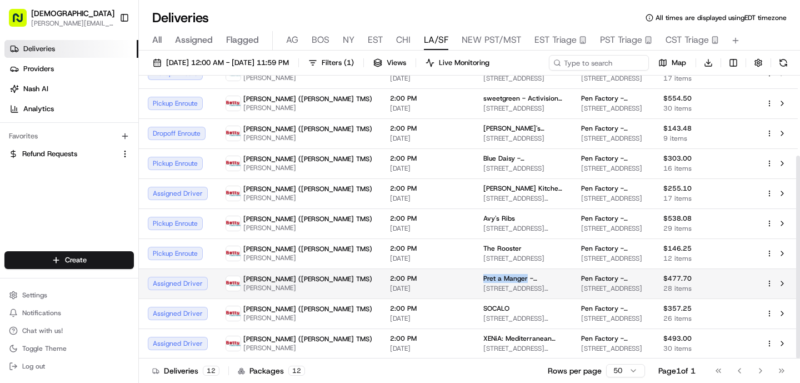
drag, startPoint x: 451, startPoint y: 278, endPoint x: 406, endPoint y: 279, distance: 45.6
click at [474, 279] on td "Pret a Manger - Westwood 10906 Le Conte Ave, Los Angeles, CA 90024, USA" at bounding box center [523, 283] width 98 height 30
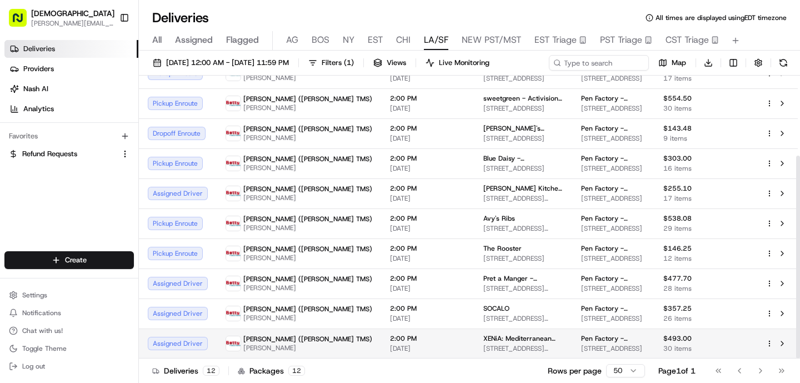
click at [395, 340] on td "2:00 PM 08/21/2025" at bounding box center [427, 343] width 93 height 30
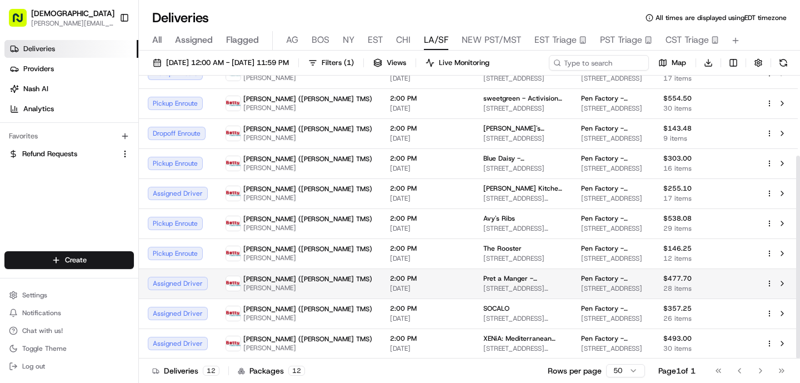
click at [300, 298] on td "Betty (Nash TMS) XIAOZHOU LIU" at bounding box center [299, 283] width 164 height 30
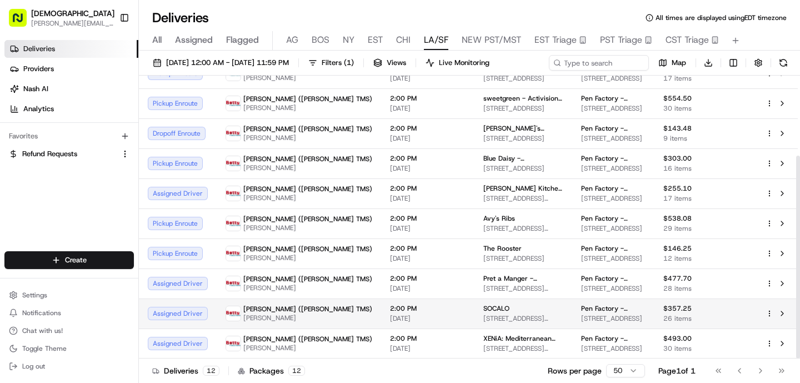
click at [381, 323] on td "2:00 PM 08/21/2025" at bounding box center [427, 313] width 93 height 30
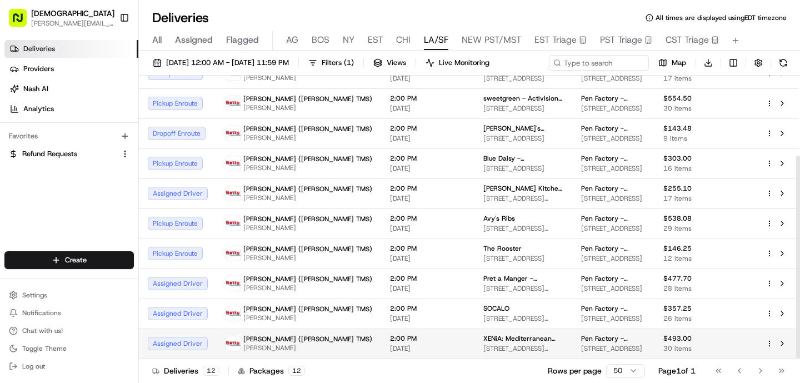
click at [483, 340] on span "XENiA: Mediterranean Kitchen - West LA" at bounding box center [523, 338] width 80 height 9
drag, startPoint x: 475, startPoint y: 340, endPoint x: 410, endPoint y: 339, distance: 64.4
click at [483, 340] on span "XENiA: Mediterranean Kitchen - West LA" at bounding box center [523, 338] width 80 height 9
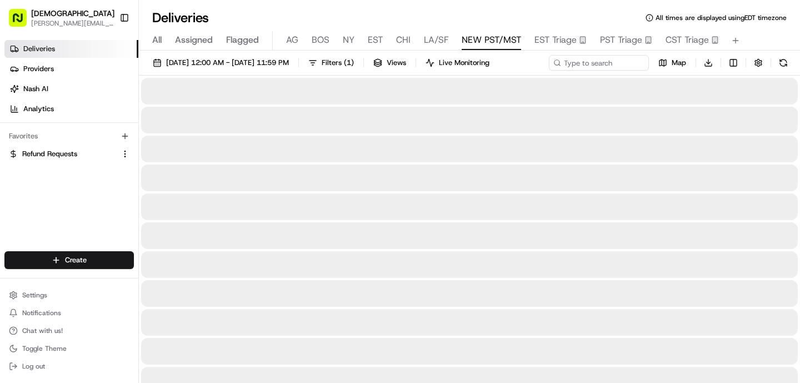
click at [485, 38] on span "NEW PST/MST" at bounding box center [490, 39] width 59 height 13
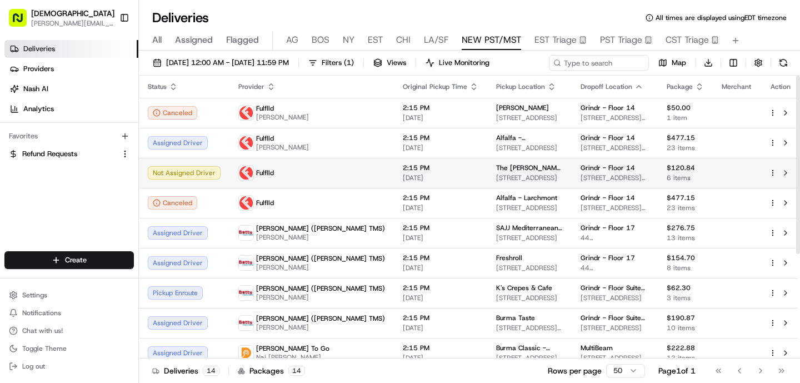
click at [403, 172] on span "2:15 PM" at bounding box center [441, 167] width 76 height 9
click at [770, 172] on html "Sharebite o.tucker@sharebite.com Toggle Sidebar Deliveries Providers Nash AI An…" at bounding box center [400, 191] width 800 height 383
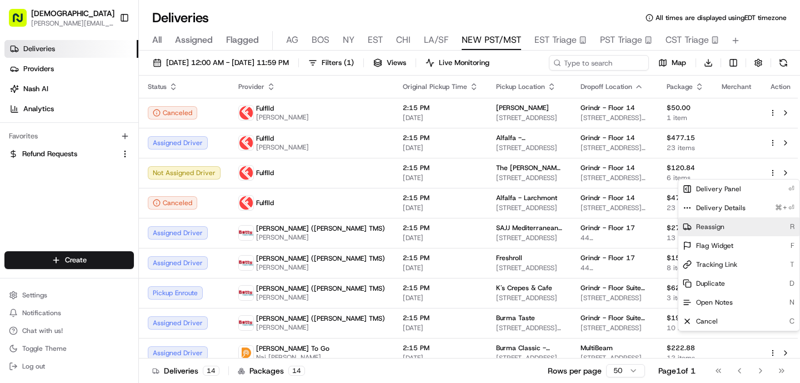
click at [716, 224] on span "Reassign" at bounding box center [710, 226] width 28 height 9
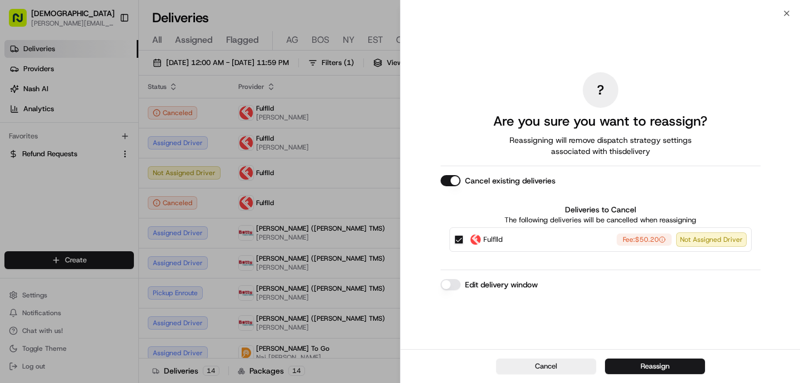
click at [459, 237] on button "Fulflld Fee: $50.20 Not Assigned Driver" at bounding box center [458, 239] width 9 height 9
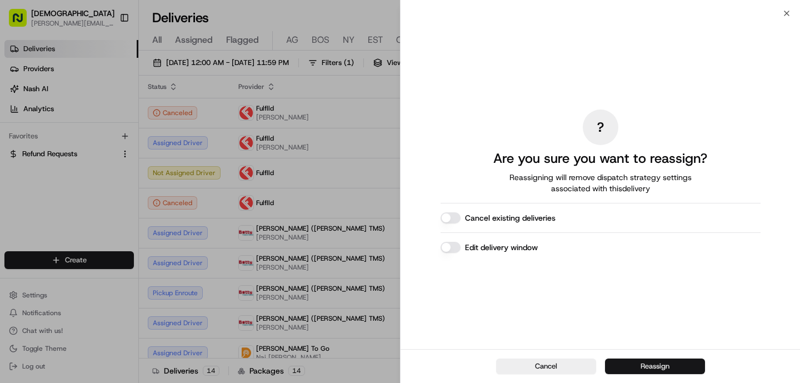
click at [667, 368] on button "Reassign" at bounding box center [655, 366] width 100 height 16
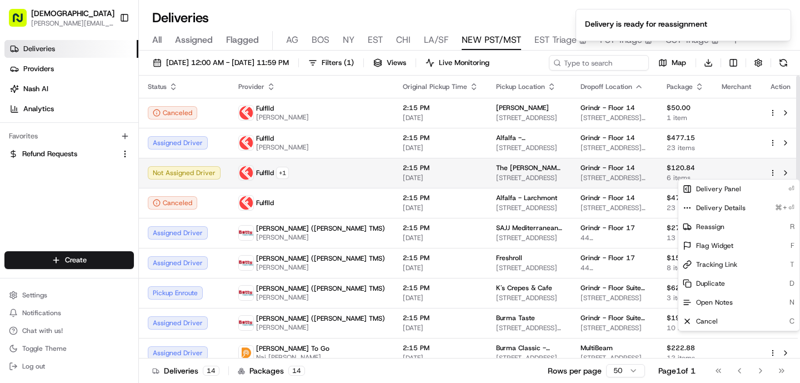
click at [403, 180] on span "[DATE]" at bounding box center [441, 177] width 76 height 9
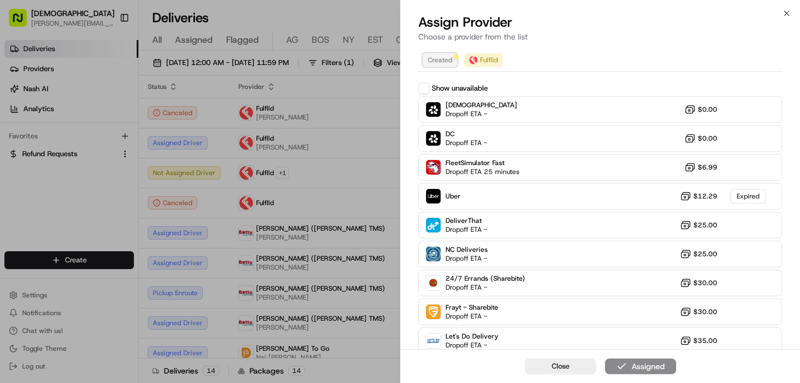
click at [446, 61] on span "Created" at bounding box center [440, 60] width 24 height 9
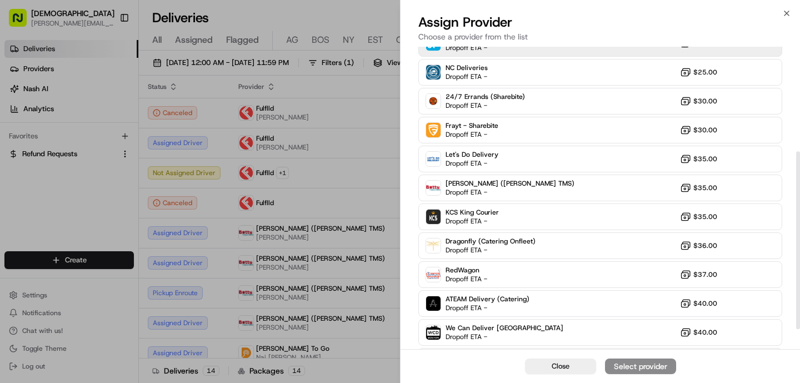
scroll to position [212, 0]
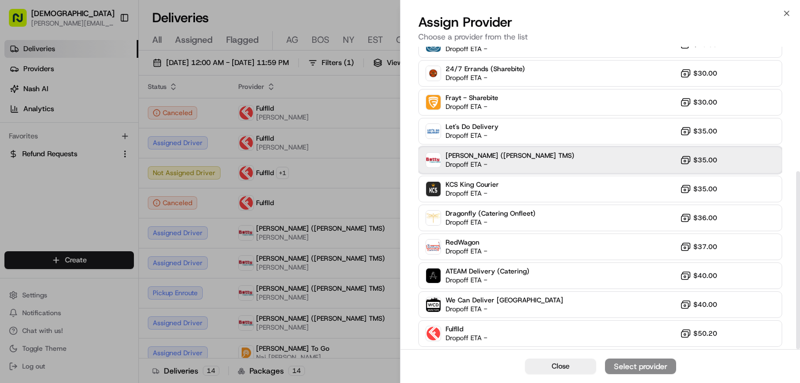
click at [496, 165] on span "Dropoff ETA -" at bounding box center [484, 164] width 78 height 9
click at [631, 366] on div "Assign Provider" at bounding box center [640, 365] width 54 height 11
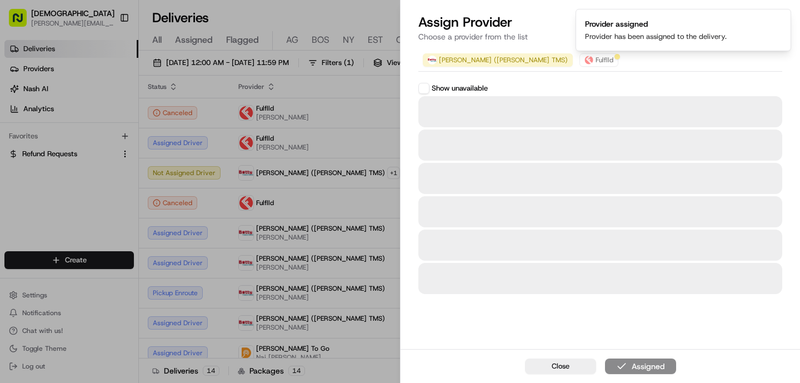
scroll to position [0, 0]
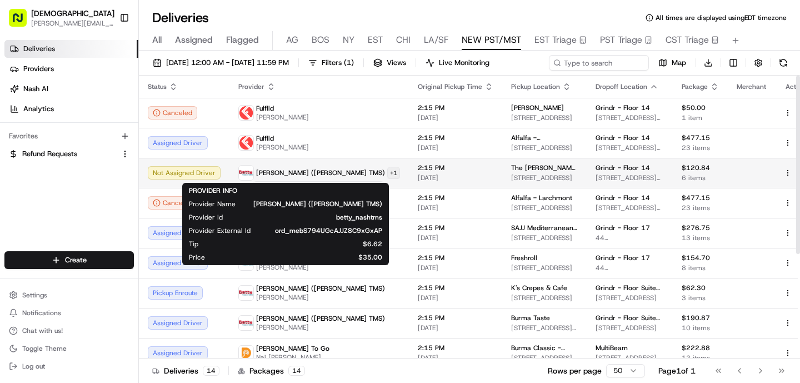
click at [316, 175] on html "Sharebite o.tucker@sharebite.com Toggle Sidebar Deliveries Providers Nash AI An…" at bounding box center [400, 191] width 800 height 383
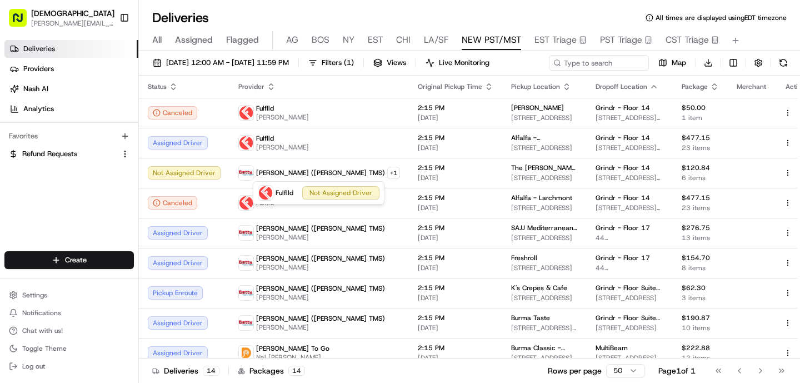
click at [470, 175] on html "Sharebite o.tucker@sharebite.com Toggle Sidebar Deliveries Providers Nash AI An…" at bounding box center [400, 191] width 800 height 383
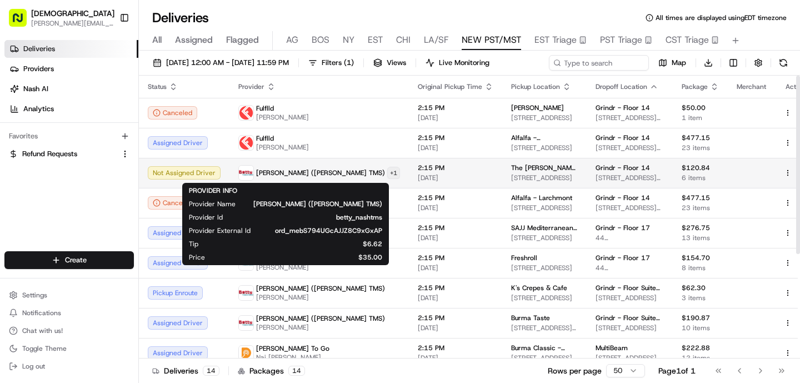
click at [316, 170] on html "Sharebite o.tucker@sharebite.com Toggle Sidebar Deliveries Providers Nash AI An…" at bounding box center [400, 191] width 800 height 383
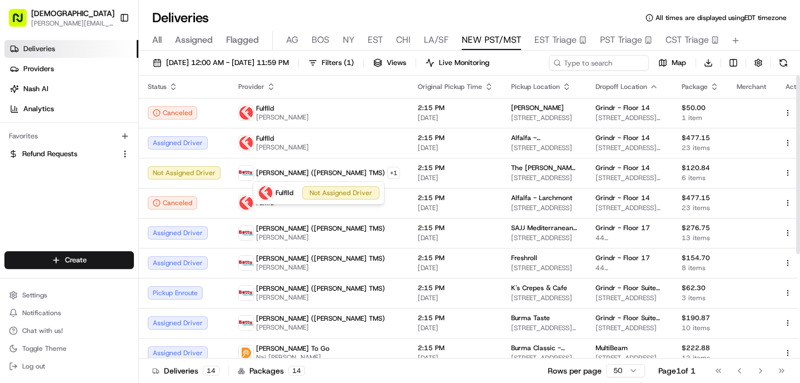
click at [316, 170] on html "Sharebite o.tucker@sharebite.com Toggle Sidebar Deliveries Providers Nash AI An…" at bounding box center [400, 191] width 800 height 383
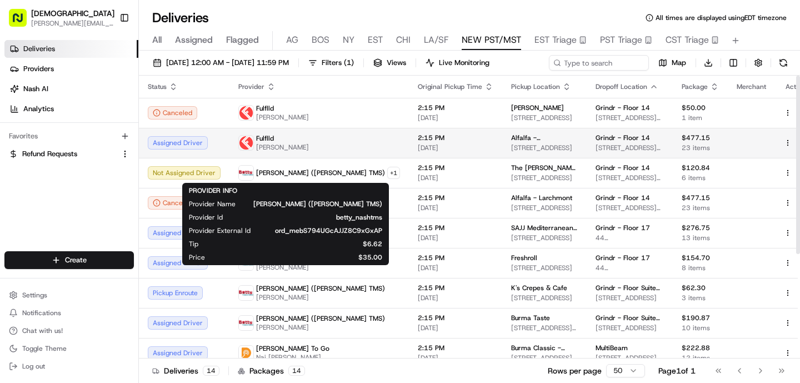
click at [511, 150] on span "[STREET_ADDRESS]" at bounding box center [544, 147] width 67 height 9
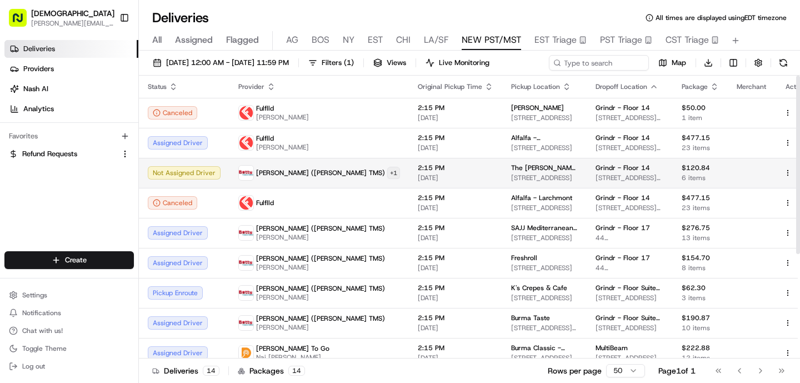
click at [318, 173] on html "Sharebite o.tucker@sharebite.com Toggle Sidebar Deliveries Providers Nash AI An…" at bounding box center [400, 191] width 800 height 383
click at [488, 174] on html "Sharebite o.tucker@sharebite.com Toggle Sidebar Deliveries Providers Nash AI An…" at bounding box center [400, 191] width 800 height 383
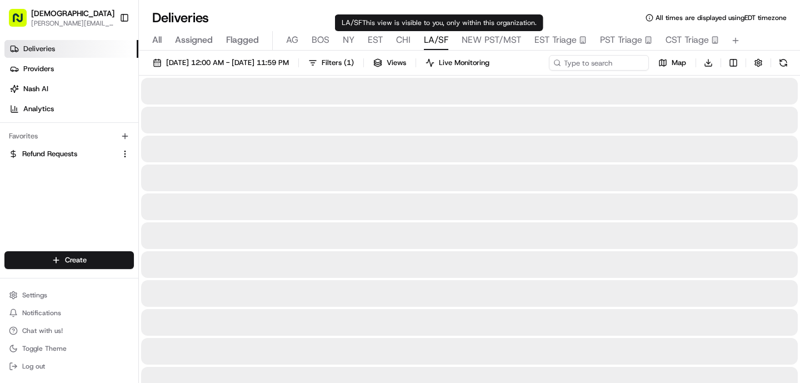
click at [434, 43] on span "LA/SF" at bounding box center [436, 39] width 24 height 13
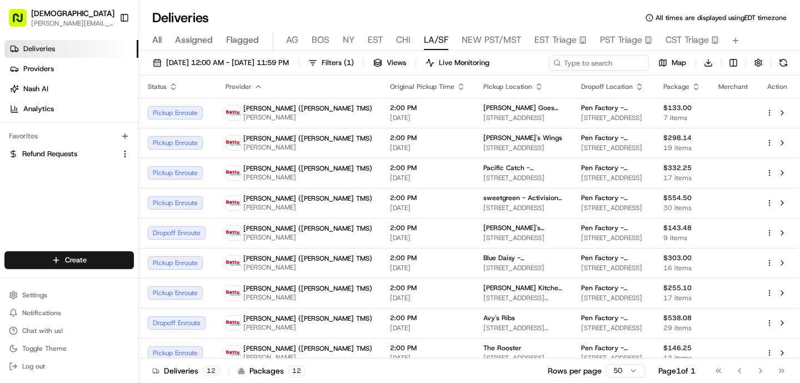
click at [485, 46] on span "NEW PST/MST" at bounding box center [490, 39] width 59 height 13
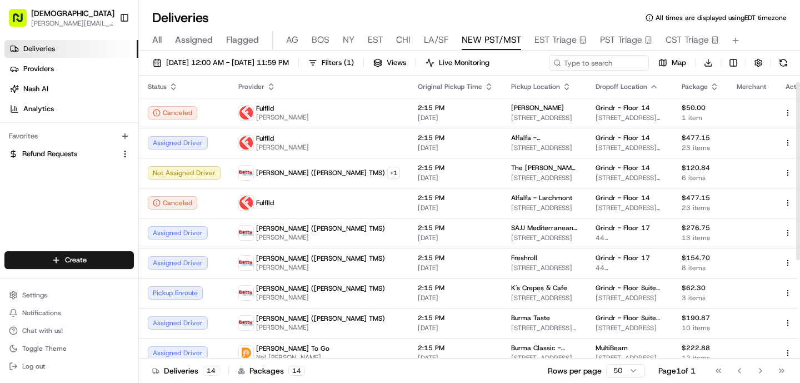
scroll to position [11, 0]
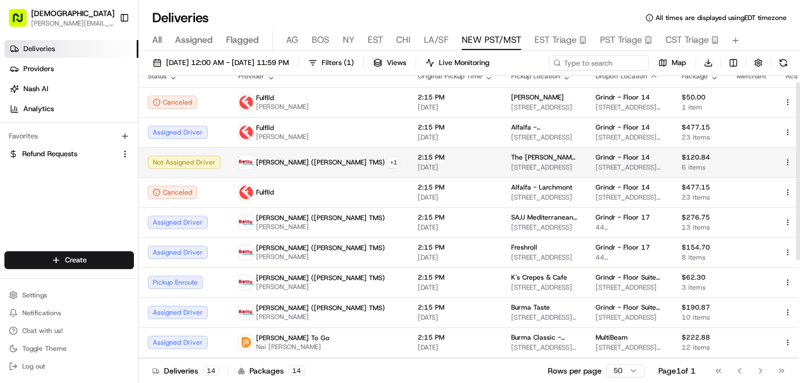
click at [266, 155] on div "Betty (Nash TMS) + 1" at bounding box center [319, 162] width 162 height 16
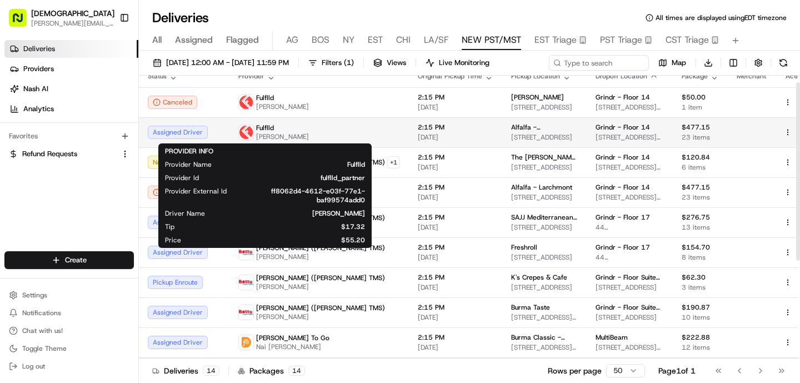
click at [274, 133] on span "[PERSON_NAME]" at bounding box center [282, 136] width 53 height 9
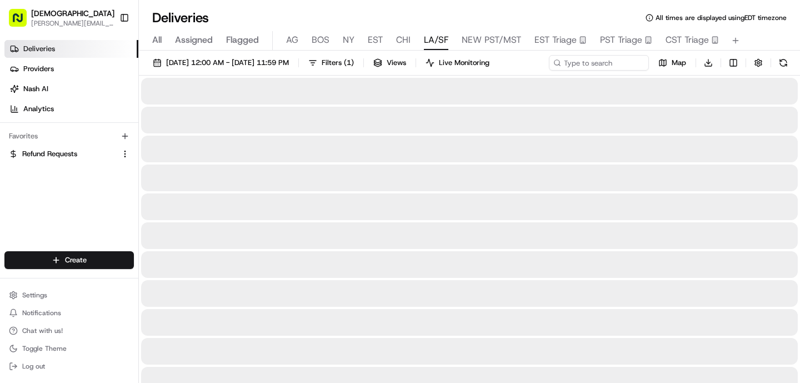
click at [436, 47] on button "LA/SF" at bounding box center [436, 40] width 24 height 19
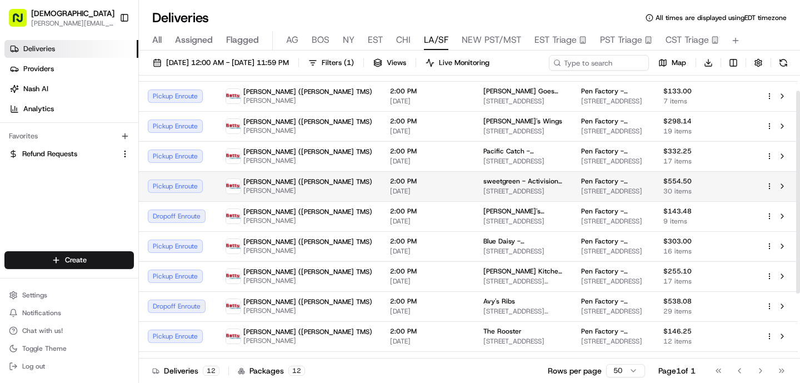
scroll to position [22, 0]
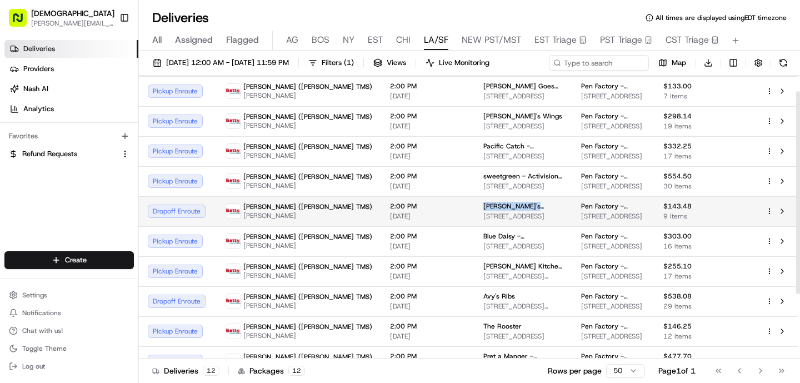
drag, startPoint x: 471, startPoint y: 207, endPoint x: 406, endPoint y: 207, distance: 64.4
click at [474, 207] on td "George's Burgers 3101 Lincoln Blvd, Santa Monica, CA 90405, USA" at bounding box center [523, 211] width 98 height 30
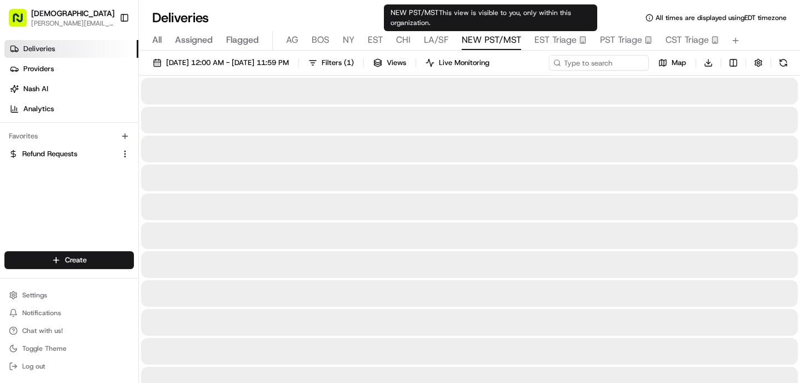
click at [490, 38] on span "NEW PST/MST" at bounding box center [490, 39] width 59 height 13
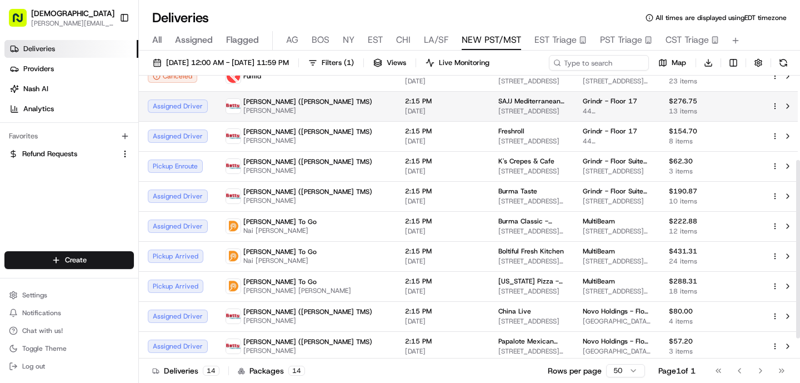
scroll to position [140, 0]
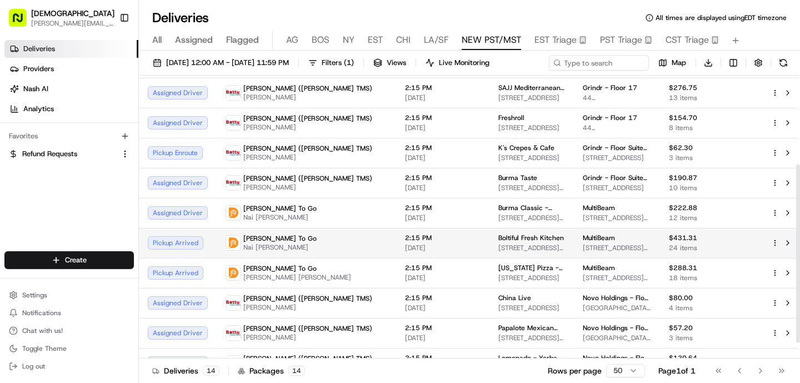
click at [498, 248] on span "[STREET_ADDRESS][PERSON_NAME]" at bounding box center [531, 247] width 67 height 9
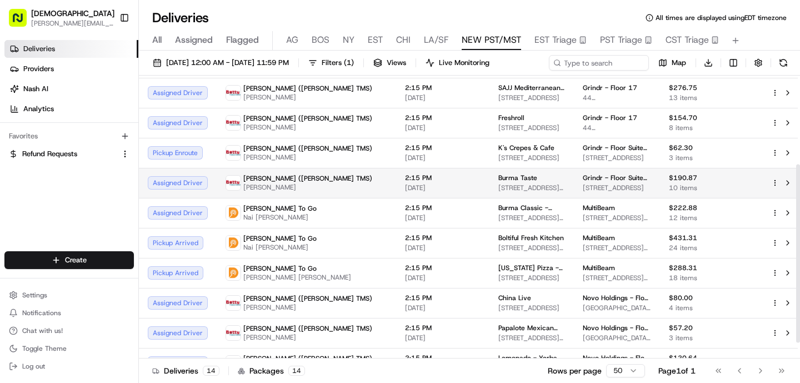
scroll to position [0, 0]
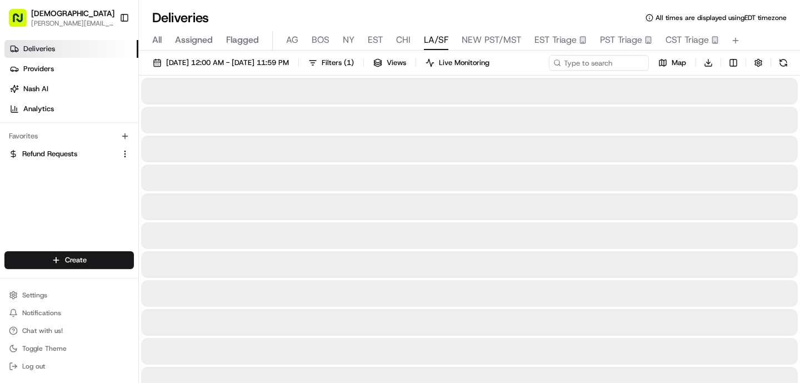
click at [429, 41] on span "LA/SF" at bounding box center [436, 39] width 24 height 13
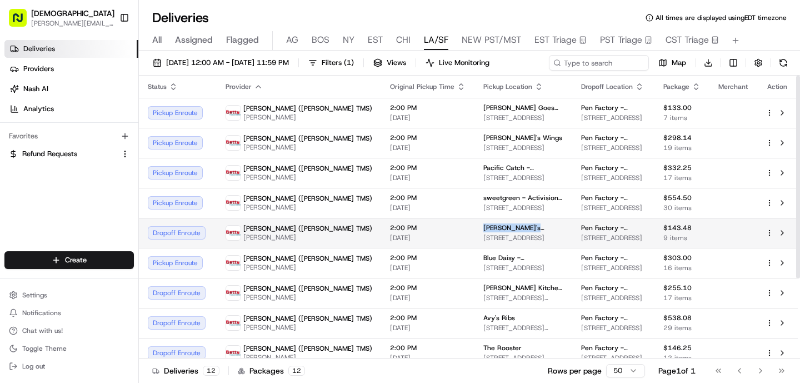
drag, startPoint x: 470, startPoint y: 234, endPoint x: 408, endPoint y: 230, distance: 61.8
click at [474, 230] on td "George's Burgers 3101 Lincoln Blvd, Santa Monica, CA 90405, USA" at bounding box center [523, 233] width 98 height 30
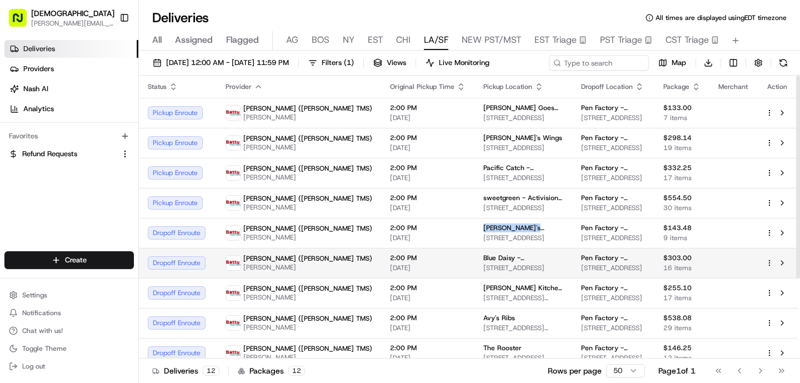
click at [391, 272] on td "2:00 PM 08/21/2025" at bounding box center [427, 263] width 93 height 30
click at [483, 262] on span "Blue Daisy - Santa Monica" at bounding box center [523, 257] width 80 height 9
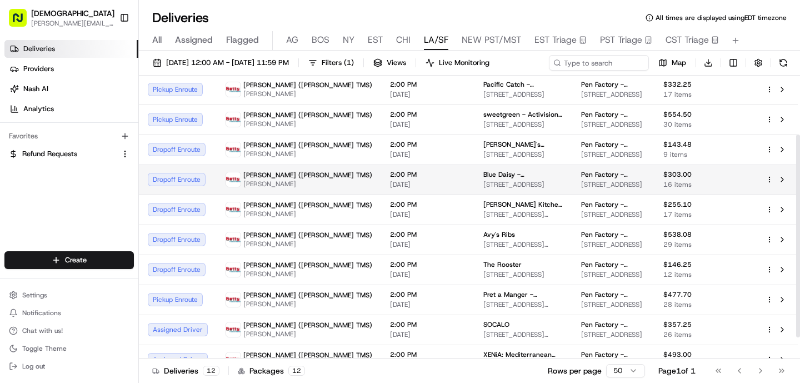
scroll to position [87, 0]
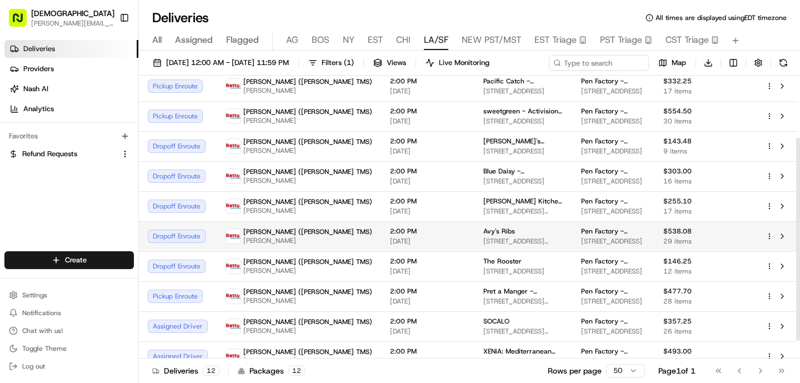
click at [390, 235] on span "2:00 PM" at bounding box center [428, 231] width 76 height 9
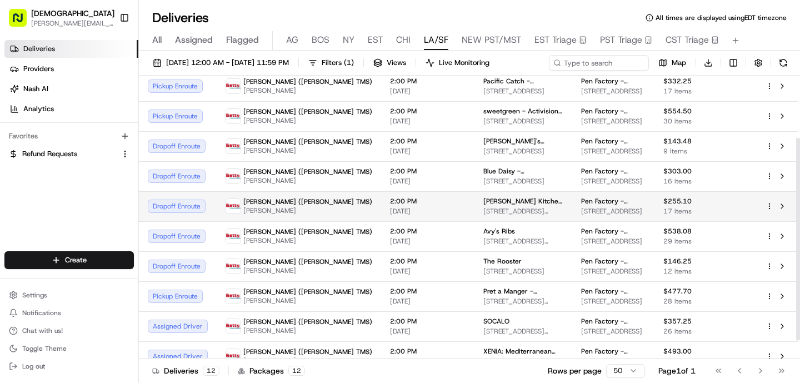
click at [381, 207] on td "2:00 PM 08/21/2025" at bounding box center [427, 206] width 93 height 30
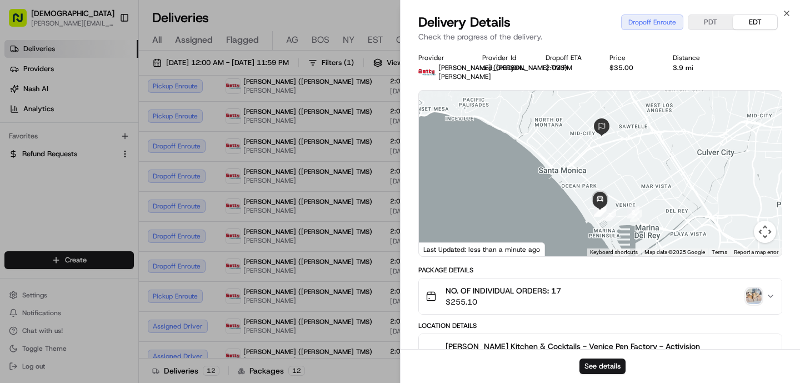
scroll to position [363, 0]
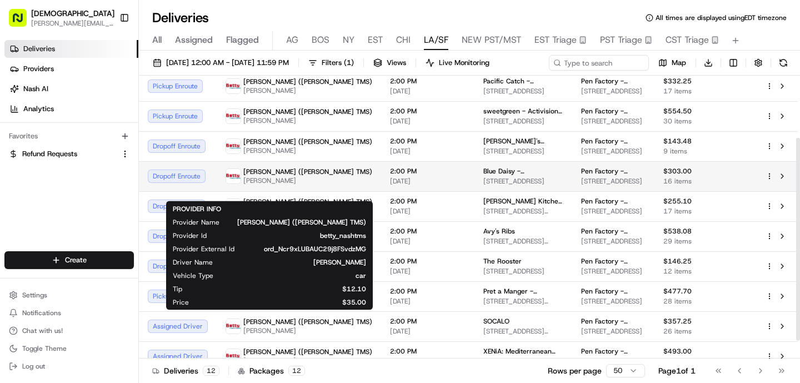
click at [299, 185] on span "GUANGPING HUANG" at bounding box center [307, 180] width 129 height 9
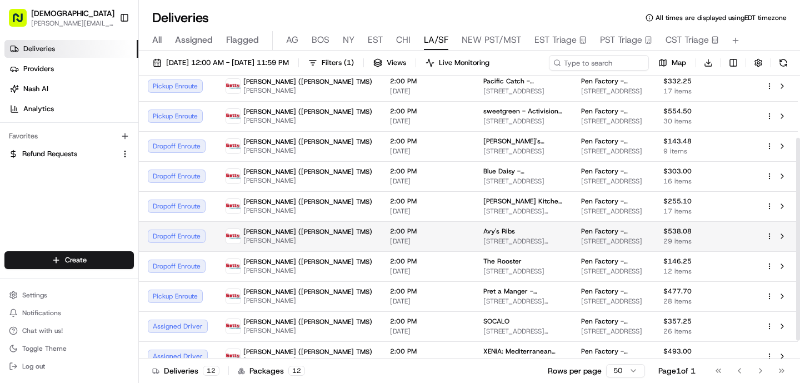
click at [390, 245] on span "[DATE]" at bounding box center [428, 241] width 76 height 9
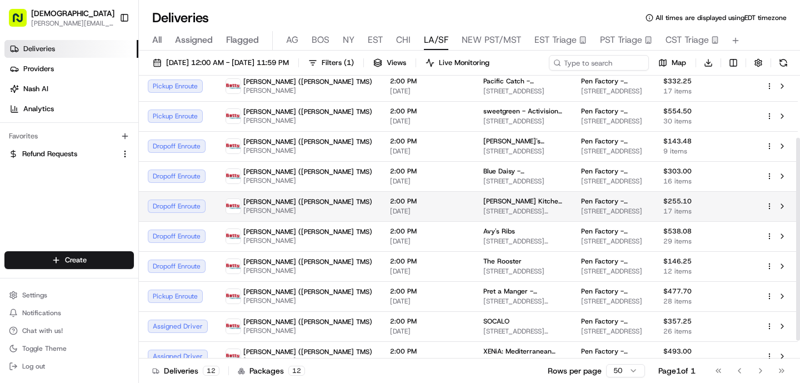
click at [381, 208] on td "2:00 PM 08/21/2025" at bounding box center [427, 206] width 93 height 30
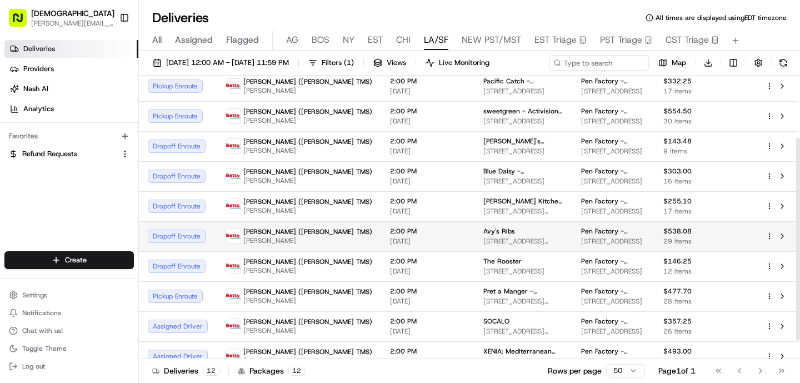
click at [306, 250] on td "Betty (Nash TMS) WEI CAI" at bounding box center [299, 236] width 164 height 30
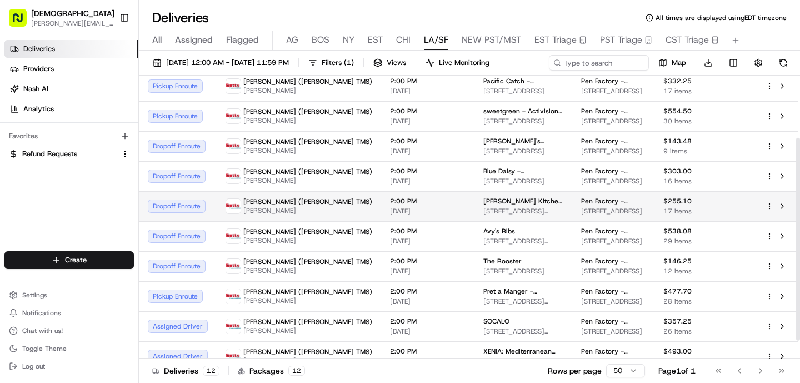
click at [381, 206] on td "2:00 PM 08/21/2025" at bounding box center [427, 206] width 93 height 30
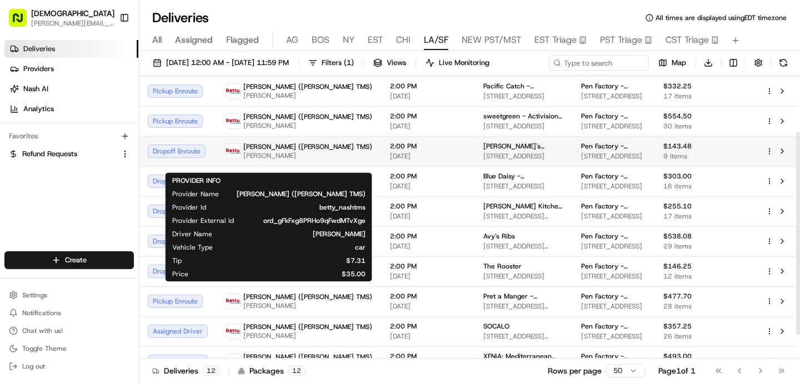
scroll to position [77, 0]
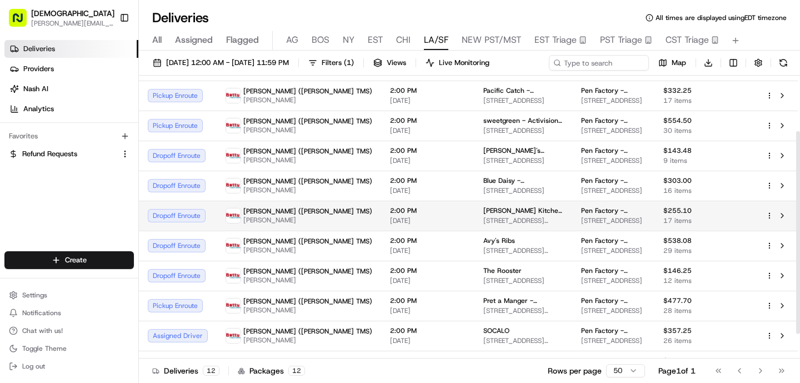
click at [381, 213] on td "2:00 PM 08/21/2025" at bounding box center [427, 215] width 93 height 30
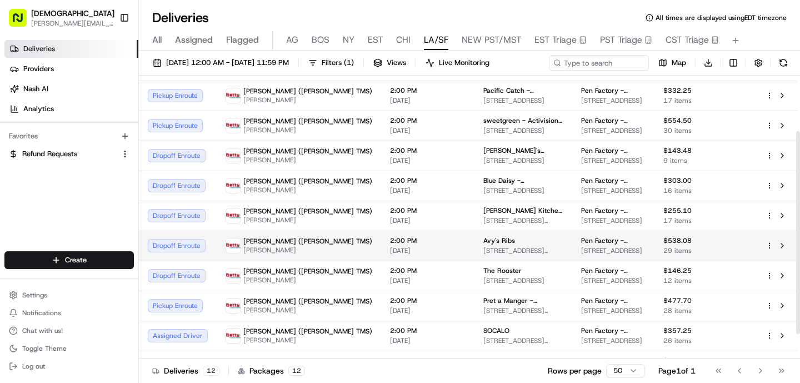
click at [304, 251] on td "Betty (Nash TMS) WEI CAI" at bounding box center [299, 245] width 164 height 30
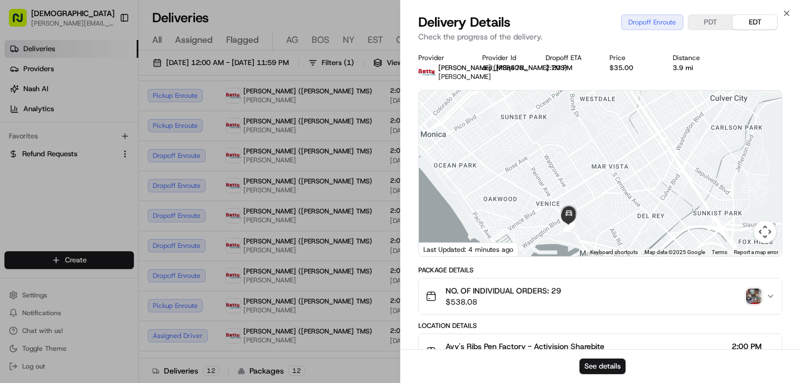
drag, startPoint x: 582, startPoint y: 183, endPoint x: 504, endPoint y: 152, distance: 83.7
click at [504, 152] on div at bounding box center [600, 173] width 363 height 165
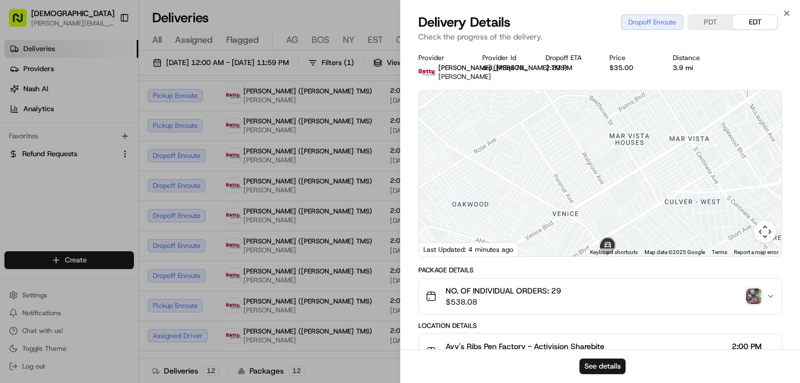
drag, startPoint x: 554, startPoint y: 168, endPoint x: 529, endPoint y: 132, distance: 43.8
click at [529, 132] on div at bounding box center [600, 173] width 363 height 165
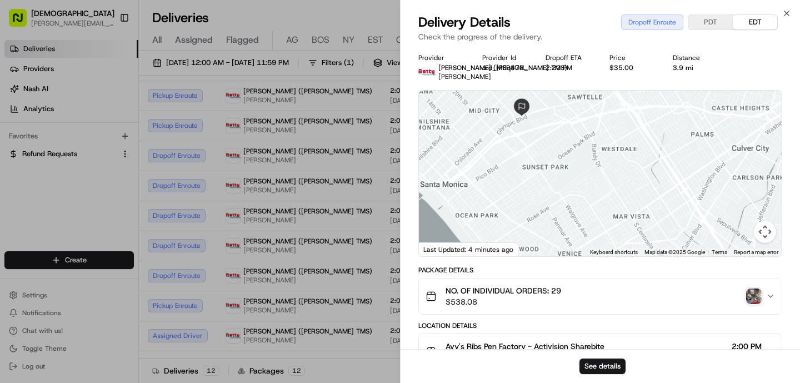
drag, startPoint x: 535, startPoint y: 147, endPoint x: 554, endPoint y: 221, distance: 76.1
click at [554, 222] on div at bounding box center [600, 173] width 363 height 165
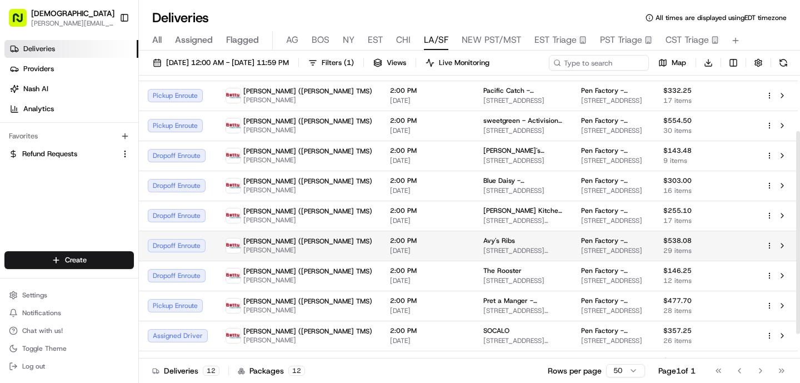
click at [390, 245] on span "2:00 PM" at bounding box center [428, 240] width 76 height 9
click at [483, 245] on span "Avy's Ribs" at bounding box center [499, 240] width 32 height 9
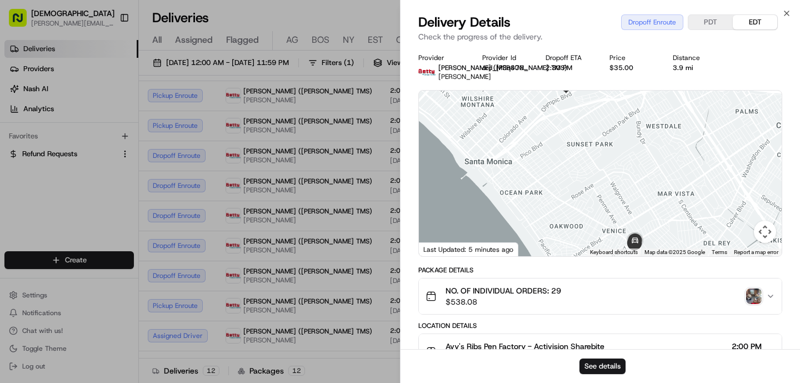
scroll to position [58, 0]
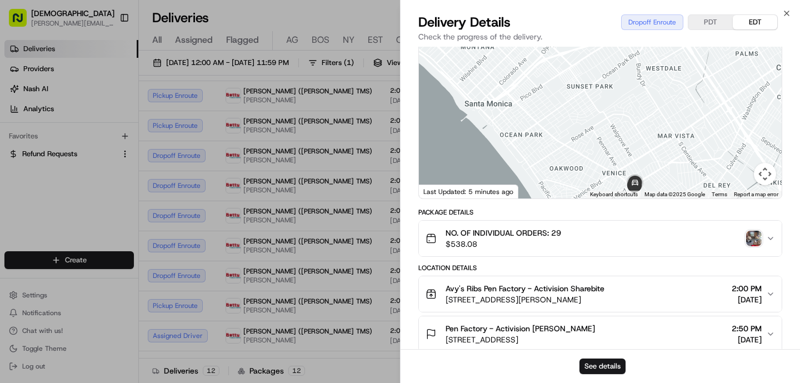
drag, startPoint x: 635, startPoint y: 297, endPoint x: 446, endPoint y: 298, distance: 188.2
click at [446, 298] on div "Avy's Ribs Pen Factory - Activision Sharebite 4077 Lincoln Blvd, Marina Del Rey…" at bounding box center [595, 294] width 340 height 22
drag, startPoint x: 635, startPoint y: 339, endPoint x: 449, endPoint y: 331, distance: 186.1
click at [450, 333] on div "Pen Factory - Activision Bobby Gallardo 2701 Olympic Blvd, Santa Monica, CA 904…" at bounding box center [595, 334] width 340 height 22
click at [444, 337] on div "Pen Factory - Activision Bobby Gallardo 2701 Olympic Blvd, Santa Monica, CA 904…" at bounding box center [509, 334] width 169 height 22
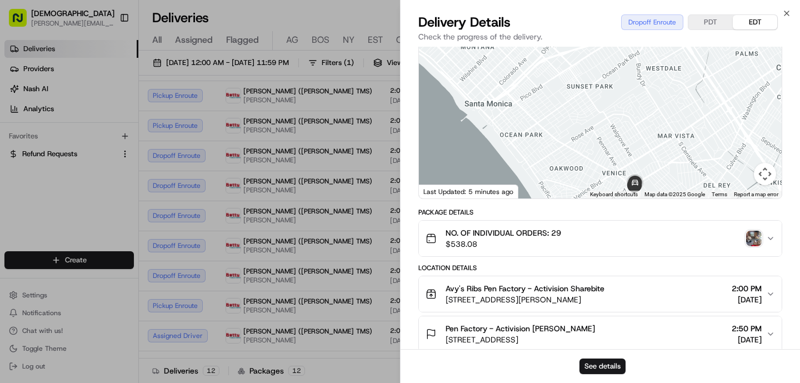
drag, startPoint x: 444, startPoint y: 337, endPoint x: 634, endPoint y: 338, distance: 189.9
click at [634, 338] on div "Pen Factory - Activision Bobby Gallardo 2701 Olympic Blvd, Santa Monica, CA 904…" at bounding box center [595, 334] width 340 height 22
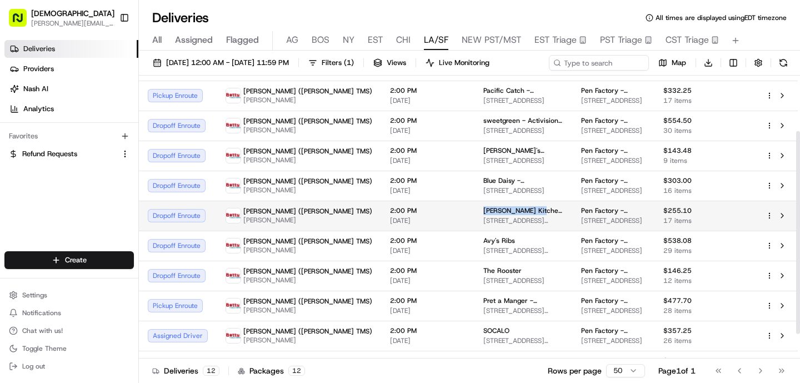
drag, startPoint x: 463, startPoint y: 221, endPoint x: 408, endPoint y: 223, distance: 55.0
click at [483, 215] on span "Greenleaf Kitchen & Cocktails - Venice" at bounding box center [523, 210] width 80 height 9
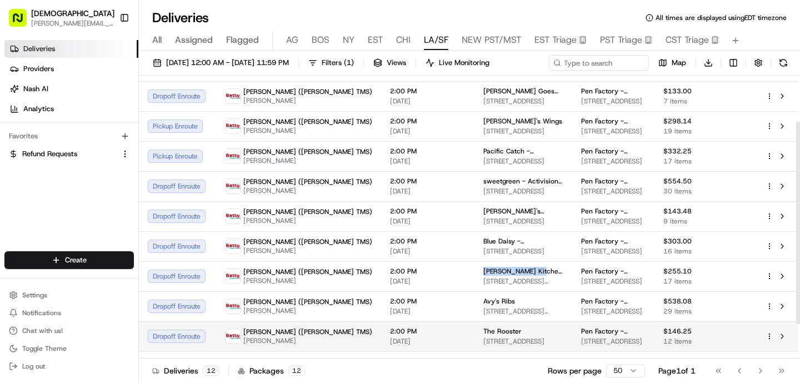
scroll to position [0, 0]
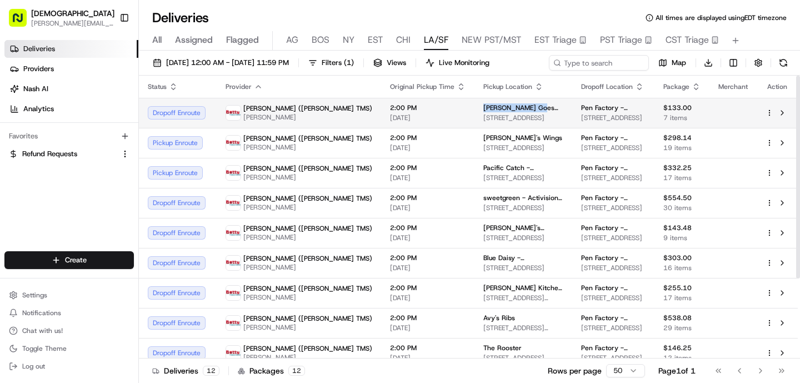
drag, startPoint x: 466, startPoint y: 107, endPoint x: 404, endPoint y: 108, distance: 61.6
click at [474, 108] on td "Julie Goes Green 11140 Palms Blvd, Los Angeles, CA 90034, USA" at bounding box center [523, 113] width 98 height 30
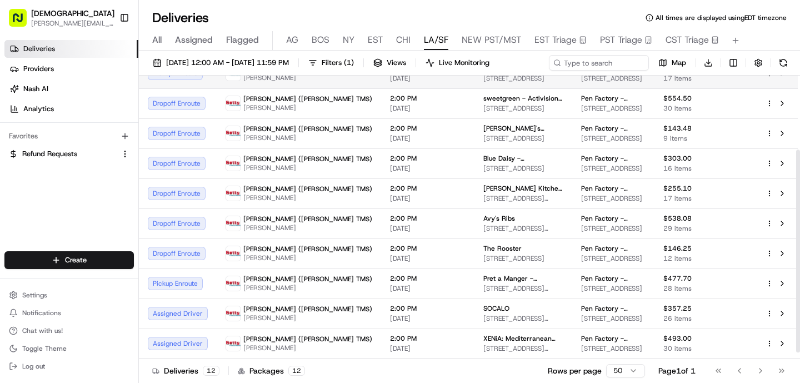
scroll to position [112, 0]
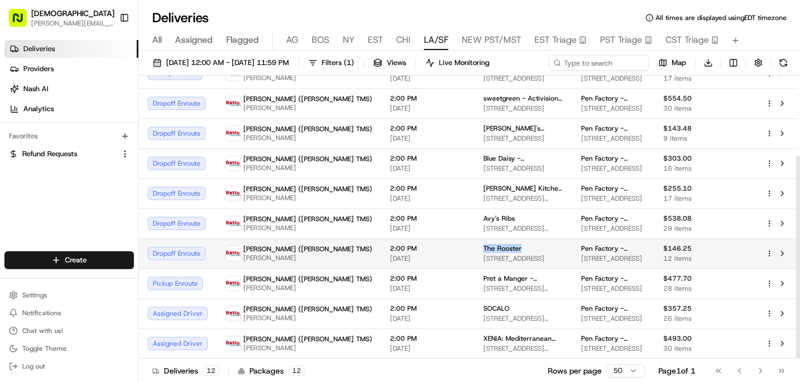
drag, startPoint x: 454, startPoint y: 248, endPoint x: 405, endPoint y: 245, distance: 48.4
click at [474, 245] on td "The Rooster 8809 W Pico Blvd, Los Angeles, CA 90035, USA" at bounding box center [523, 253] width 98 height 30
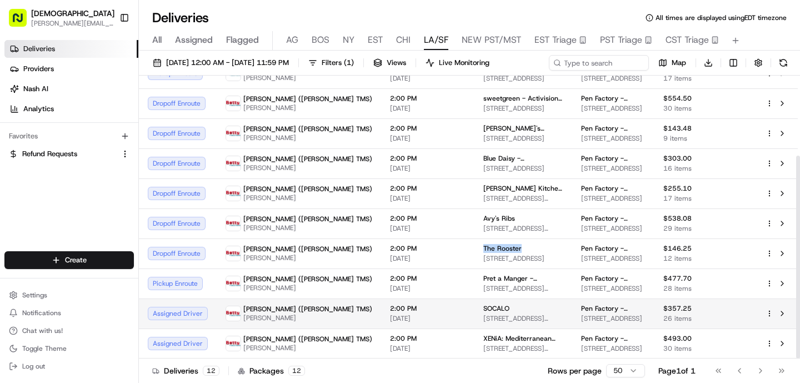
click at [381, 325] on td "2:00 PM 08/21/2025" at bounding box center [427, 313] width 93 height 30
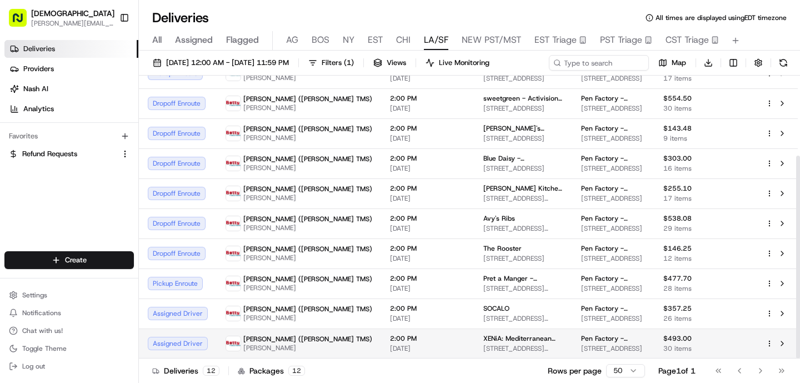
click at [390, 346] on span "[DATE]" at bounding box center [428, 348] width 76 height 9
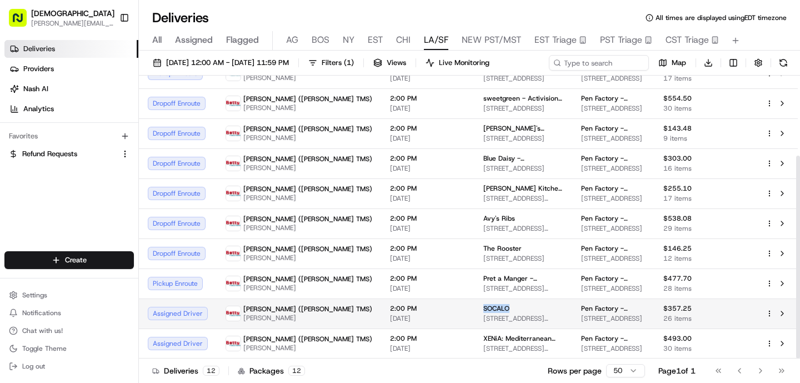
drag, startPoint x: 448, startPoint y: 308, endPoint x: 407, endPoint y: 308, distance: 41.1
click at [474, 308] on td "SOCALO 1920 Santa Monica Blvd, Santa Monica, CA 90404, USA" at bounding box center [523, 313] width 98 height 30
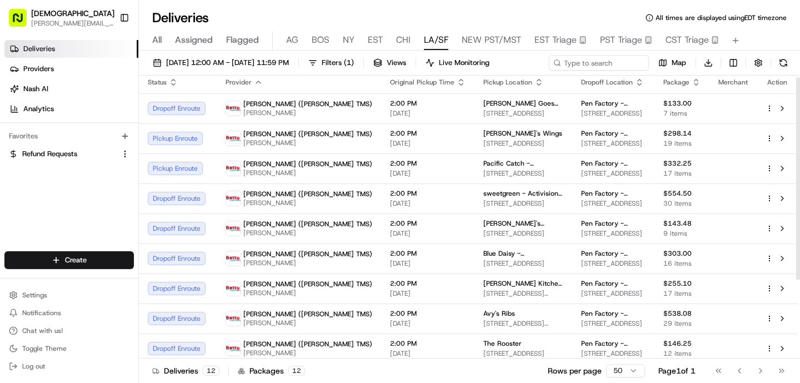
scroll to position [0, 0]
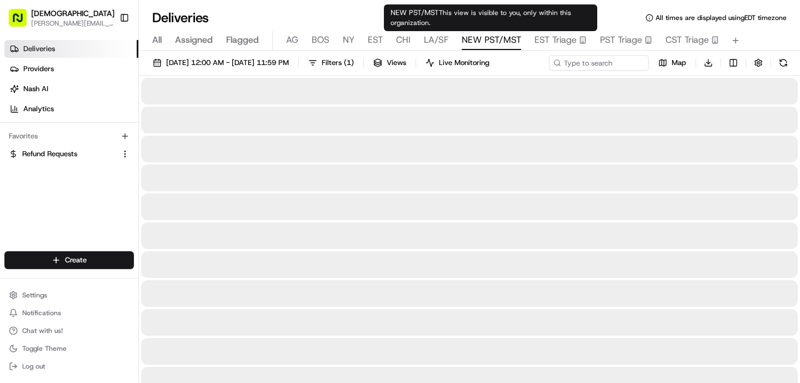
click at [476, 38] on span "NEW PST/MST" at bounding box center [490, 39] width 59 height 13
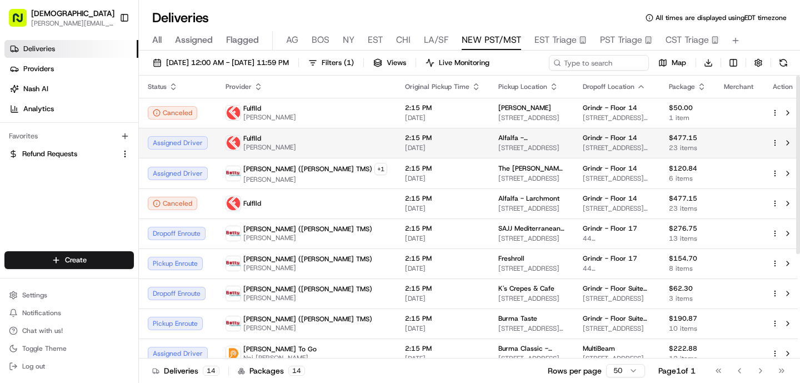
click at [405, 135] on span "2:15 PM" at bounding box center [443, 137] width 76 height 9
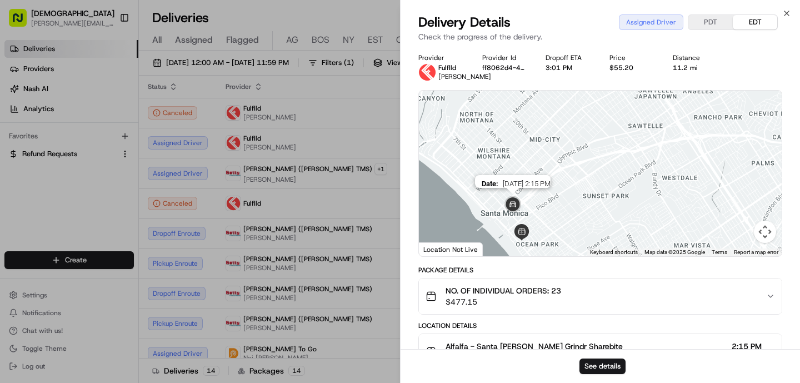
drag, startPoint x: 515, startPoint y: 248, endPoint x: 530, endPoint y: 181, distance: 68.2
click at [530, 181] on div "Date : 08/21/2025 2:15 PM" at bounding box center [600, 173] width 363 height 165
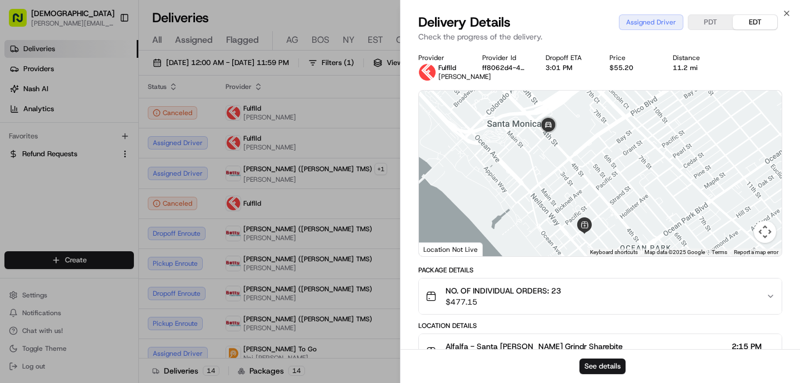
drag, startPoint x: 586, startPoint y: 173, endPoint x: 584, endPoint y: 219, distance: 46.1
click at [584, 219] on div at bounding box center [600, 173] width 363 height 165
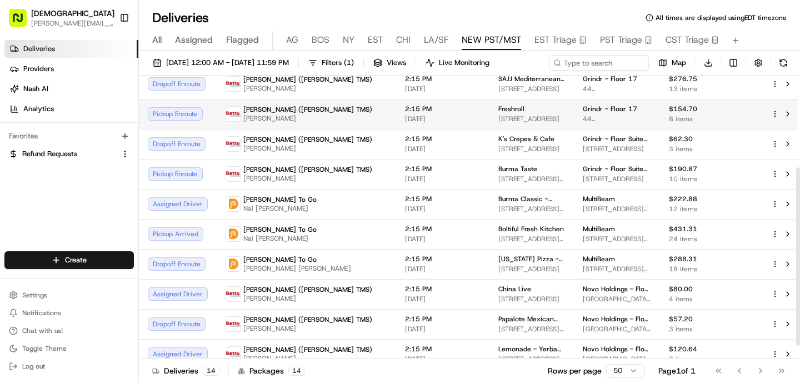
scroll to position [166, 0]
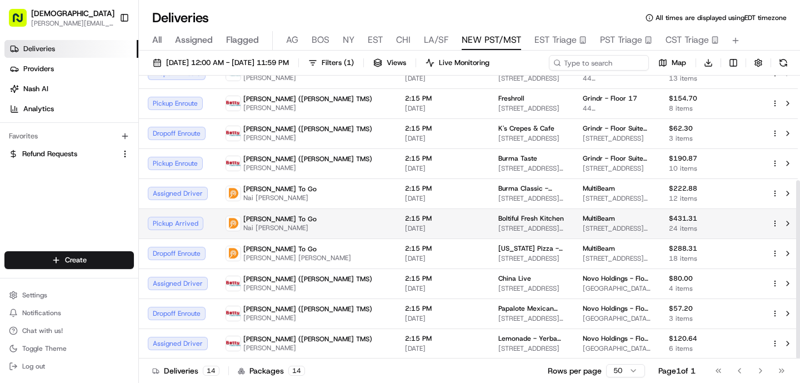
click at [315, 223] on td "Ding Dong To Go Nai Meng Saeteurn" at bounding box center [306, 223] width 179 height 30
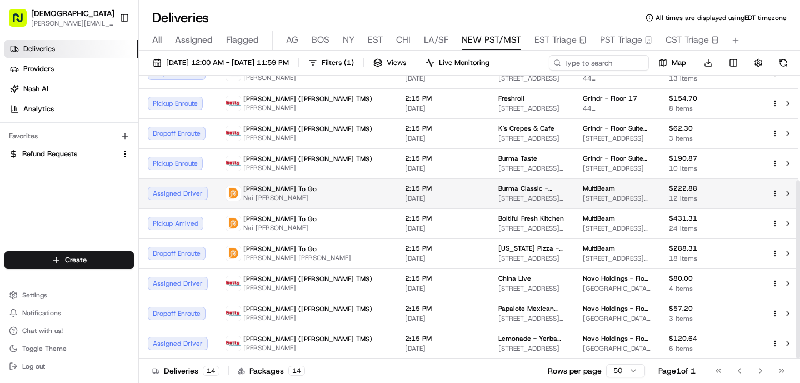
click at [280, 193] on span "Nai [PERSON_NAME]" at bounding box center [279, 197] width 73 height 9
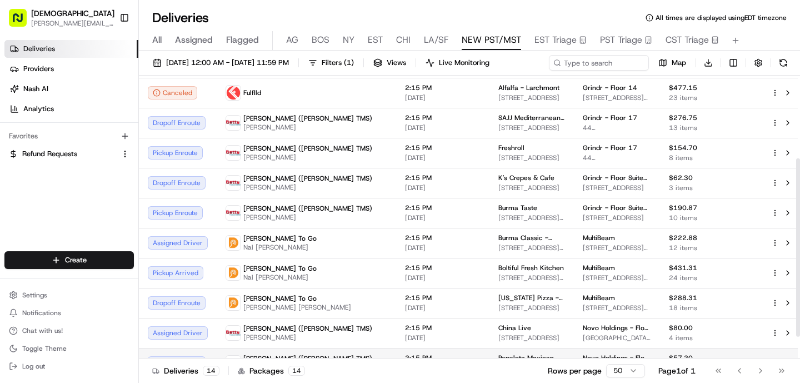
scroll to position [0, 0]
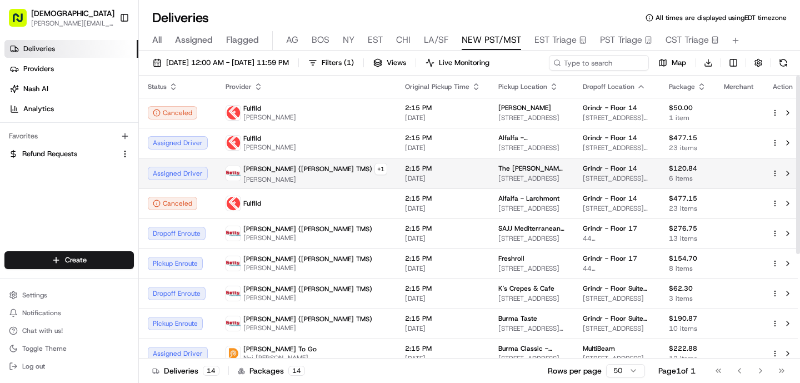
click at [405, 166] on span "2:15 PM" at bounding box center [443, 168] width 76 height 9
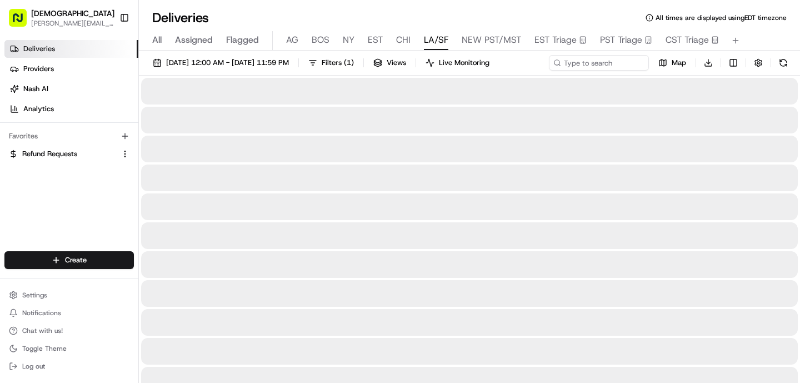
click at [430, 48] on button "LA/SF" at bounding box center [436, 40] width 24 height 19
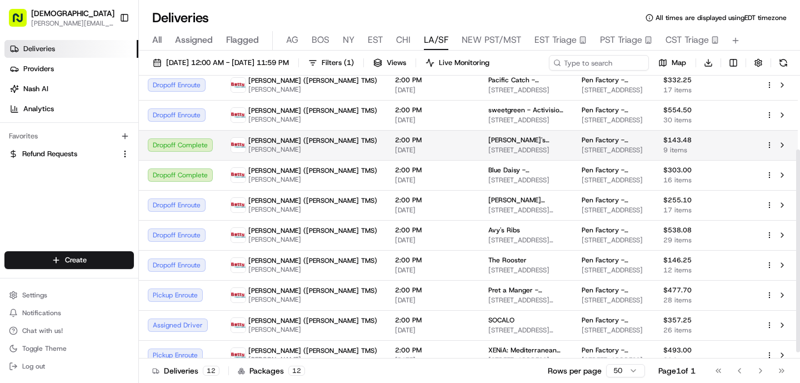
scroll to position [112, 0]
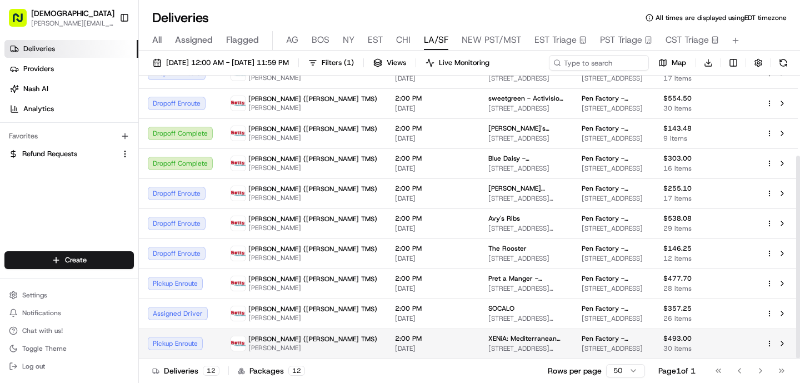
click at [252, 349] on span "ZHAOJIE LI" at bounding box center [312, 347] width 129 height 9
drag, startPoint x: 478, startPoint y: 338, endPoint x: 410, endPoint y: 339, distance: 67.8
click at [479, 340] on td "XENiA: Mediterranean Kitchen - West LA 11419 Santa Monica Blvd, Los Angeles, CA…" at bounding box center [525, 343] width 93 height 30
click at [395, 344] on span "[DATE]" at bounding box center [433, 348] width 76 height 9
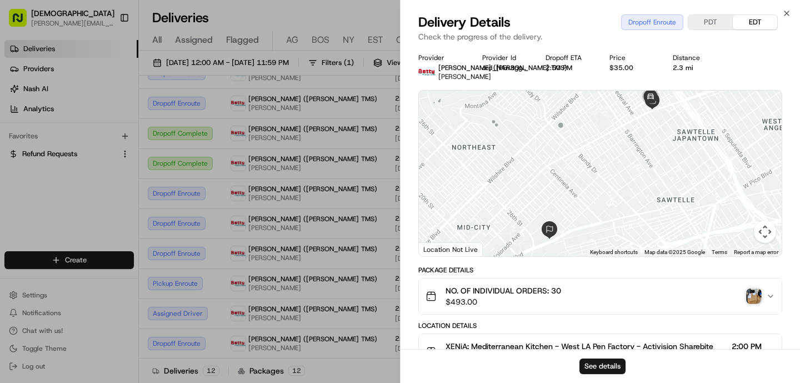
click at [748, 298] on img "button" at bounding box center [754, 296] width 16 height 16
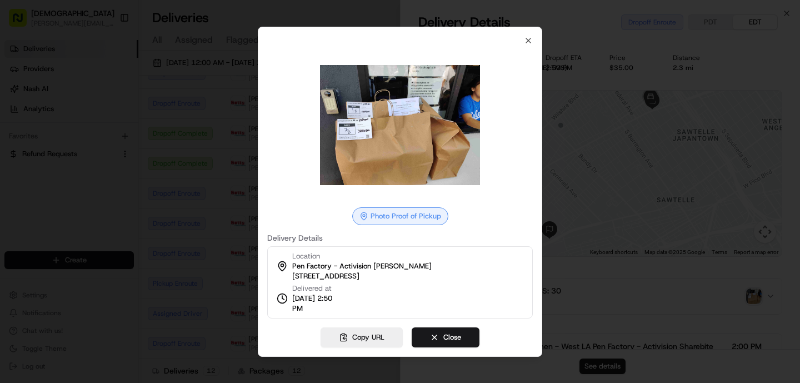
click at [210, 330] on div at bounding box center [400, 191] width 800 height 383
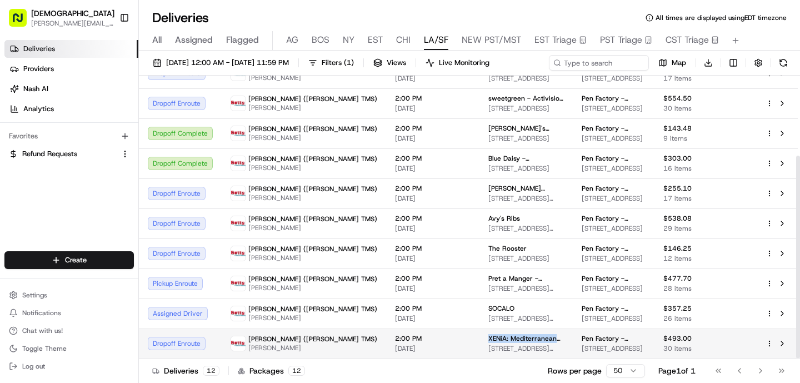
drag, startPoint x: 479, startPoint y: 338, endPoint x: 414, endPoint y: 340, distance: 65.0
click at [488, 340] on span "XENiA: Mediterranean Kitchen - West LA" at bounding box center [526, 338] width 76 height 9
click at [395, 340] on span "2:00 PM" at bounding box center [433, 338] width 76 height 9
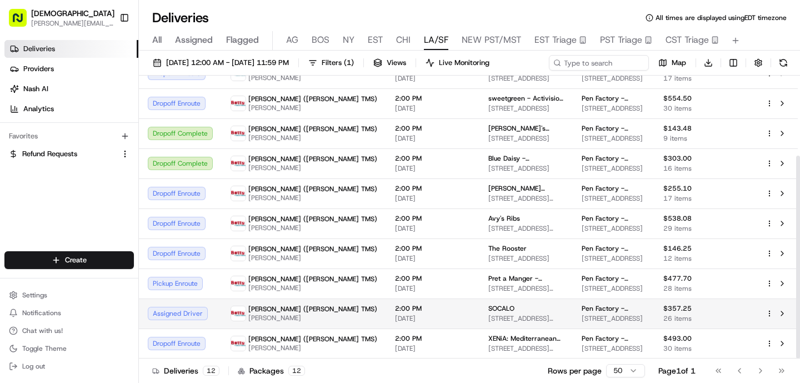
click at [386, 299] on td "2:00 PM 08/21/2025" at bounding box center [432, 313] width 93 height 30
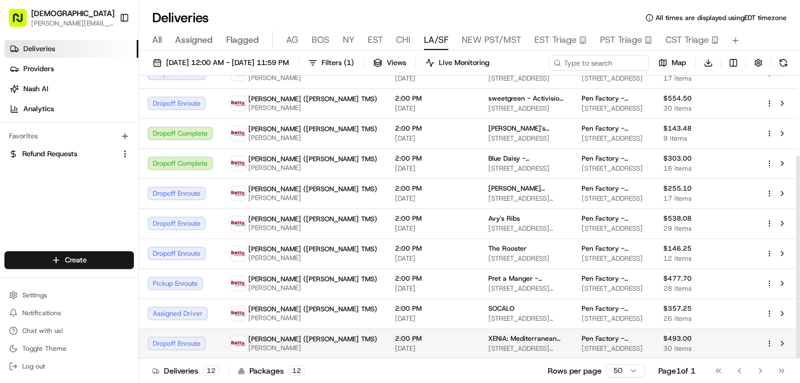
click at [395, 349] on span "[DATE]" at bounding box center [433, 348] width 76 height 9
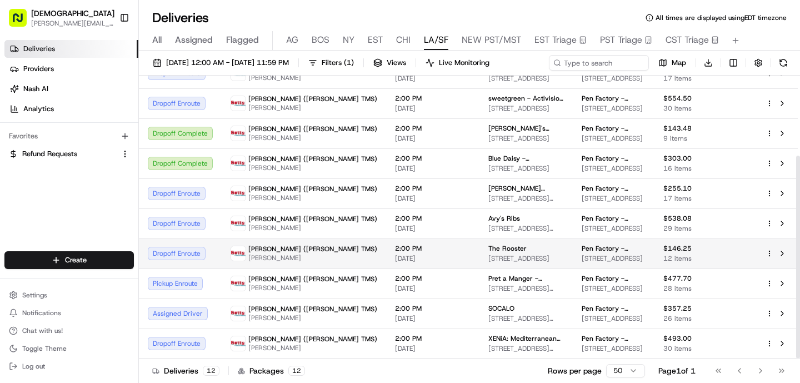
scroll to position [0, 0]
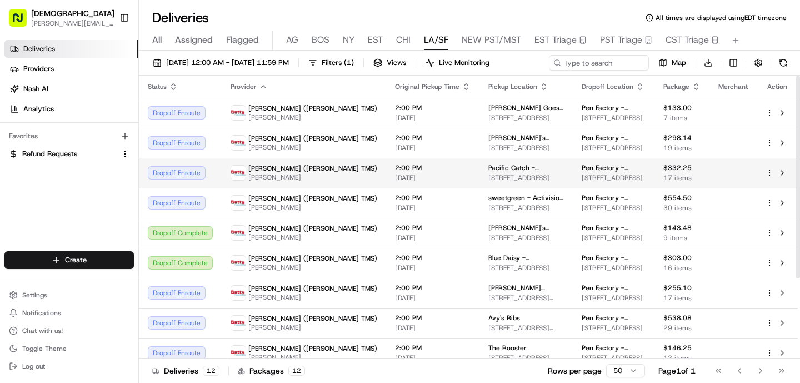
click at [308, 179] on td "Betty (Nash TMS) FANGHUAN CHEN" at bounding box center [304, 173] width 164 height 30
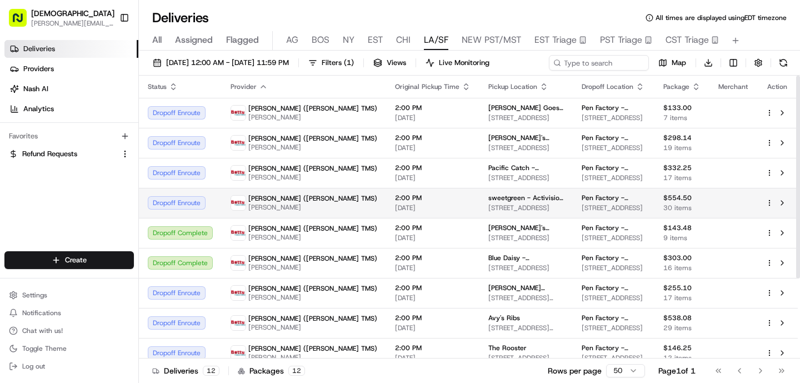
click at [302, 200] on div "Betty (Nash TMS) FANGHUAN CHEN" at bounding box center [303, 203] width 147 height 18
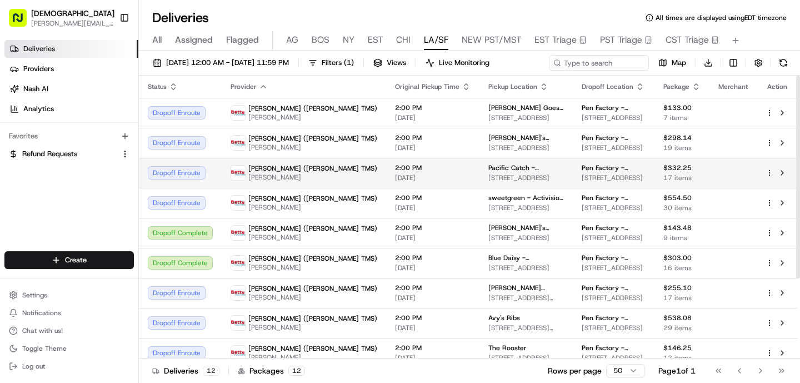
click at [292, 173] on span "FANGHUAN CHEN" at bounding box center [312, 177] width 129 height 9
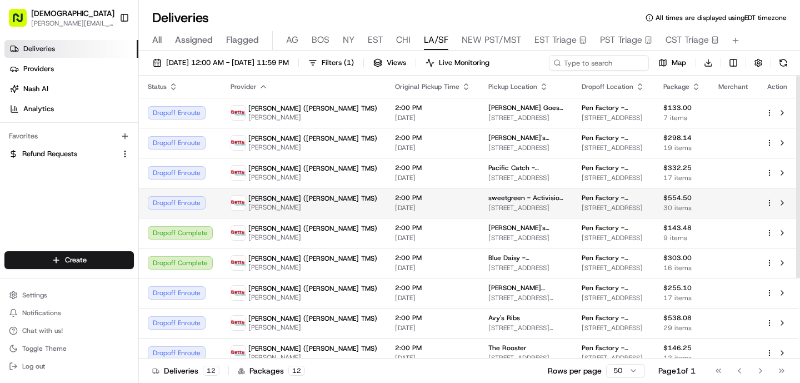
click at [395, 195] on span "2:00 PM" at bounding box center [433, 197] width 76 height 9
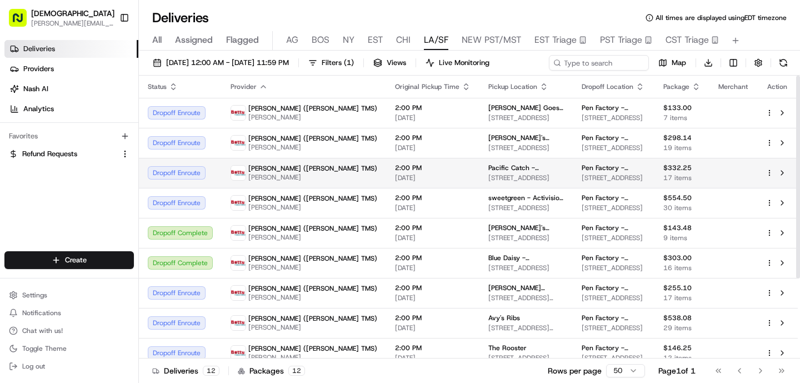
click at [395, 165] on span "2:00 PM" at bounding box center [433, 167] width 76 height 9
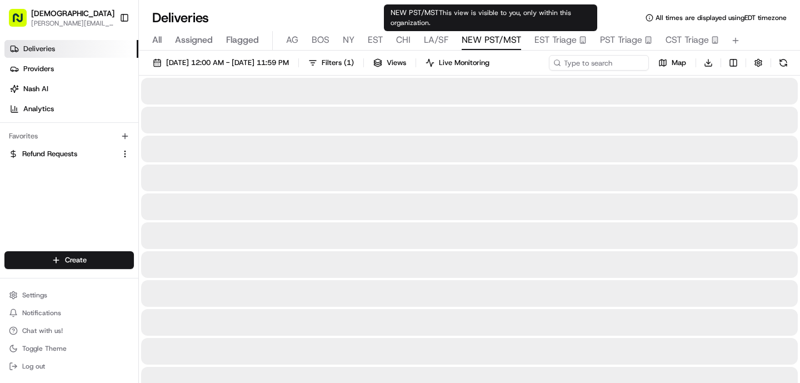
click at [473, 39] on span "NEW PST/MST" at bounding box center [490, 39] width 59 height 13
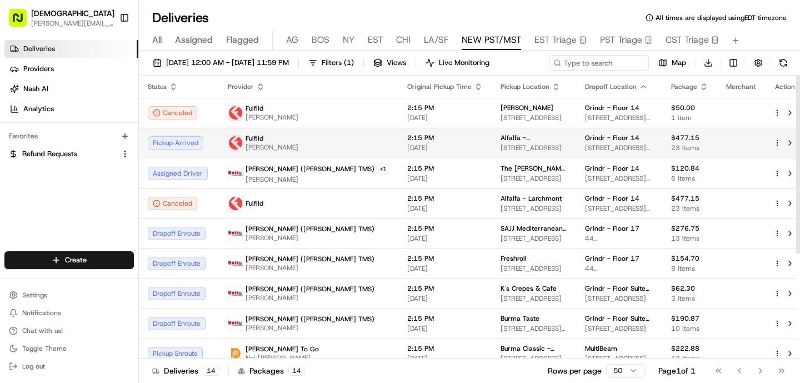
click at [398, 154] on td "2:15 PM [DATE]" at bounding box center [444, 143] width 93 height 30
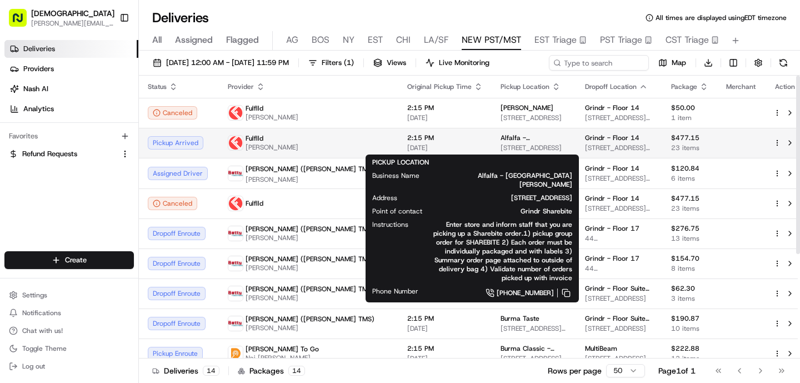
click at [407, 143] on span "[DATE]" at bounding box center [445, 147] width 76 height 9
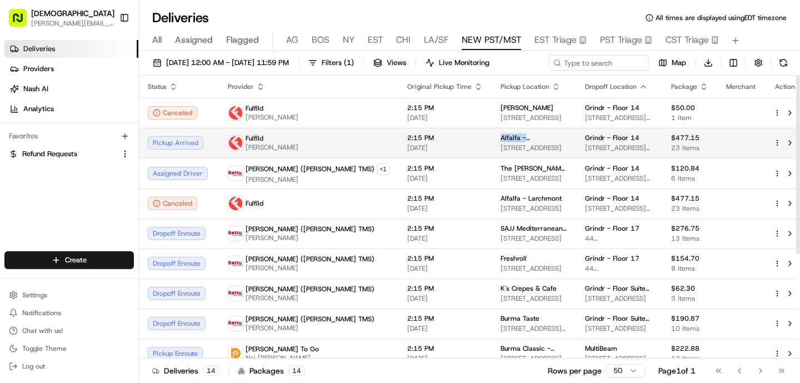
drag, startPoint x: 422, startPoint y: 140, endPoint x: 511, endPoint y: 140, distance: 88.8
click at [511, 140] on td "Alfalfa - Santa Monica 2309 Main St, Santa Monica, CA 90405, USA" at bounding box center [533, 143] width 84 height 30
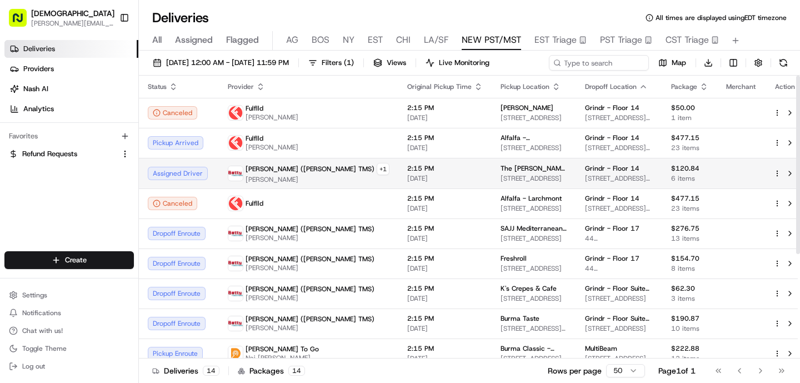
click at [407, 165] on span "2:15 PM" at bounding box center [445, 168] width 76 height 9
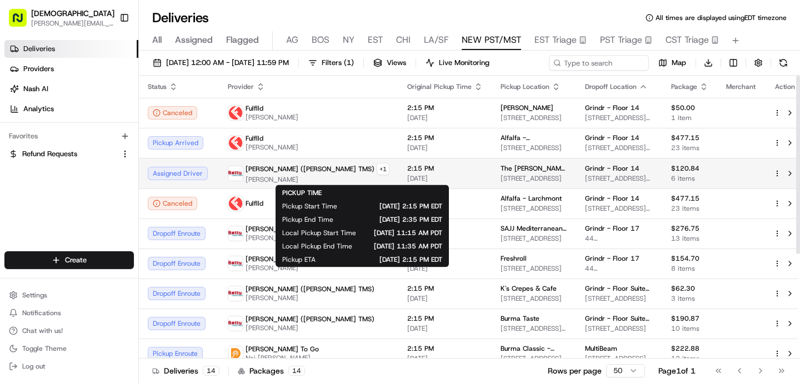
click at [407, 180] on span "[DATE]" at bounding box center [445, 178] width 76 height 9
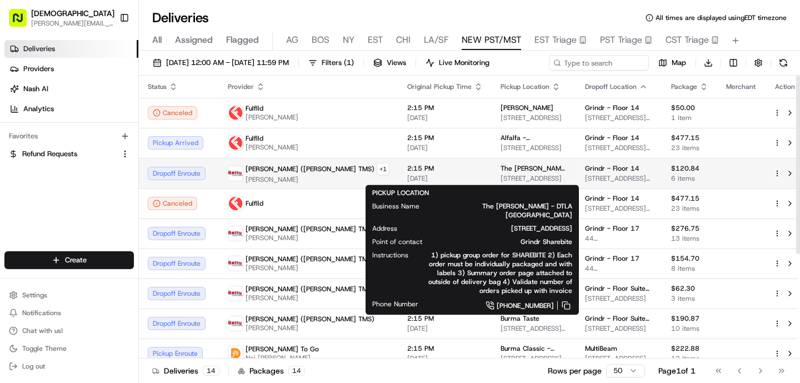
click at [500, 171] on span "The Kroft - DTLA Chinatown" at bounding box center [533, 168] width 67 height 9
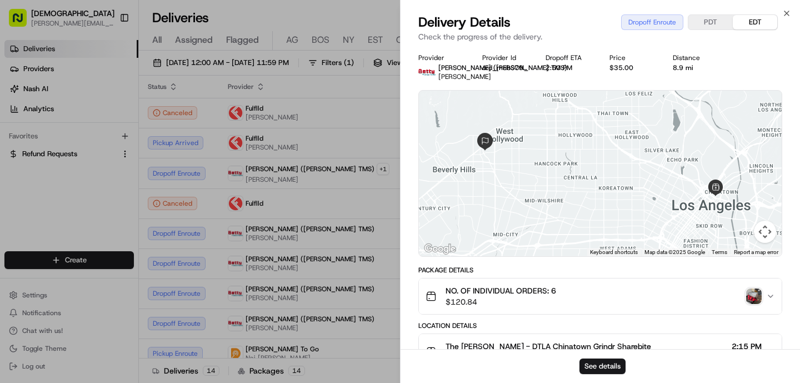
click at [751, 293] on img "button" at bounding box center [754, 296] width 16 height 16
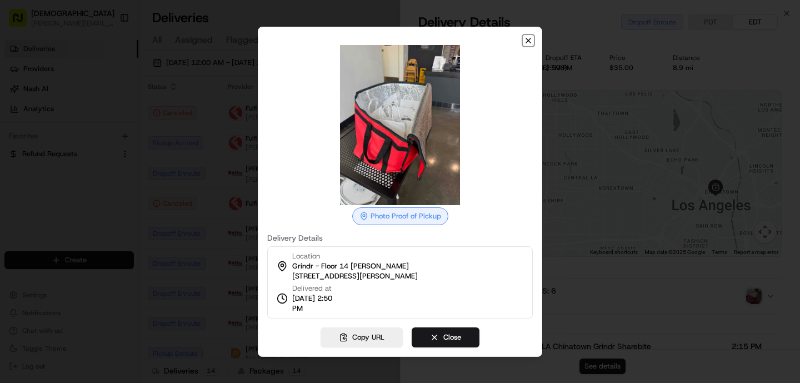
click at [525, 44] on icon "button" at bounding box center [528, 40] width 9 height 9
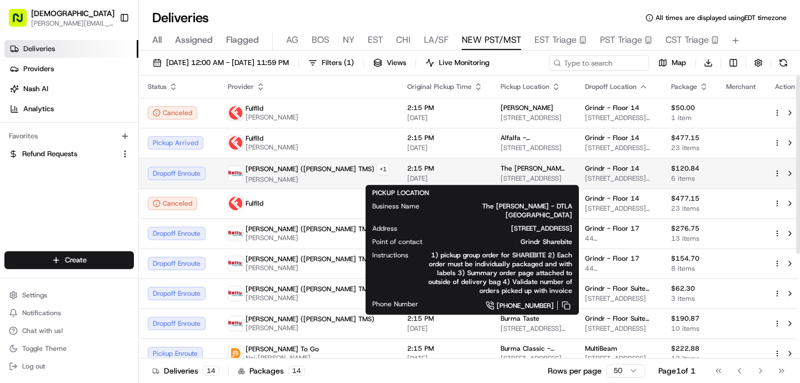
click at [500, 171] on span "The Kroft - DTLA Chinatown" at bounding box center [533, 168] width 67 height 9
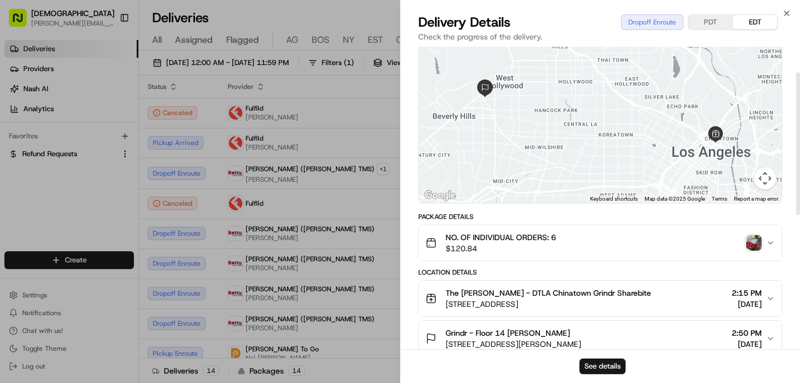
scroll to position [55, 0]
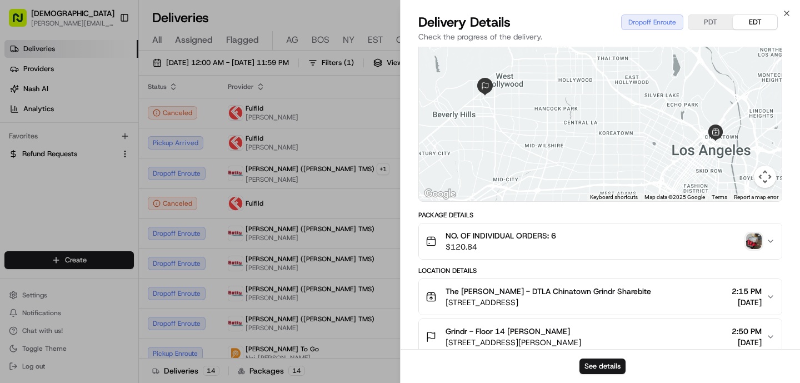
drag, startPoint x: 443, startPoint y: 303, endPoint x: 631, endPoint y: 305, distance: 187.7
click at [631, 305] on div "The Kroft - DTLA Chinatown Grindr Sharebite 629 N Broadway, Los Angeles, CA 900…" at bounding box center [595, 296] width 340 height 22
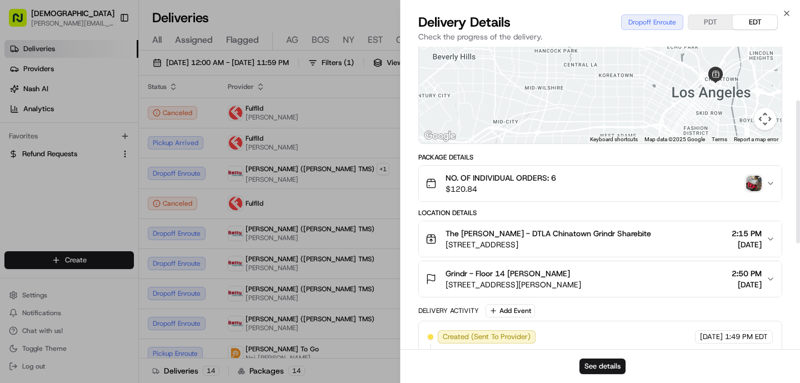
scroll to position [113, 0]
drag, startPoint x: 659, startPoint y: 285, endPoint x: 441, endPoint y: 284, distance: 217.7
click at [441, 284] on div "Grindr - Floor 14 Carol Roman 750 N San Vicente Blvd, West Hollywood, CA 90069,…" at bounding box center [595, 278] width 340 height 22
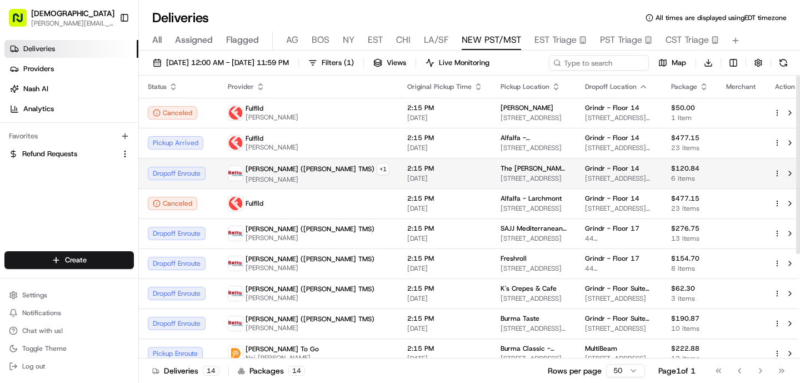
click at [500, 168] on span "The Kroft - DTLA Chinatown" at bounding box center [533, 168] width 67 height 9
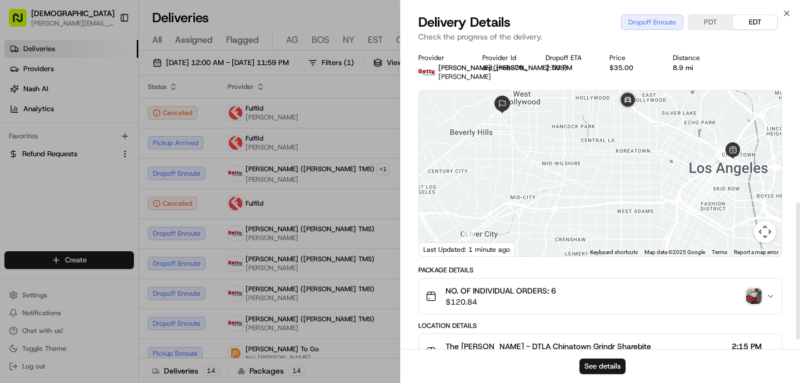
scroll to position [363, 0]
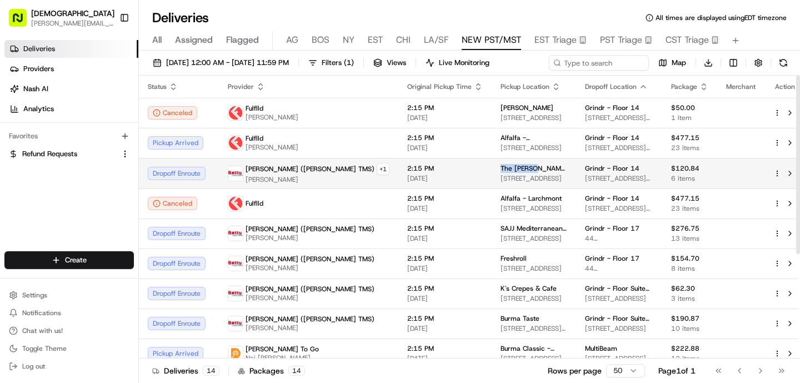
drag, startPoint x: 455, startPoint y: 167, endPoint x: 421, endPoint y: 168, distance: 33.9
click at [491, 168] on td "The Kroft - DTLA Chinatown 629 N Broadway, Los Angeles, CA 90012, USA" at bounding box center [533, 173] width 84 height 31
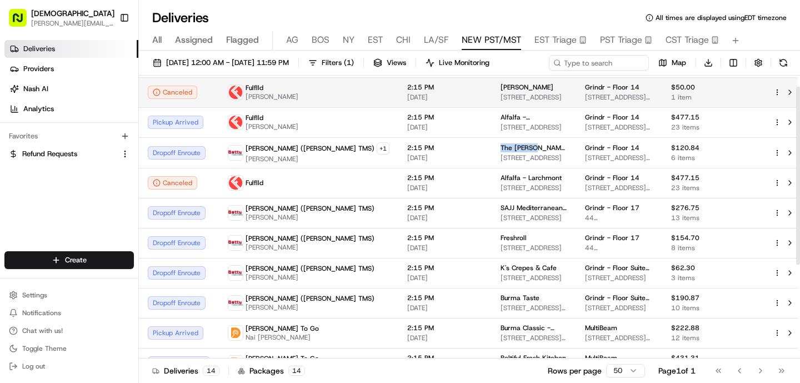
scroll to position [15, 0]
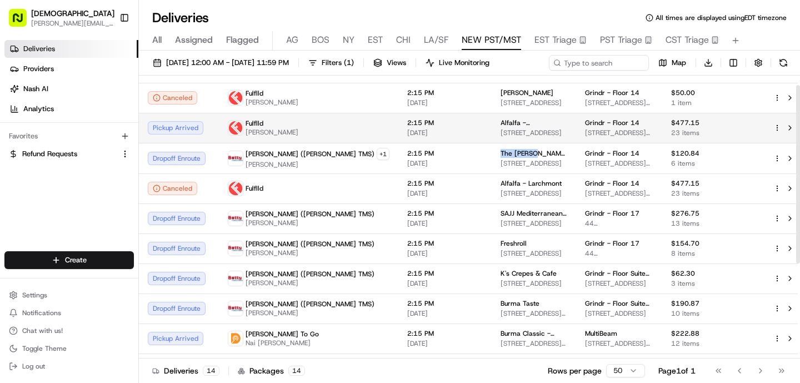
click at [407, 123] on span "2:15 PM" at bounding box center [445, 122] width 76 height 9
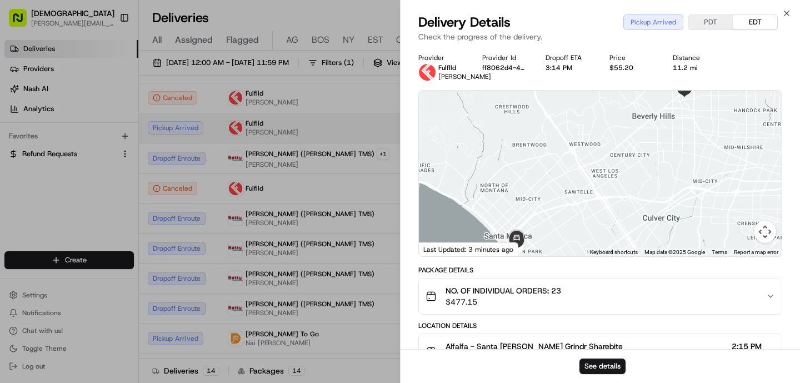
click at [285, 115] on td "Fulflld Renan Abreu" at bounding box center [308, 128] width 179 height 30
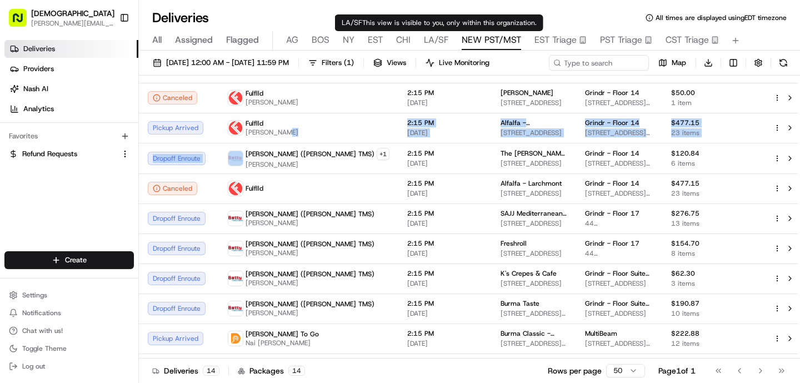
click at [433, 41] on span "LA/SF" at bounding box center [436, 39] width 24 height 13
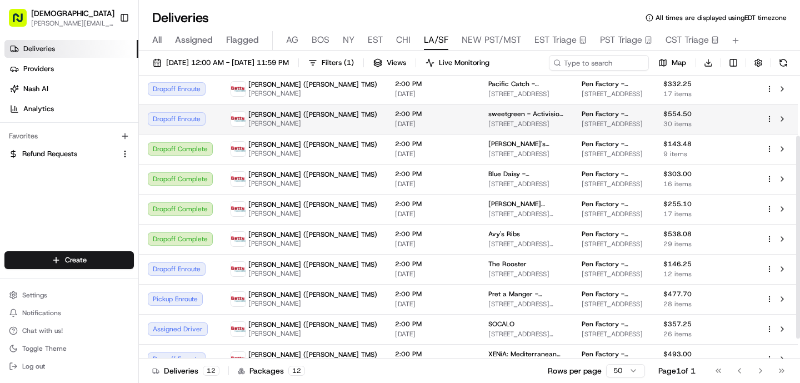
scroll to position [112, 0]
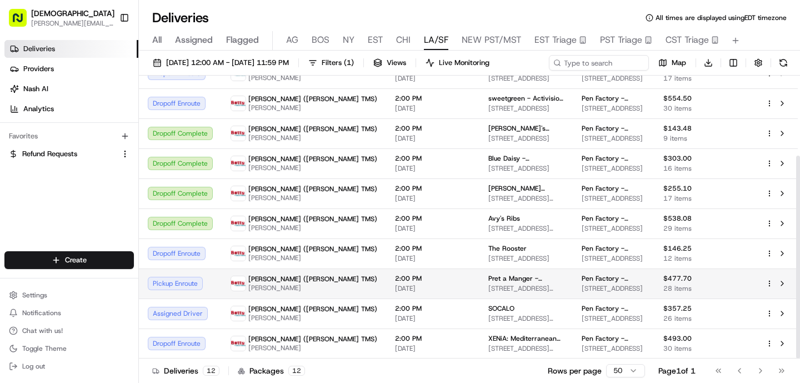
click at [395, 280] on span "2:00 PM" at bounding box center [433, 278] width 76 height 9
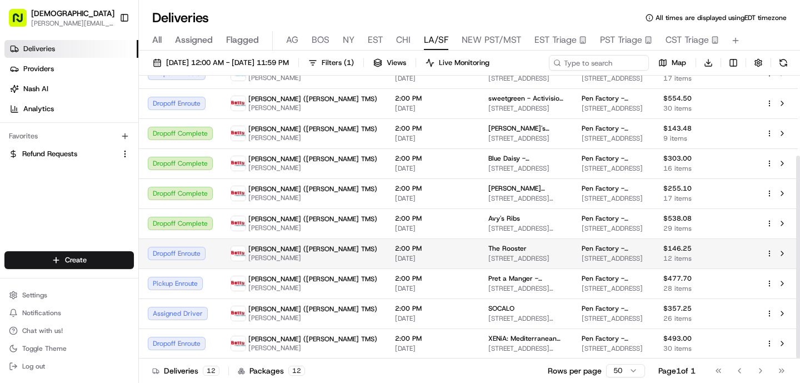
click at [386, 264] on td "2:00 PM 08/21/2025" at bounding box center [432, 253] width 93 height 30
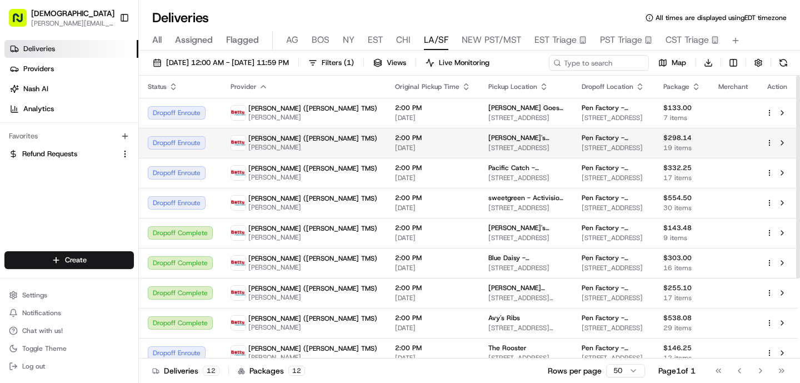
click at [386, 130] on td "2:00 PM 08/21/2025" at bounding box center [432, 143] width 93 height 30
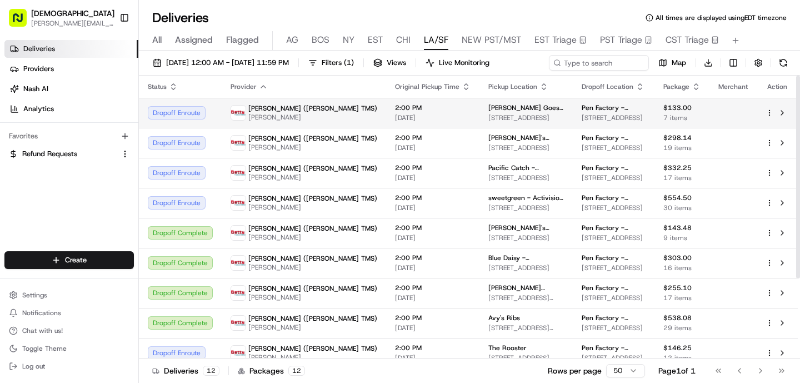
click at [395, 112] on span "2:00 PM" at bounding box center [433, 107] width 76 height 9
click at [395, 117] on span "[DATE]" at bounding box center [433, 117] width 76 height 9
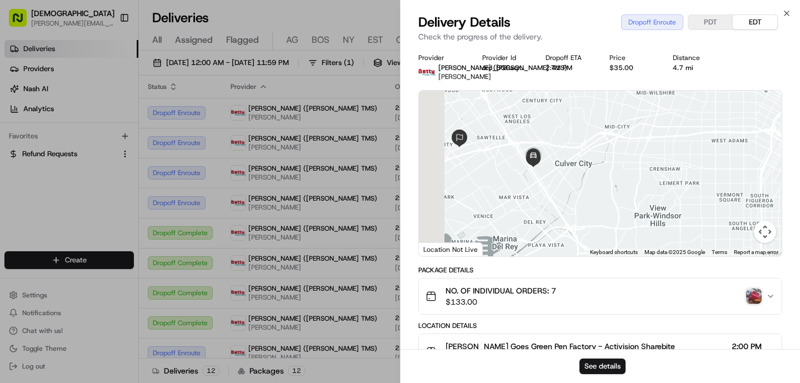
drag, startPoint x: 459, startPoint y: 155, endPoint x: 582, endPoint y: 178, distance: 125.4
click at [582, 178] on div at bounding box center [600, 173] width 363 height 165
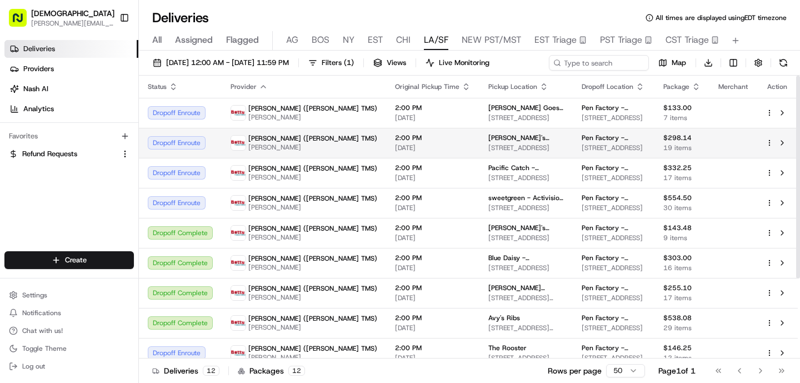
click at [395, 152] on span "[DATE]" at bounding box center [433, 147] width 76 height 9
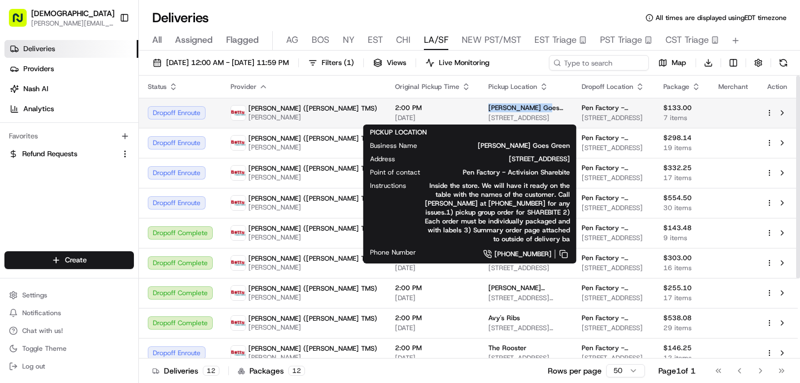
drag, startPoint x: 474, startPoint y: 107, endPoint x: 412, endPoint y: 105, distance: 62.2
click at [479, 105] on td "Julie Goes Green 11140 Palms Blvd, Los Angeles, CA 90034, USA" at bounding box center [525, 113] width 93 height 30
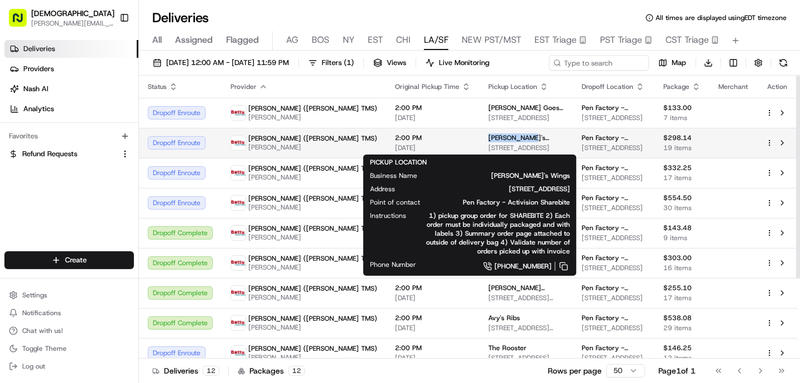
drag, startPoint x: 464, startPoint y: 134, endPoint x: 414, endPoint y: 135, distance: 50.5
click at [479, 135] on td "Joey's Wings 1779 Westwood Blvd, Los Angeles, CA 90024, USA" at bounding box center [525, 143] width 93 height 30
click at [395, 145] on span "[DATE]" at bounding box center [433, 147] width 76 height 9
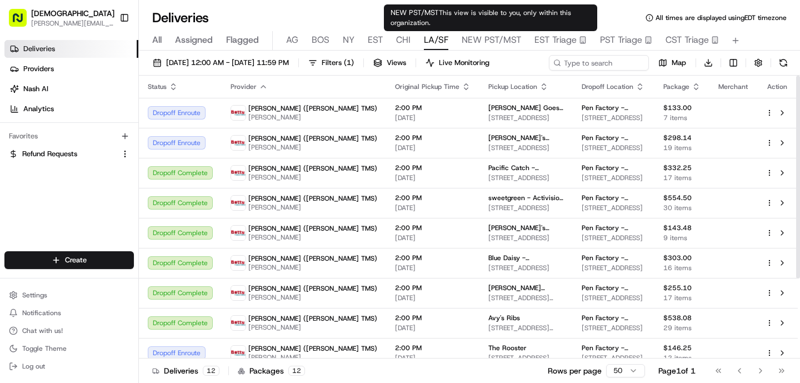
click at [493, 43] on span "NEW PST/MST" at bounding box center [490, 39] width 59 height 13
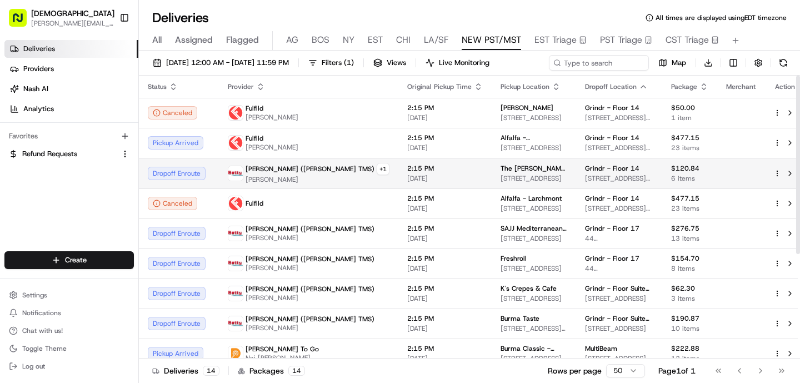
click at [411, 173] on td "2:15 PM [DATE]" at bounding box center [444, 173] width 93 height 31
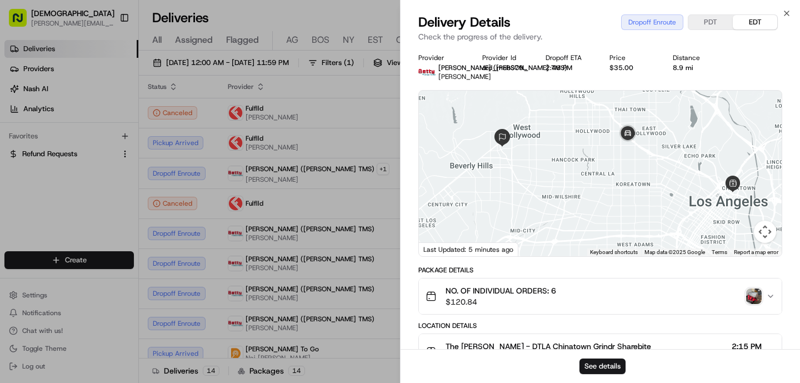
drag, startPoint x: 515, startPoint y: 144, endPoint x: 514, endPoint y: 188, distance: 43.9
click at [514, 189] on div at bounding box center [600, 173] width 363 height 165
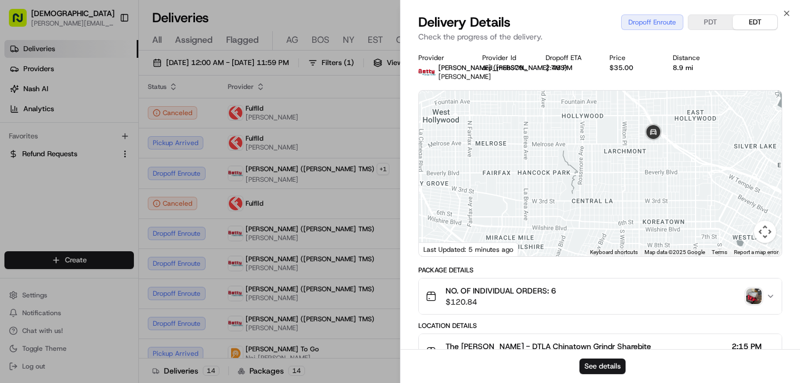
drag, startPoint x: 553, startPoint y: 180, endPoint x: 450, endPoint y: 191, distance: 103.3
click at [450, 191] on div at bounding box center [600, 173] width 363 height 165
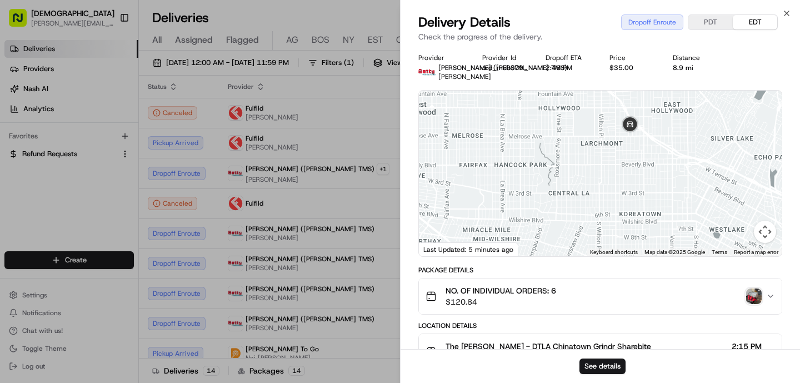
drag, startPoint x: 575, startPoint y: 187, endPoint x: 552, endPoint y: 177, distance: 25.4
click at [552, 177] on div at bounding box center [600, 173] width 363 height 165
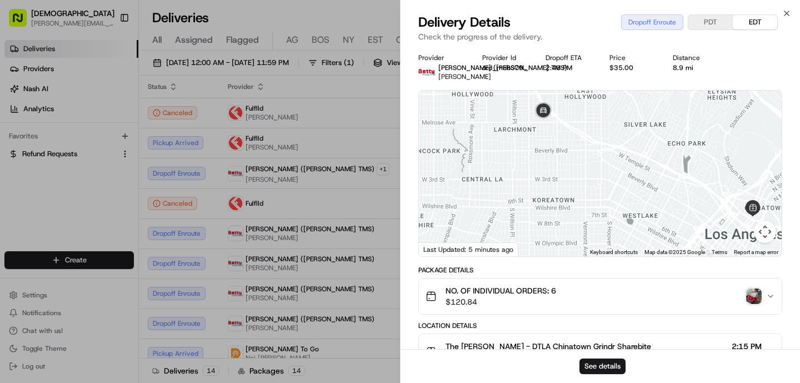
drag, startPoint x: 652, startPoint y: 179, endPoint x: 584, endPoint y: 177, distance: 68.3
click at [584, 177] on div at bounding box center [600, 173] width 363 height 165
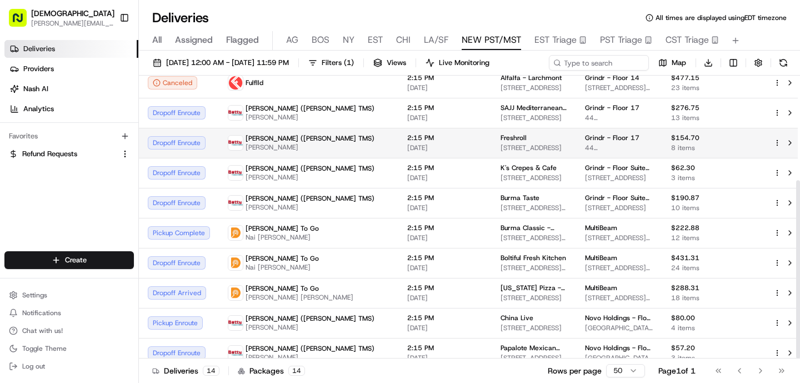
scroll to position [166, 0]
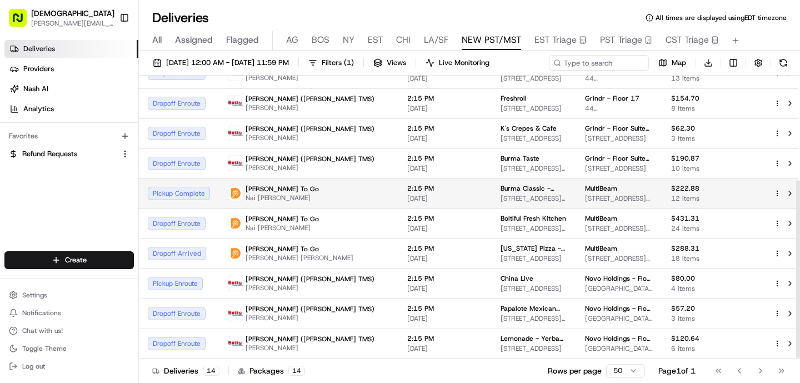
click at [320, 193] on td "Ding Dong To Go Nai Meng Saeteurn" at bounding box center [308, 193] width 179 height 30
click at [500, 194] on span "[STREET_ADDRESS][PERSON_NAME]" at bounding box center [533, 198] width 67 height 9
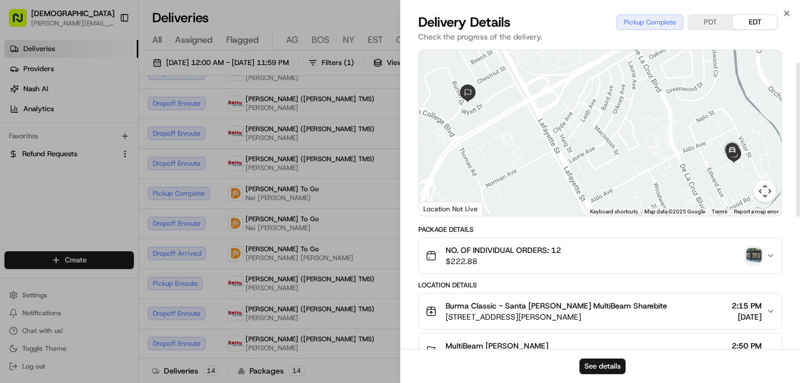
scroll to position [58, 0]
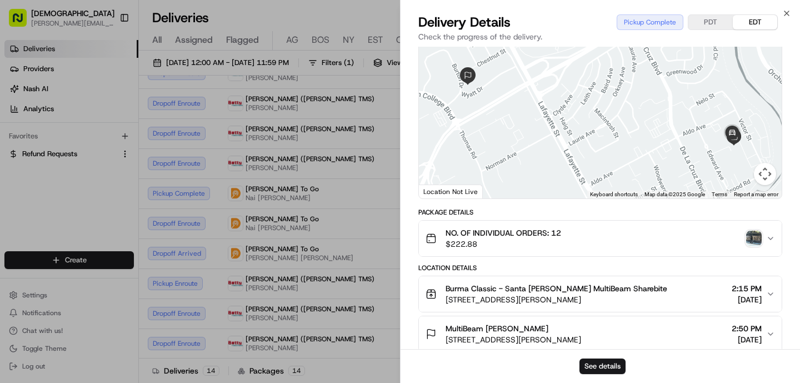
drag, startPoint x: 443, startPoint y: 307, endPoint x: 623, endPoint y: 309, distance: 179.9
click at [623, 305] on div "Burma Classic - Santa Clara MultiBeam Sharebite 3334 Victor Ct, Santa Clara, CA…" at bounding box center [595, 294] width 340 height 22
click at [636, 304] on div "Burma Classic - Santa Clara MultiBeam Sharebite 3334 Victor Ct, Santa Clara, CA…" at bounding box center [595, 294] width 340 height 22
drag, startPoint x: 444, startPoint y: 306, endPoint x: 629, endPoint y: 311, distance: 185.0
click at [629, 305] on div "Burma Classic - Santa Clara MultiBeam Sharebite 3334 Victor Ct, Santa Clara, CA…" at bounding box center [595, 294] width 340 height 22
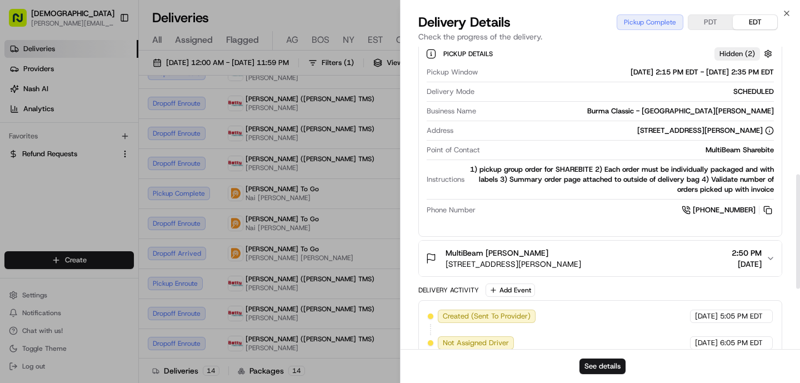
scroll to position [344, 0]
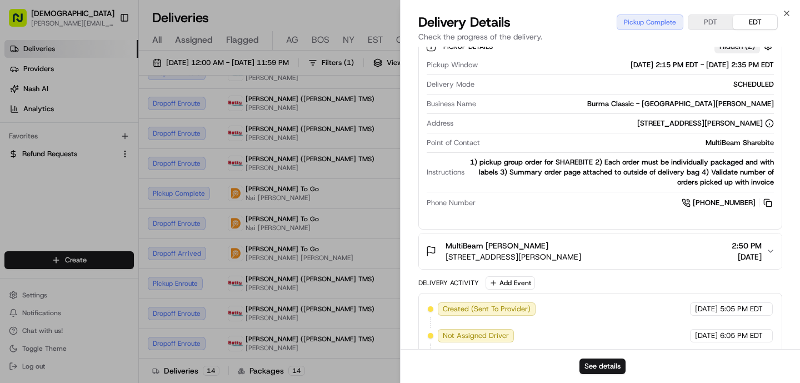
drag, startPoint x: 617, startPoint y: 265, endPoint x: 445, endPoint y: 264, distance: 172.7
click at [445, 262] on div "MultiBeam Diana Zambrano 3951 Burton Dr, Santa Clara, CA 95054, USA 2:50 PM 08/…" at bounding box center [595, 251] width 340 height 22
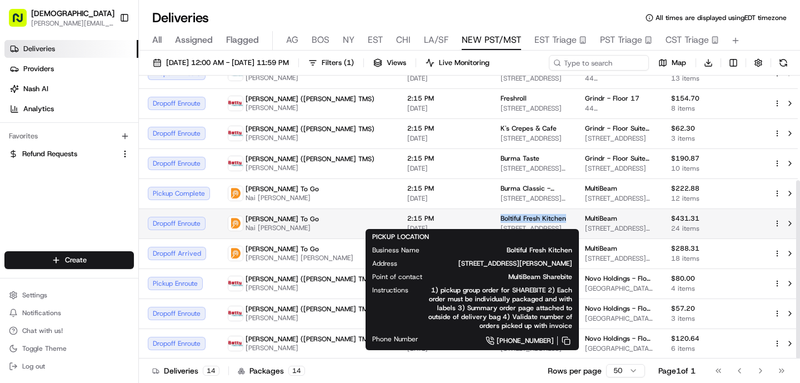
drag, startPoint x: 493, startPoint y: 210, endPoint x: 421, endPoint y: 209, distance: 71.6
click at [491, 209] on td "Boltiful Fresh Kitchen 1078 E Brokaw Rd, San Jose, CA 95131, USA" at bounding box center [533, 223] width 84 height 30
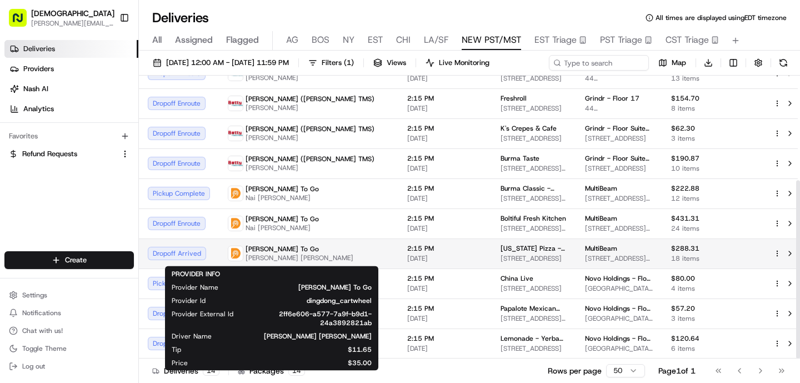
click at [253, 259] on span "[PERSON_NAME] [PERSON_NAME]" at bounding box center [299, 257] width 108 height 9
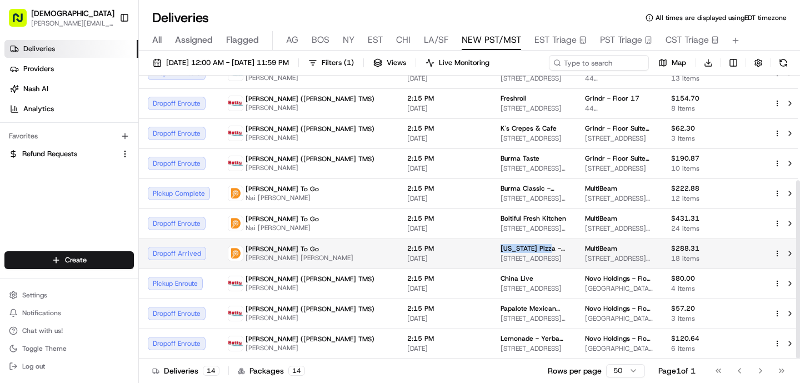
drag, startPoint x: 473, startPoint y: 243, endPoint x: 422, endPoint y: 247, distance: 51.2
click at [491, 247] on td "New York Pizza - Mountain View 1040 Grant Rd, Mountain View, CA 94040, USA" at bounding box center [533, 253] width 84 height 30
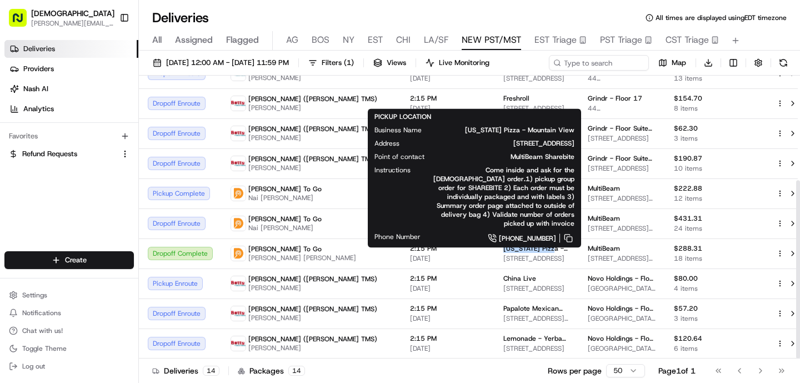
click at [439, 37] on span "LA/SF" at bounding box center [436, 39] width 24 height 13
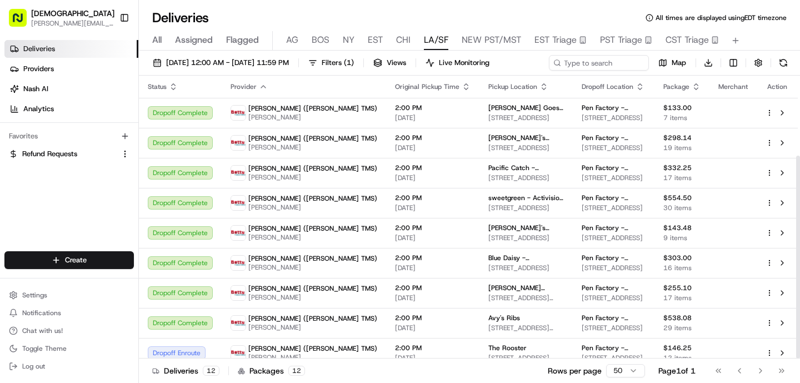
scroll to position [112, 0]
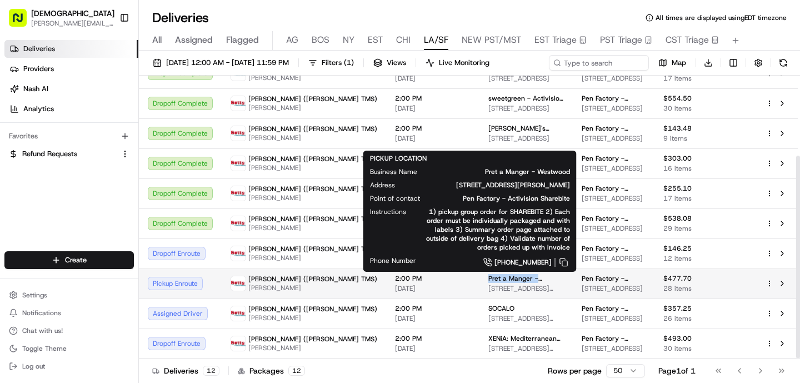
drag, startPoint x: 505, startPoint y: 279, endPoint x: 413, endPoint y: 281, distance: 92.2
click at [479, 281] on td "Pret a Manger - Westwood 10906 Le Conte Ave, Los Angeles, CA 90024, USA" at bounding box center [525, 283] width 93 height 30
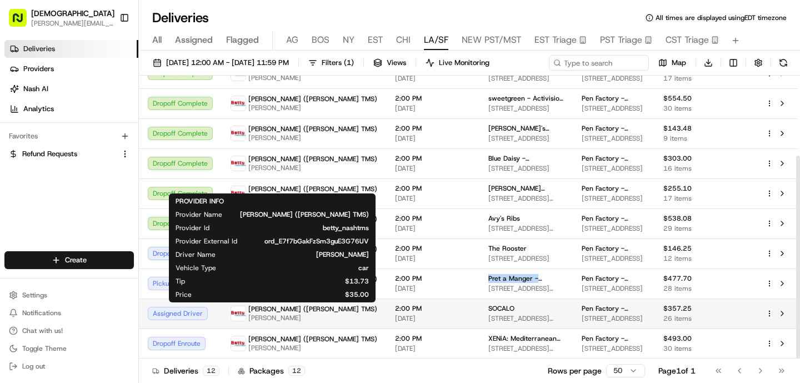
click at [255, 318] on span "ZHAOJIE LI" at bounding box center [312, 317] width 129 height 9
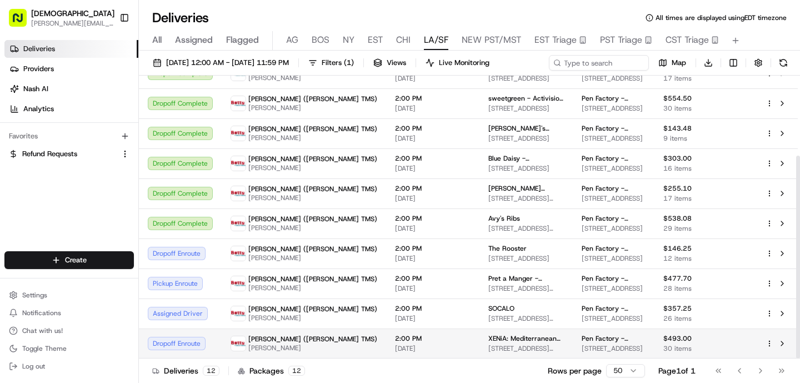
click at [275, 345] on span "ZHAOJIE LI" at bounding box center [312, 347] width 129 height 9
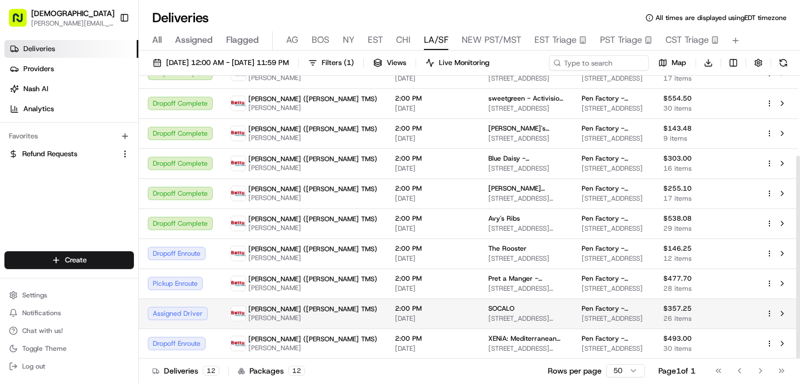
click at [488, 308] on span "SOCALO" at bounding box center [501, 308] width 26 height 9
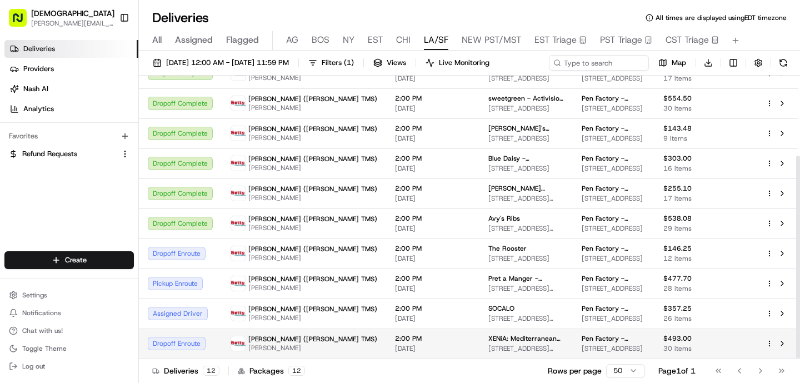
click at [395, 352] on span "[DATE]" at bounding box center [433, 348] width 76 height 9
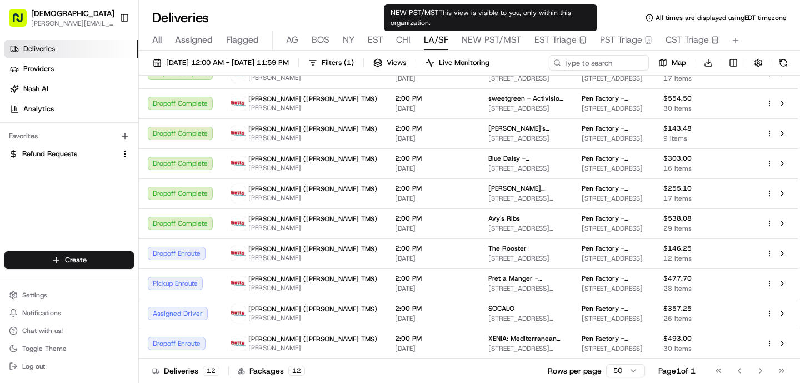
click at [488, 38] on span "NEW PST/MST" at bounding box center [490, 39] width 59 height 13
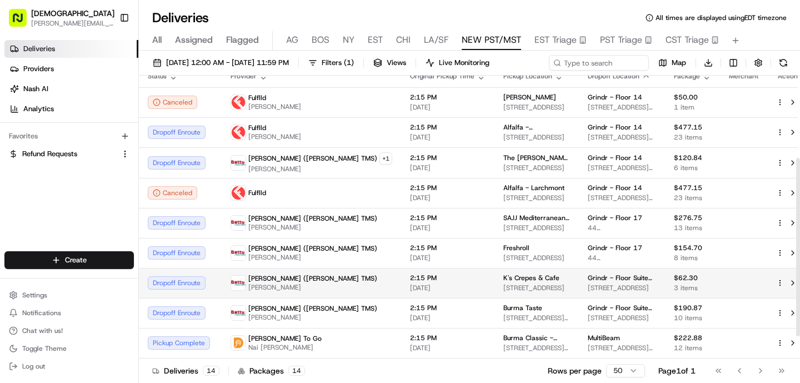
scroll to position [166, 0]
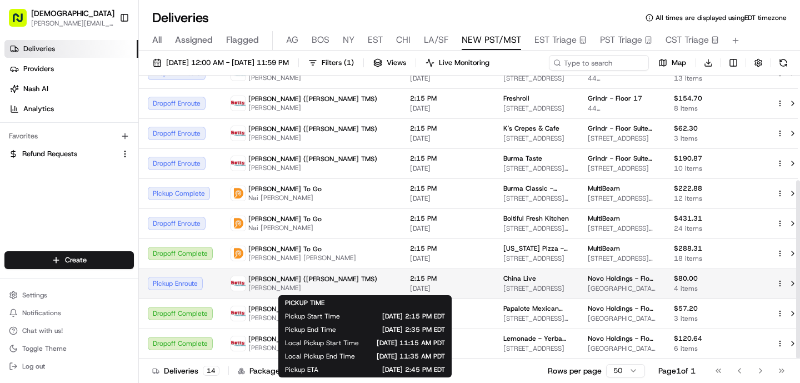
click at [410, 285] on span "[DATE]" at bounding box center [448, 288] width 76 height 9
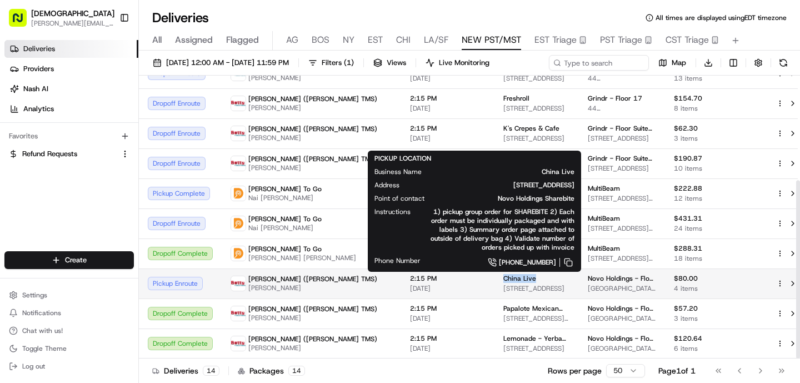
drag, startPoint x: 481, startPoint y: 279, endPoint x: 427, endPoint y: 279, distance: 53.9
click at [494, 279] on td "China Live 644 Broadway, San Francisco, CA 94133, USA" at bounding box center [536, 283] width 84 height 30
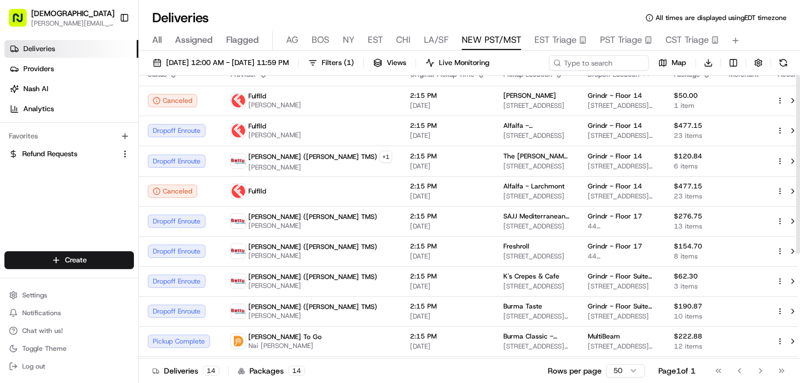
scroll to position [0, 0]
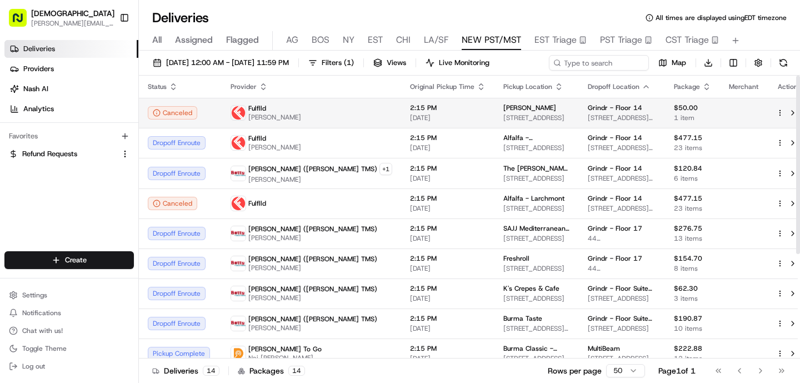
click at [401, 127] on td "2:15 PM [DATE]" at bounding box center [447, 113] width 93 height 30
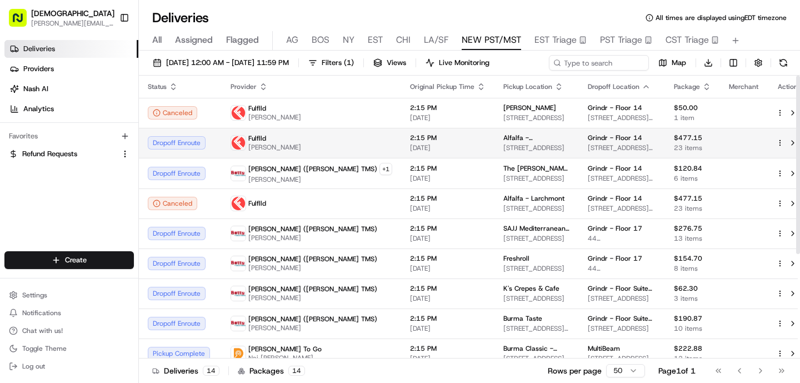
click at [410, 142] on div "2:15 PM [DATE]" at bounding box center [448, 142] width 76 height 19
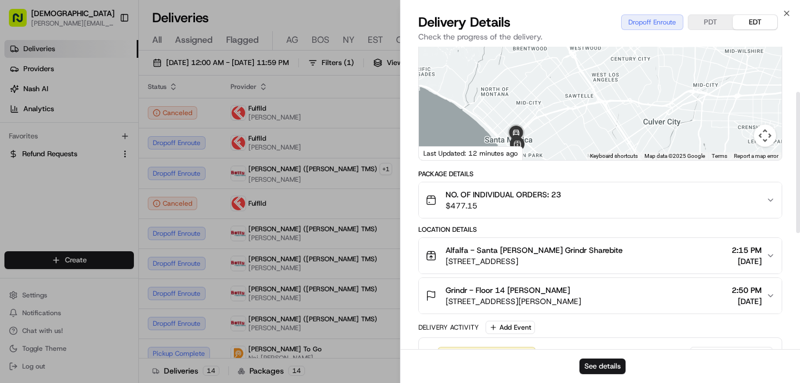
scroll to position [97, 0]
drag, startPoint x: 443, startPoint y: 270, endPoint x: 615, endPoint y: 269, distance: 172.1
click at [615, 266] on div "Alfalfa - Santa Monica Grindr Sharebite 2309 Main St, Santa Monica, CA 90405, U…" at bounding box center [595, 255] width 340 height 22
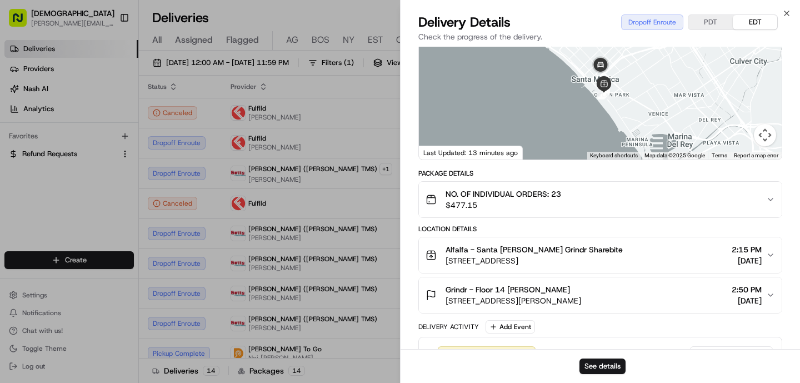
drag, startPoint x: 662, startPoint y: 310, endPoint x: 443, endPoint y: 310, distance: 218.8
click at [443, 306] on div "Grindr - Floor 14 Carol Roman 750 N San Vicente Blvd, West Hollywood, CA 90069,…" at bounding box center [595, 295] width 340 height 22
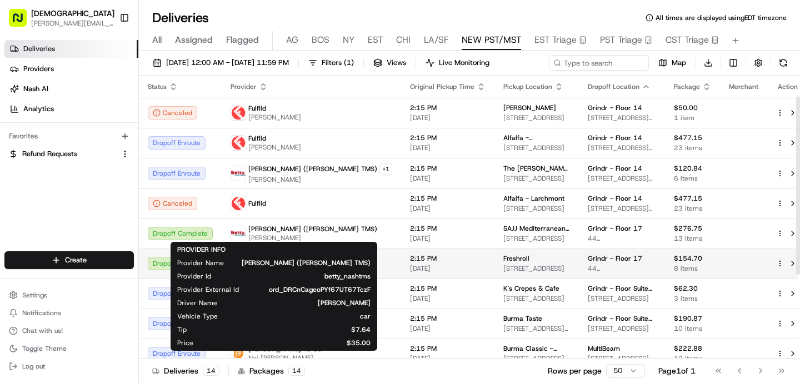
scroll to position [166, 0]
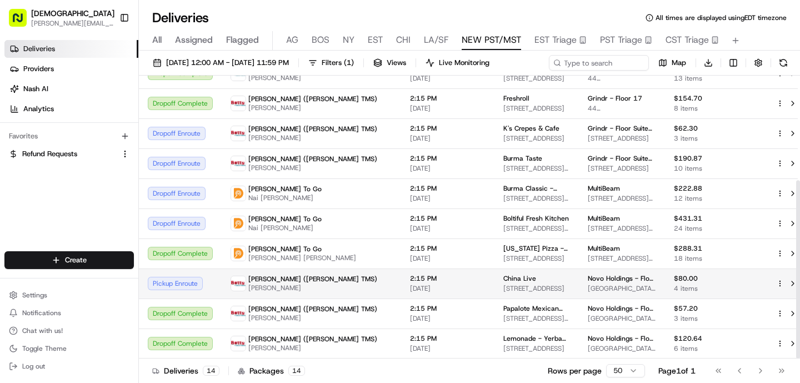
click at [310, 289] on div "Betty (Nash TMS) Benny Guo" at bounding box center [311, 283] width 162 height 18
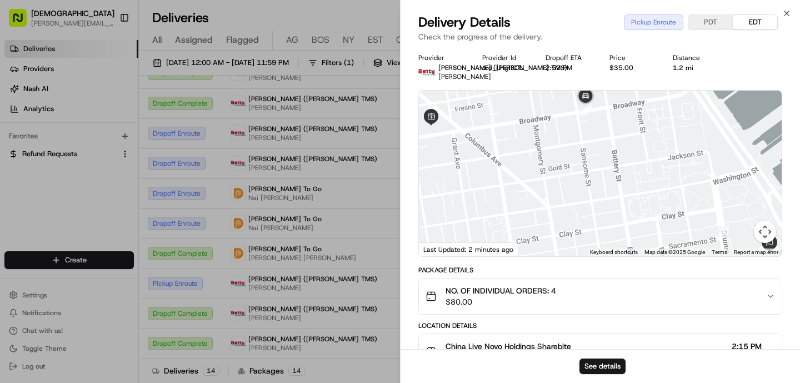
drag, startPoint x: 527, startPoint y: 138, endPoint x: 527, endPoint y: 158, distance: 20.5
click at [527, 158] on div at bounding box center [600, 173] width 363 height 165
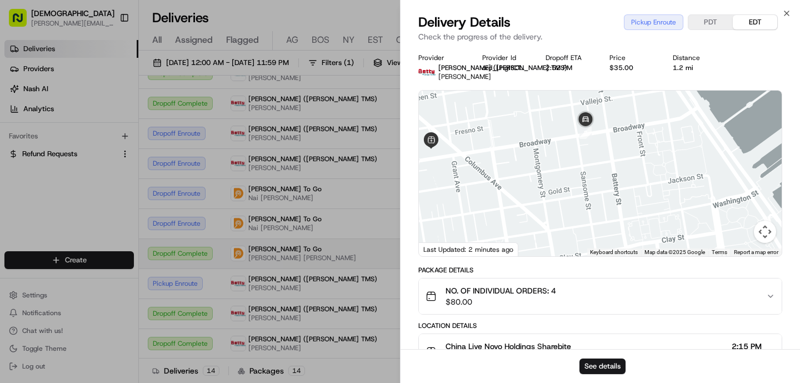
drag, startPoint x: 264, startPoint y: 202, endPoint x: 285, endPoint y: 262, distance: 63.0
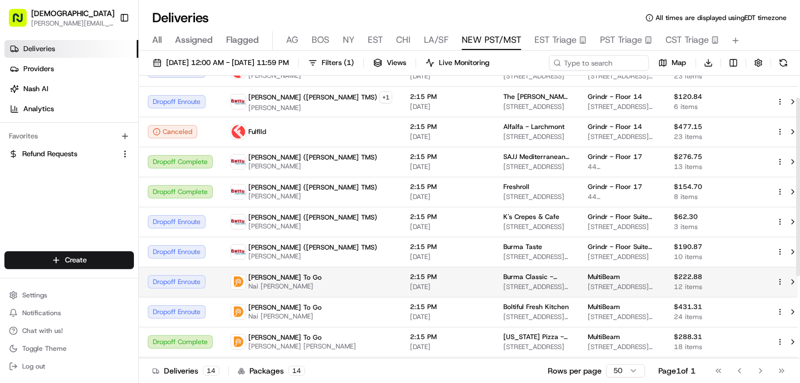
scroll to position [0, 0]
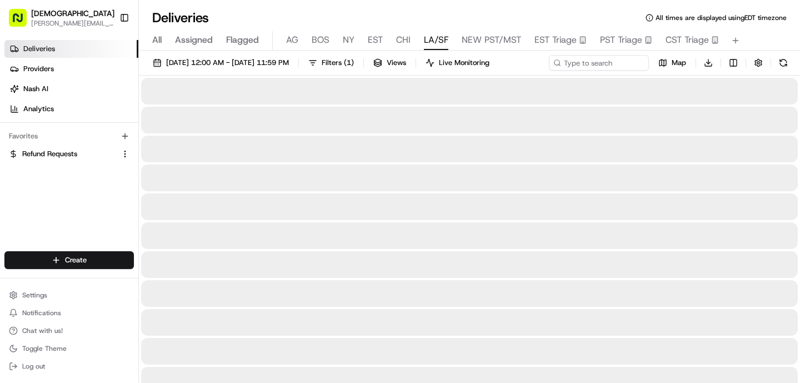
drag, startPoint x: 434, startPoint y: 35, endPoint x: 443, endPoint y: 34, distance: 9.5
click at [443, 34] on span "LA/SF" at bounding box center [436, 39] width 24 height 13
click at [443, 39] on span "LA/SF" at bounding box center [436, 39] width 24 height 13
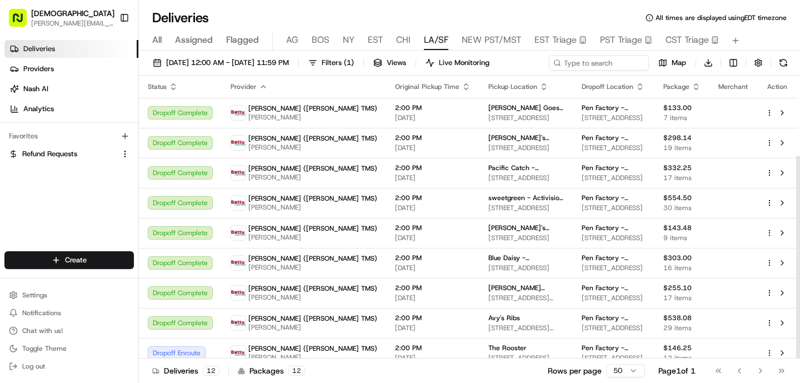
scroll to position [112, 0]
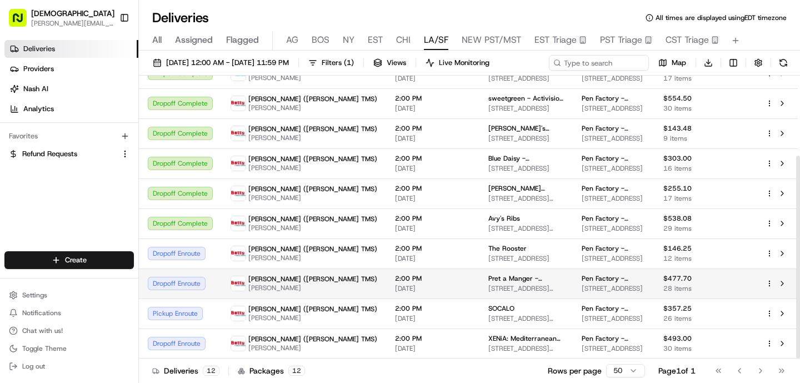
click at [488, 284] on span "10906 Le Conte Ave, Los Angeles, CA 90024, USA" at bounding box center [526, 288] width 76 height 9
click at [395, 280] on span "2:00 PM" at bounding box center [433, 278] width 76 height 9
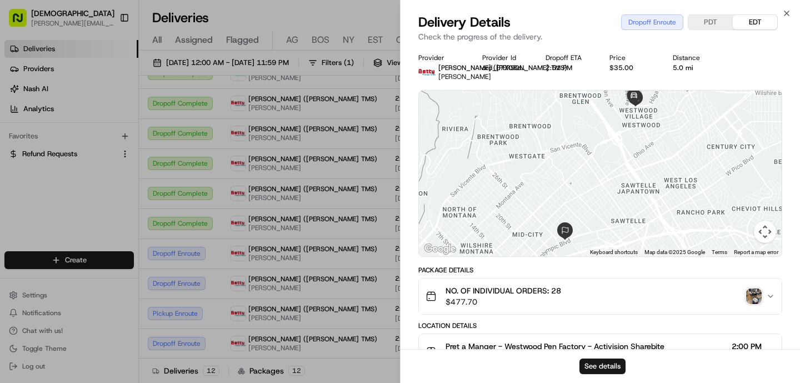
scroll to position [363, 0]
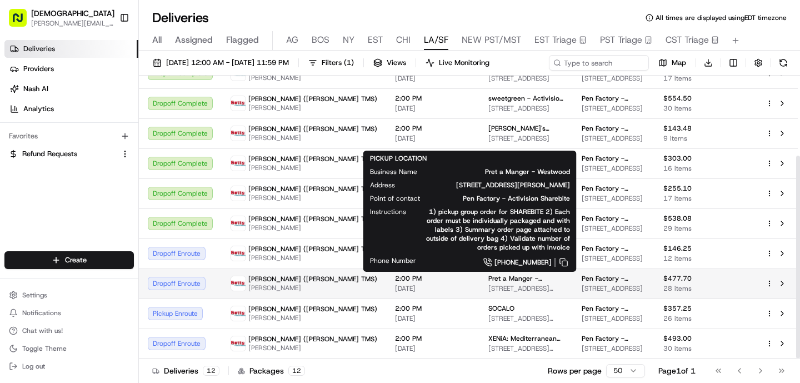
click at [488, 282] on span "Pret a Manger - Westwood" at bounding box center [526, 278] width 76 height 9
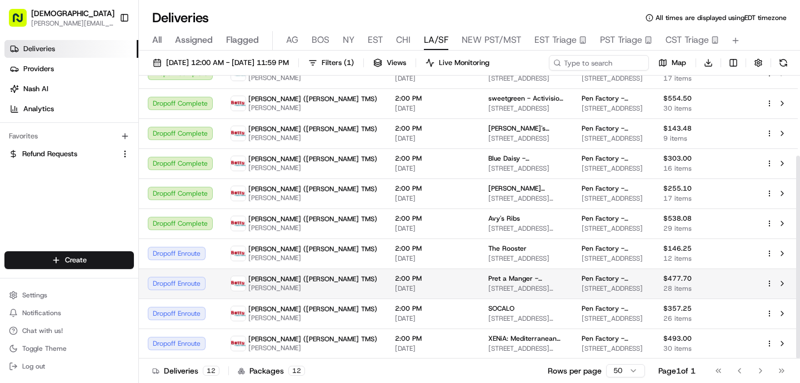
click at [488, 277] on span "Pret a Manger - Westwood" at bounding box center [526, 278] width 76 height 9
click at [488, 284] on span "10906 Le Conte Ave, Los Angeles, CA 90024, USA" at bounding box center [526, 288] width 76 height 9
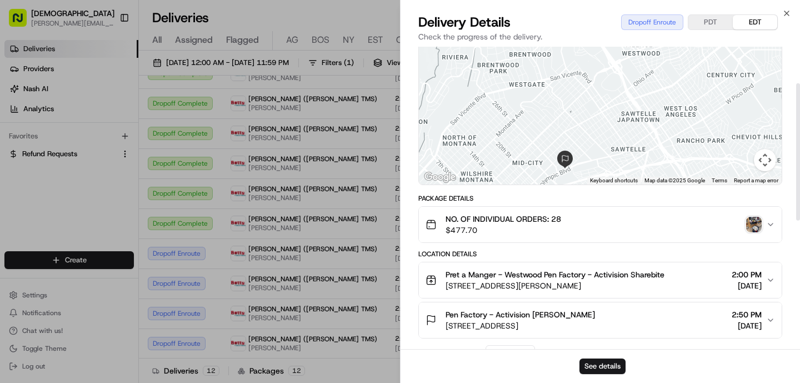
scroll to position [81, 0]
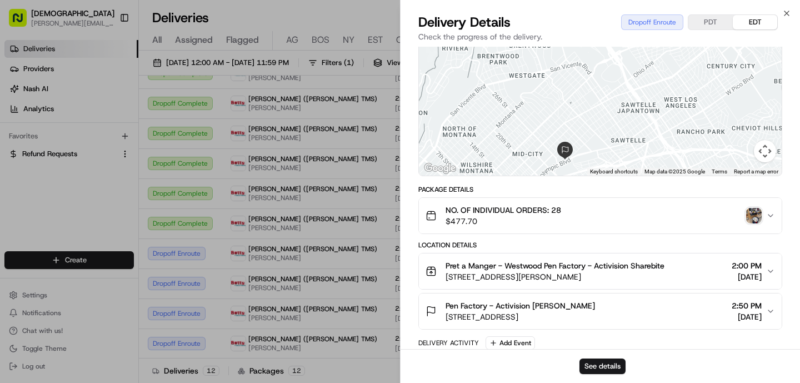
drag, startPoint x: 441, startPoint y: 277, endPoint x: 642, endPoint y: 275, distance: 201.0
click at [642, 275] on div "Pret a Manger - Westwood Pen Factory - Activision Sharebite 10906 Le Conte Ave,…" at bounding box center [544, 271] width 239 height 22
copy span "10906 Le Conte Ave, Los Angeles, CA 90024, USA"
drag, startPoint x: 638, startPoint y: 318, endPoint x: 445, endPoint y: 317, distance: 193.2
click at [445, 318] on div "Pen Factory - Activision Bobby Gallardo 2701 Olympic Blvd, Santa Monica, CA 904…" at bounding box center [595, 311] width 340 height 22
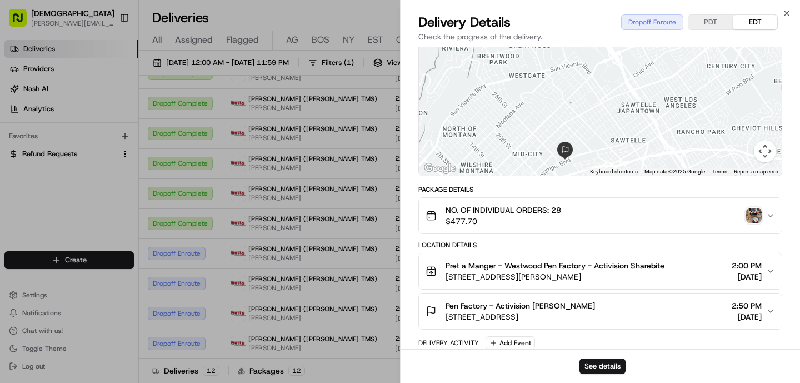
copy span "2701 Olympic Blvd, Santa Monica, CA 90404, USA"
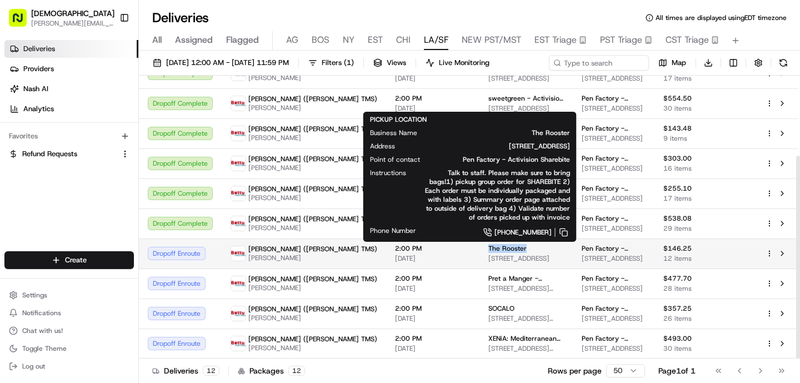
drag, startPoint x: 458, startPoint y: 247, endPoint x: 415, endPoint y: 244, distance: 42.8
click at [488, 245] on div "The Rooster" at bounding box center [526, 248] width 76 height 9
copy span "The Rooster"
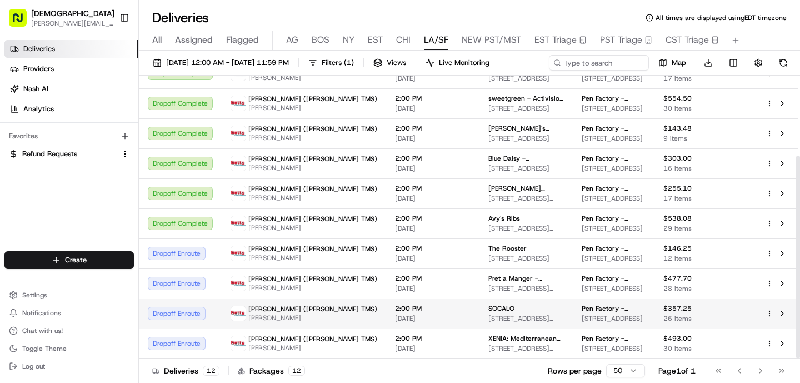
click at [395, 318] on span "[DATE]" at bounding box center [433, 318] width 76 height 9
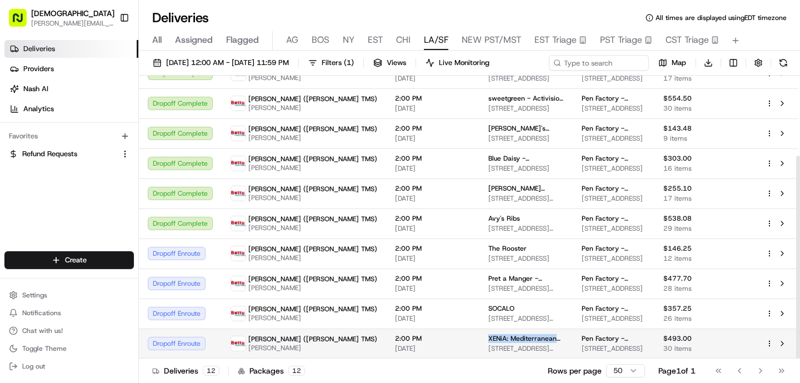
drag, startPoint x: 480, startPoint y: 337, endPoint x: 410, endPoint y: 337, distance: 70.0
click at [479, 337] on td "XENiA: Mediterranean Kitchen - West LA 11419 Santa Monica Blvd, Los Angeles, CA…" at bounding box center [525, 343] width 93 height 30
copy span "XENiA: Mediterranean"
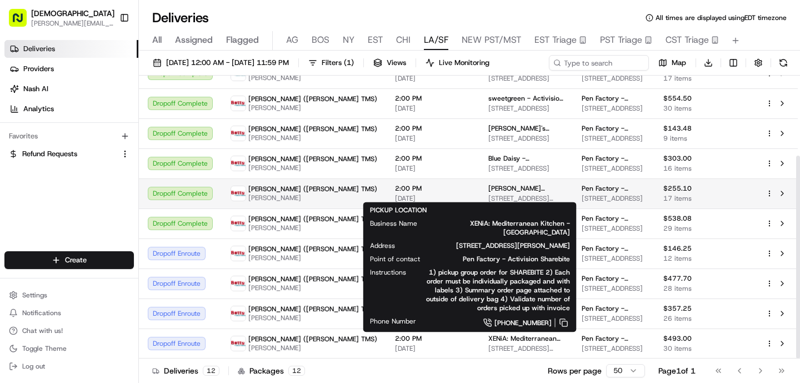
click at [386, 179] on td "2:00 PM 08/21/2025" at bounding box center [432, 193] width 93 height 30
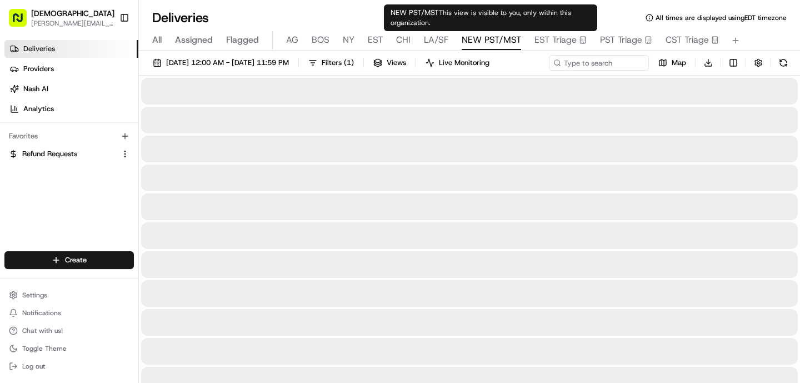
click at [478, 38] on span "NEW PST/MST" at bounding box center [490, 39] width 59 height 13
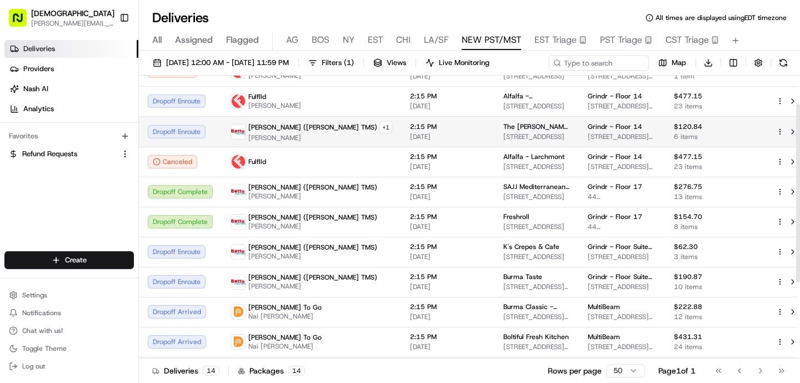
scroll to position [49, 0]
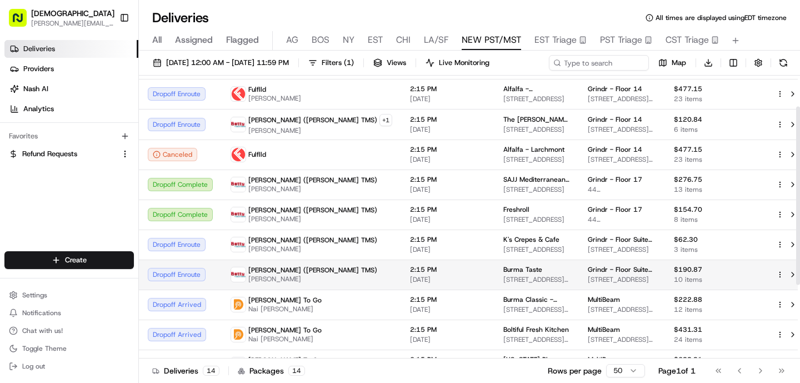
click at [410, 269] on span "2:15 PM" at bounding box center [448, 269] width 76 height 9
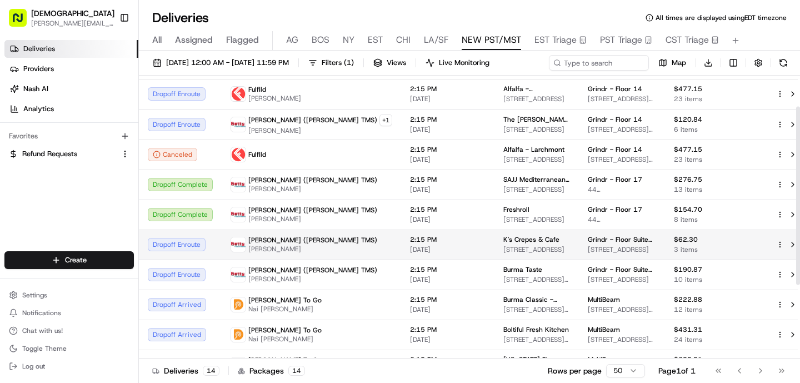
click at [401, 247] on td "2:15 PM [DATE]" at bounding box center [447, 244] width 93 height 30
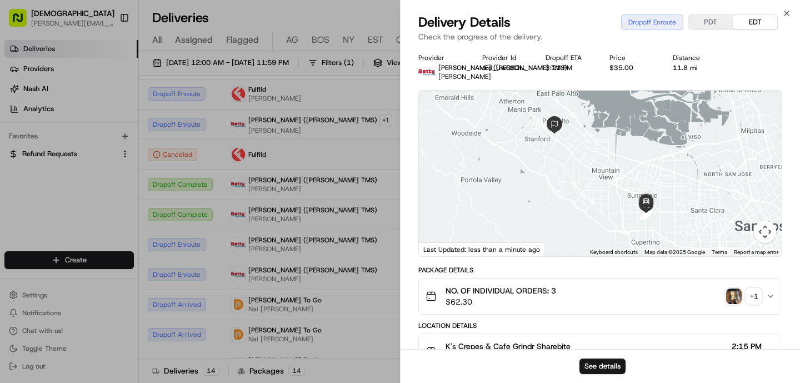
scroll to position [363, 0]
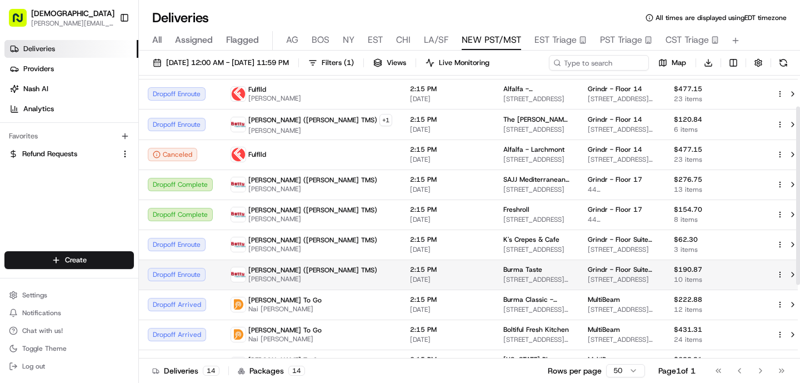
click at [311, 272] on div "Betty (Nash TMS) ZHITAO TAN" at bounding box center [311, 274] width 162 height 18
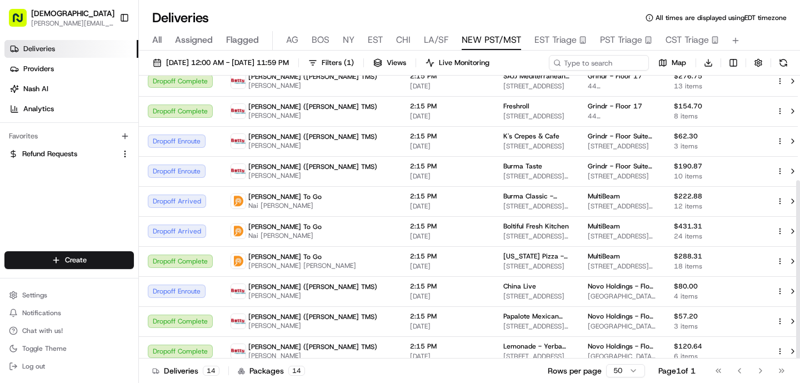
scroll to position [166, 0]
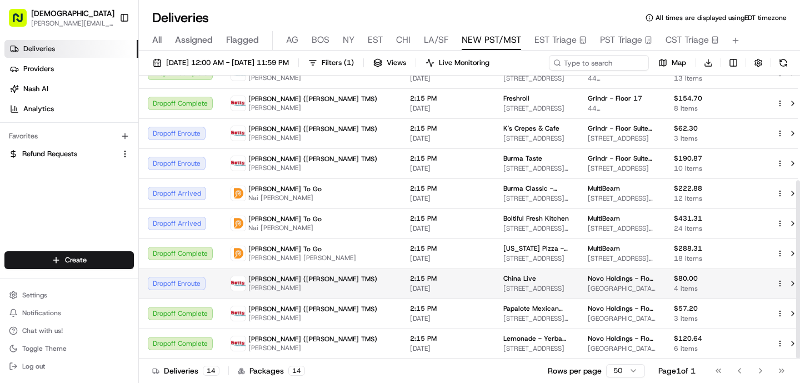
click at [320, 281] on td "Betty (Nash TMS) Benny Guo" at bounding box center [311, 283] width 179 height 30
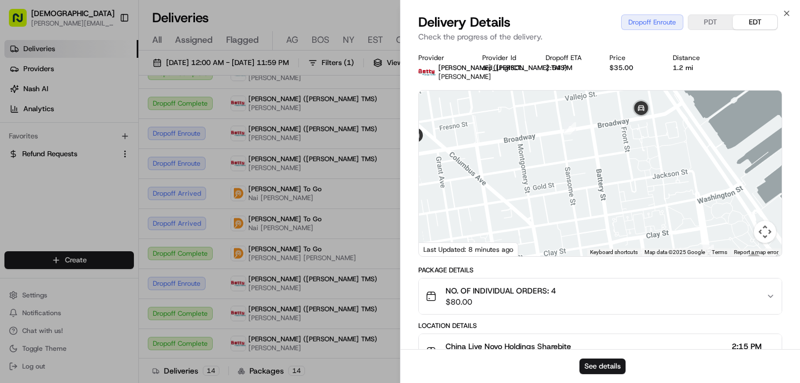
drag, startPoint x: 515, startPoint y: 177, endPoint x: 481, endPoint y: 156, distance: 40.4
click at [481, 156] on div at bounding box center [600, 173] width 363 height 165
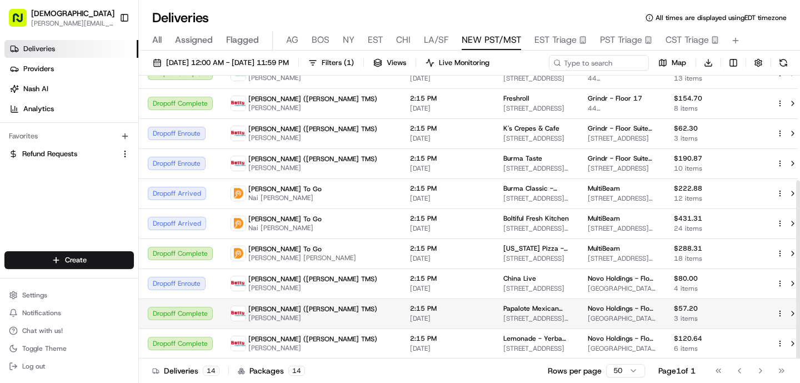
click at [410, 309] on span "2:15 PM" at bounding box center [448, 308] width 76 height 9
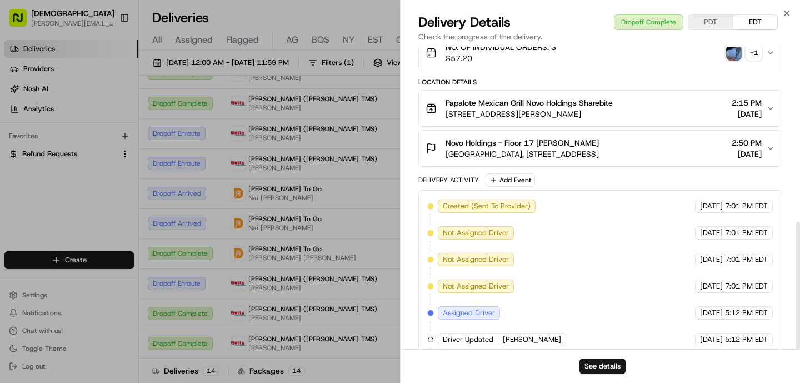
scroll to position [416, 0]
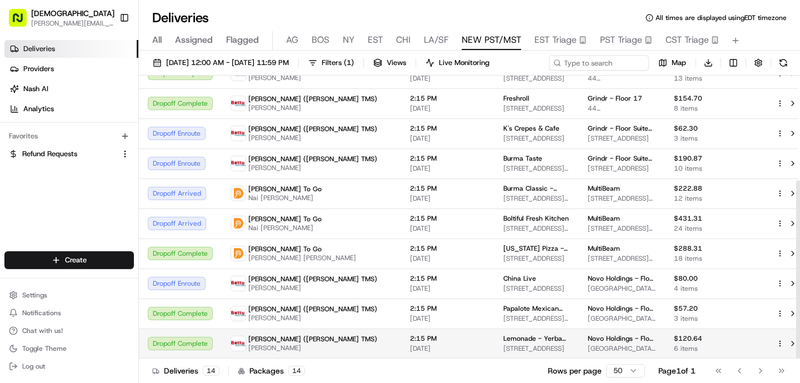
click at [410, 335] on span "2:15 PM" at bounding box center [448, 338] width 76 height 9
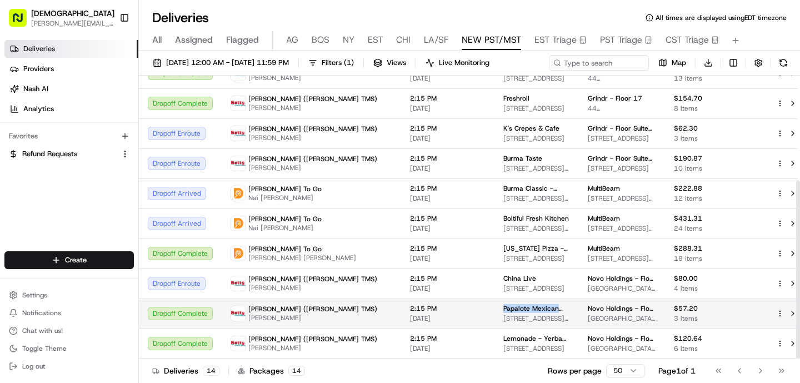
drag, startPoint x: 483, startPoint y: 308, endPoint x: 426, endPoint y: 308, distance: 56.1
click at [494, 308] on td "Papalote Mexican Grill 1777 Fulton St, San Francisco, CA 94117, USA" at bounding box center [536, 313] width 84 height 30
copy span "Papalote Mexican"
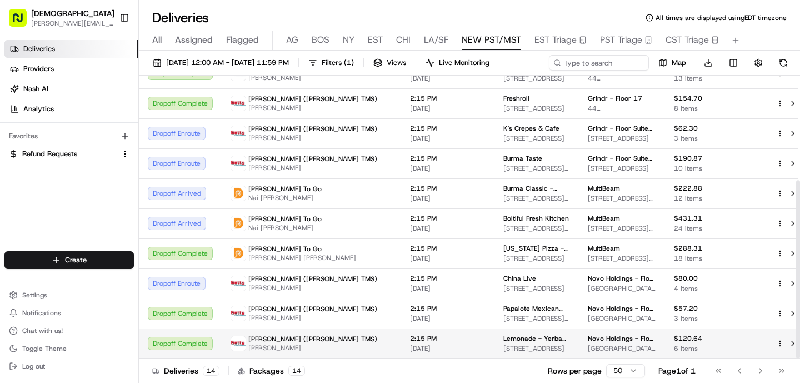
click at [410, 347] on span "[DATE]" at bounding box center [448, 348] width 76 height 9
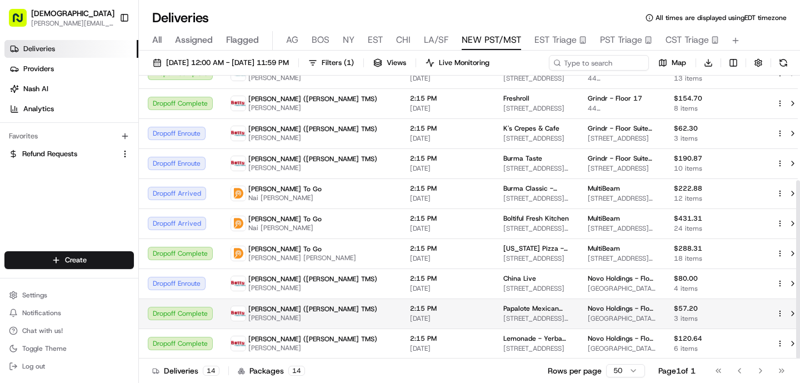
click at [401, 312] on td "2:15 PM [DATE]" at bounding box center [447, 313] width 93 height 30
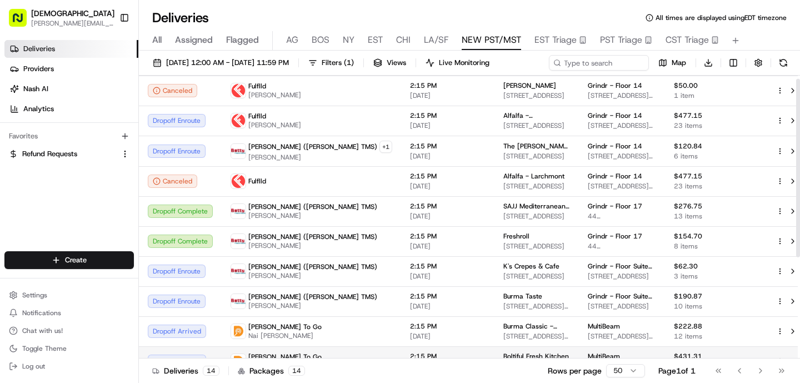
scroll to position [0, 0]
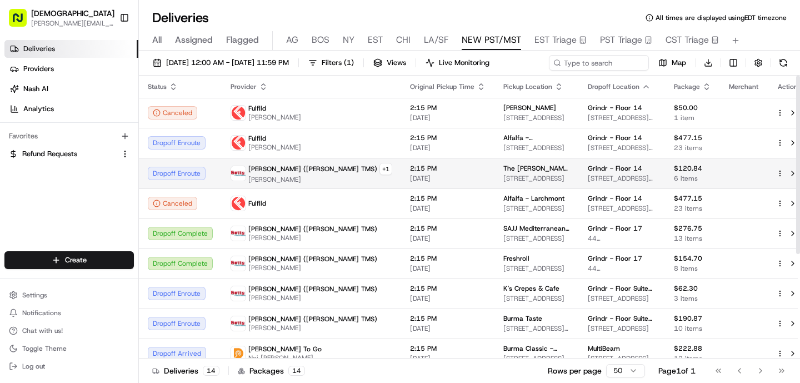
click at [410, 168] on span "2:15 PM" at bounding box center [448, 168] width 76 height 9
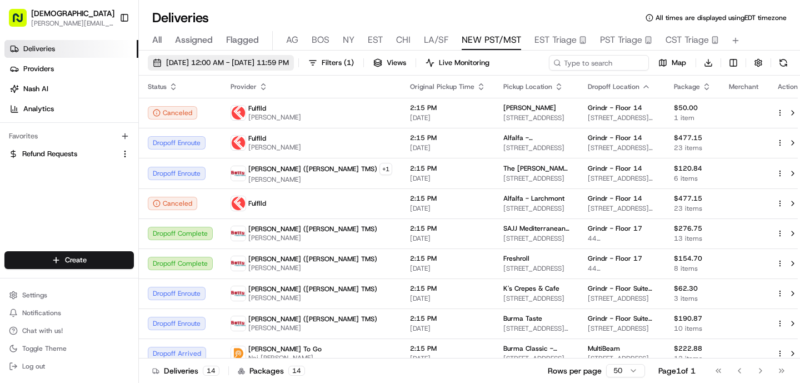
click at [265, 65] on span "[DATE] 12:00 AM - [DATE] 11:59 PM" at bounding box center [227, 63] width 123 height 10
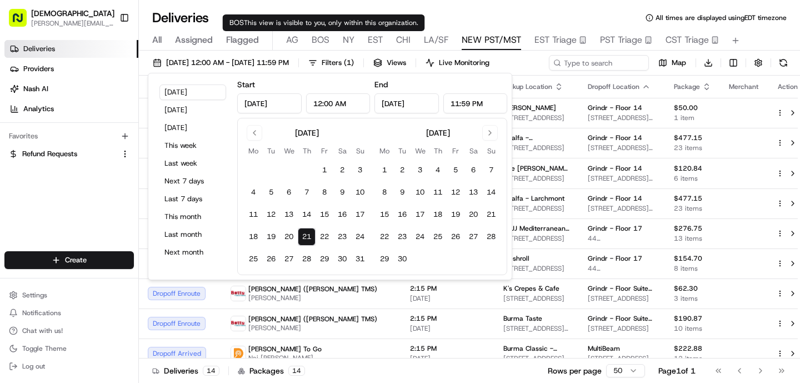
click at [323, 37] on span "BOS" at bounding box center [320, 39] width 18 height 13
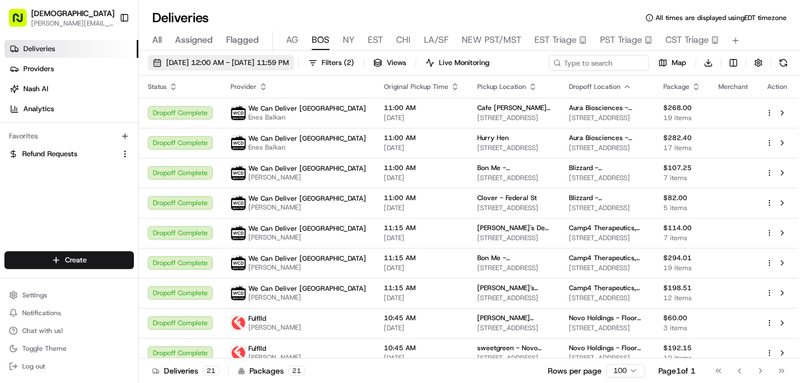
click at [225, 67] on span "[DATE] 12:00 AM - [DATE] 11:59 PM" at bounding box center [227, 63] width 123 height 10
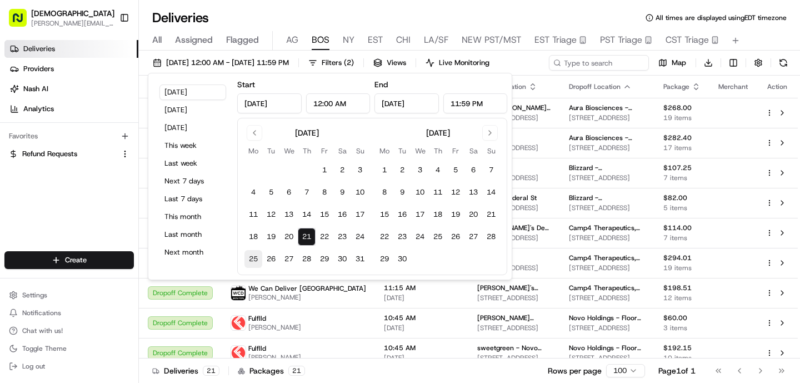
click at [254, 257] on button "25" at bounding box center [253, 259] width 18 height 18
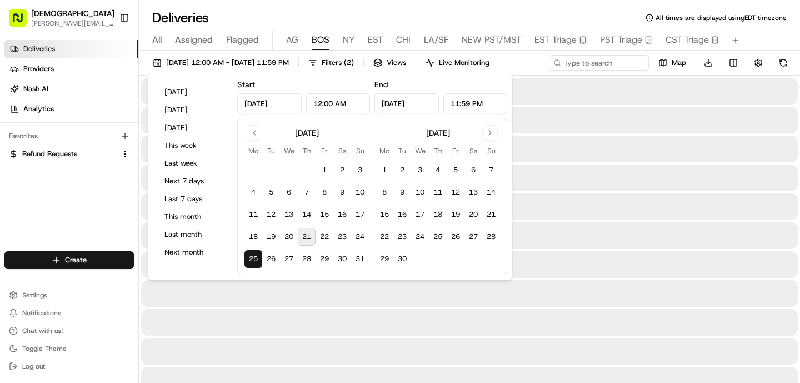
type input "Aug 25, 2025"
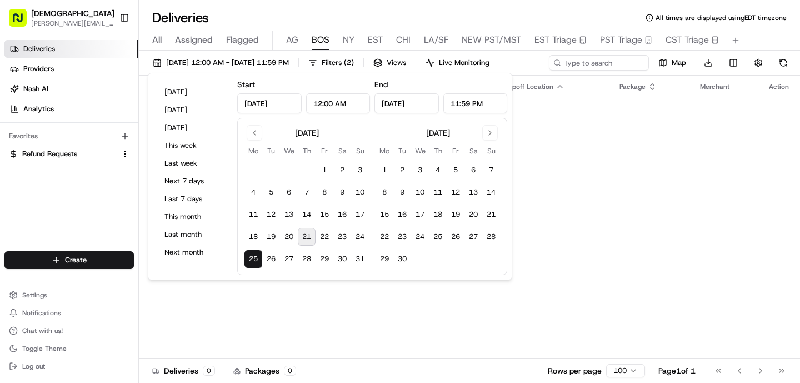
click at [254, 257] on button "25" at bounding box center [253, 259] width 18 height 18
click at [618, 127] on div "No results." at bounding box center [468, 124] width 650 height 9
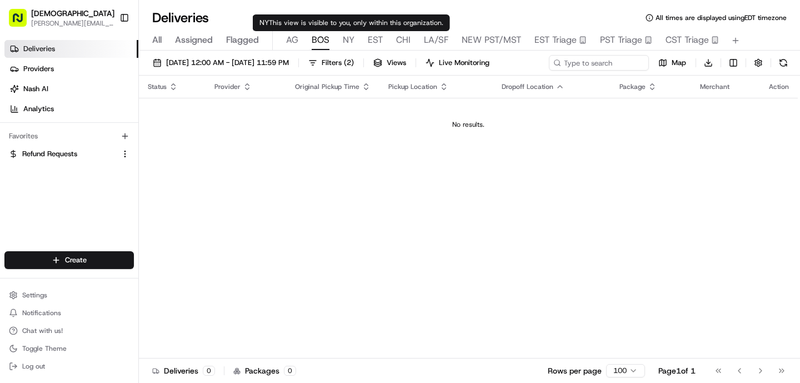
click at [345, 38] on span "NY" at bounding box center [349, 39] width 12 height 13
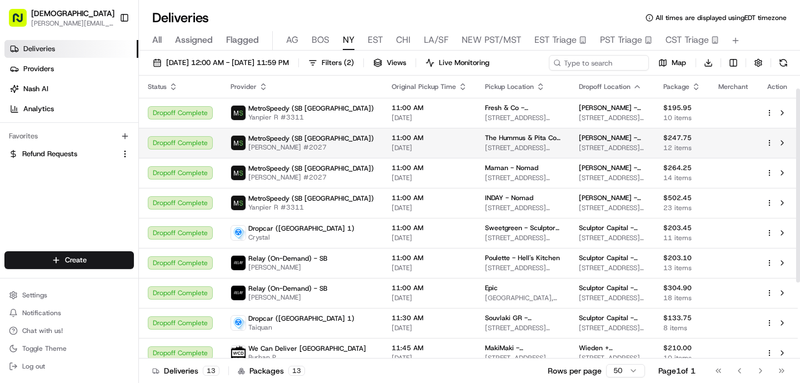
scroll to position [129, 0]
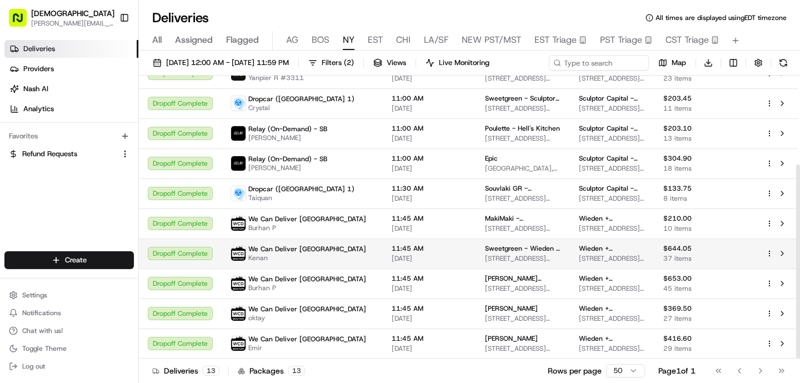
click at [391, 252] on span "11:45 AM" at bounding box center [429, 248] width 76 height 9
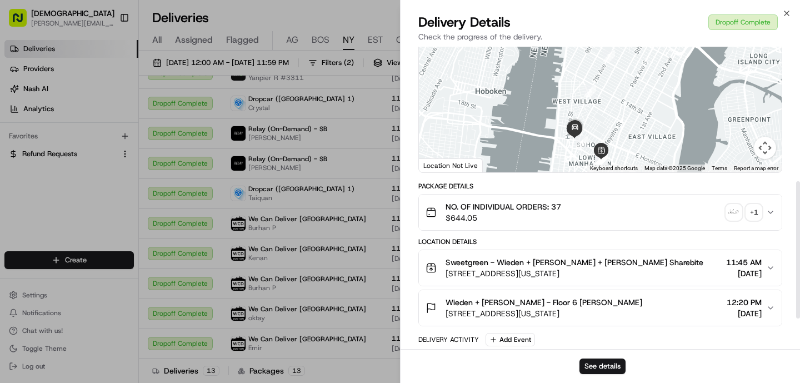
scroll to position [59, 0]
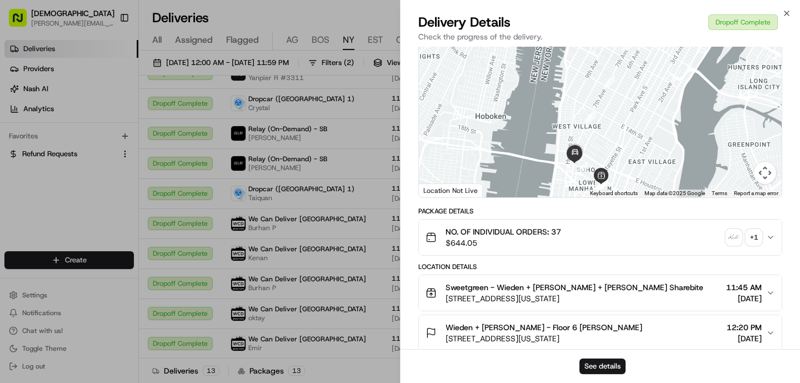
click at [733, 239] on img "button" at bounding box center [734, 237] width 16 height 16
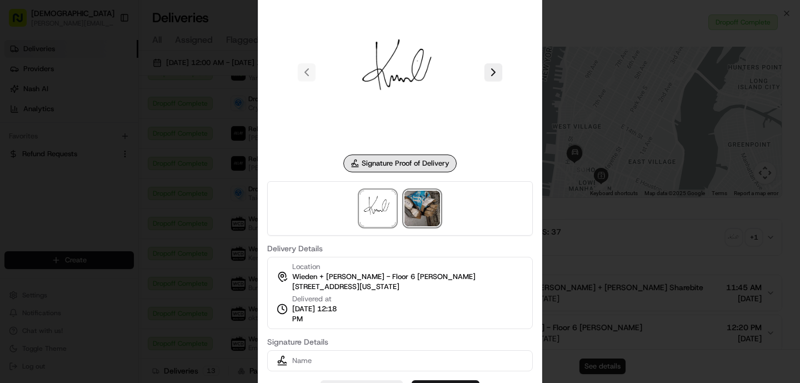
click at [409, 207] on img at bounding box center [422, 208] width 36 height 36
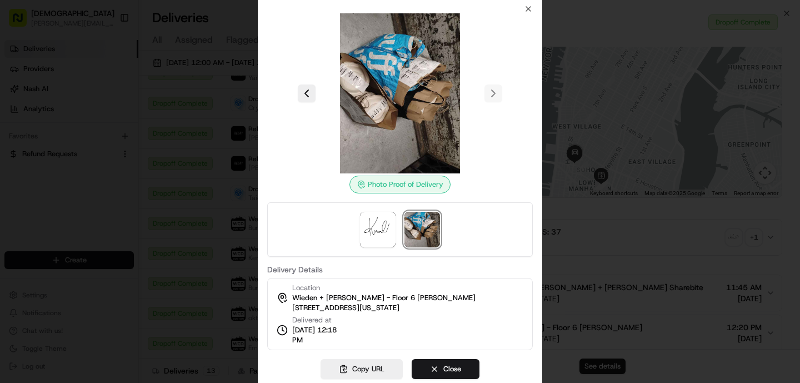
click at [179, 258] on div at bounding box center [400, 191] width 800 height 383
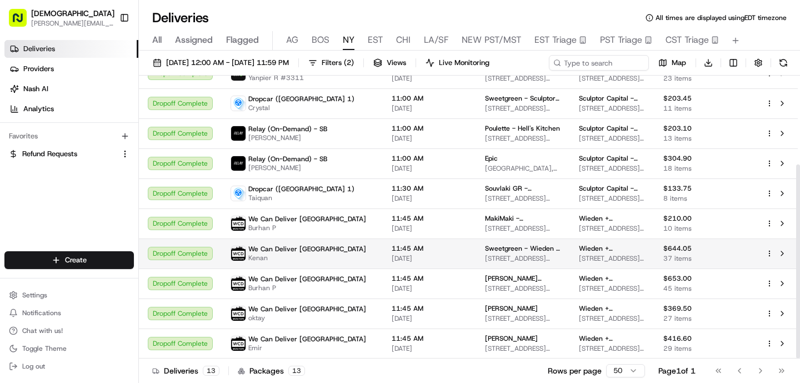
click at [331, 254] on td "We Can Deliver Boston Kenan" at bounding box center [302, 253] width 161 height 30
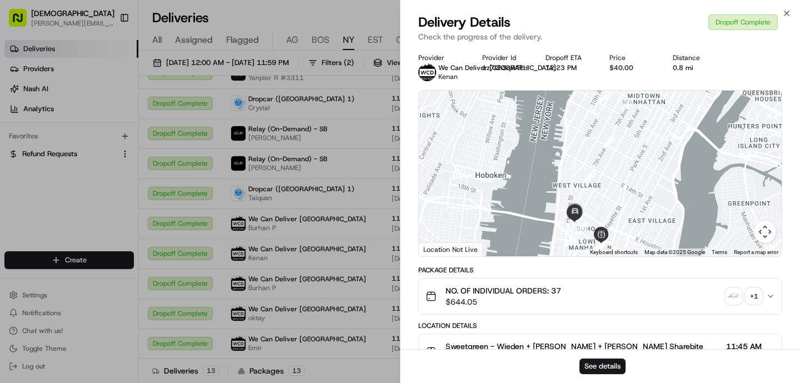
click at [734, 294] on img "button" at bounding box center [734, 296] width 16 height 16
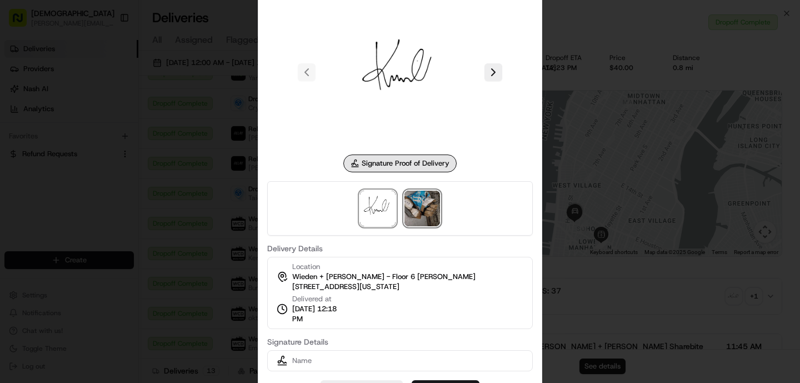
click at [429, 205] on img at bounding box center [422, 208] width 36 height 36
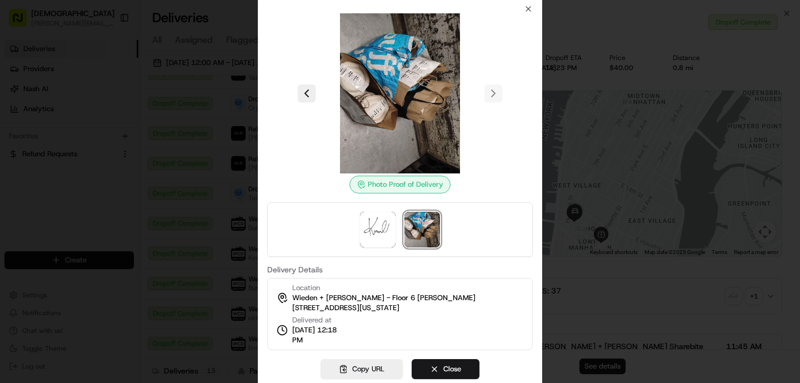
click at [257, 164] on div at bounding box center [400, 191] width 800 height 383
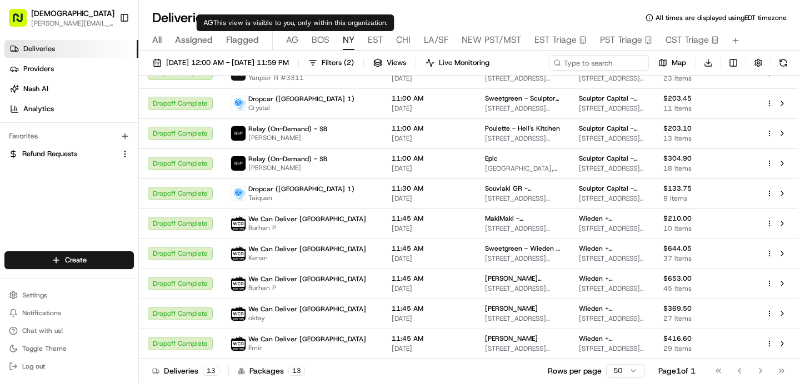
click at [296, 41] on span "AG" at bounding box center [292, 39] width 12 height 13
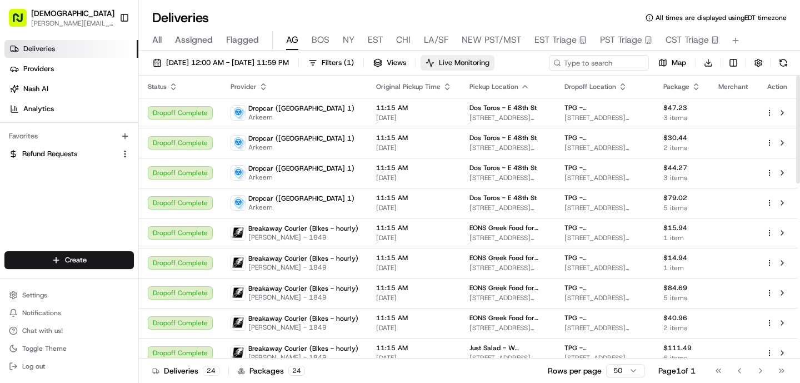
click at [489, 67] on span "Live Monitoring" at bounding box center [464, 63] width 51 height 10
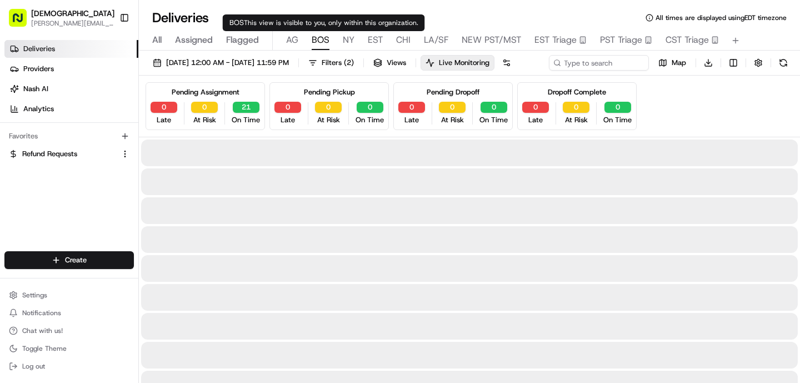
click at [319, 39] on span "BOS" at bounding box center [320, 39] width 18 height 13
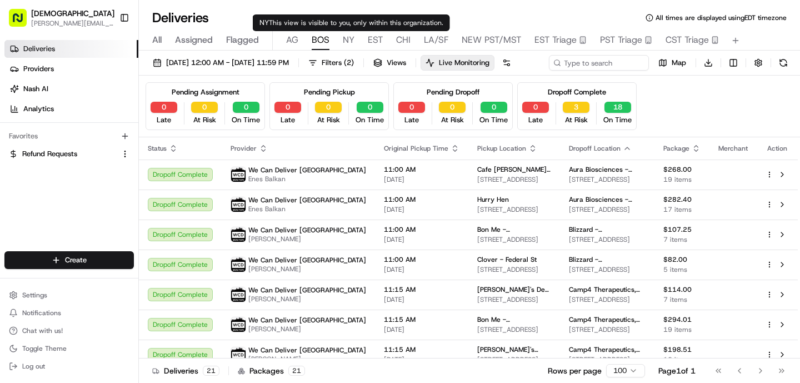
click at [344, 40] on span "NY" at bounding box center [349, 39] width 12 height 13
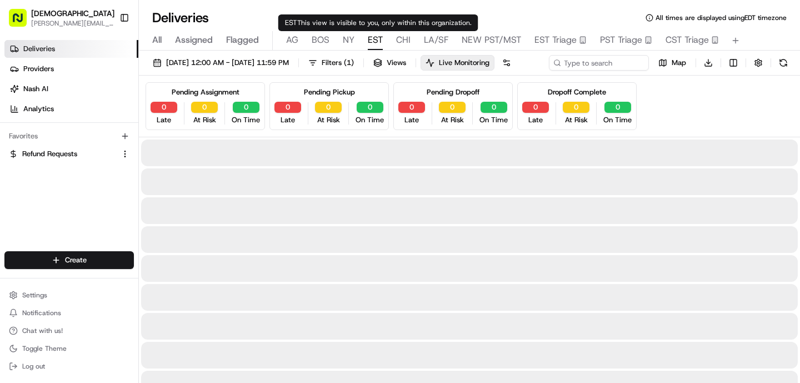
click at [373, 39] on span "EST" at bounding box center [375, 39] width 15 height 13
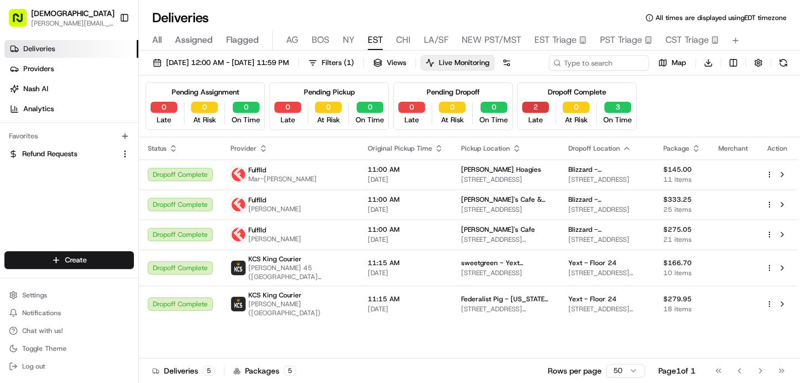
click at [542, 113] on button "2" at bounding box center [535, 107] width 27 height 11
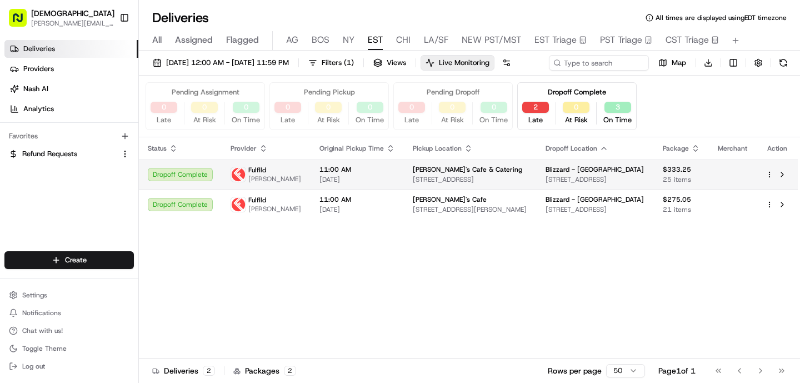
click at [433, 184] on span "[STREET_ADDRESS]" at bounding box center [470, 179] width 115 height 9
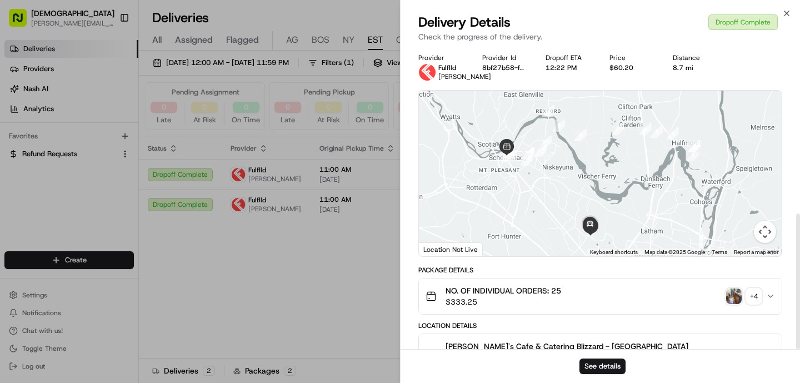
scroll to position [372, 0]
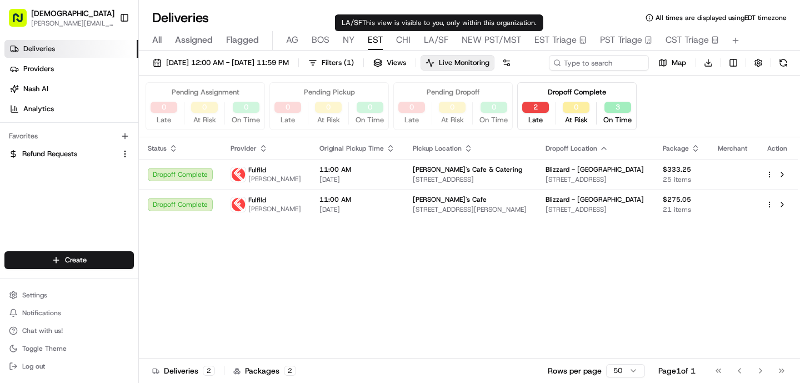
click at [405, 36] on span "CHI" at bounding box center [403, 39] width 14 height 13
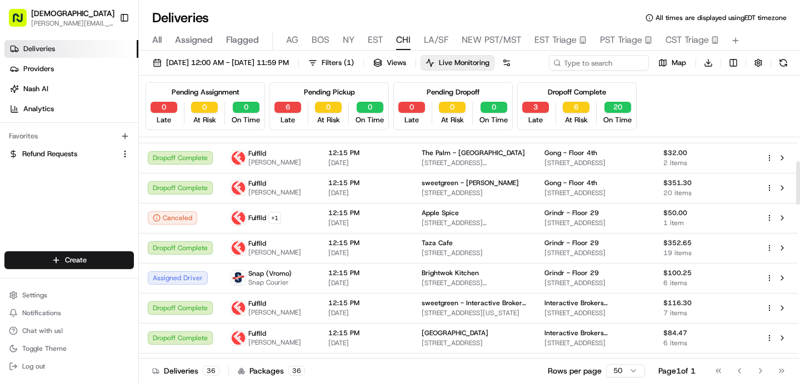
scroll to position [142, 0]
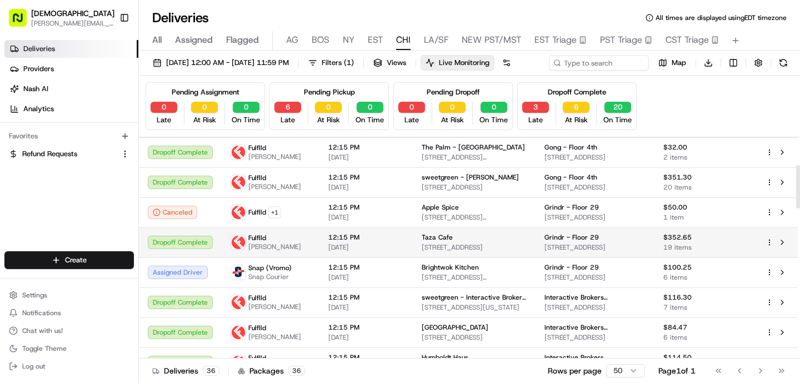
click at [475, 251] on td "Taza Cafe [STREET_ADDRESS]" at bounding box center [474, 242] width 123 height 30
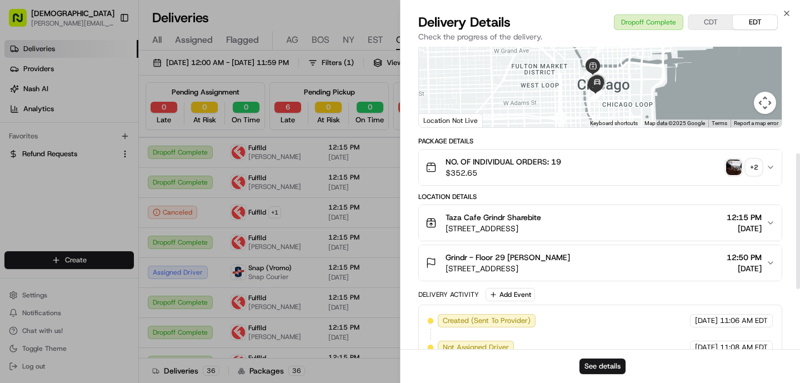
scroll to position [372, 0]
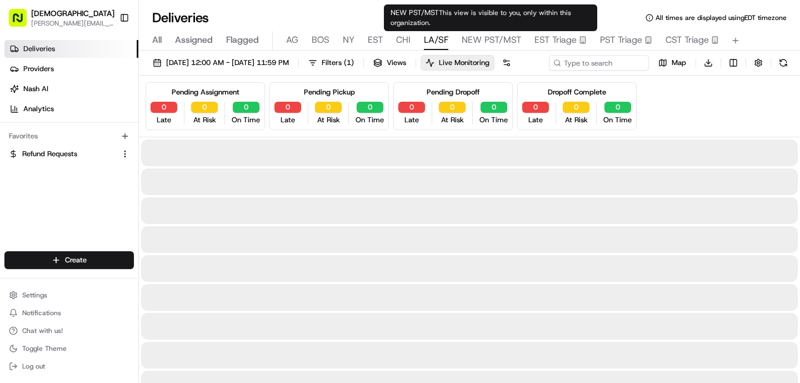
click at [441, 37] on span "LA/SF" at bounding box center [436, 39] width 24 height 13
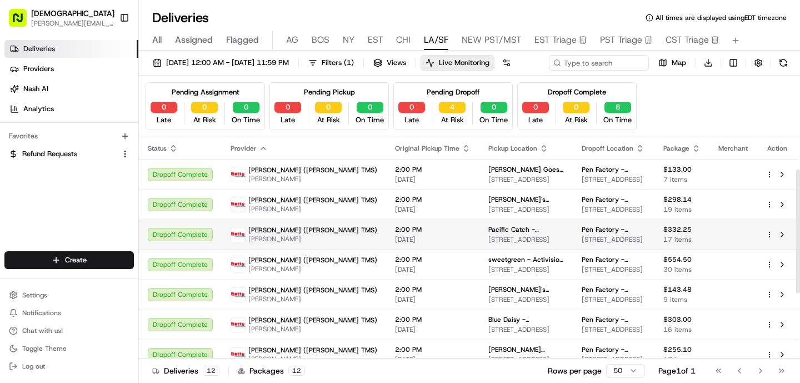
scroll to position [173, 0]
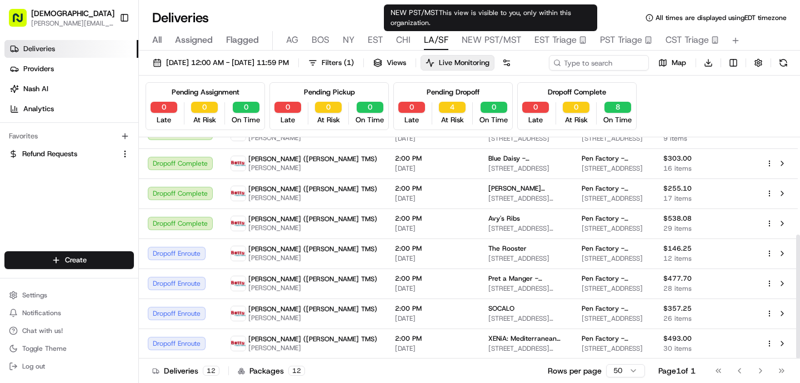
click at [482, 42] on span "NEW PST/MST" at bounding box center [490, 39] width 59 height 13
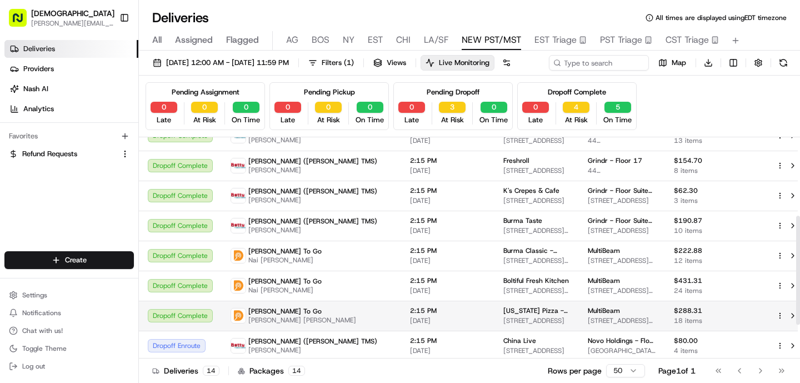
scroll to position [145, 0]
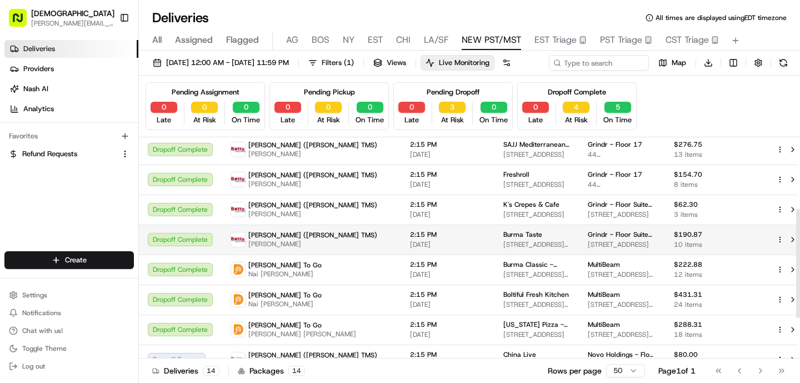
click at [410, 249] on span "[DATE]" at bounding box center [448, 244] width 76 height 9
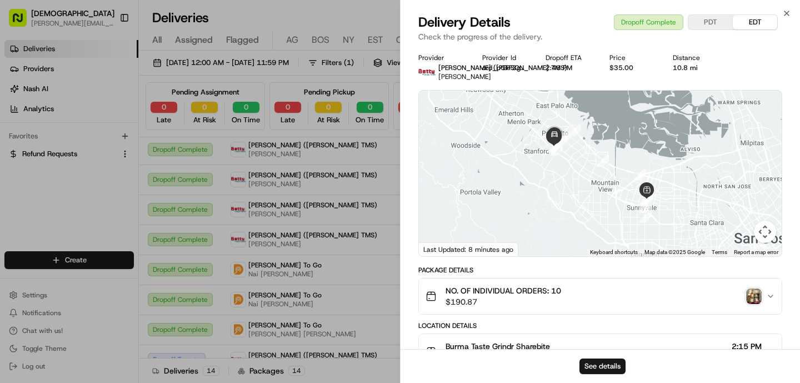
click at [754, 295] on img "button" at bounding box center [754, 296] width 16 height 16
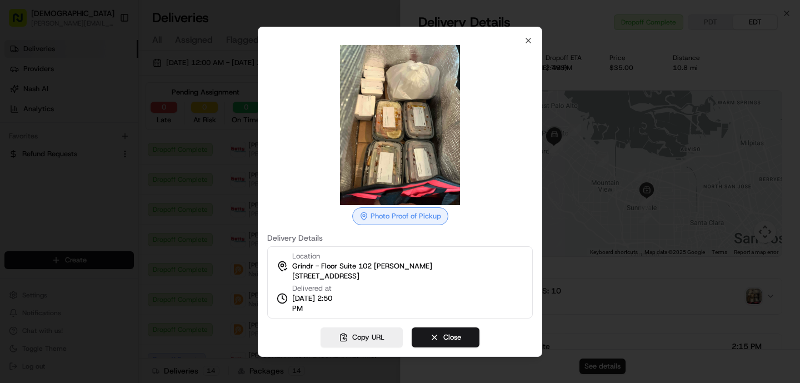
click at [203, 238] on div at bounding box center [400, 191] width 800 height 383
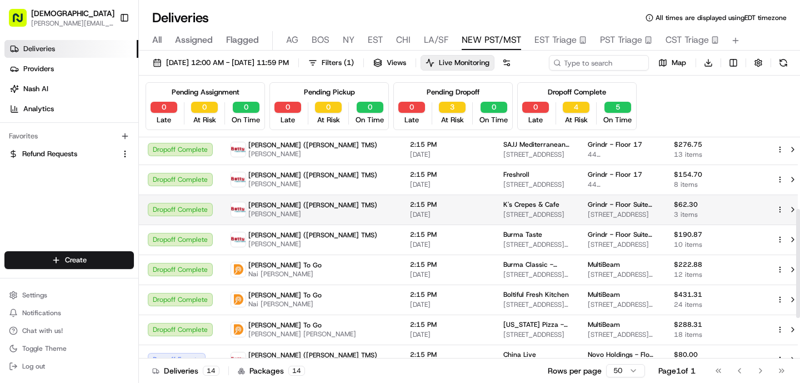
click at [301, 218] on span "[PERSON_NAME]" at bounding box center [312, 213] width 129 height 9
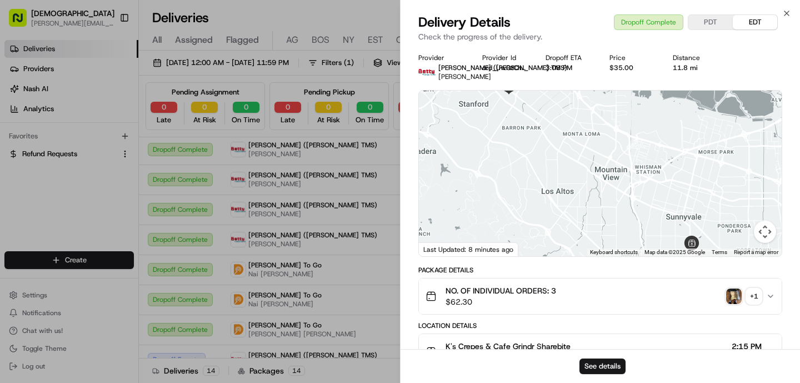
click at [738, 292] on img "button" at bounding box center [734, 296] width 16 height 16
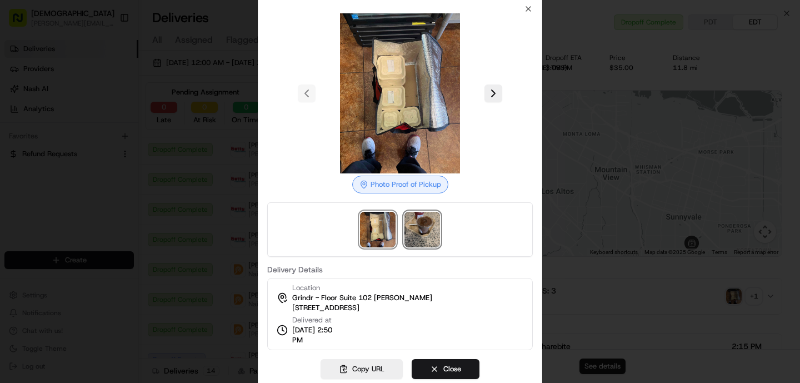
click at [418, 234] on img at bounding box center [422, 230] width 36 height 36
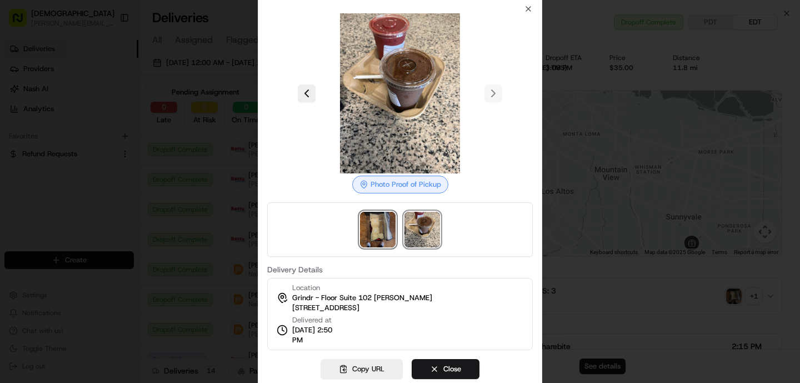
click at [383, 230] on img at bounding box center [378, 230] width 36 height 36
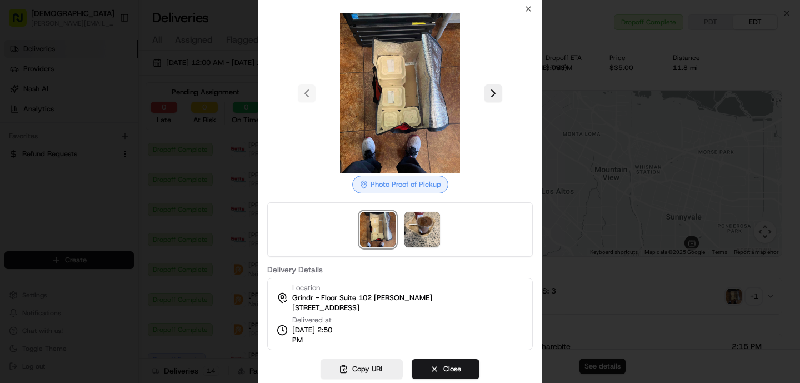
click at [251, 206] on div at bounding box center [400, 191] width 800 height 383
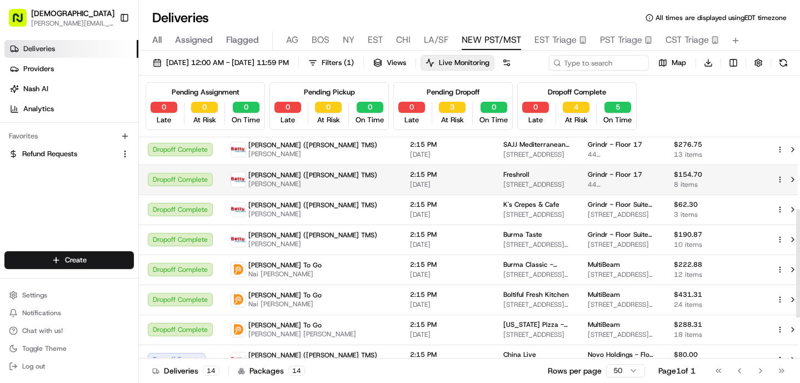
click at [305, 188] on div "Betty (Nash TMS) BingSong Wang" at bounding box center [311, 179] width 162 height 18
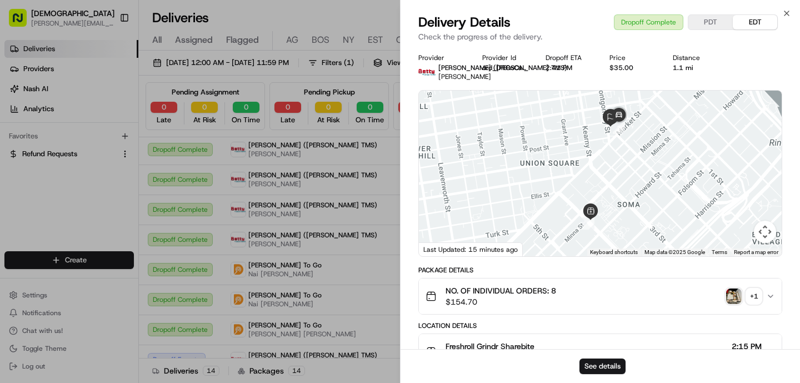
click at [733, 295] on img "button" at bounding box center [734, 296] width 16 height 16
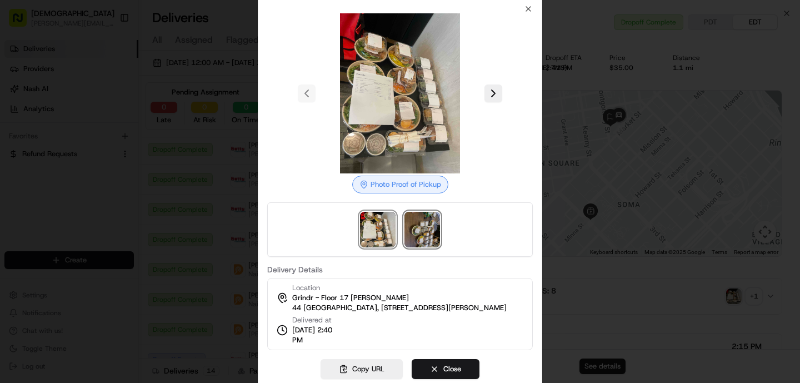
click at [411, 237] on img at bounding box center [422, 230] width 36 height 36
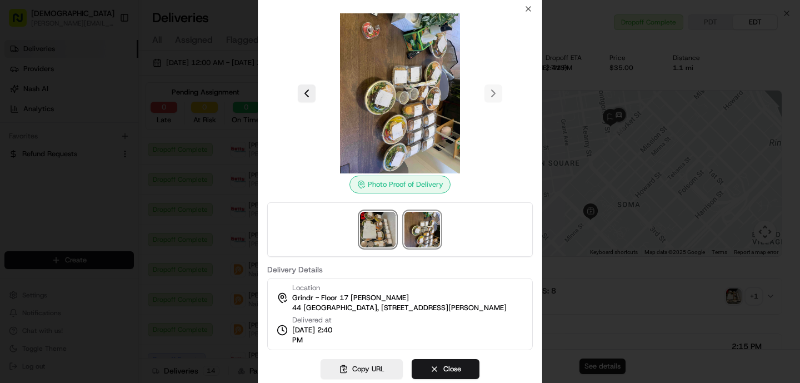
click at [384, 237] on img at bounding box center [378, 230] width 36 height 36
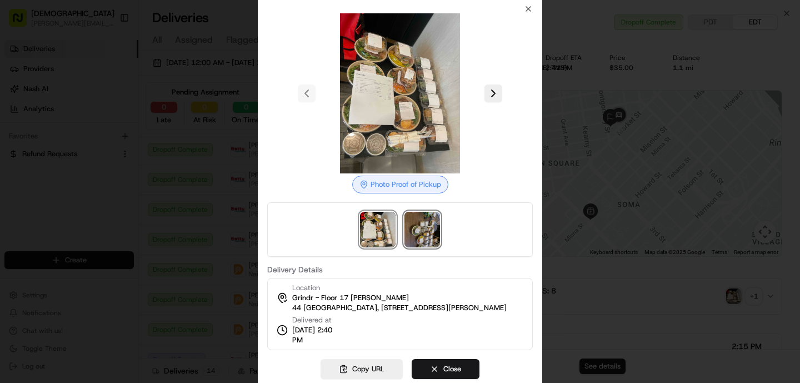
click at [425, 237] on img at bounding box center [422, 230] width 36 height 36
click at [218, 199] on div at bounding box center [400, 191] width 800 height 383
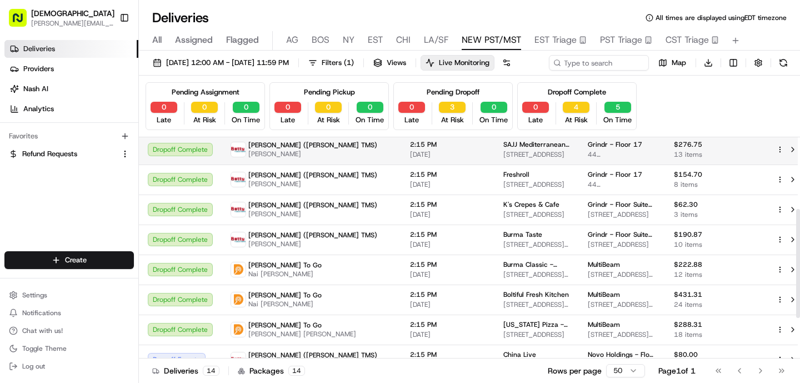
click at [293, 158] on span "[PERSON_NAME]" at bounding box center [312, 153] width 129 height 9
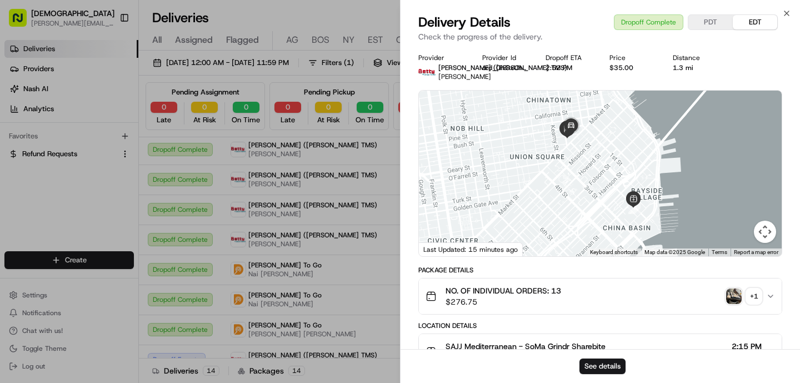
click at [731, 297] on img "button" at bounding box center [734, 296] width 16 height 16
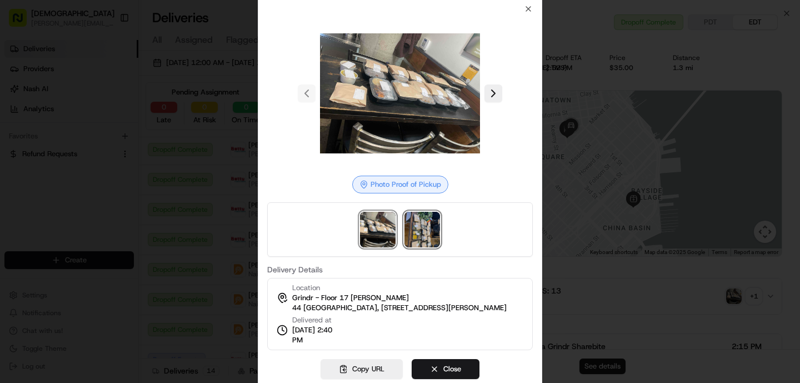
click at [423, 224] on img at bounding box center [422, 230] width 36 height 36
click at [202, 216] on div at bounding box center [400, 191] width 800 height 383
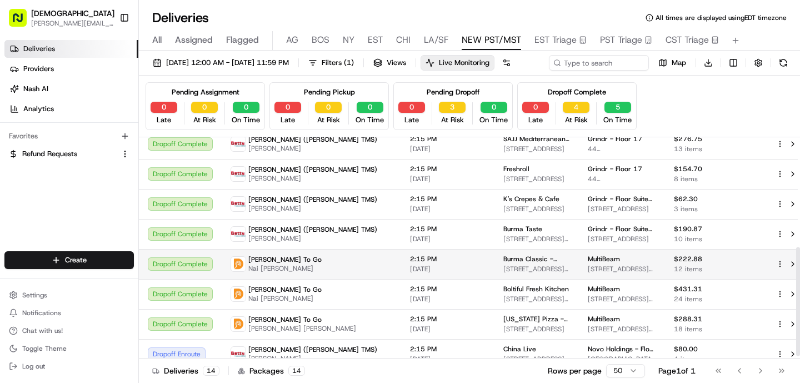
scroll to position [0, 0]
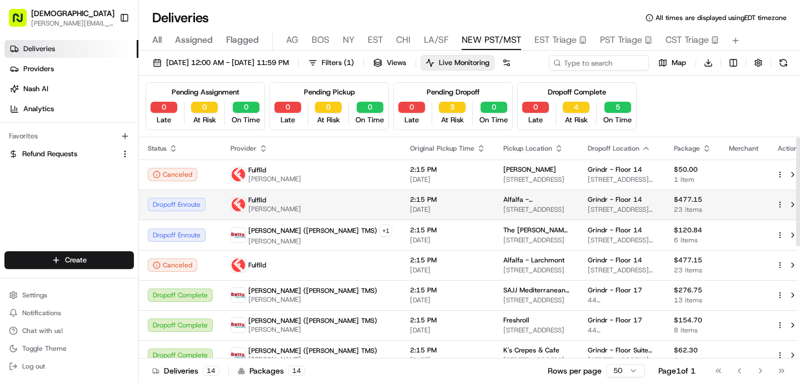
click at [246, 213] on div "Fulflld Renan Abreu" at bounding box center [265, 204] width 71 height 18
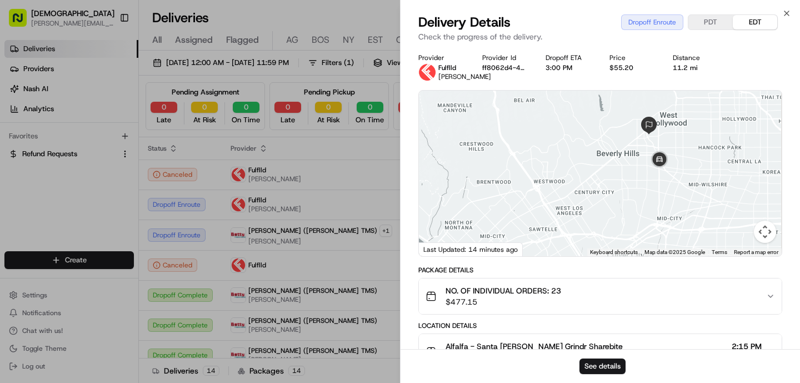
drag, startPoint x: 500, startPoint y: 178, endPoint x: 466, endPoint y: 218, distance: 51.6
click at [466, 218] on div at bounding box center [600, 173] width 363 height 165
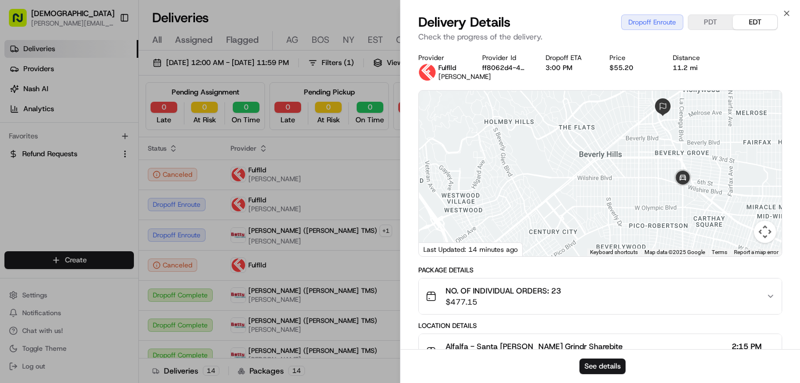
drag, startPoint x: 684, startPoint y: 162, endPoint x: 678, endPoint y: 176, distance: 15.5
click at [678, 176] on div at bounding box center [600, 173] width 363 height 165
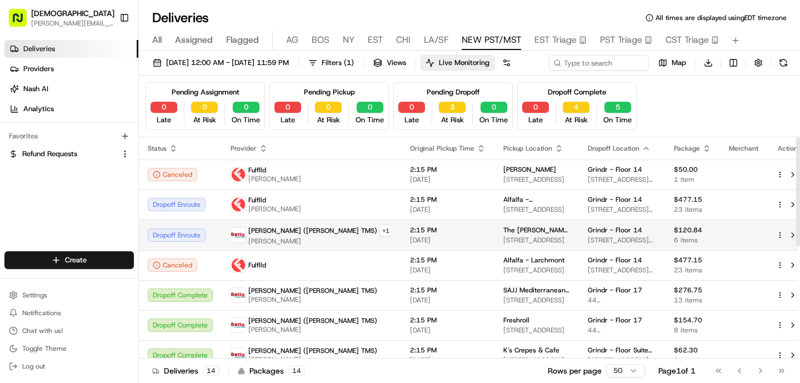
click at [410, 234] on span "2:15 PM" at bounding box center [448, 229] width 76 height 9
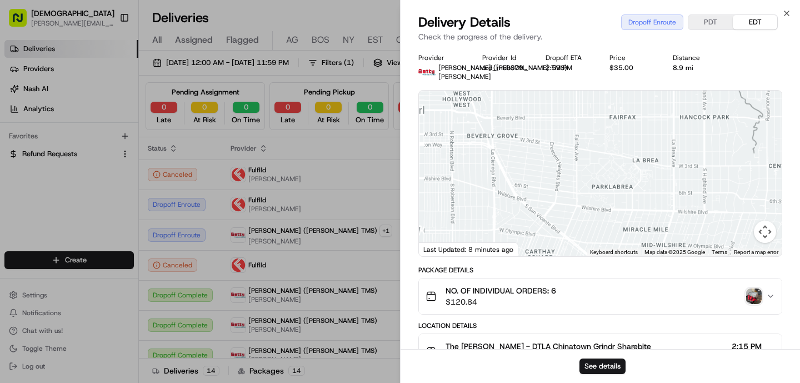
drag, startPoint x: 519, startPoint y: 131, endPoint x: 540, endPoint y: 188, distance: 60.4
click at [540, 187] on div at bounding box center [600, 173] width 363 height 165
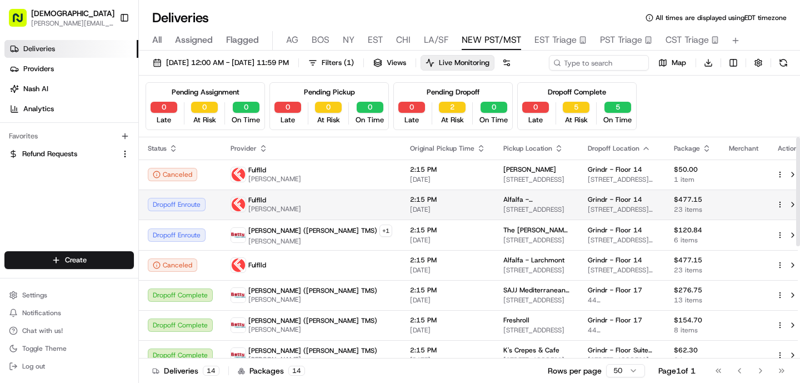
click at [310, 213] on div "Fulflld Renan Abreu" at bounding box center [311, 204] width 162 height 18
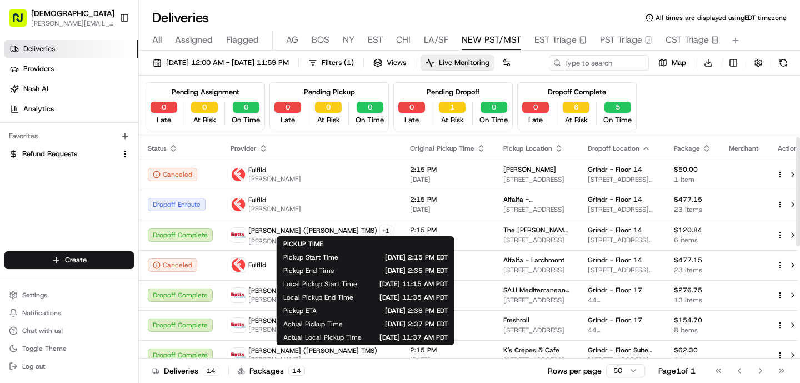
click at [370, 254] on span "[DATE] 2:15 PM EDT" at bounding box center [402, 257] width 92 height 9
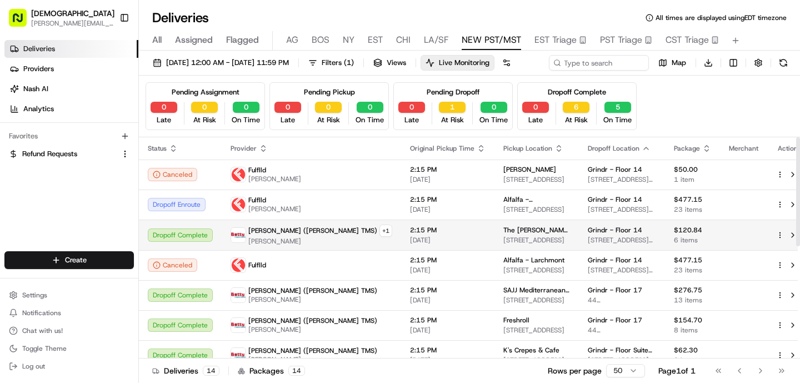
click at [503, 244] on span "629 N Broadway, Los Angeles, CA 90012, USA" at bounding box center [536, 239] width 67 height 9
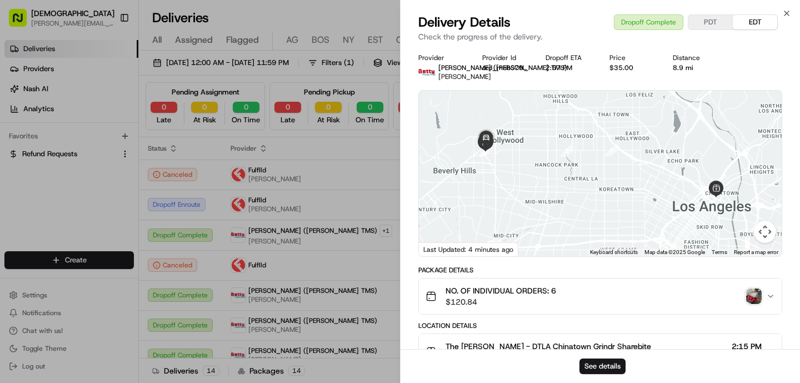
scroll to position [416, 0]
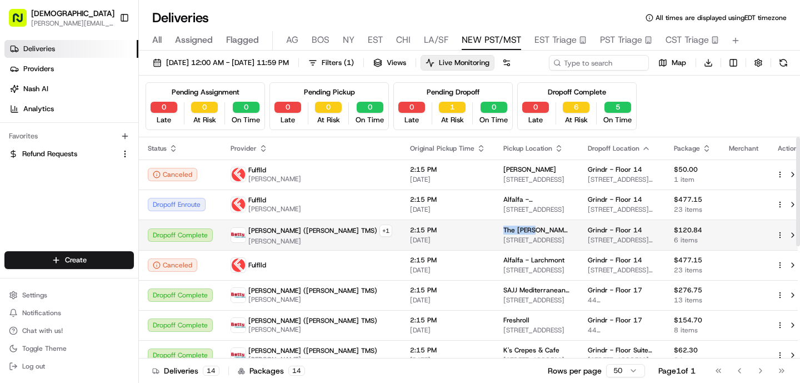
drag, startPoint x: 458, startPoint y: 248, endPoint x: 428, endPoint y: 249, distance: 29.4
click at [503, 234] on span "The Kroft - DTLA Chinatown" at bounding box center [536, 229] width 67 height 9
copy span "The Kroft"
click at [410, 244] on span "[DATE]" at bounding box center [448, 239] width 76 height 9
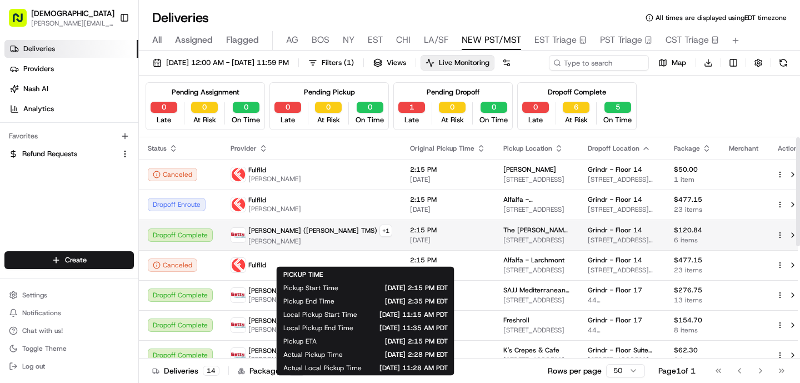
click at [413, 250] on td "2:15 PM [DATE]" at bounding box center [447, 234] width 93 height 31
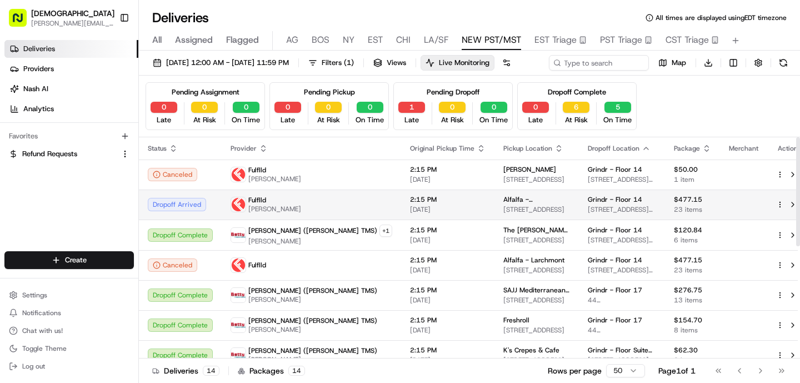
click at [280, 204] on div "Fulflld" at bounding box center [274, 199] width 53 height 9
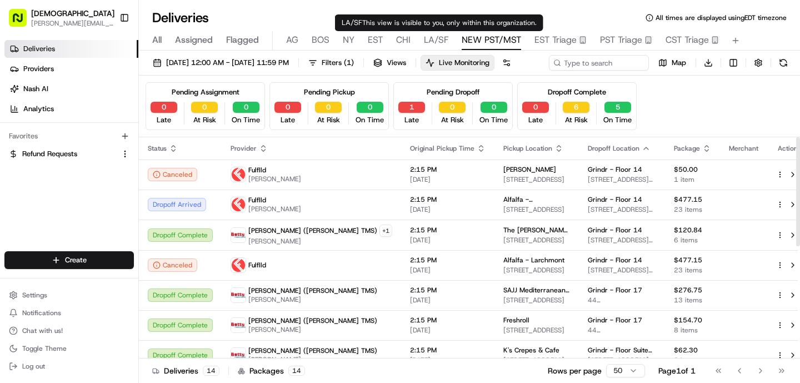
click at [435, 36] on span "LA/SF" at bounding box center [436, 39] width 24 height 13
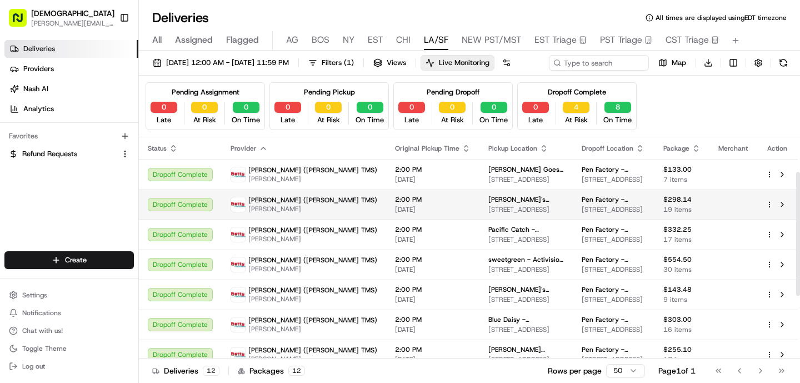
scroll to position [173, 0]
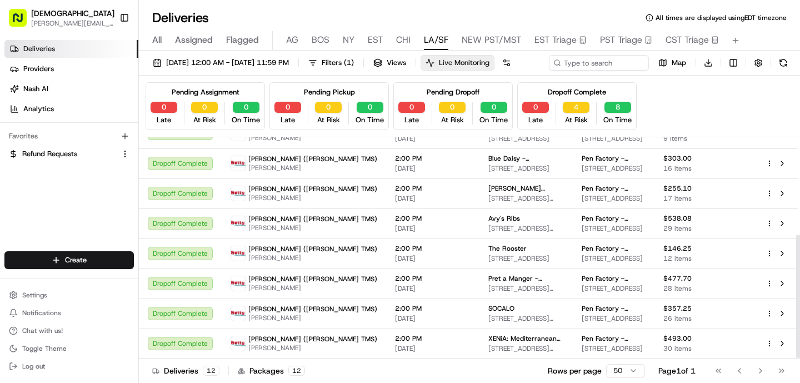
click at [489, 61] on span "Live Monitoring" at bounding box center [464, 63] width 51 height 10
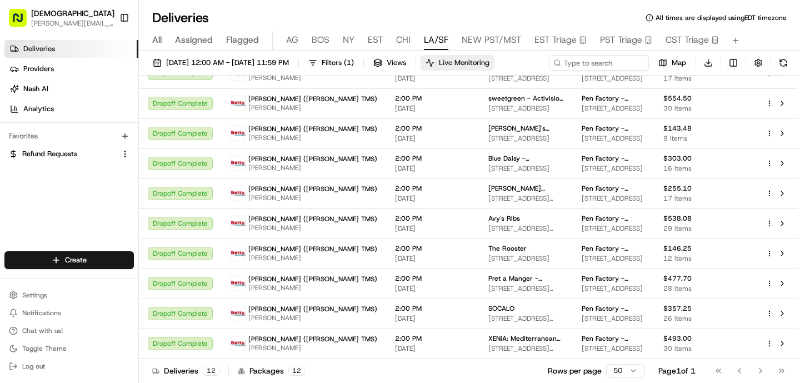
scroll to position [112, 0]
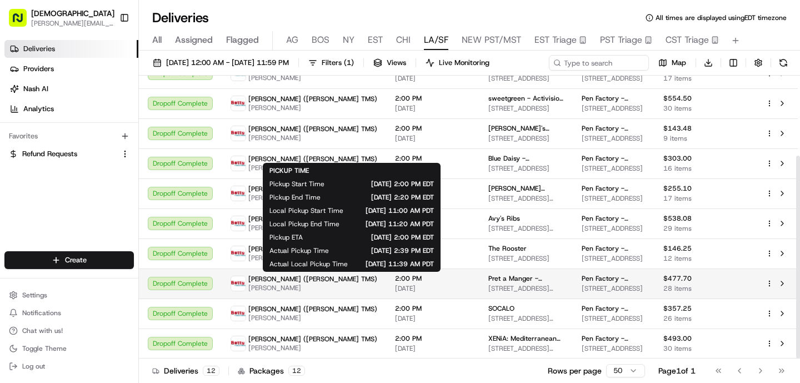
click at [395, 284] on span "[DATE]" at bounding box center [433, 288] width 76 height 9
click at [395, 282] on span "2:00 PM" at bounding box center [433, 278] width 76 height 9
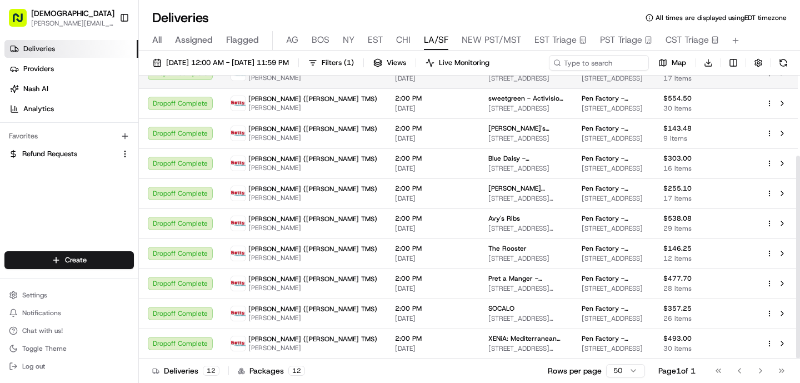
scroll to position [0, 0]
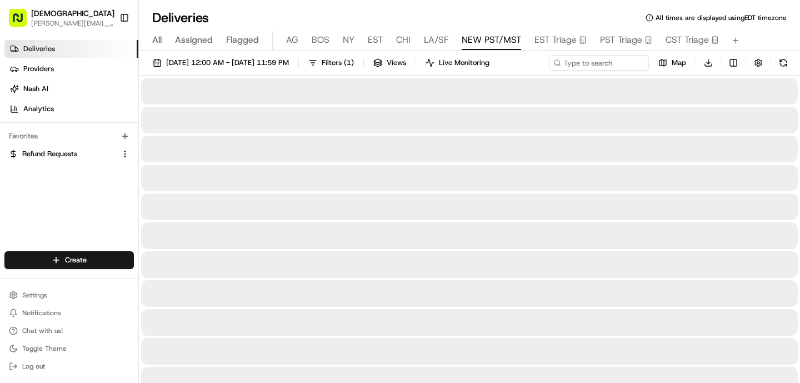
click at [476, 36] on span "NEW PST/MST" at bounding box center [490, 39] width 59 height 13
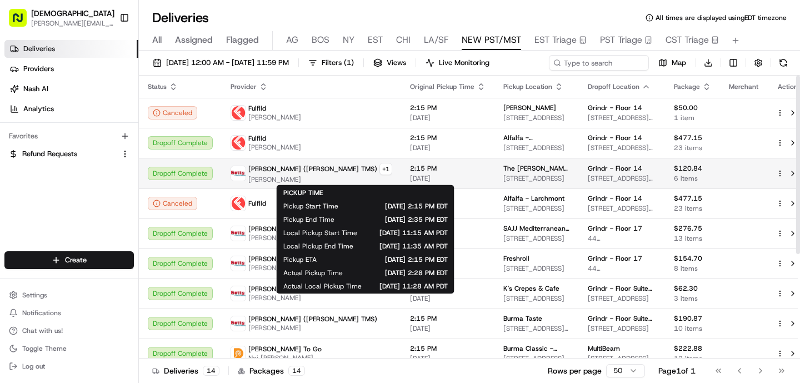
click at [410, 168] on span "2:15 PM" at bounding box center [448, 168] width 76 height 9
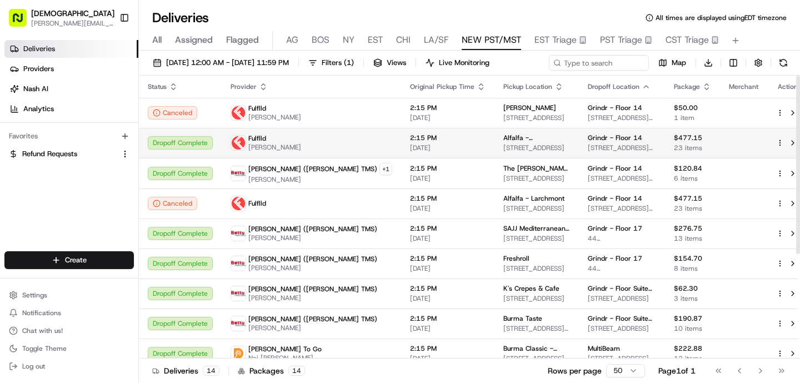
click at [410, 143] on span "[DATE]" at bounding box center [448, 147] width 76 height 9
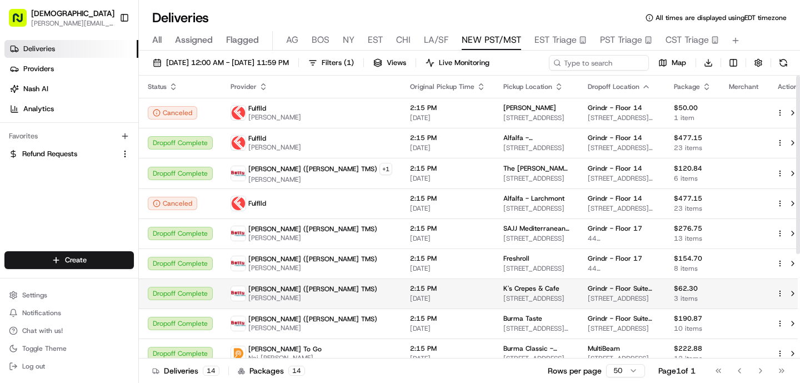
scroll to position [166, 0]
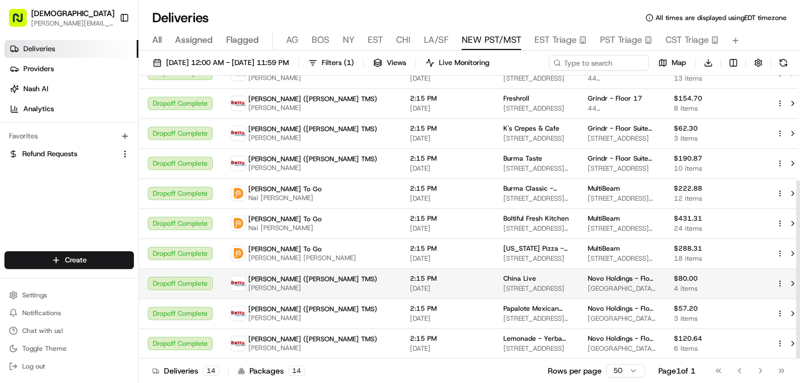
click at [410, 284] on span "[DATE]" at bounding box center [448, 288] width 76 height 9
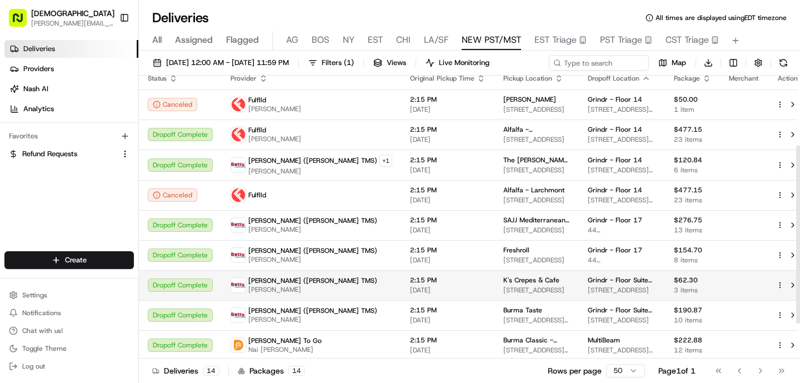
scroll to position [0, 0]
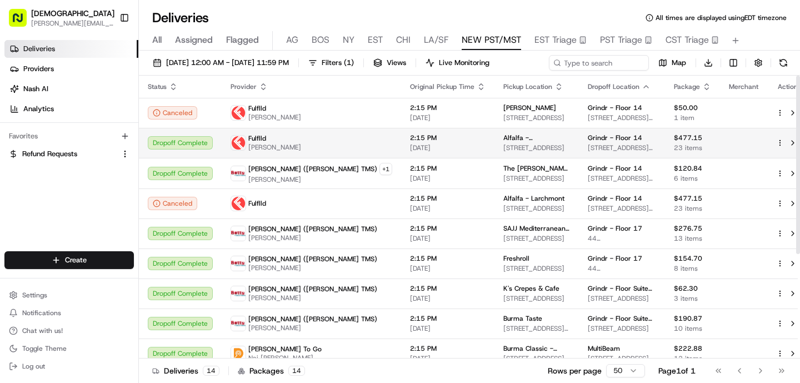
click at [410, 148] on span "[DATE]" at bounding box center [448, 147] width 76 height 9
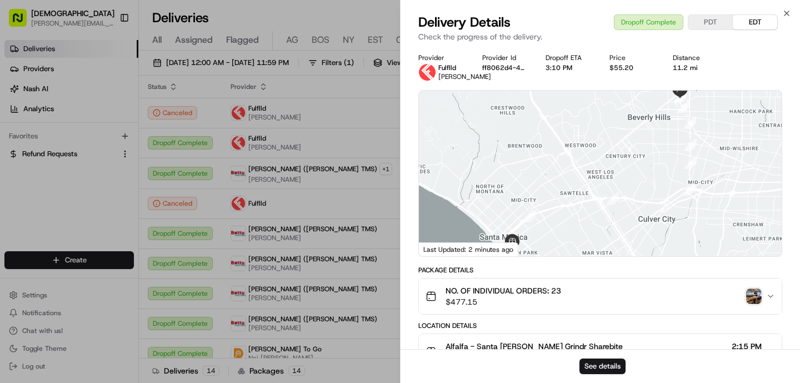
scroll to position [399, 0]
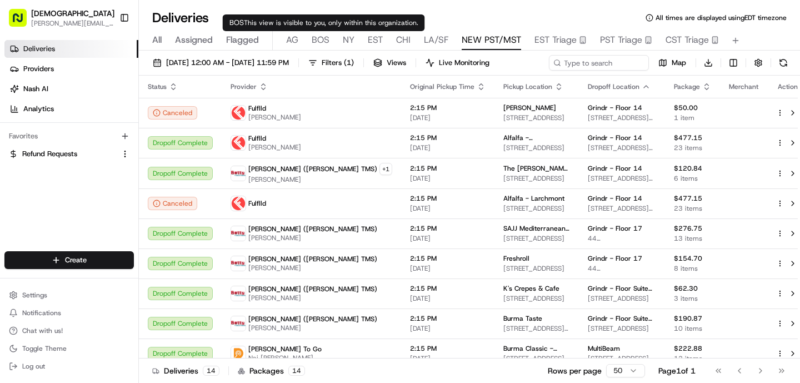
click at [324, 43] on span "BOS" at bounding box center [320, 39] width 18 height 13
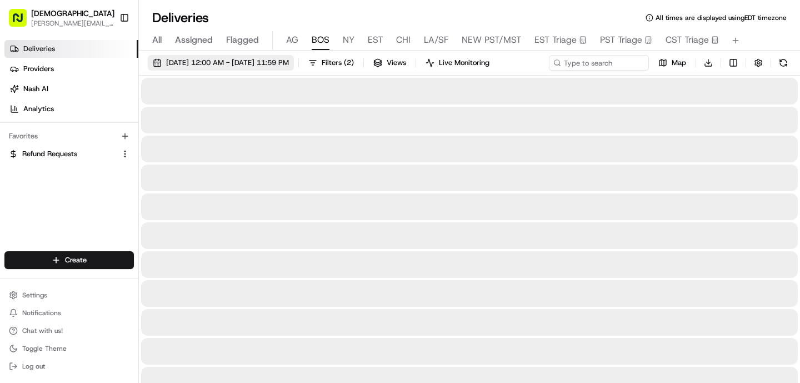
click at [289, 64] on span "[DATE] 12:00 AM - [DATE] 11:59 PM" at bounding box center [227, 63] width 123 height 10
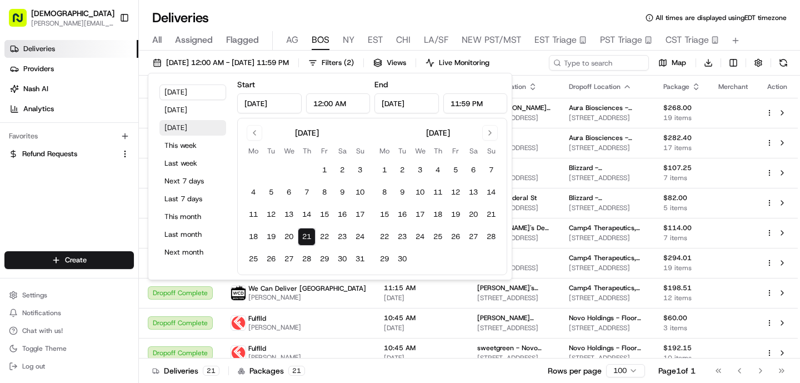
click at [170, 127] on button "Tomorrow" at bounding box center [192, 128] width 67 height 16
type input "Aug 22, 2025"
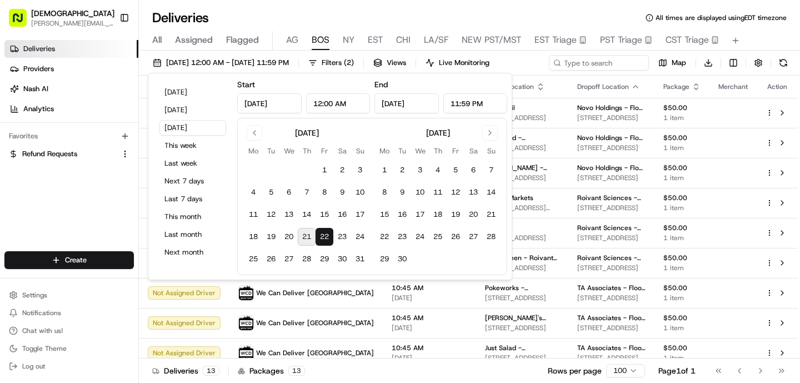
click at [360, 15] on div "Deliveries All times are displayed using EDT timezone" at bounding box center [469, 18] width 661 height 18
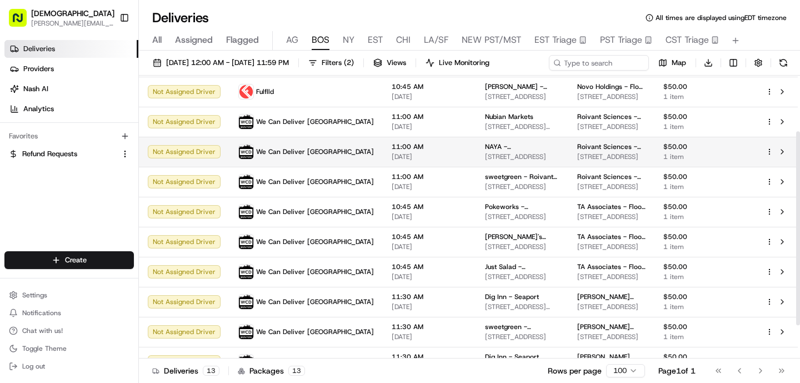
scroll to position [129, 0]
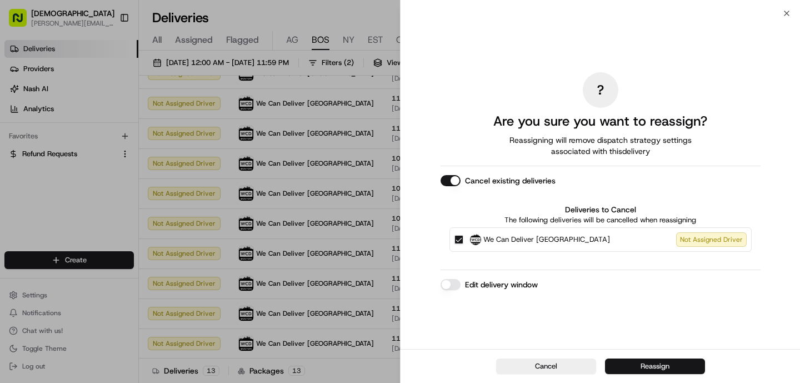
click at [640, 365] on button "Reassign" at bounding box center [655, 366] width 100 height 16
click at [639, 367] on button "Reassign" at bounding box center [655, 366] width 100 height 16
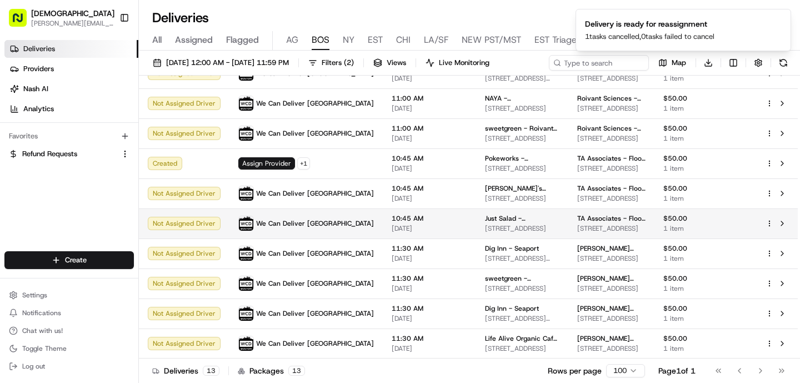
click at [312, 231] on td "We Can Deliver [GEOGRAPHIC_DATA]" at bounding box center [305, 223] width 153 height 30
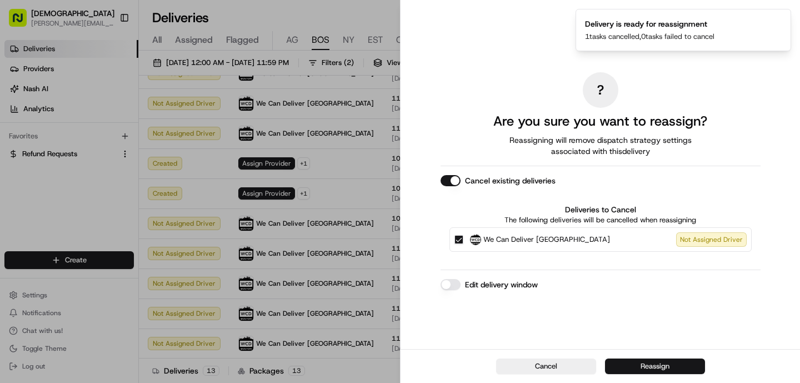
click at [664, 368] on button "Reassign" at bounding box center [655, 366] width 100 height 16
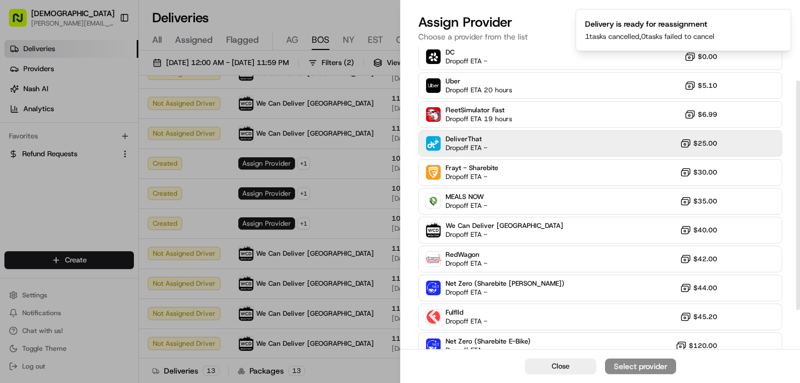
scroll to position [96, 0]
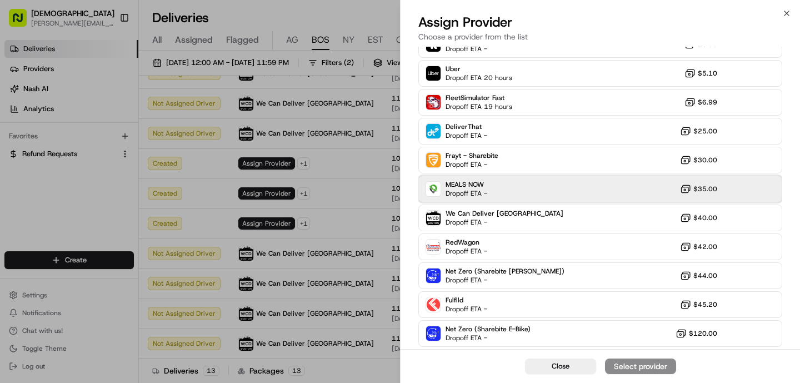
click at [480, 192] on span "Dropoff ETA -" at bounding box center [466, 193] width 42 height 9
click at [644, 368] on div "Assign Provider" at bounding box center [640, 365] width 54 height 11
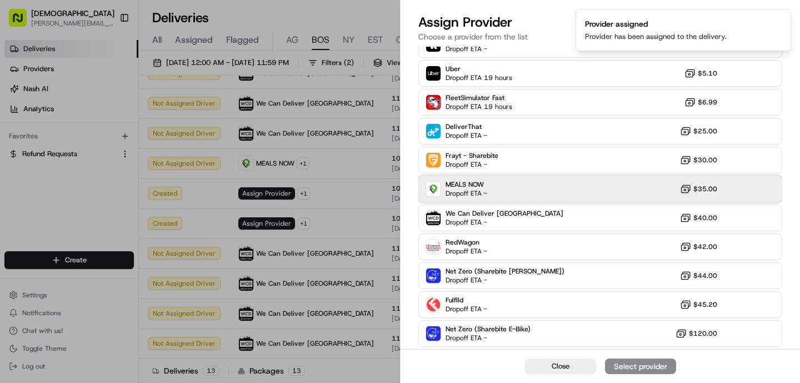
click at [501, 192] on div "MEALS NOW Dropoff ETA - $35.00" at bounding box center [600, 188] width 364 height 27
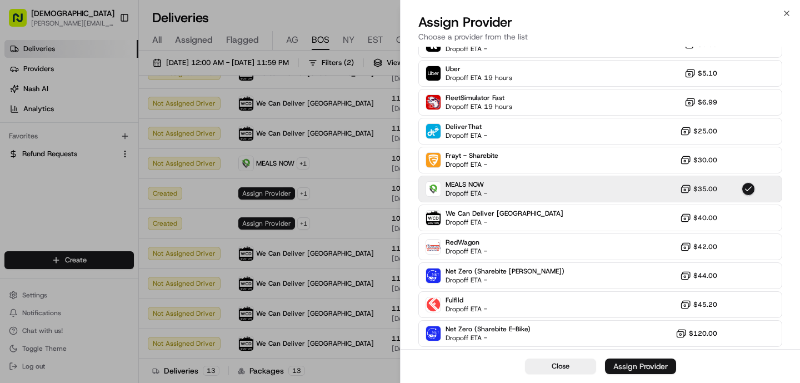
click at [627, 369] on div "Assign Provider" at bounding box center [640, 365] width 54 height 11
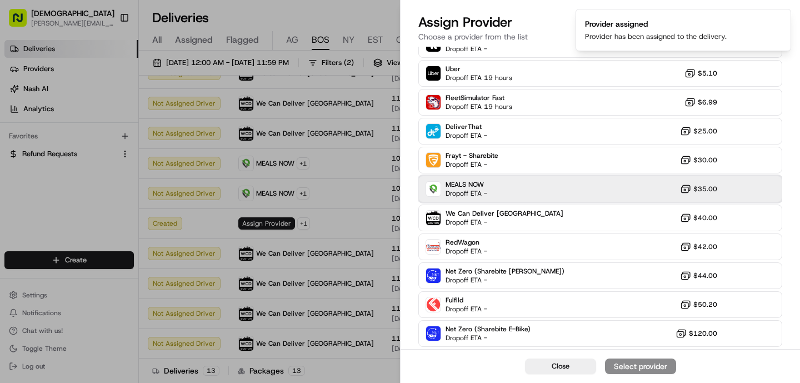
click at [472, 192] on span "Dropoff ETA -" at bounding box center [466, 193] width 42 height 9
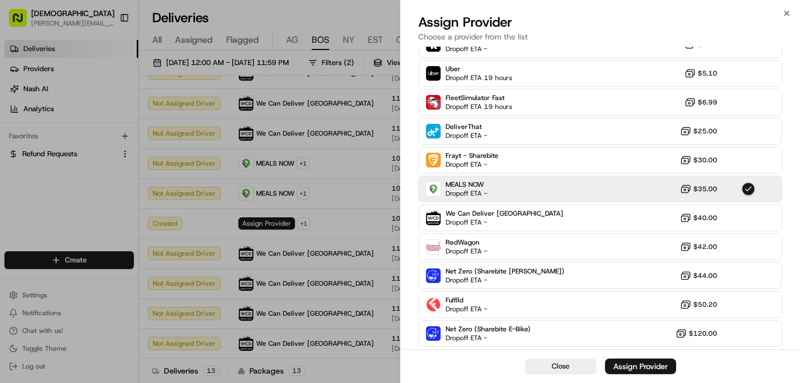
click at [655, 376] on div "Close Assign Provider" at bounding box center [599, 366] width 399 height 34
click at [652, 363] on div "Assign Provider" at bounding box center [640, 365] width 54 height 11
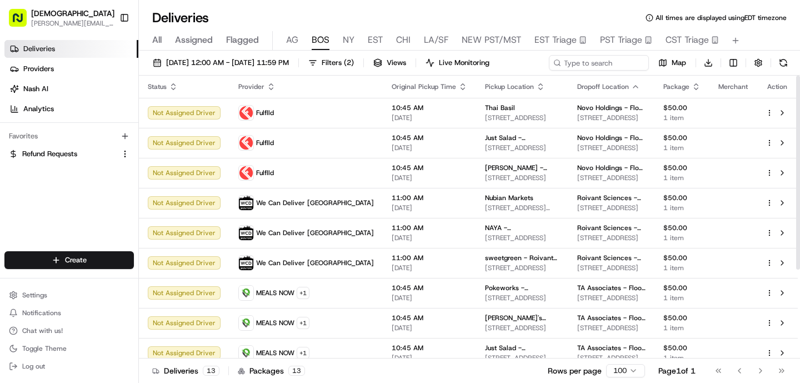
scroll to position [129, 0]
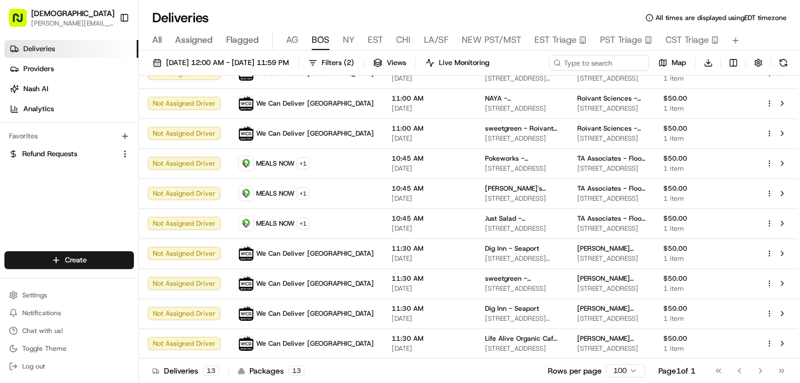
click at [299, 41] on div "All Assigned Flagged [PERSON_NAME] NY EST CHI LA/SF NEW PST/MST EST Triage PST …" at bounding box center [469, 40] width 661 height 19
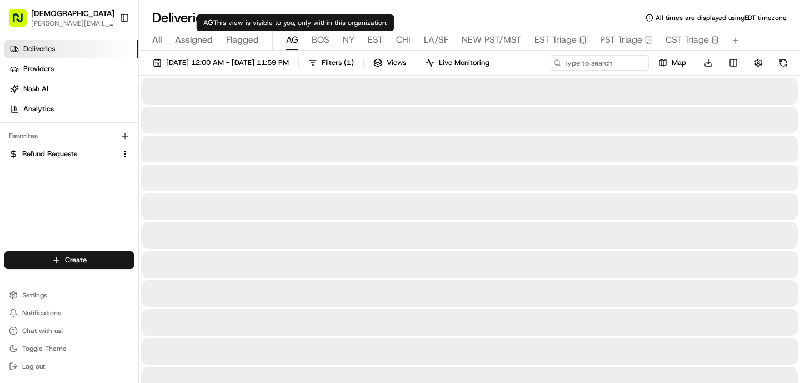
click at [295, 41] on span "AG" at bounding box center [292, 39] width 12 height 13
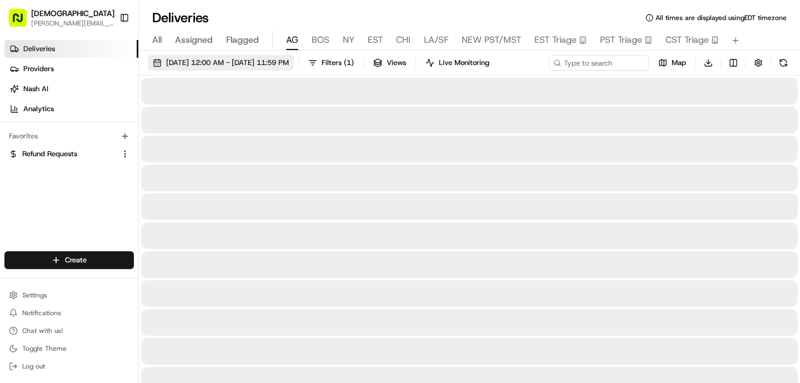
click at [289, 58] on span "[DATE] 12:00 AM - [DATE] 11:59 PM" at bounding box center [227, 63] width 123 height 10
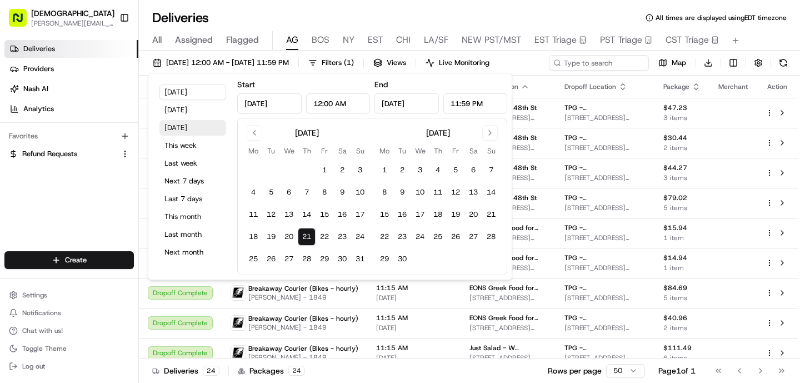
click at [175, 128] on button "Tomorrow" at bounding box center [192, 128] width 67 height 16
type input "Aug 22, 2025"
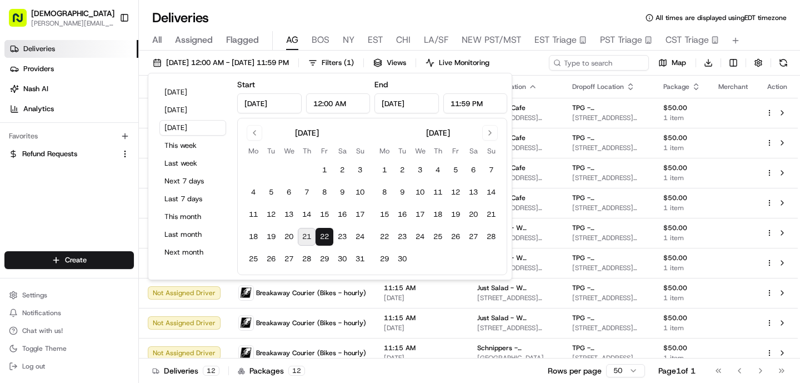
click at [318, 13] on div "Deliveries All times are displayed using EDT timezone" at bounding box center [469, 18] width 661 height 18
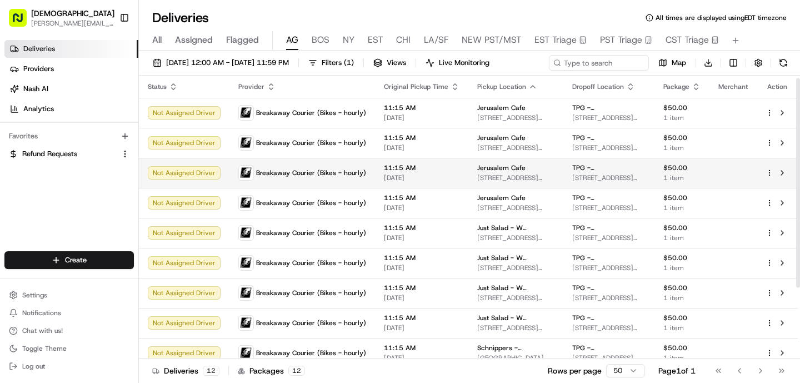
scroll to position [4, 0]
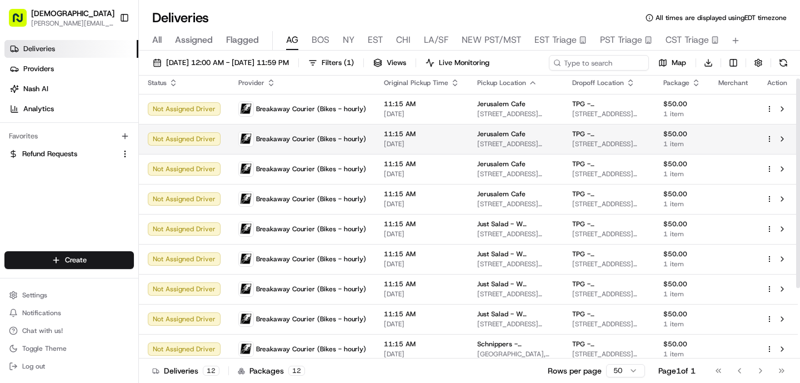
click at [275, 132] on div "Breakaway Courier (Bikes - hourly)" at bounding box center [302, 139] width 128 height 16
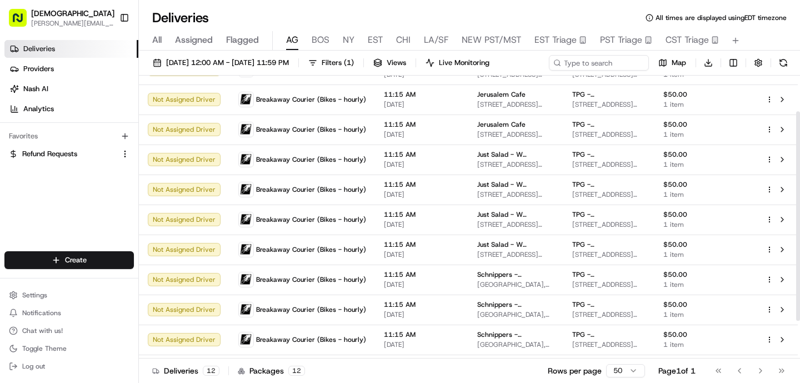
scroll to position [99, 0]
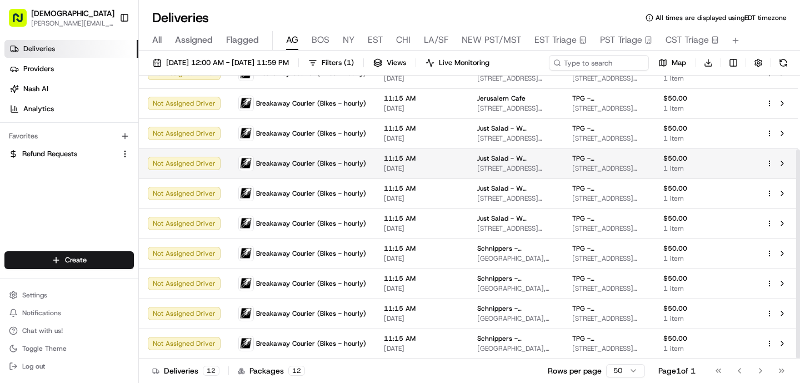
click at [288, 175] on td "Breakaway Courier (Bikes - hourly)" at bounding box center [301, 163] width 145 height 30
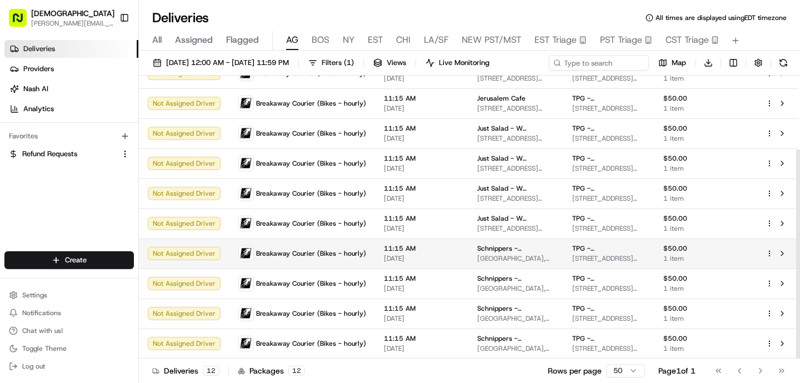
click at [300, 267] on td "Breakaway Courier (Bikes - hourly)" at bounding box center [301, 253] width 145 height 30
